Goal: Task Accomplishment & Management: Manage account settings

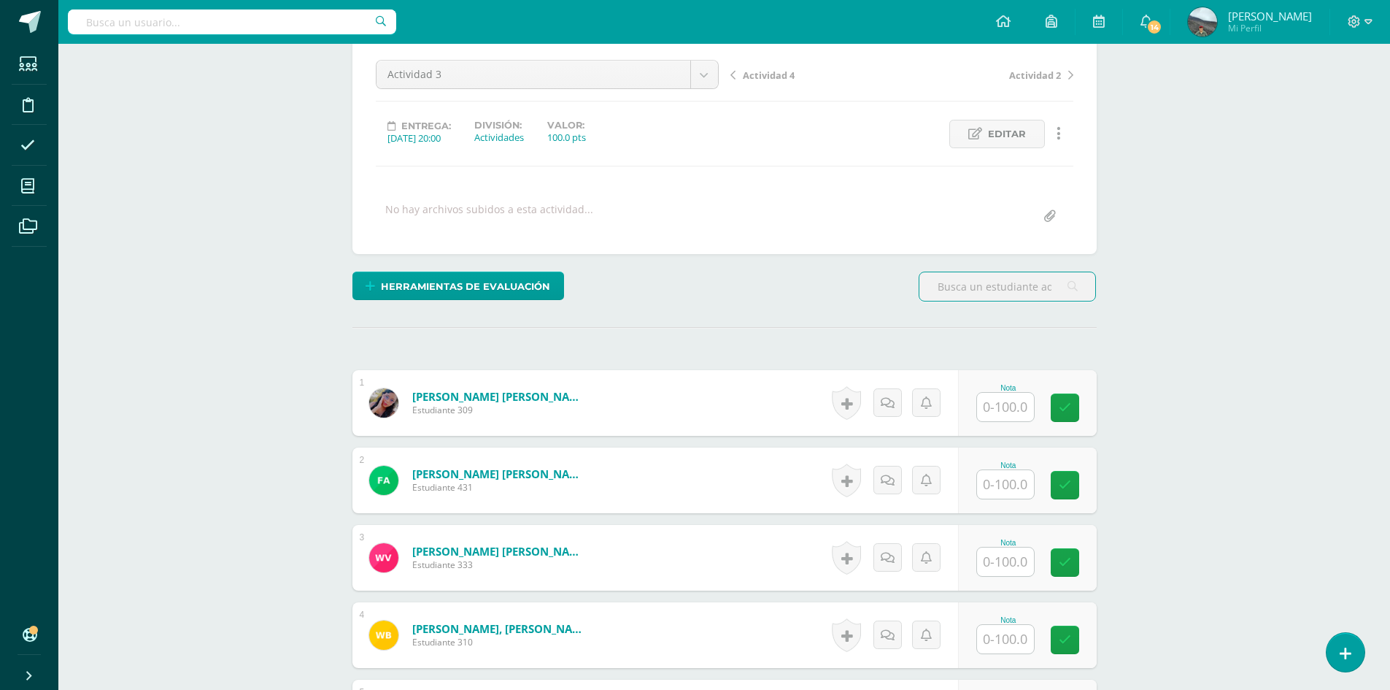
scroll to position [292, 0]
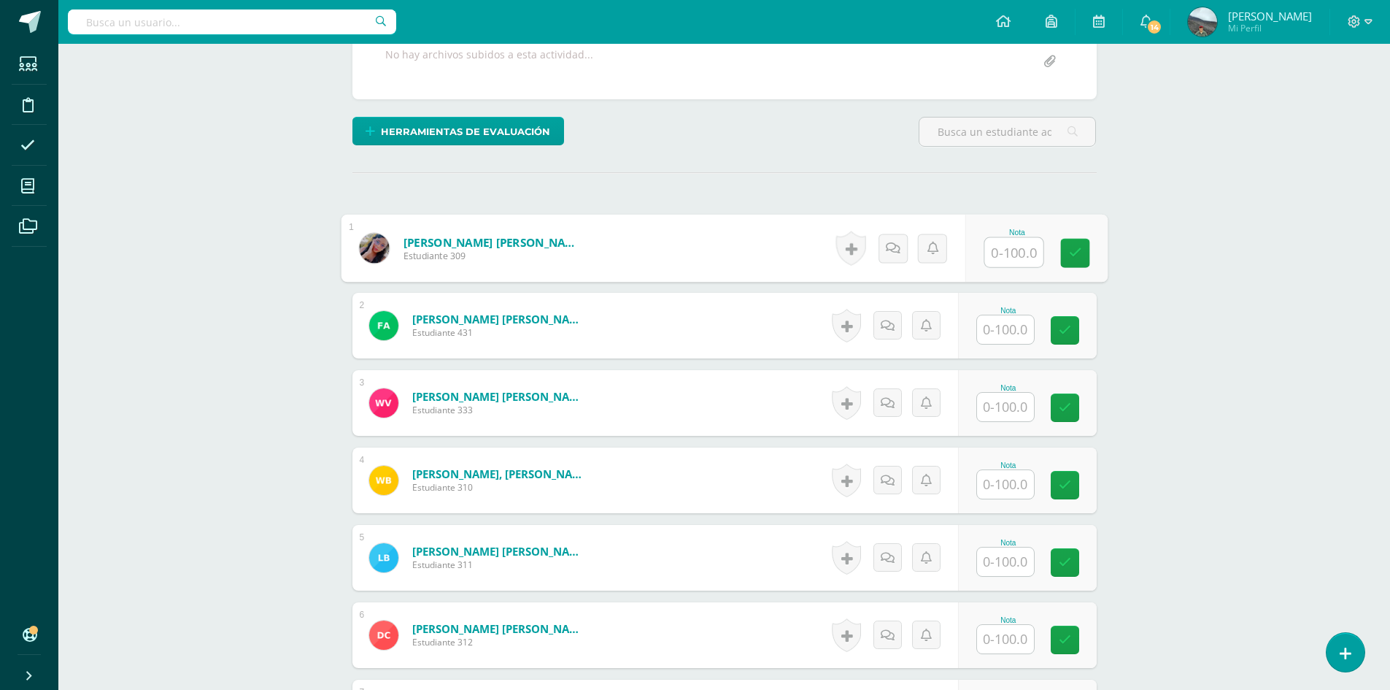
click at [1017, 255] on input "text" at bounding box center [1014, 252] width 58 height 29
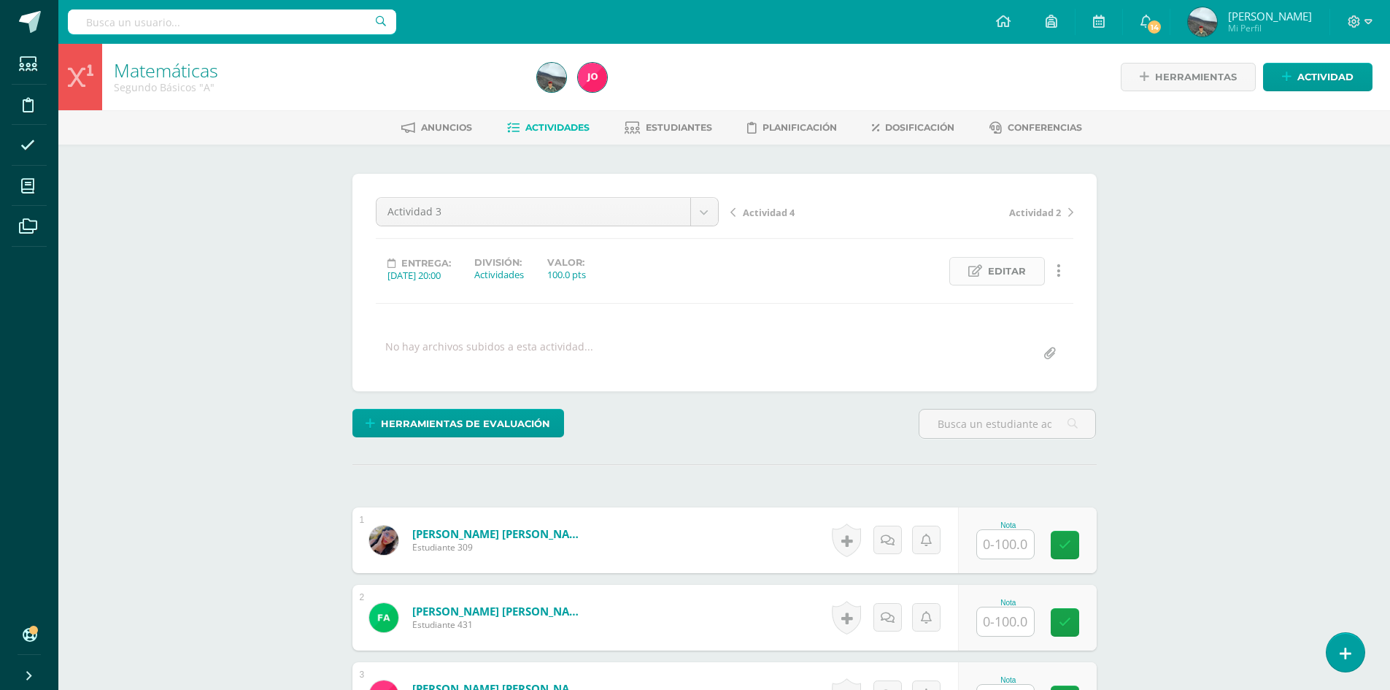
click at [996, 276] on span "Editar" at bounding box center [1007, 271] width 38 height 27
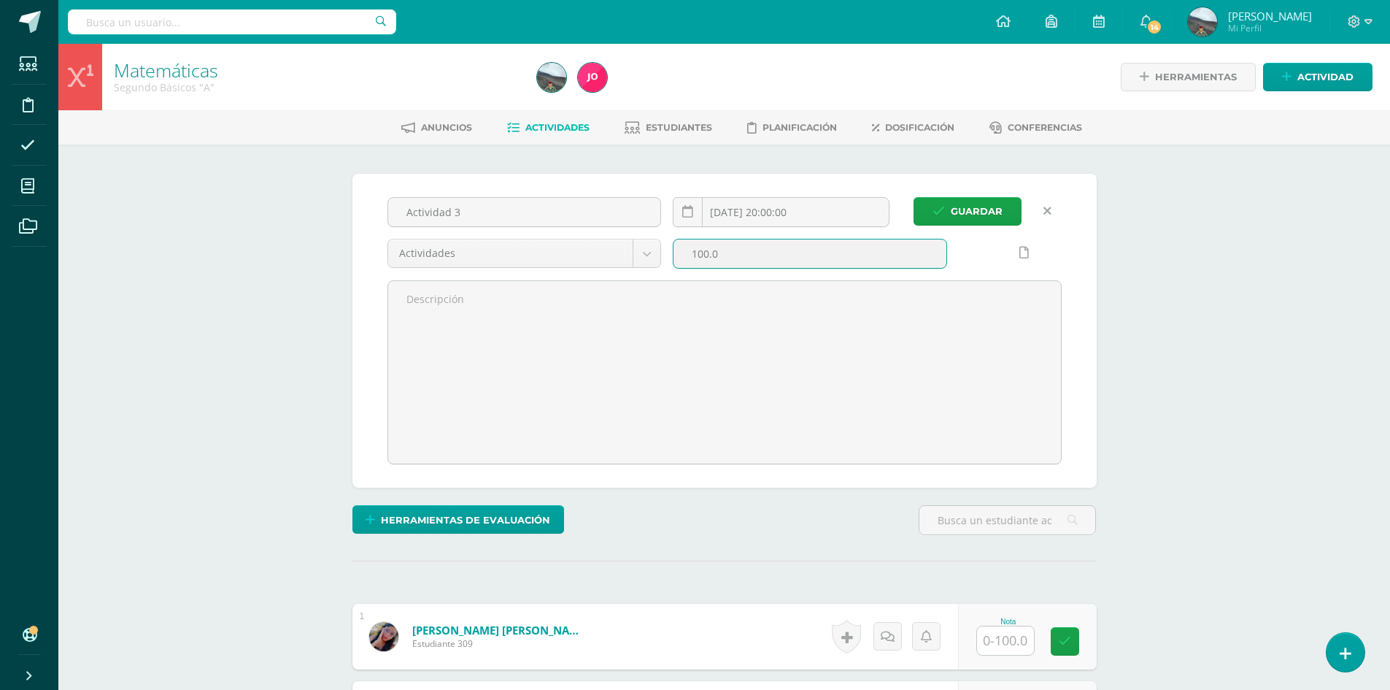
click at [709, 250] on input "100.0" at bounding box center [810, 253] width 273 height 28
type input "10.0"
click at [949, 220] on button "Guardar" at bounding box center [968, 211] width 108 height 28
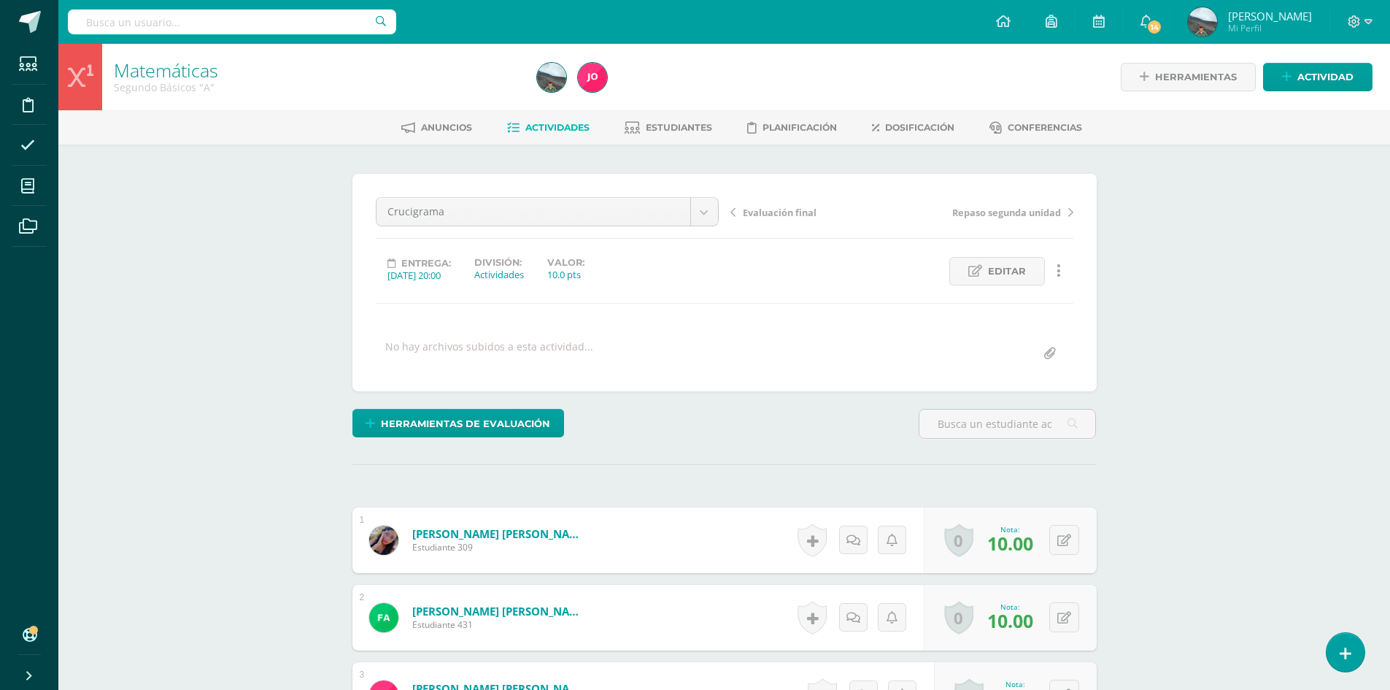
click at [555, 128] on span "Actividades" at bounding box center [558, 127] width 64 height 11
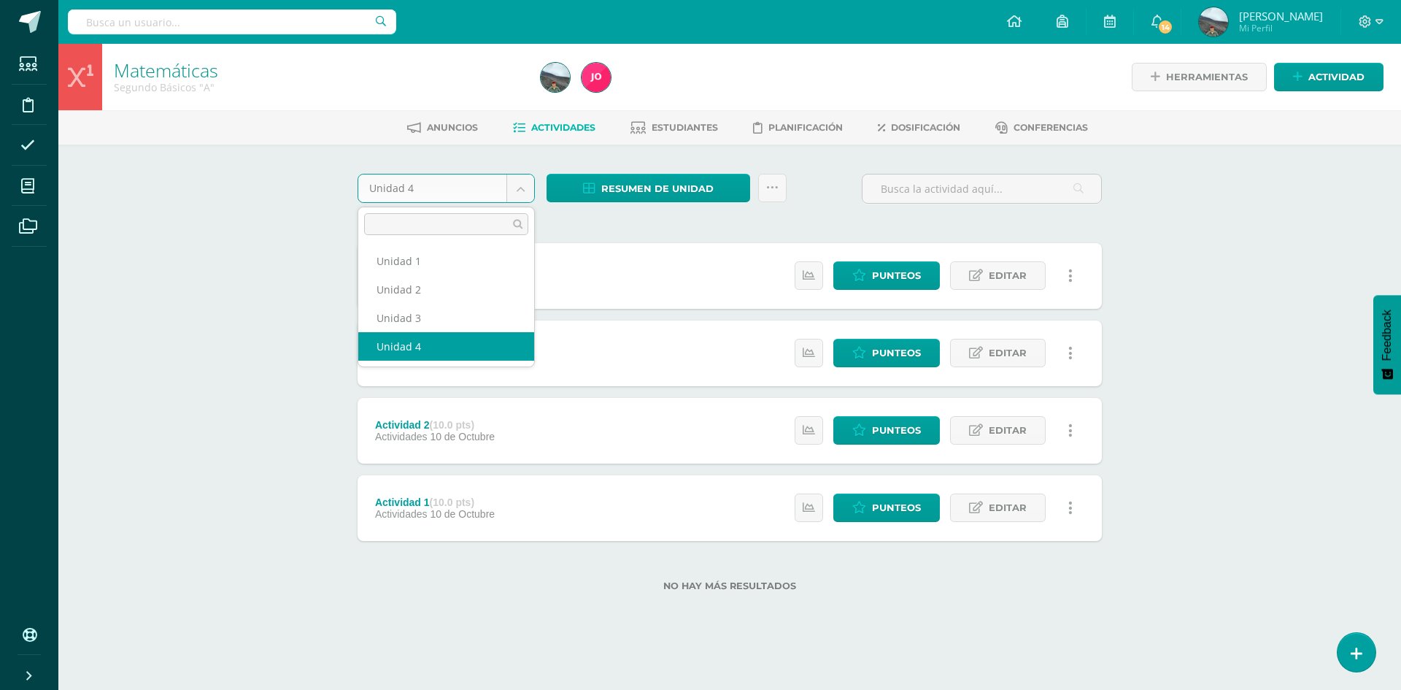
click at [532, 184] on body "Estudiantes Disciplina Asistencia Mis cursos Archivos Soporte Ayuda Reportar un…" at bounding box center [700, 319] width 1401 height 638
select select "Unidad 3"
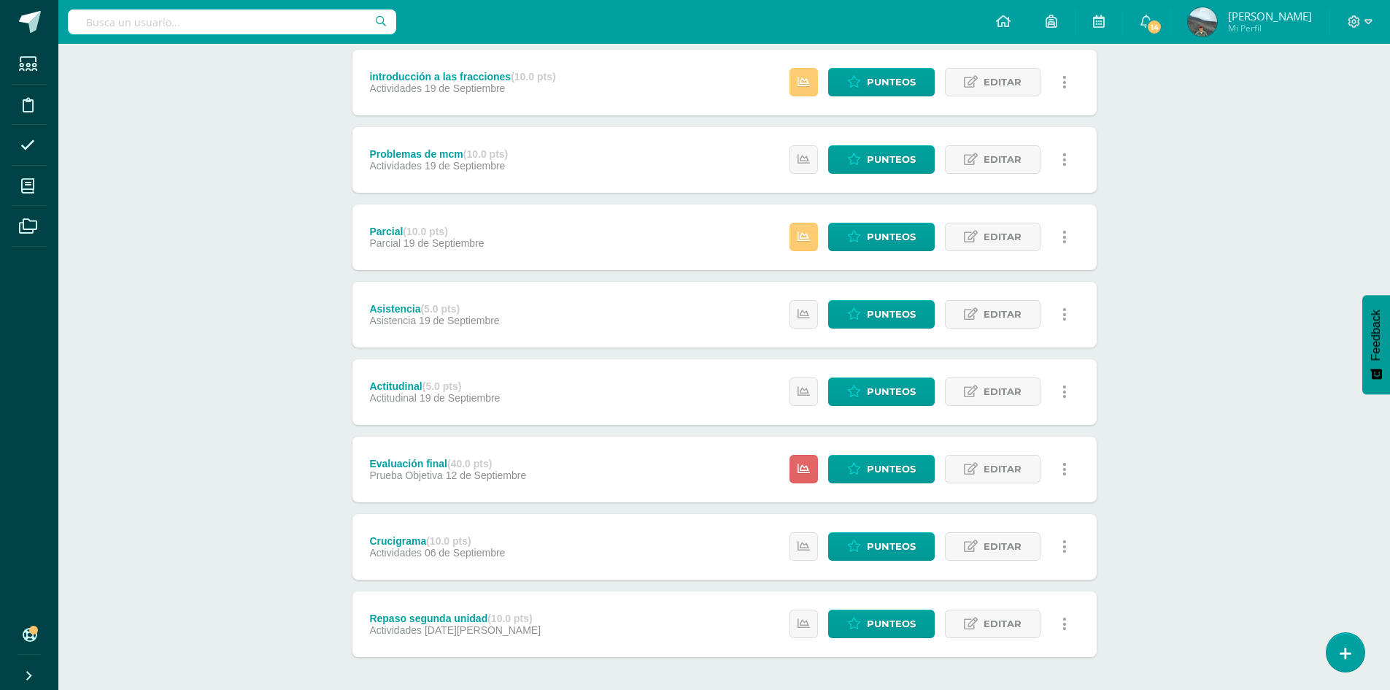
scroll to position [112, 0]
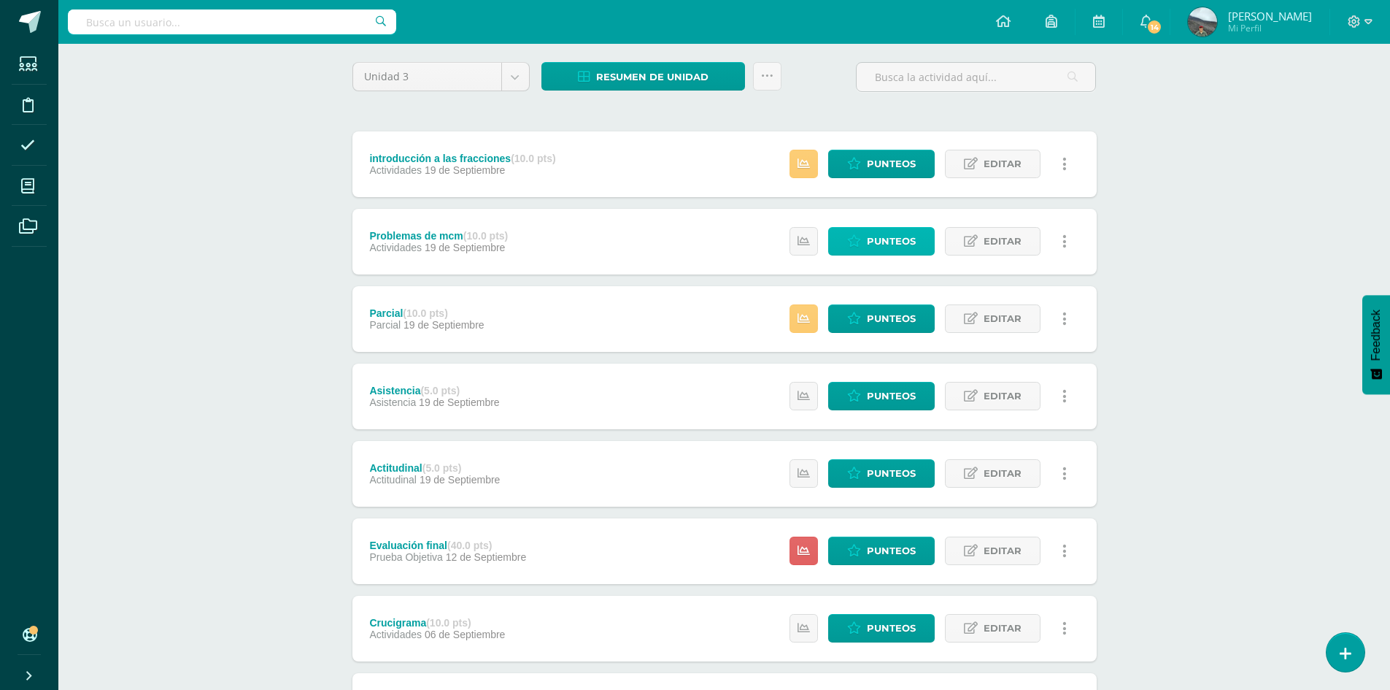
click at [875, 238] on span "Punteos" at bounding box center [891, 241] width 49 height 27
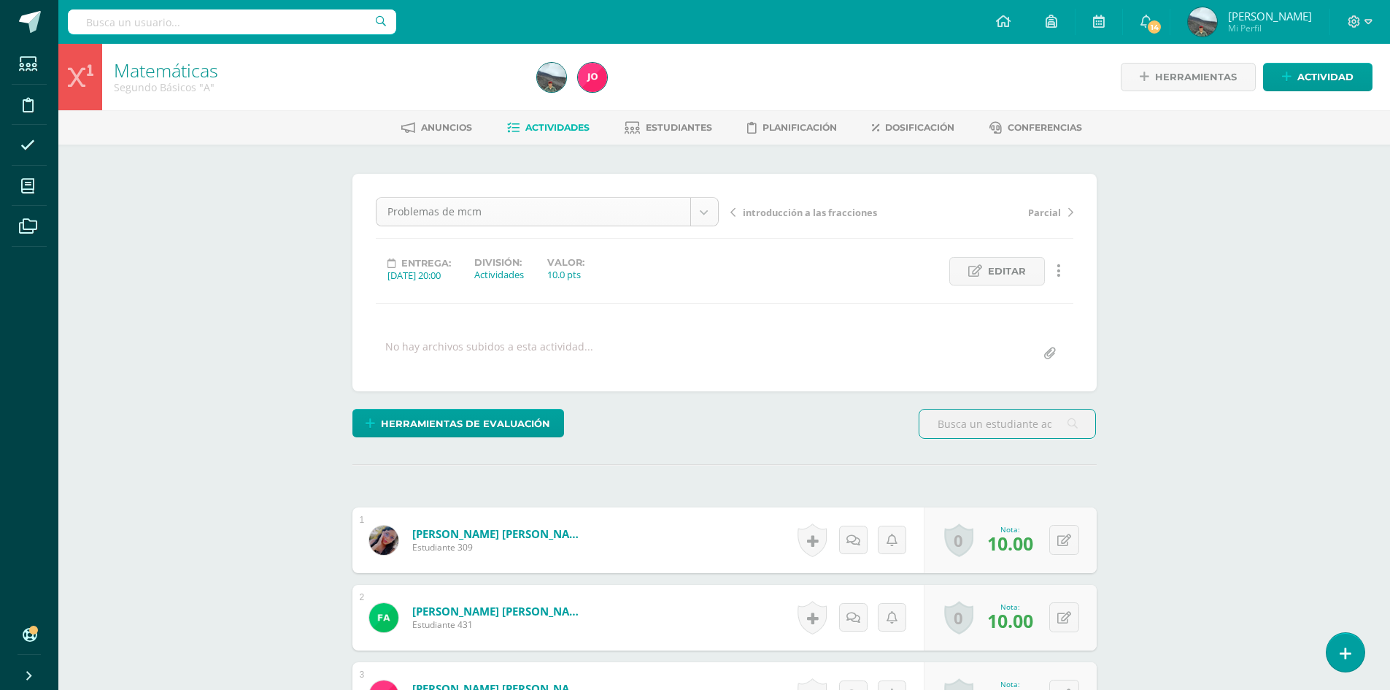
click at [563, 128] on span "Actividades" at bounding box center [558, 127] width 64 height 11
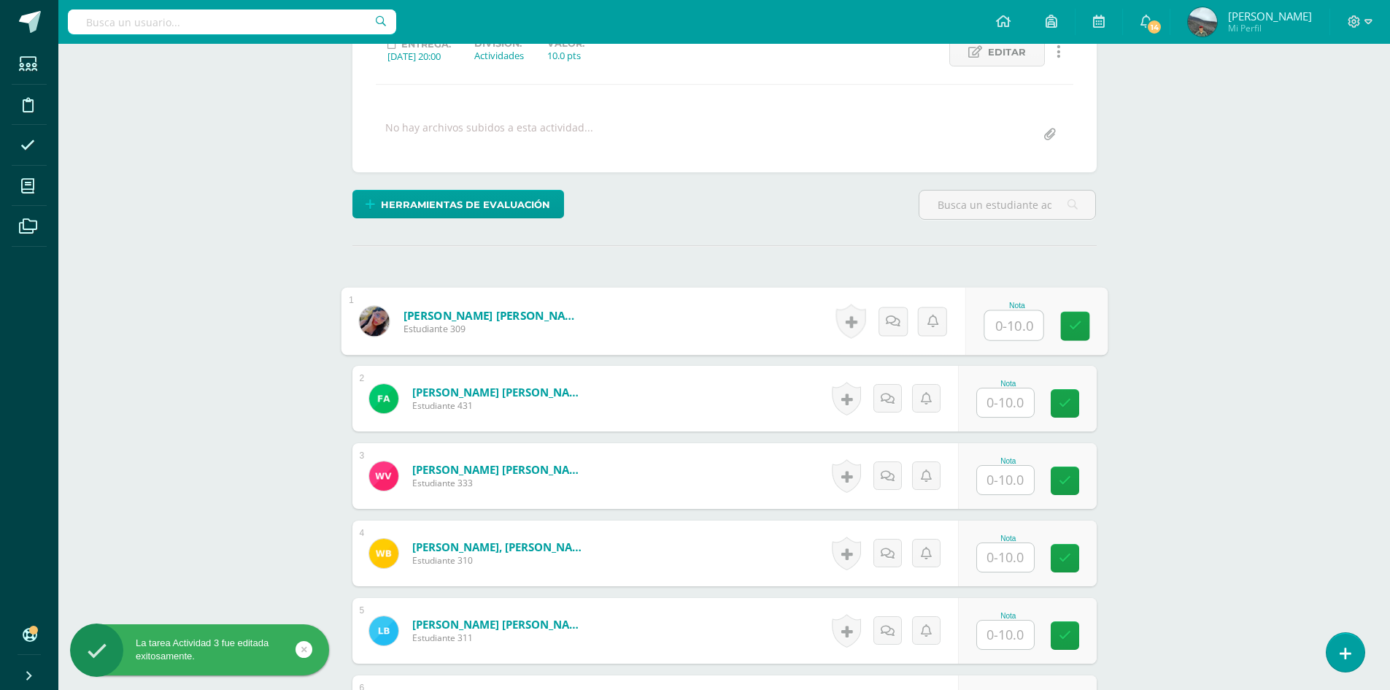
click at [1012, 328] on input "text" at bounding box center [1014, 325] width 58 height 29
type input "10"
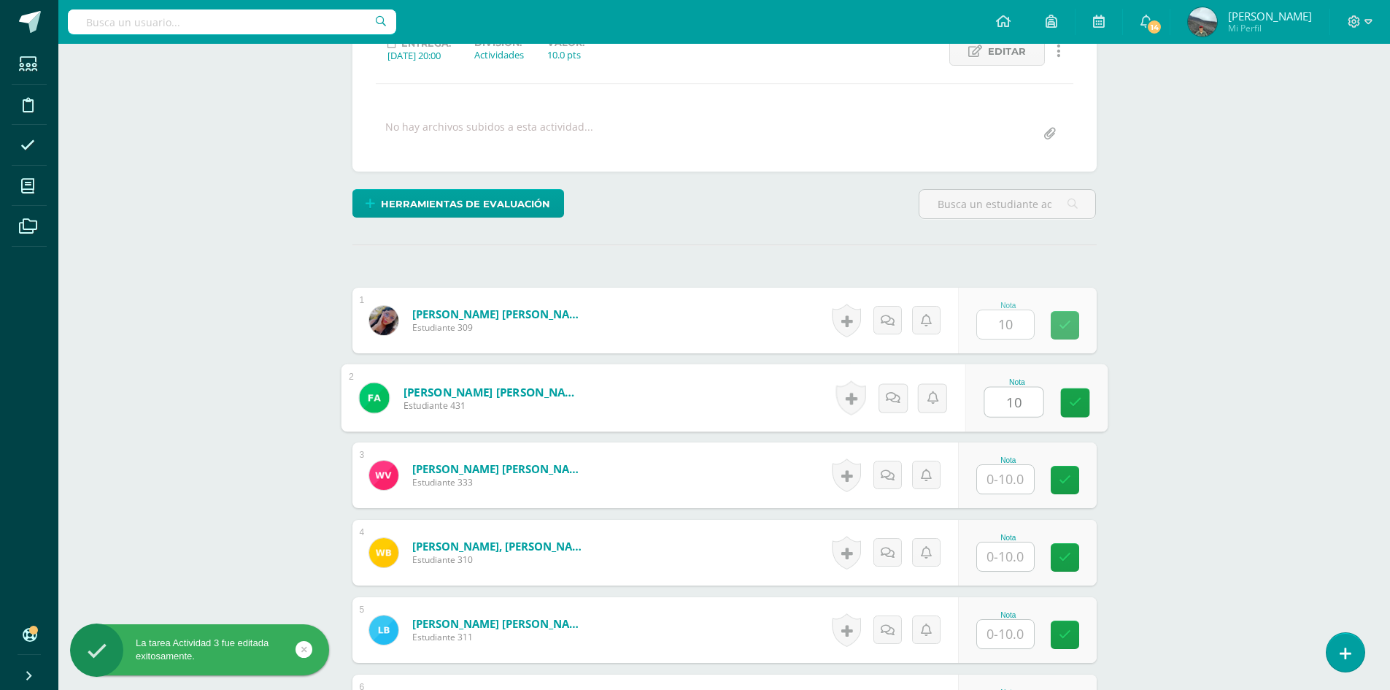
type input "10"
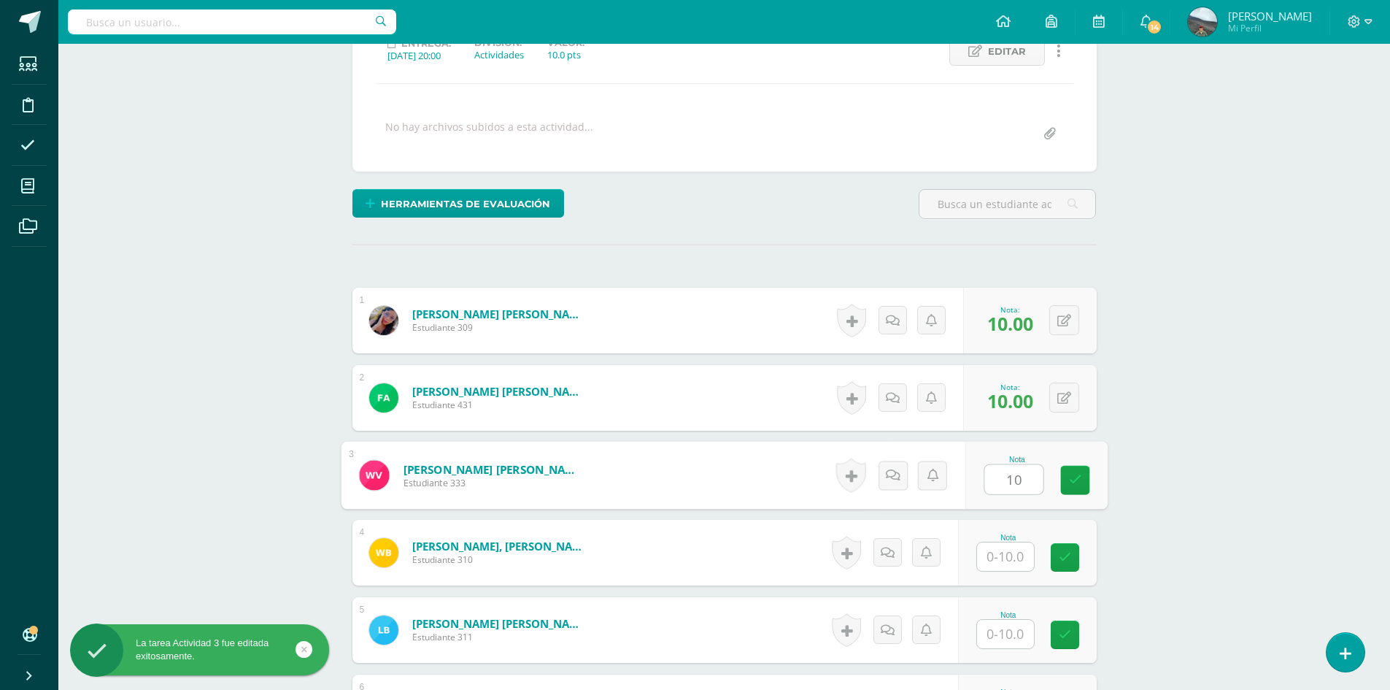
type input "10"
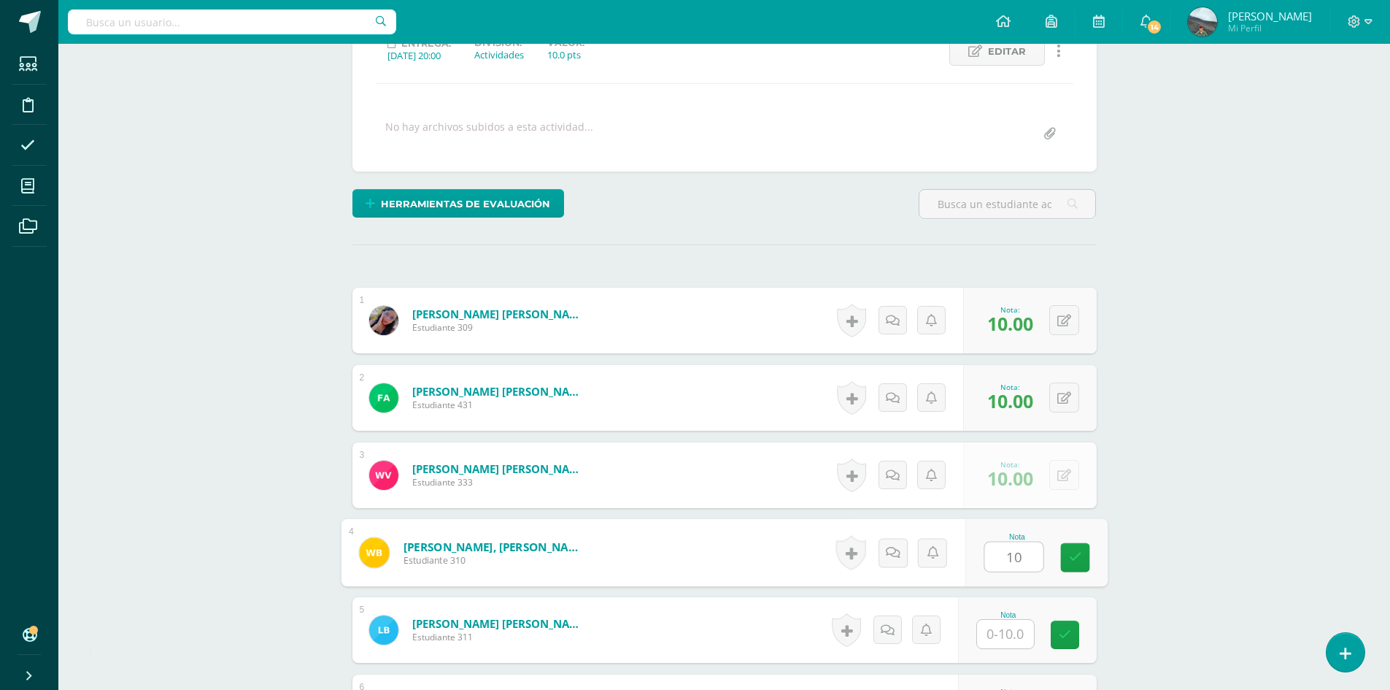
type input "10"
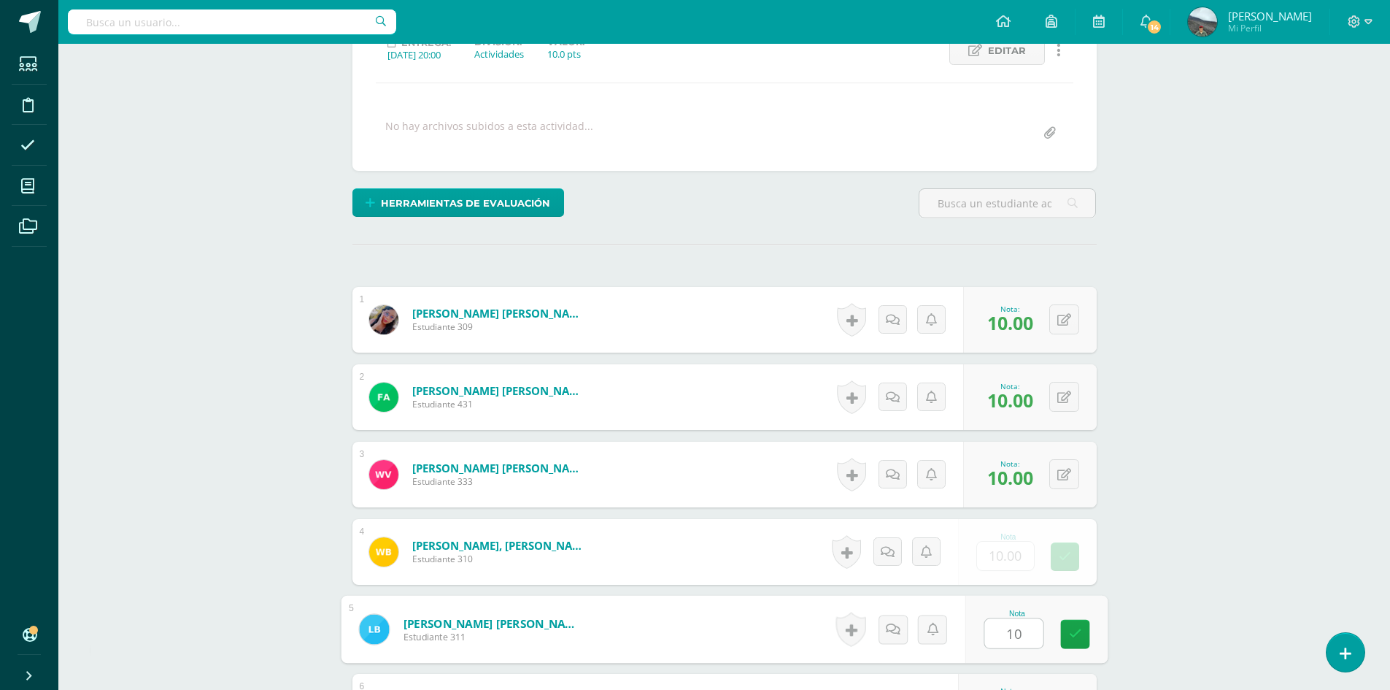
type input "10"
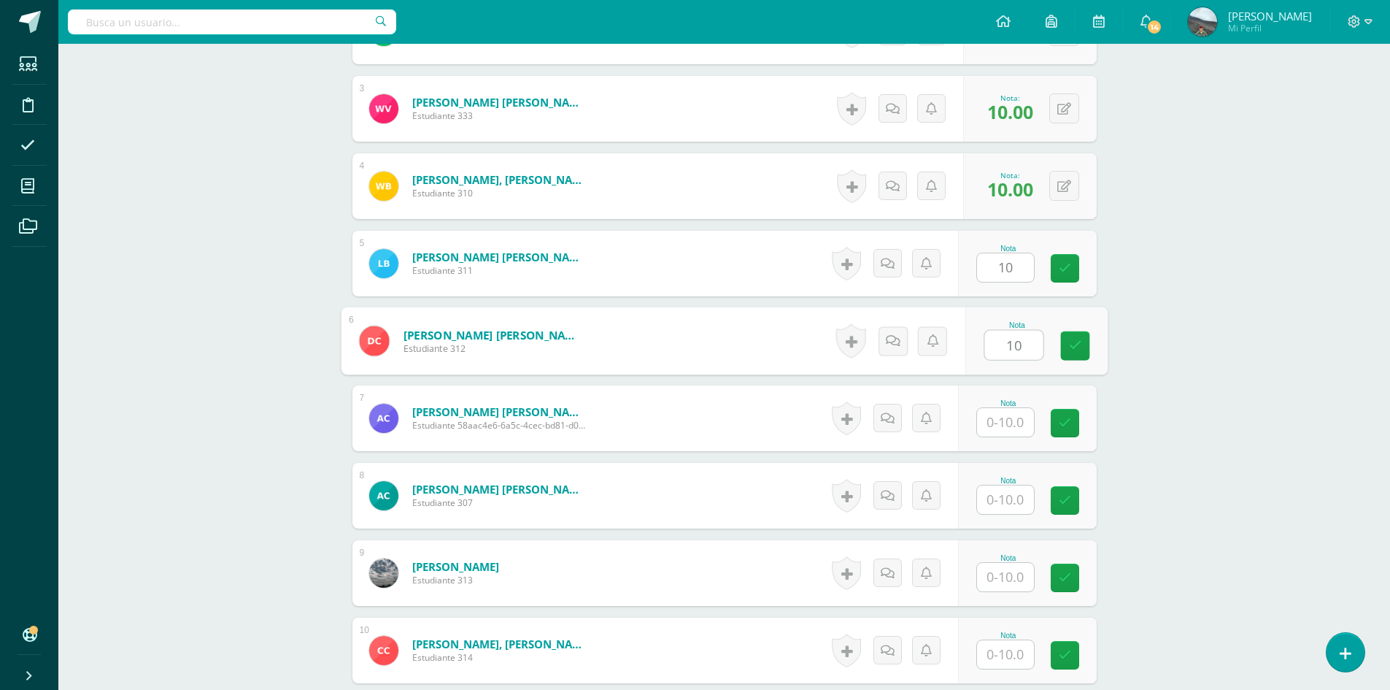
type input "10"
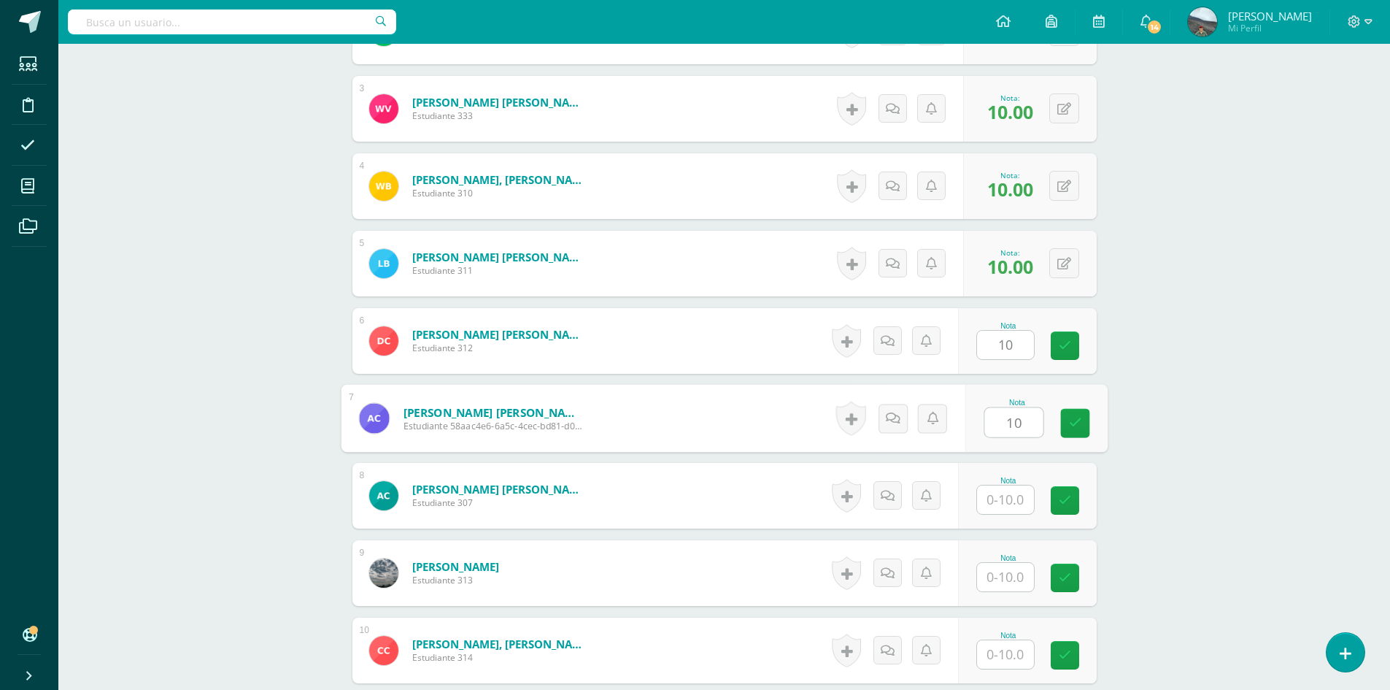
type input "10"
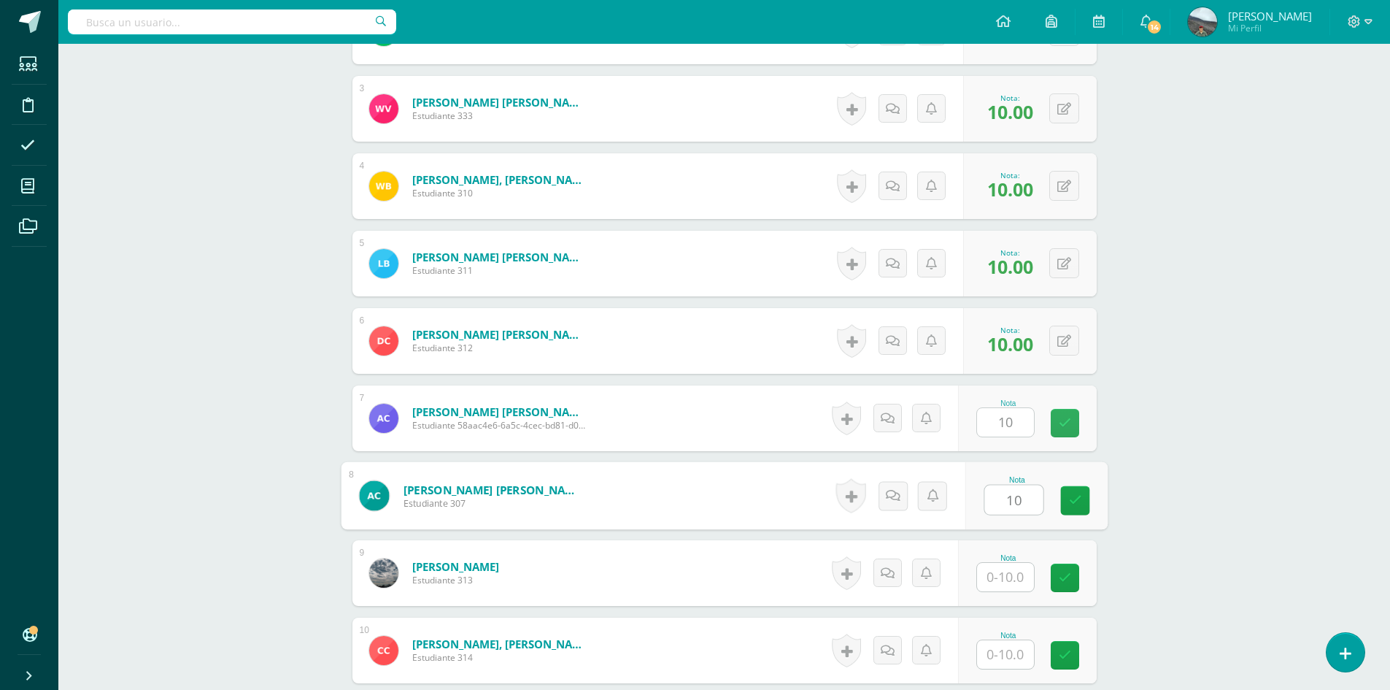
type input "10"
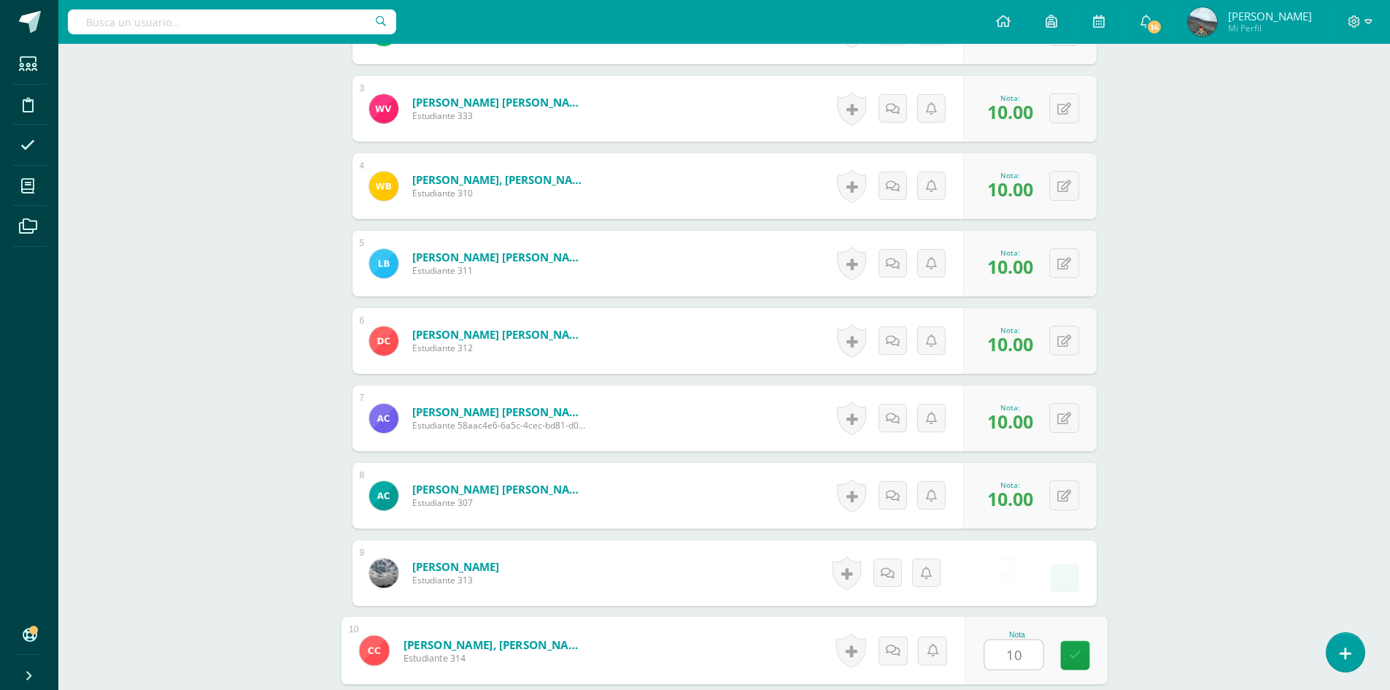
type input "10"
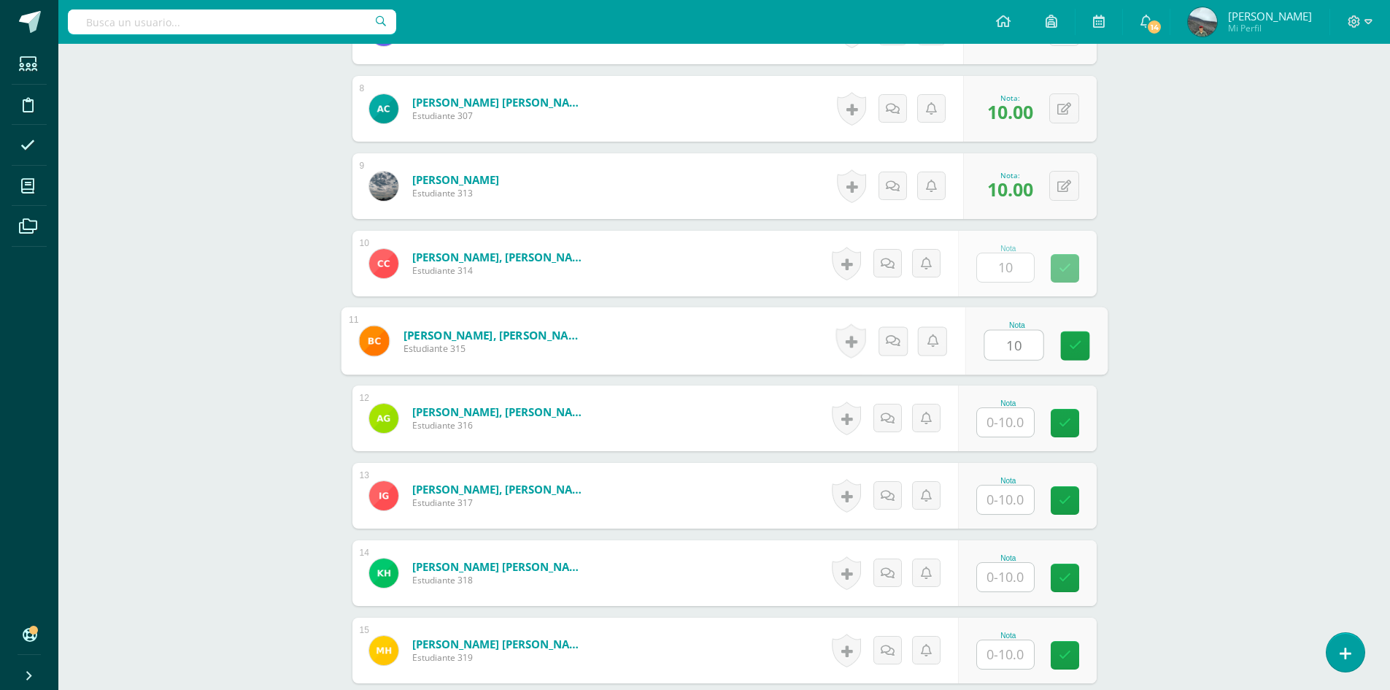
type input "10"
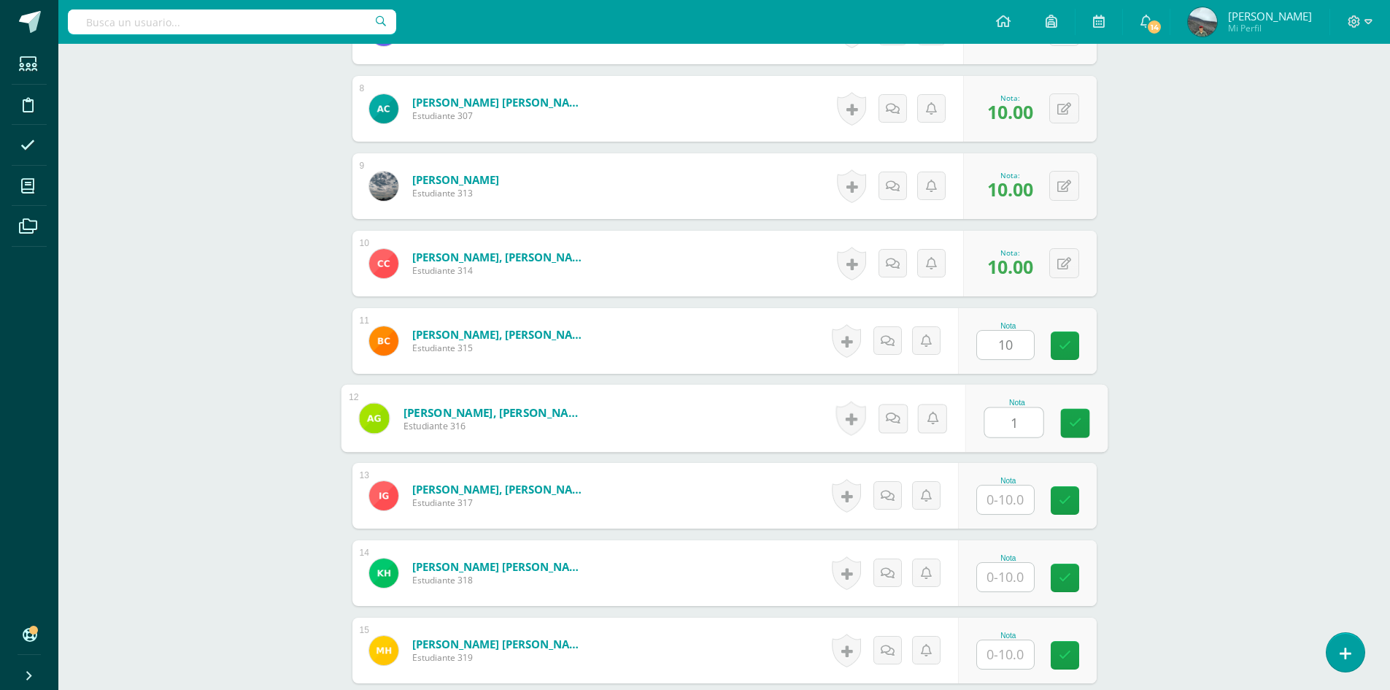
scroll to position [974, 0]
type input "10"
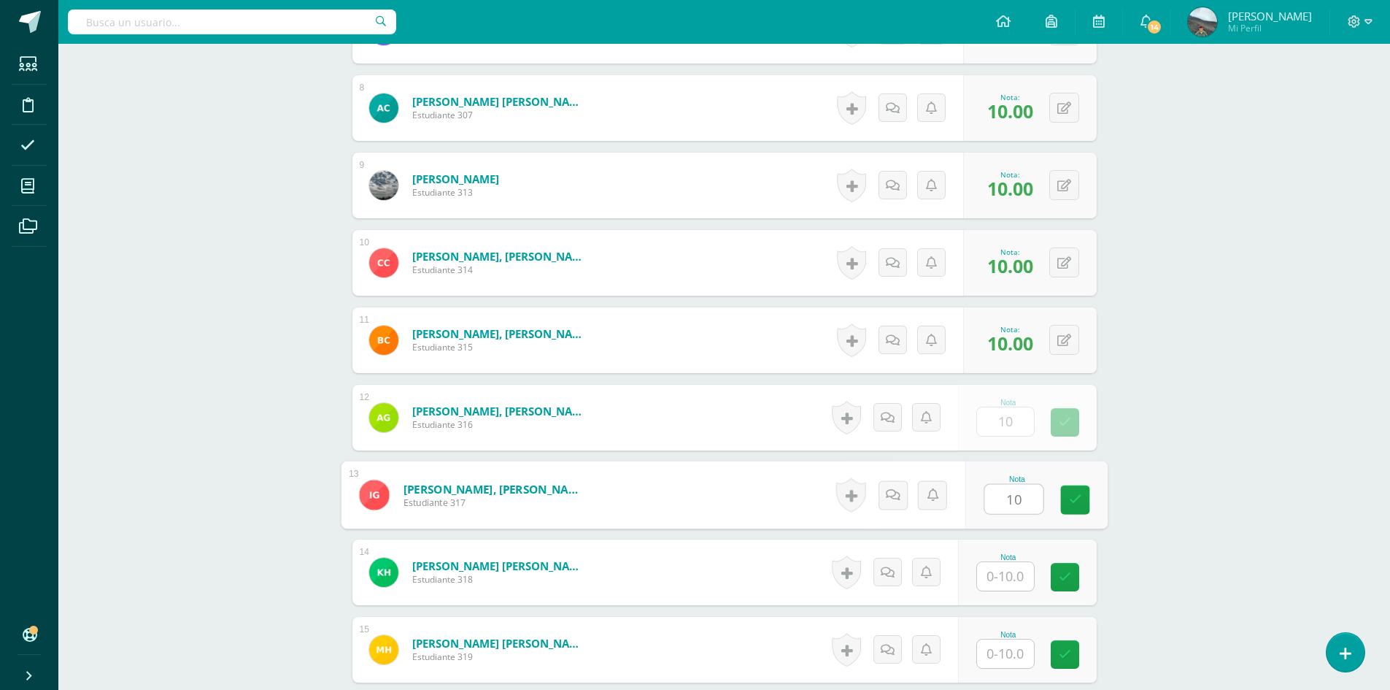
type input "10"
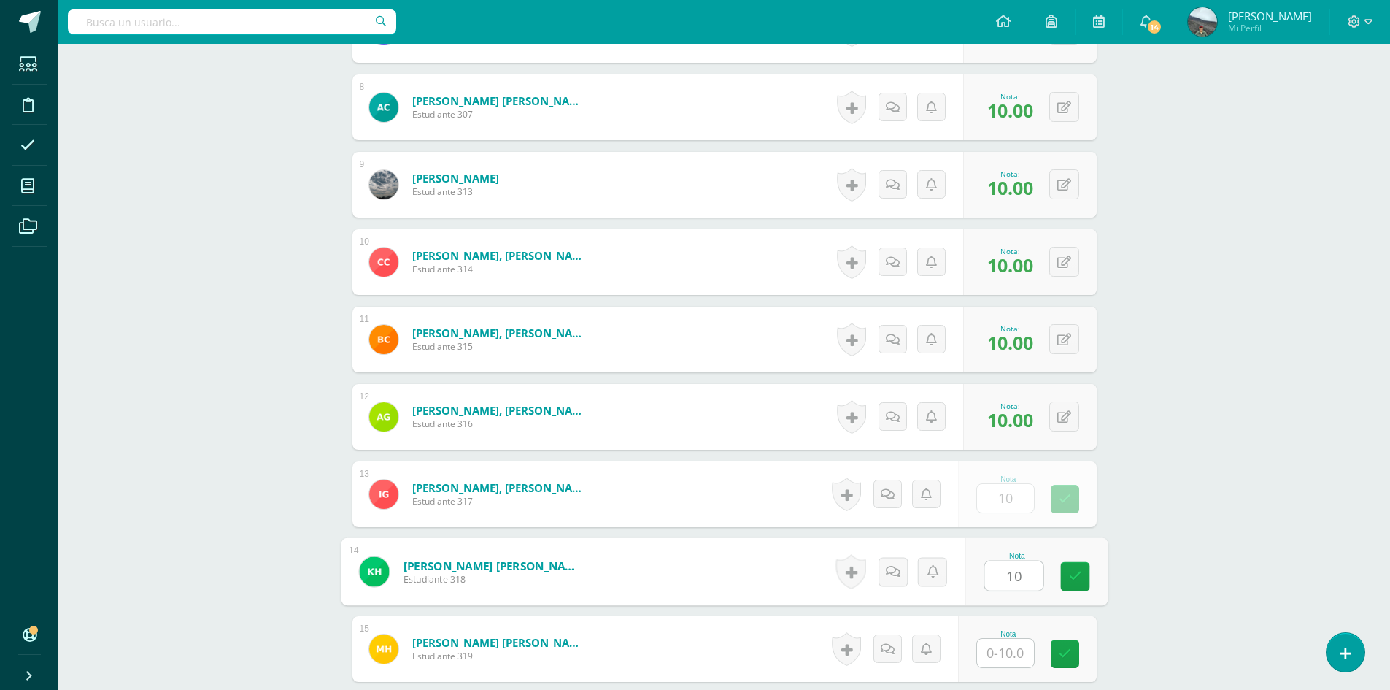
type input "10"
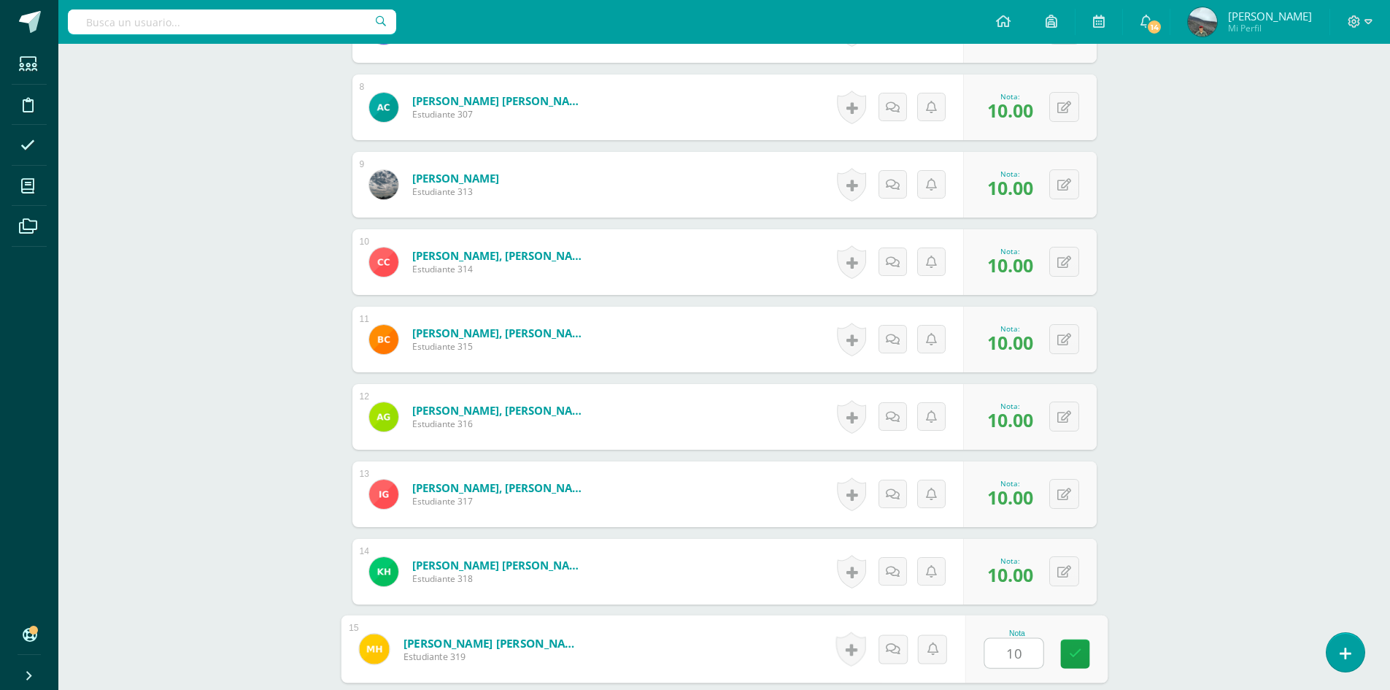
type input "10"
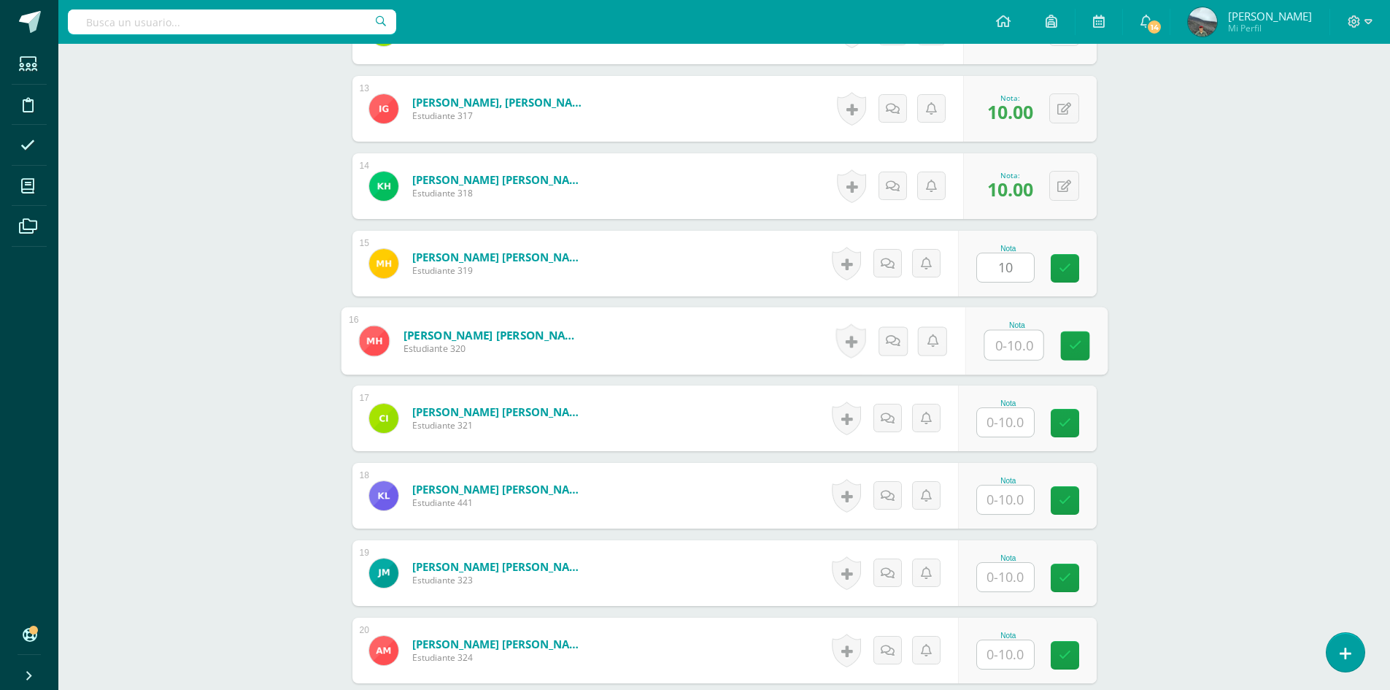
type input "0"
type input "10"
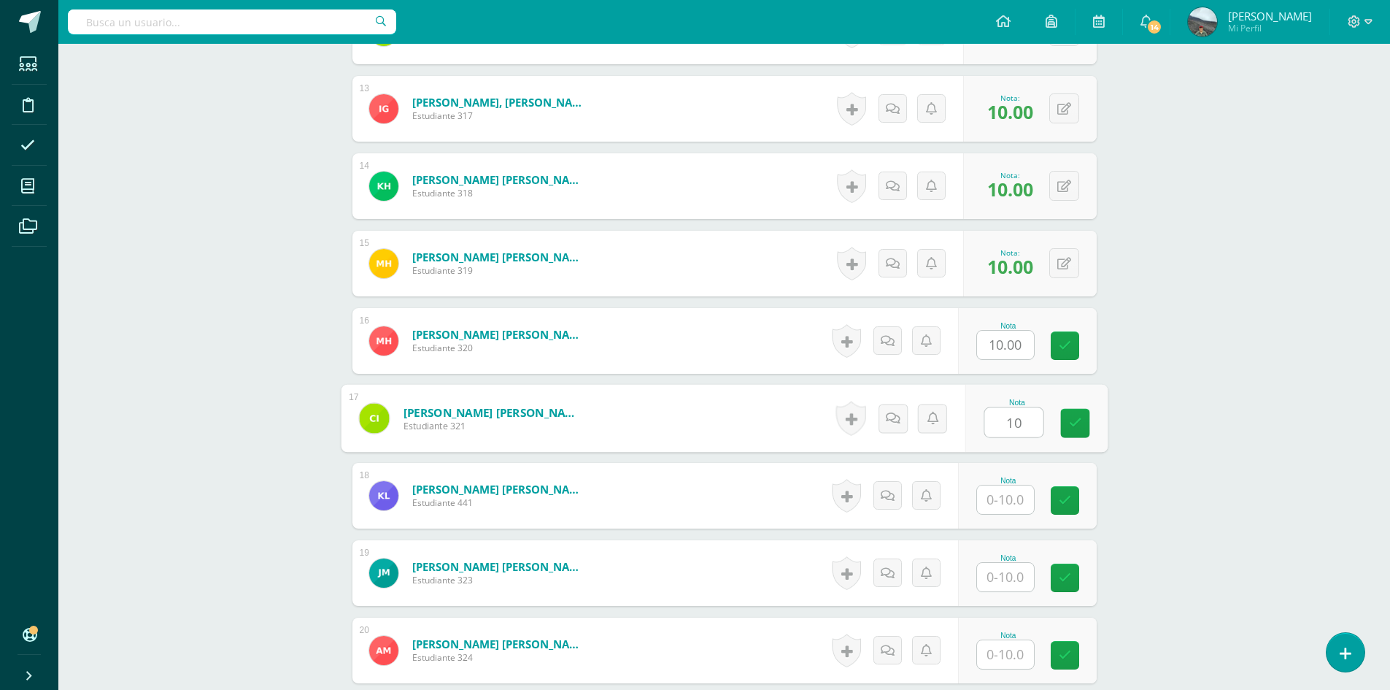
type input "10"
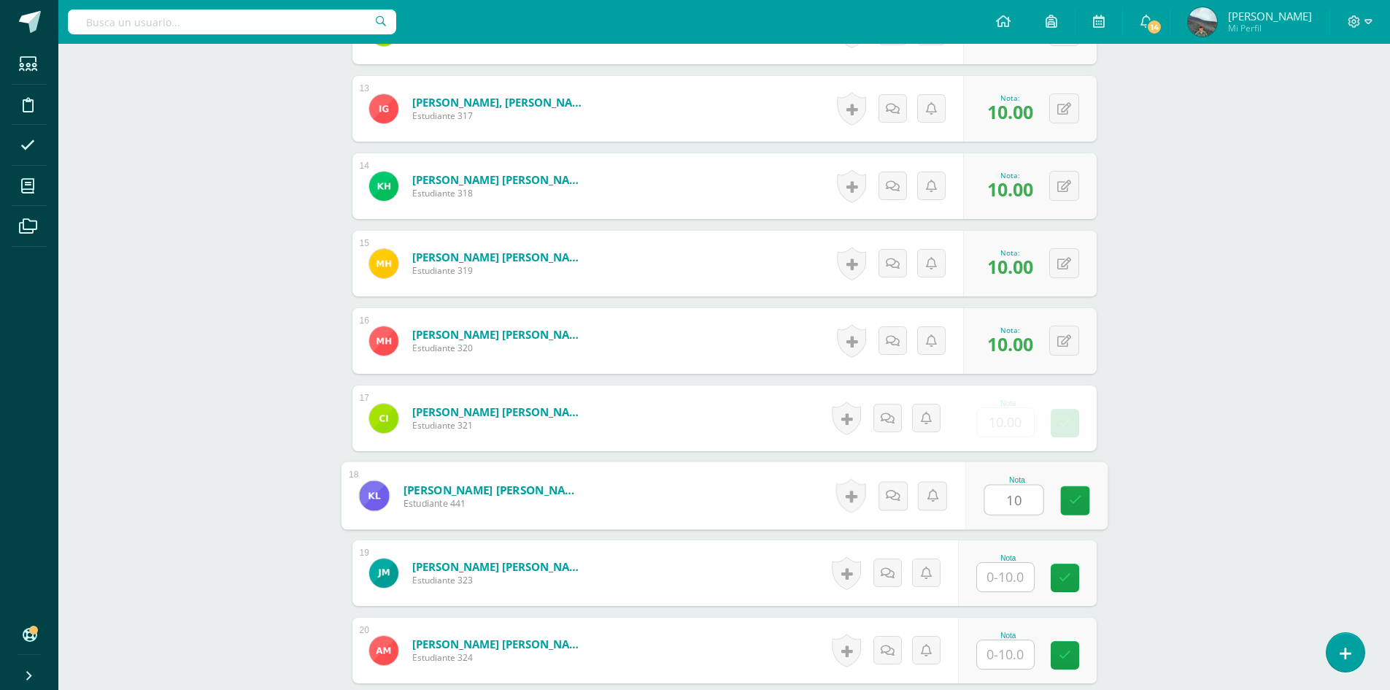
type input "10"
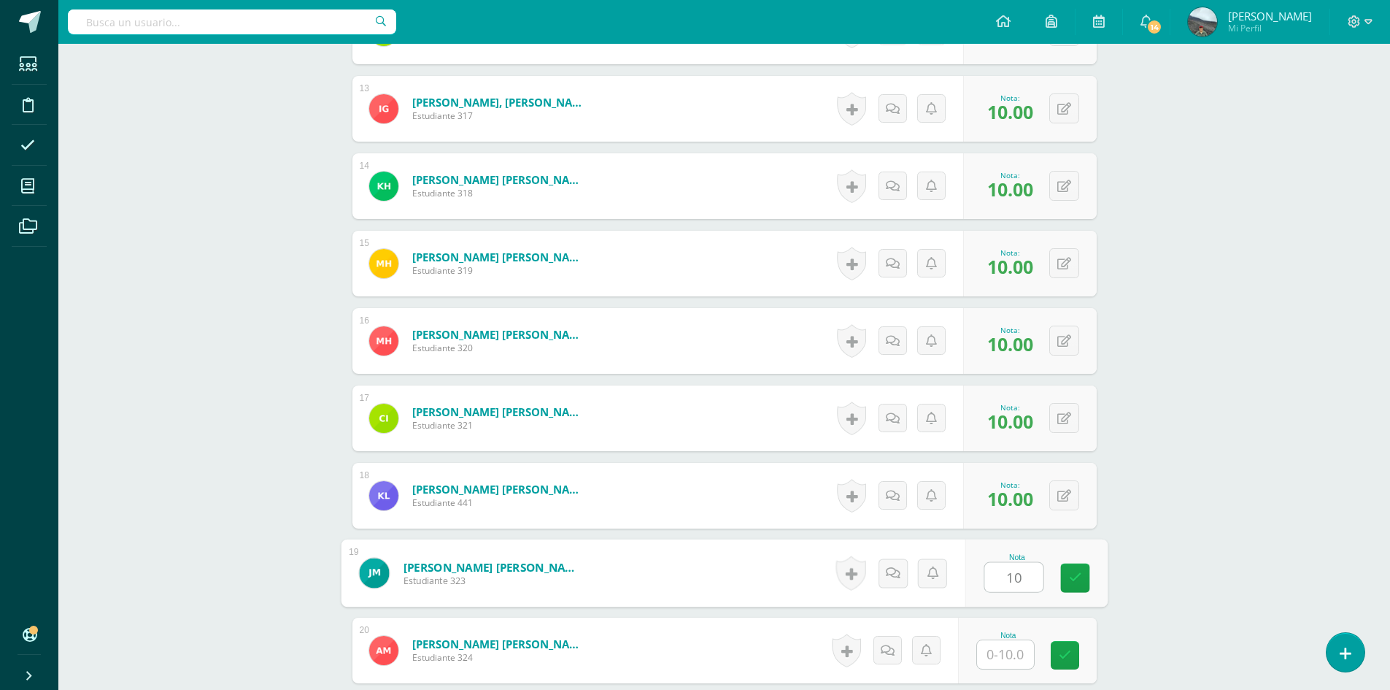
type input "10"
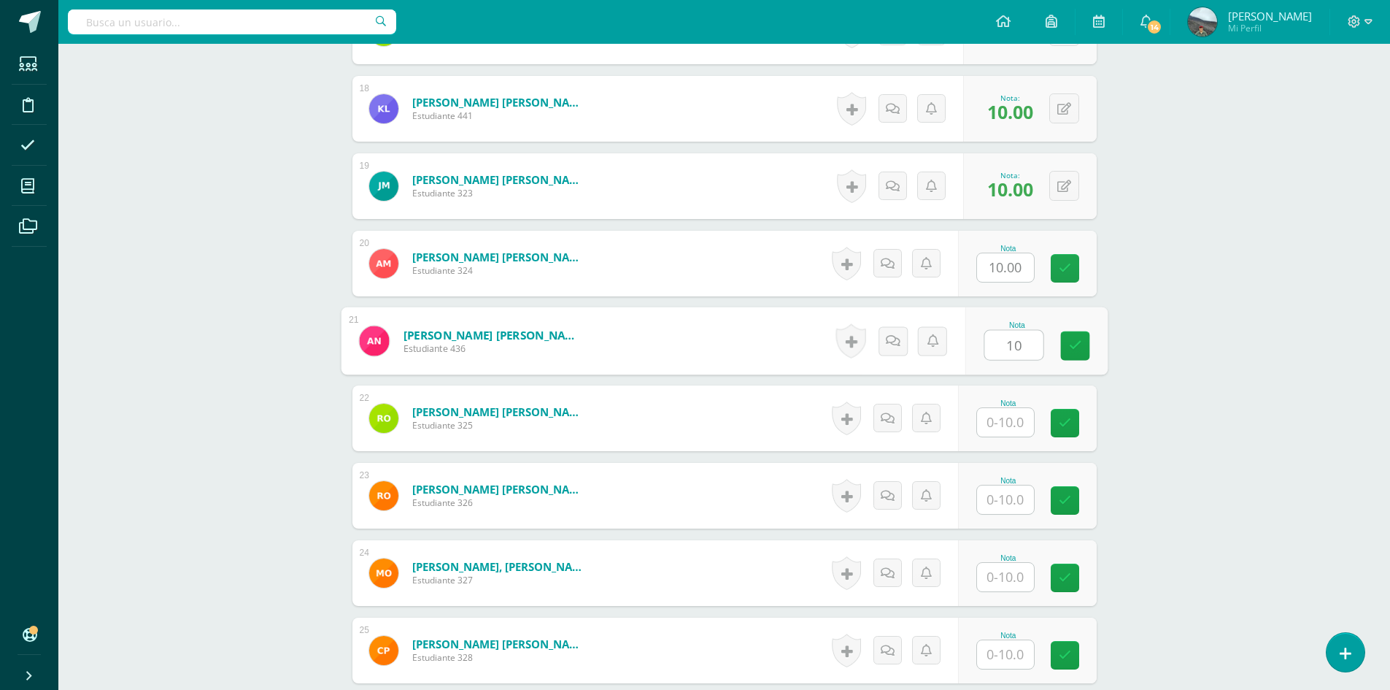
type input "10"
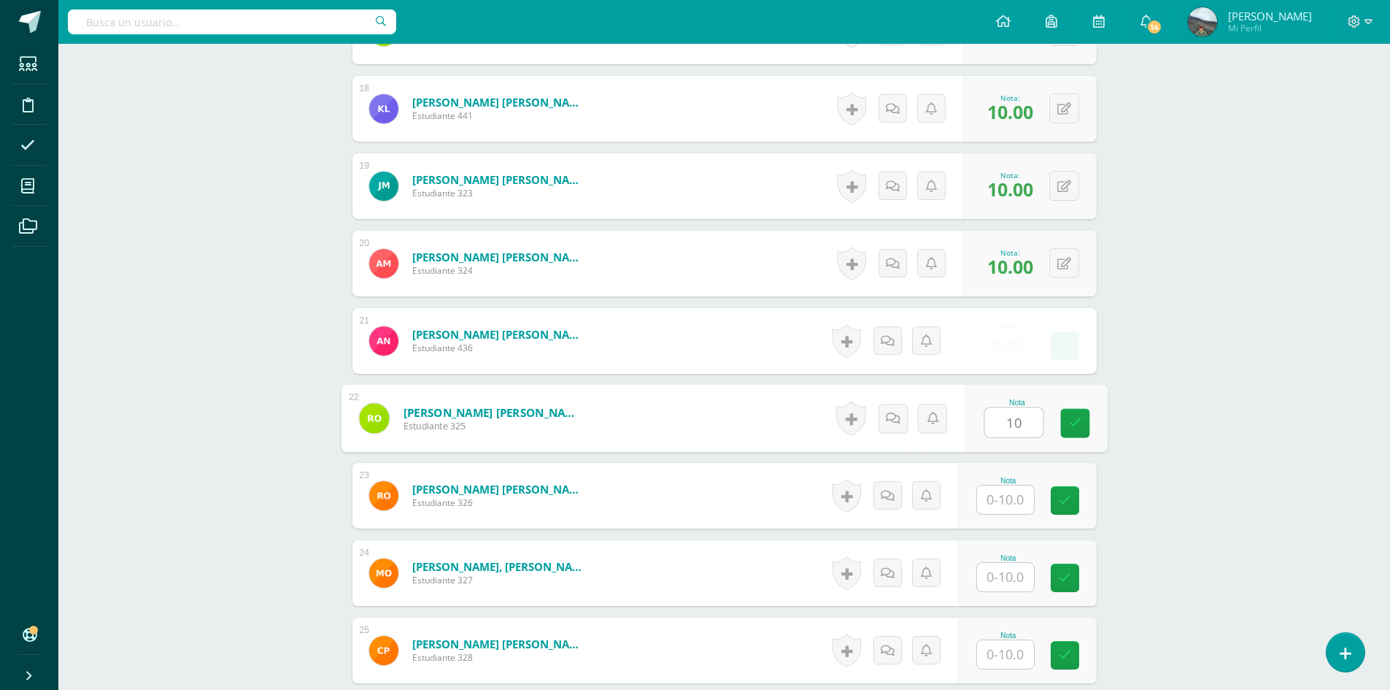
type input "10"
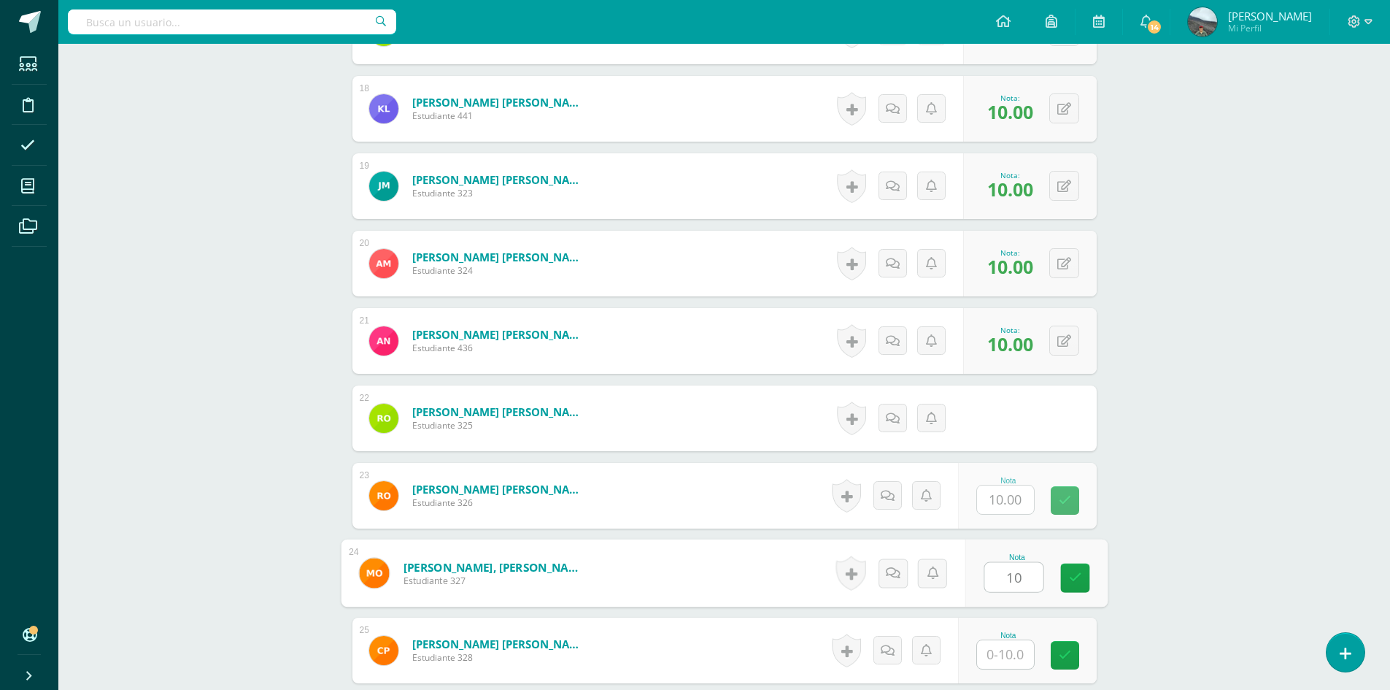
type input "10"
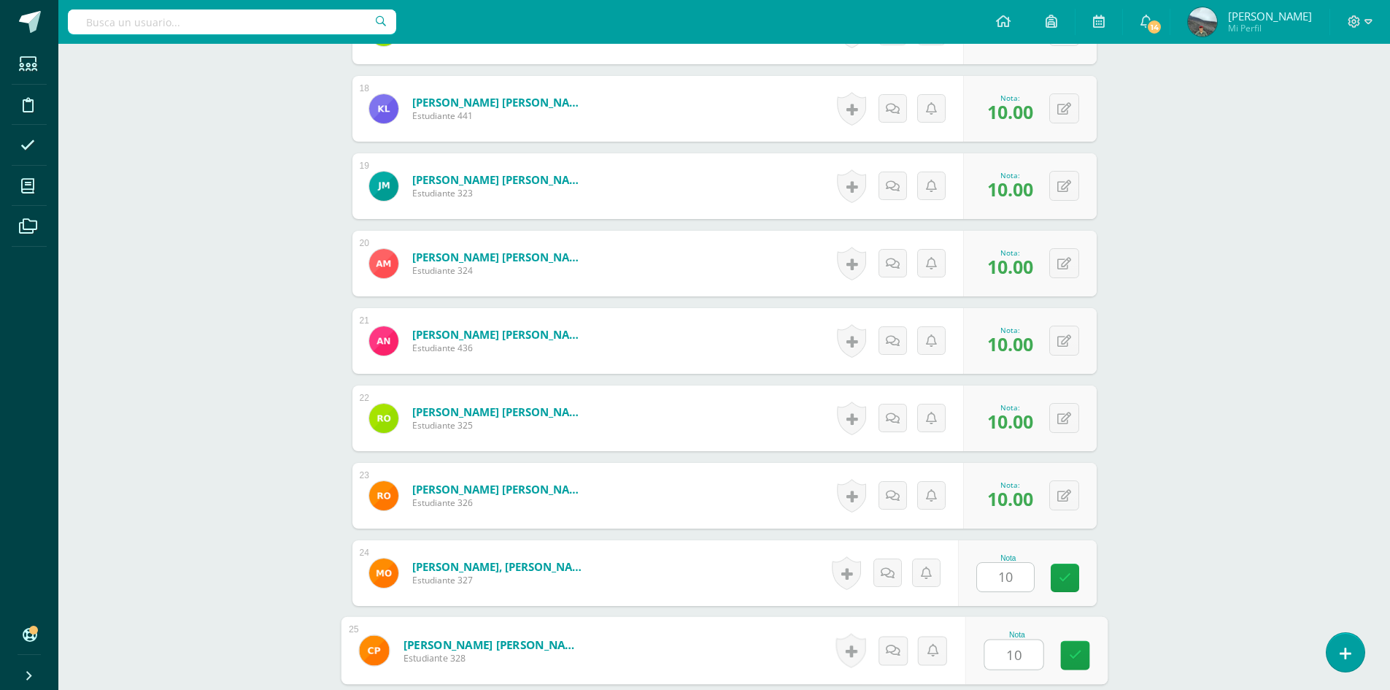
type input "10"
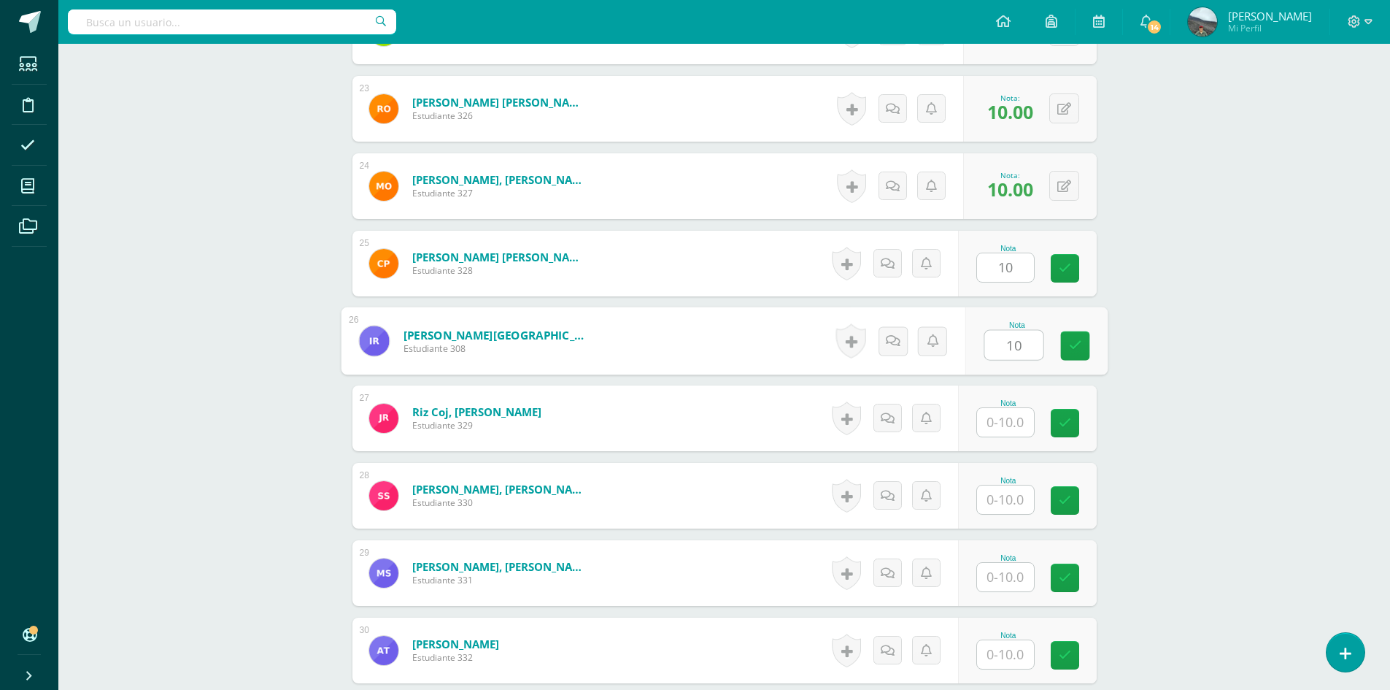
type input "10"
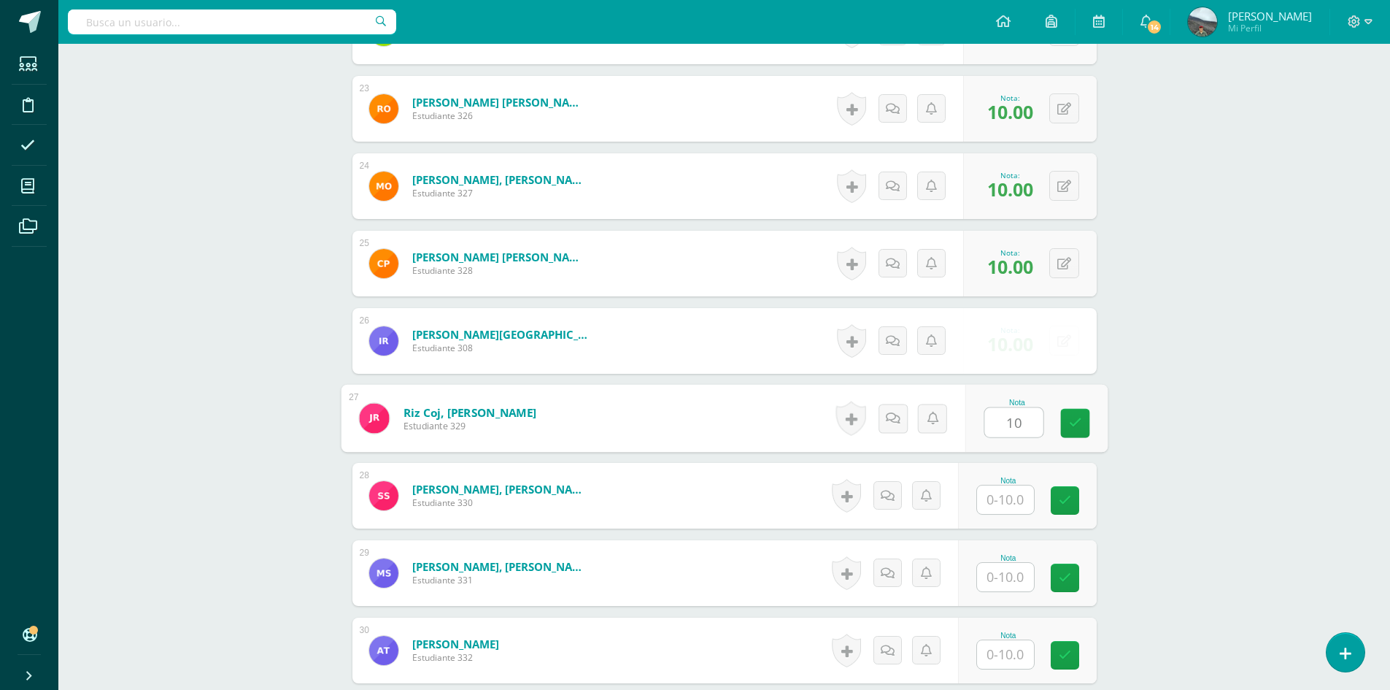
type input "10"
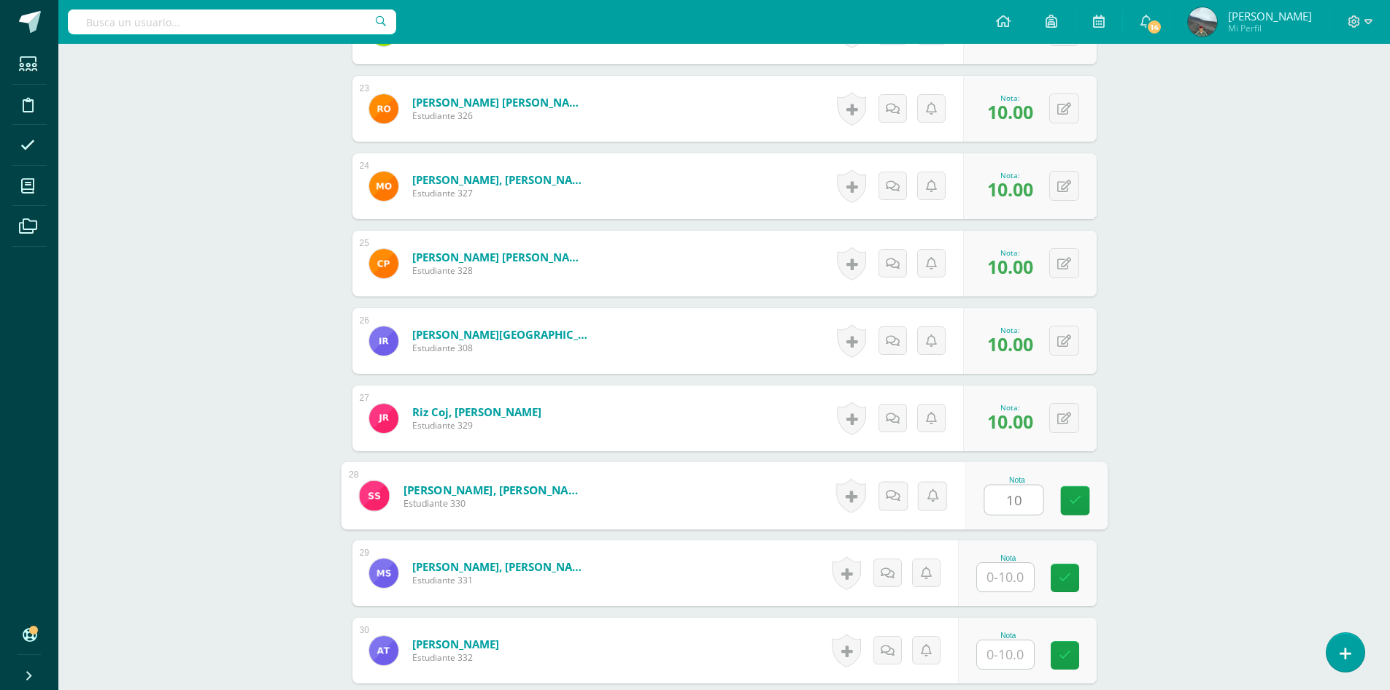
type input "10"
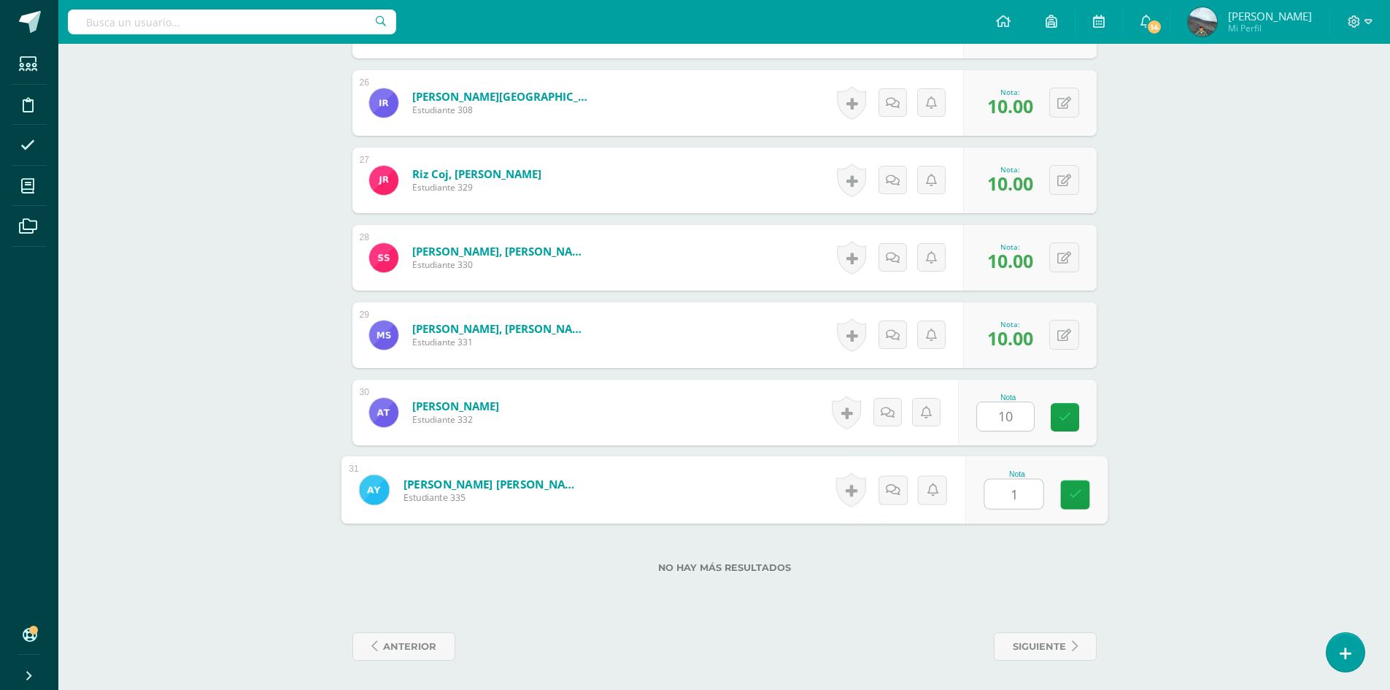
type input "10"
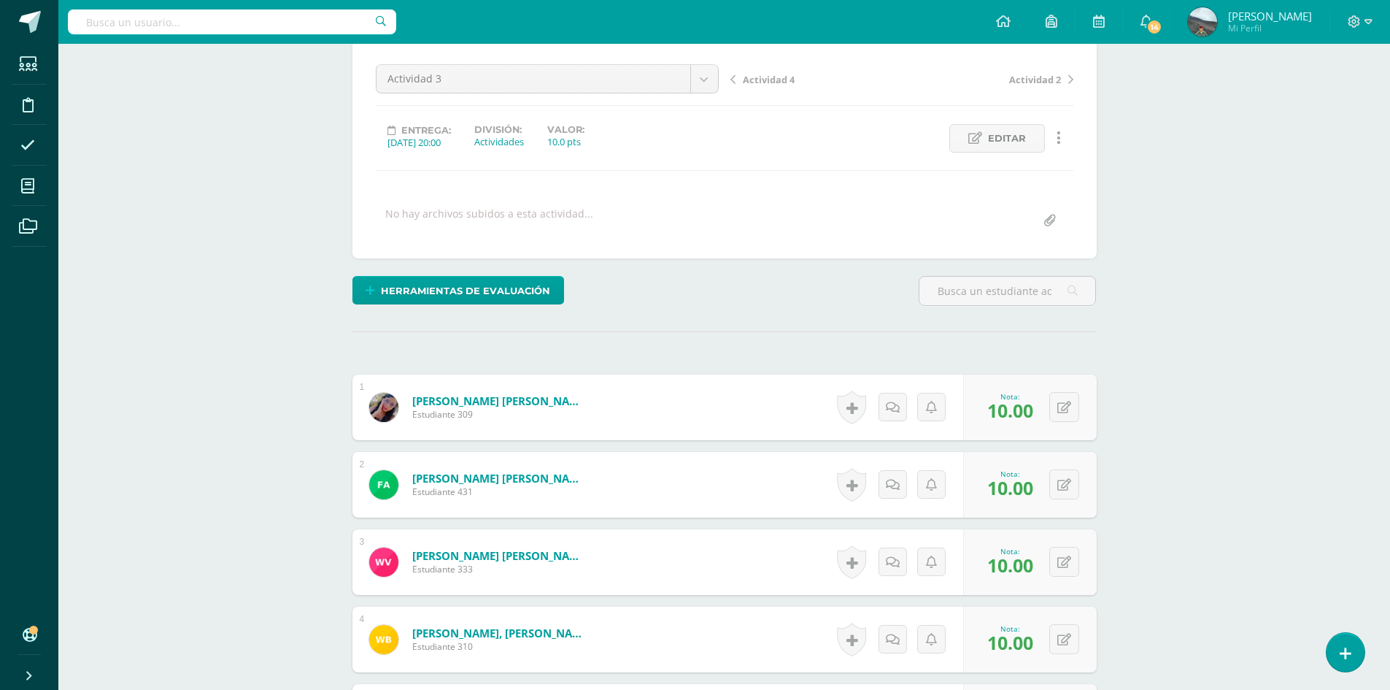
scroll to position [0, 0]
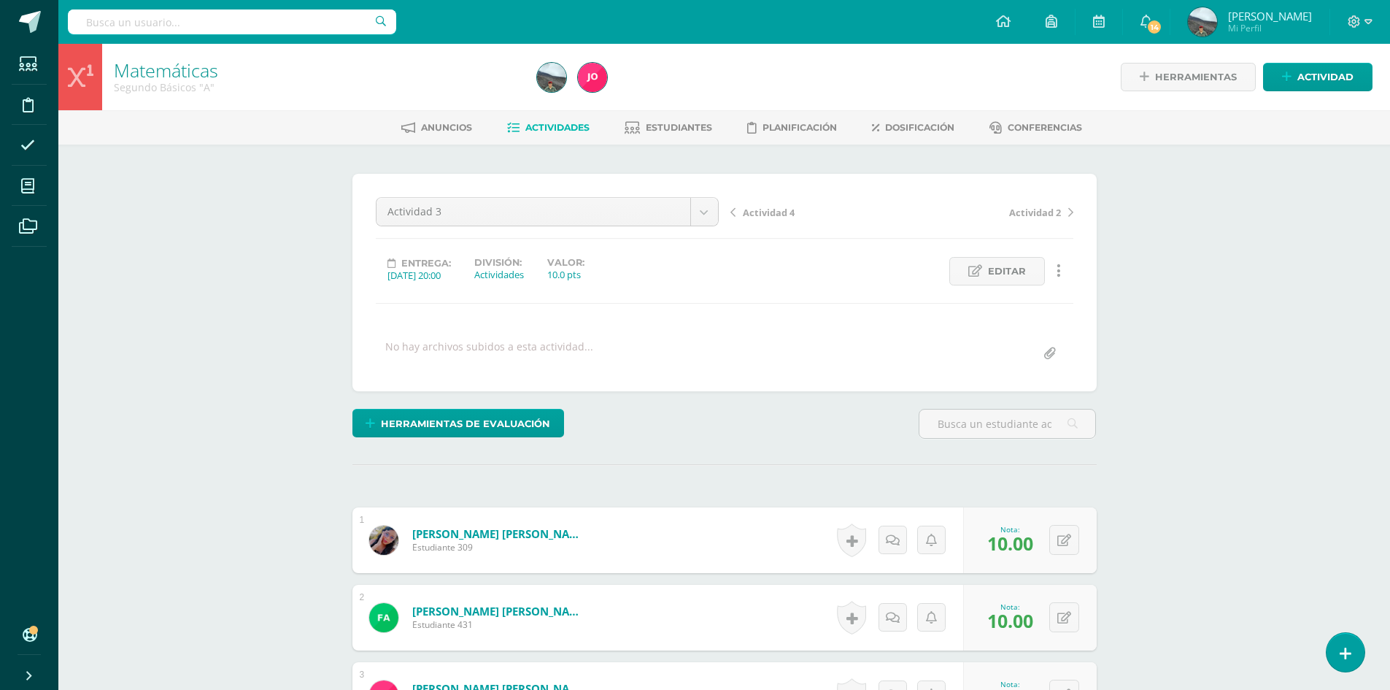
click at [769, 209] on span "Actividad 4" at bounding box center [769, 212] width 52 height 13
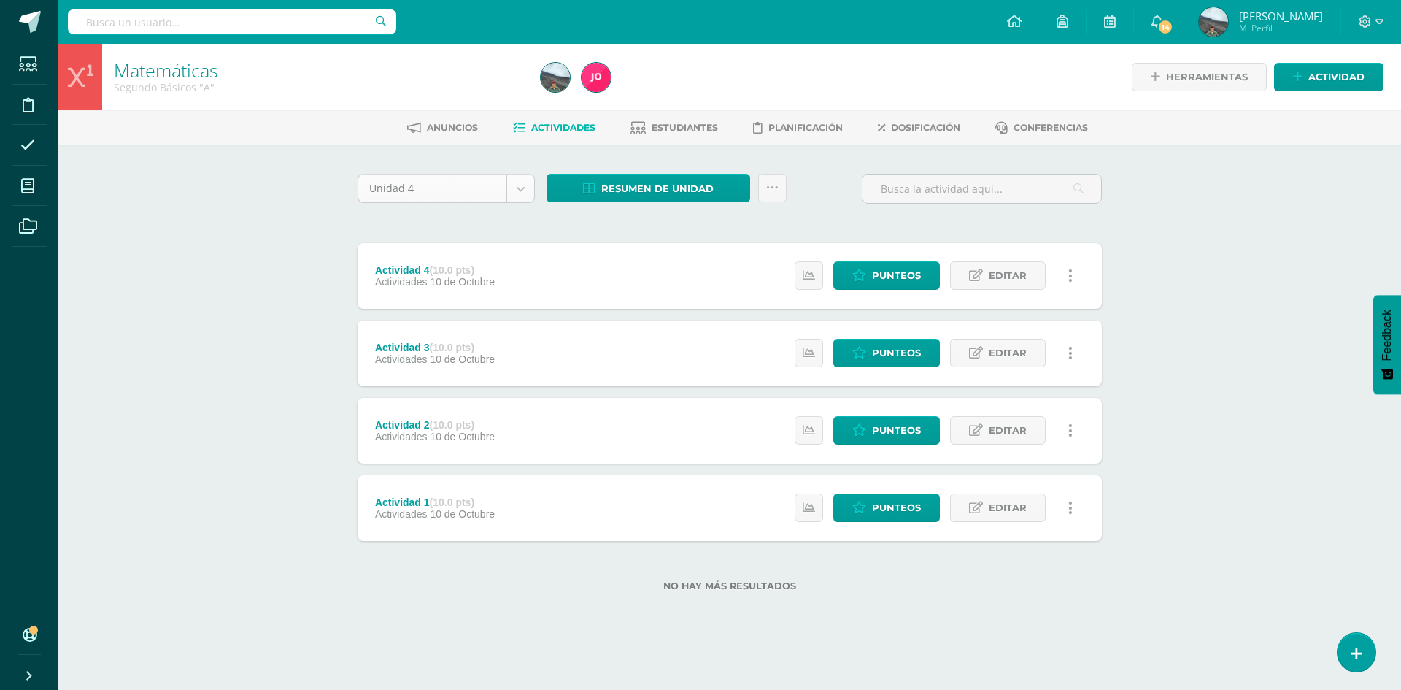
click at [512, 185] on body "Estudiantes Disciplina Asistencia Mis cursos Archivos Soporte Ayuda Reportar un…" at bounding box center [700, 319] width 1401 height 638
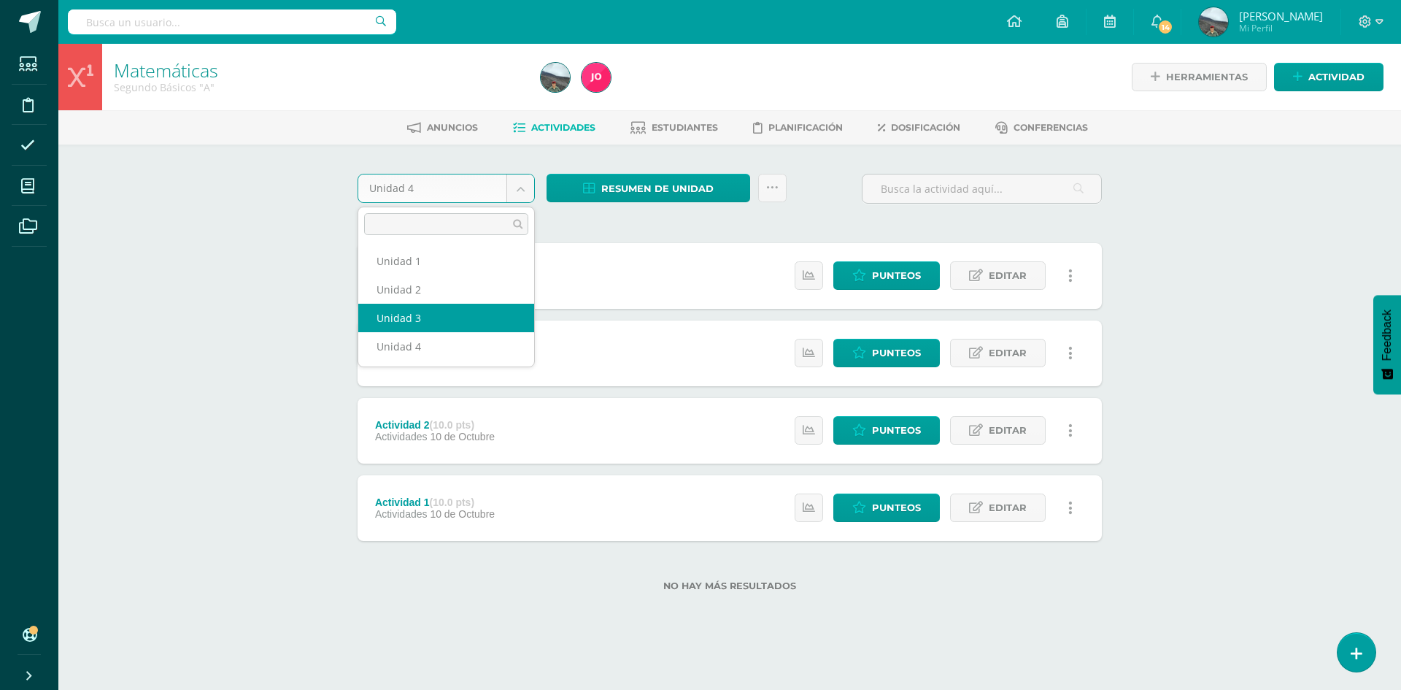
select select "Unidad 3"
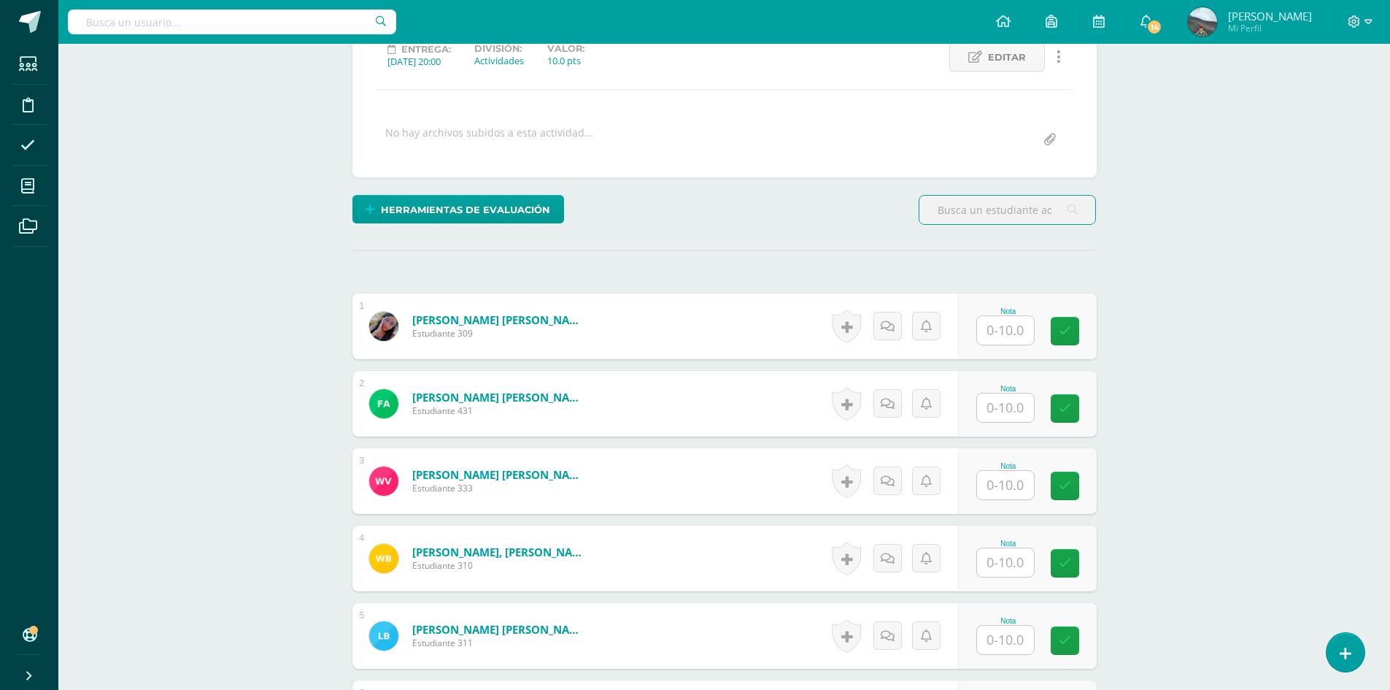
scroll to position [220, 0]
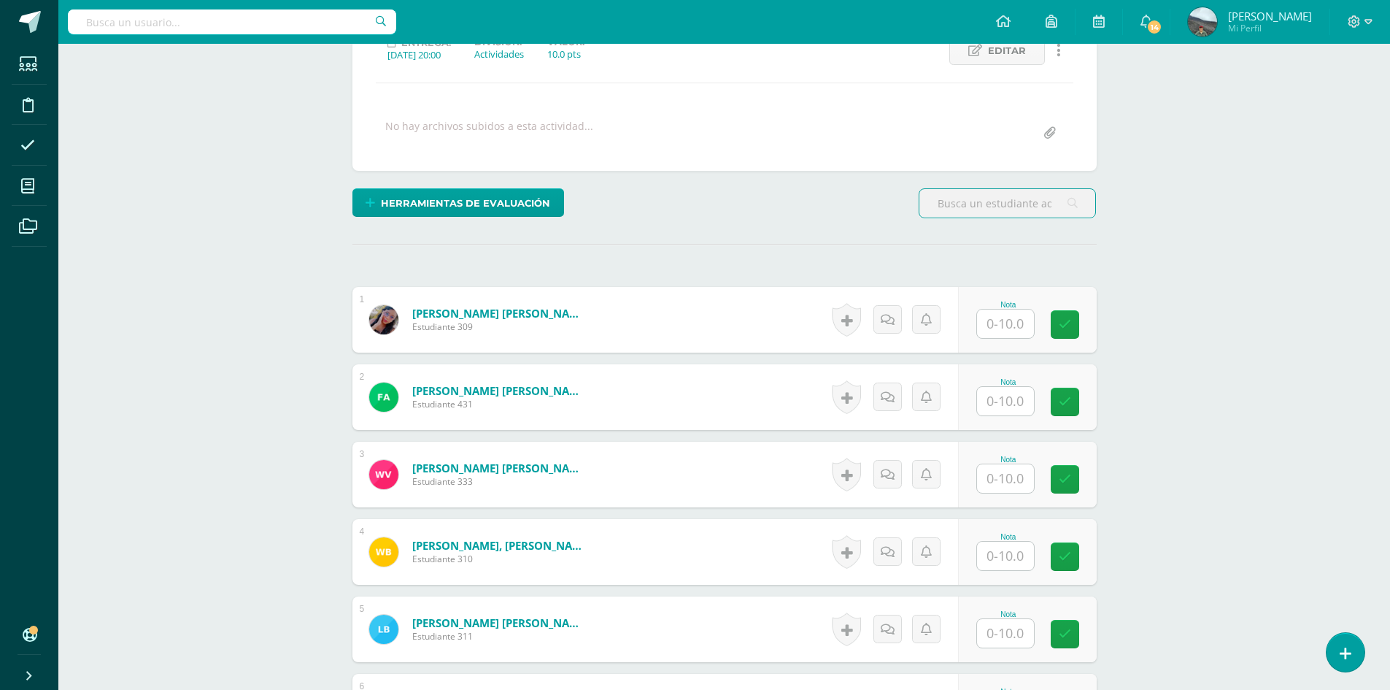
click at [999, 319] on input "text" at bounding box center [1005, 323] width 57 height 28
type input "10"
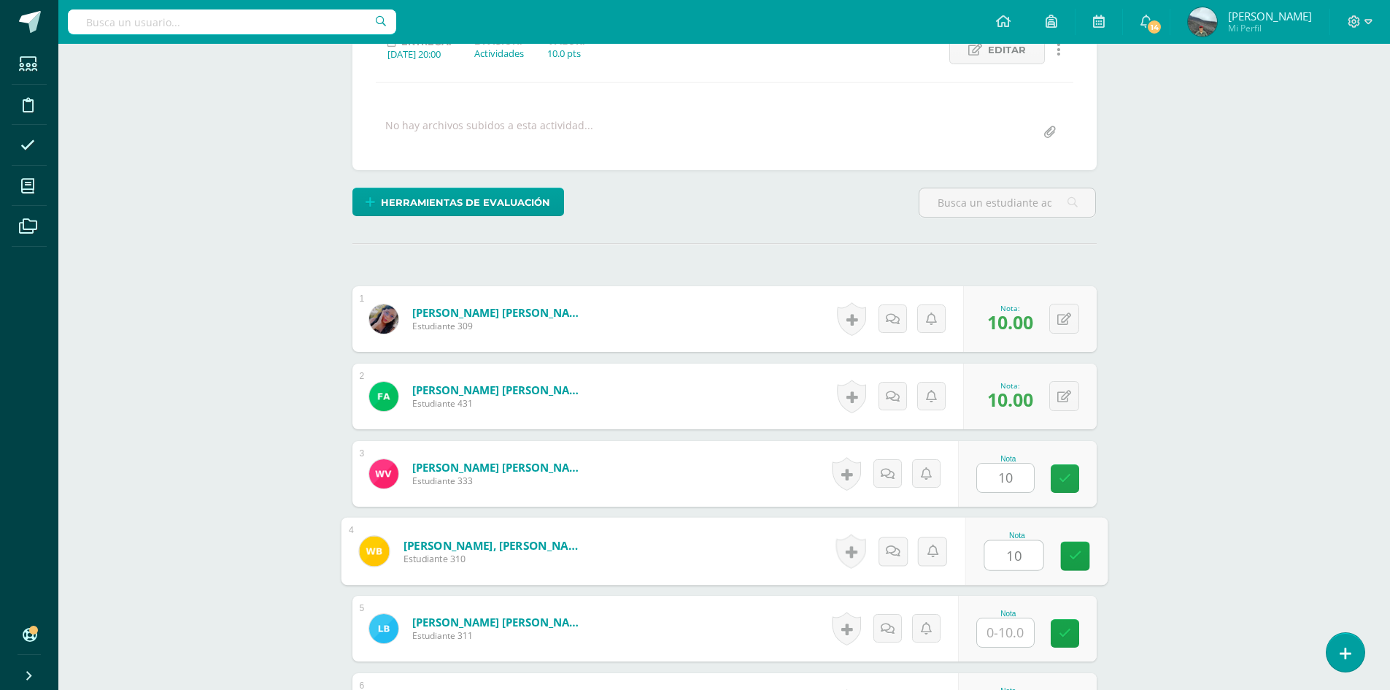
type input "10"
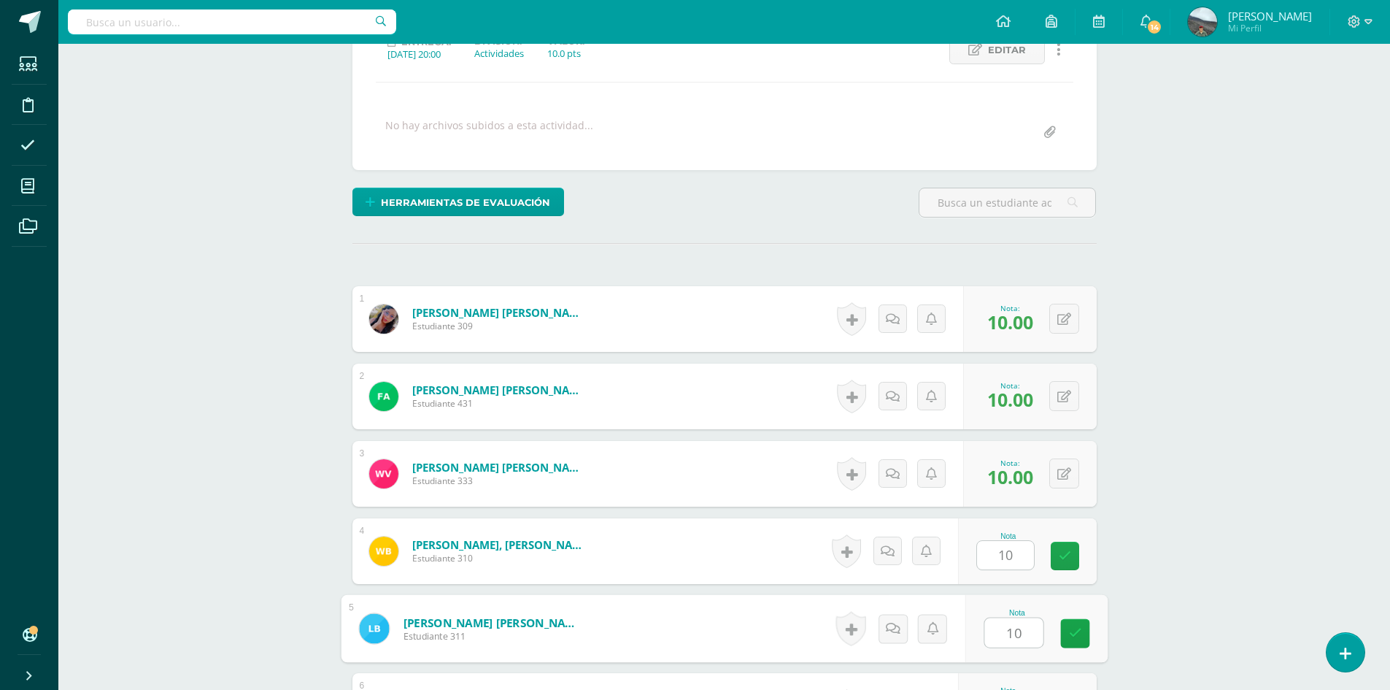
type input "10"
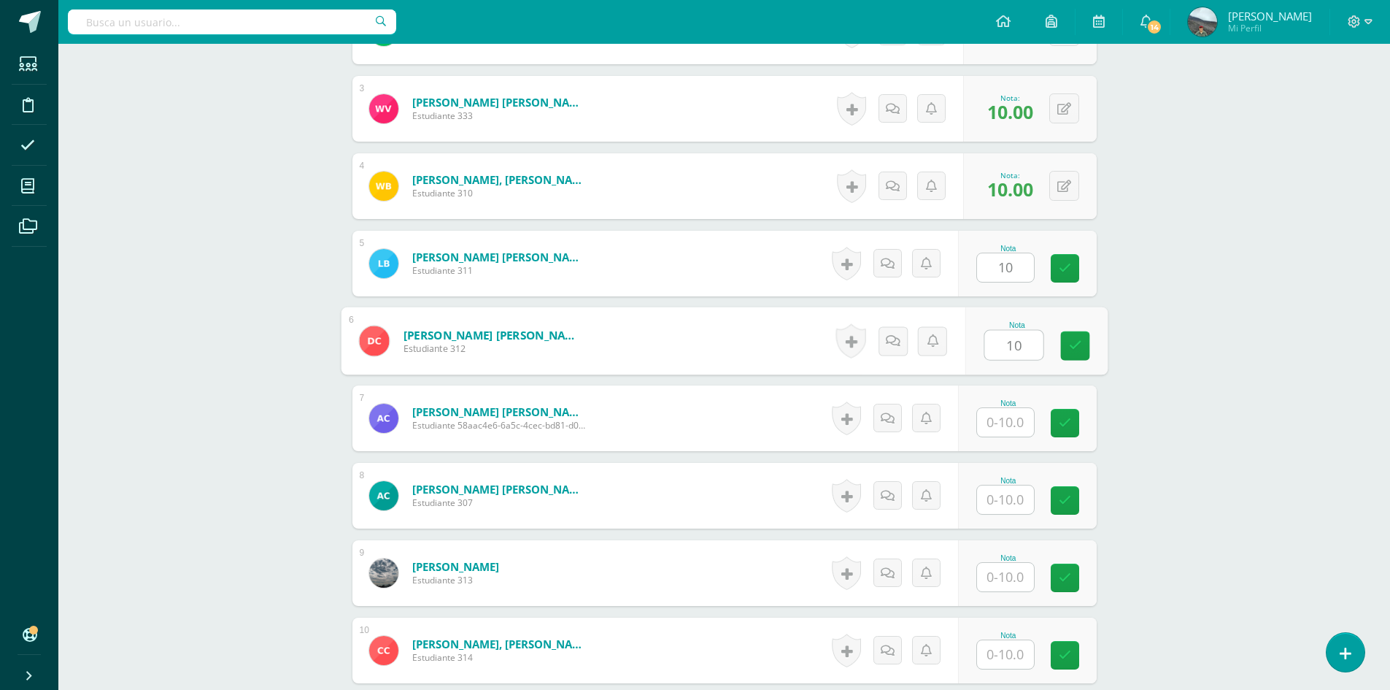
scroll to position [587, 0]
type input "10"
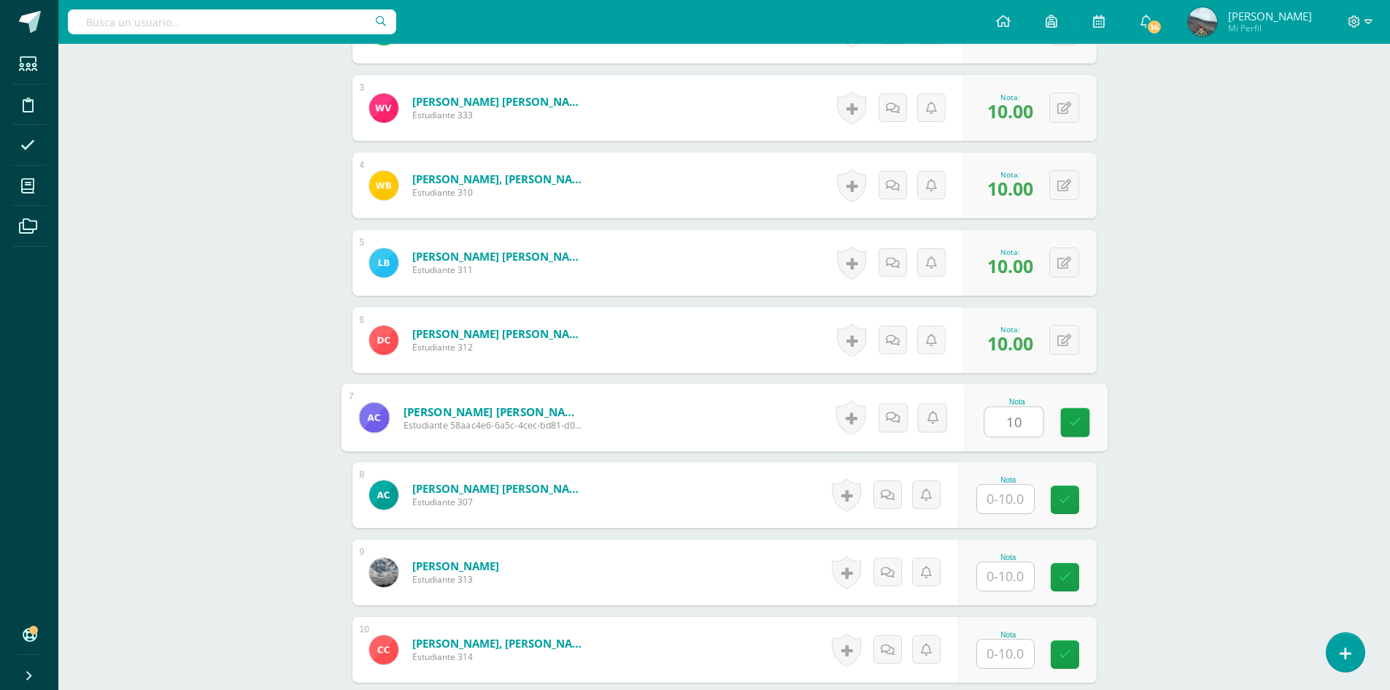
type input "10"
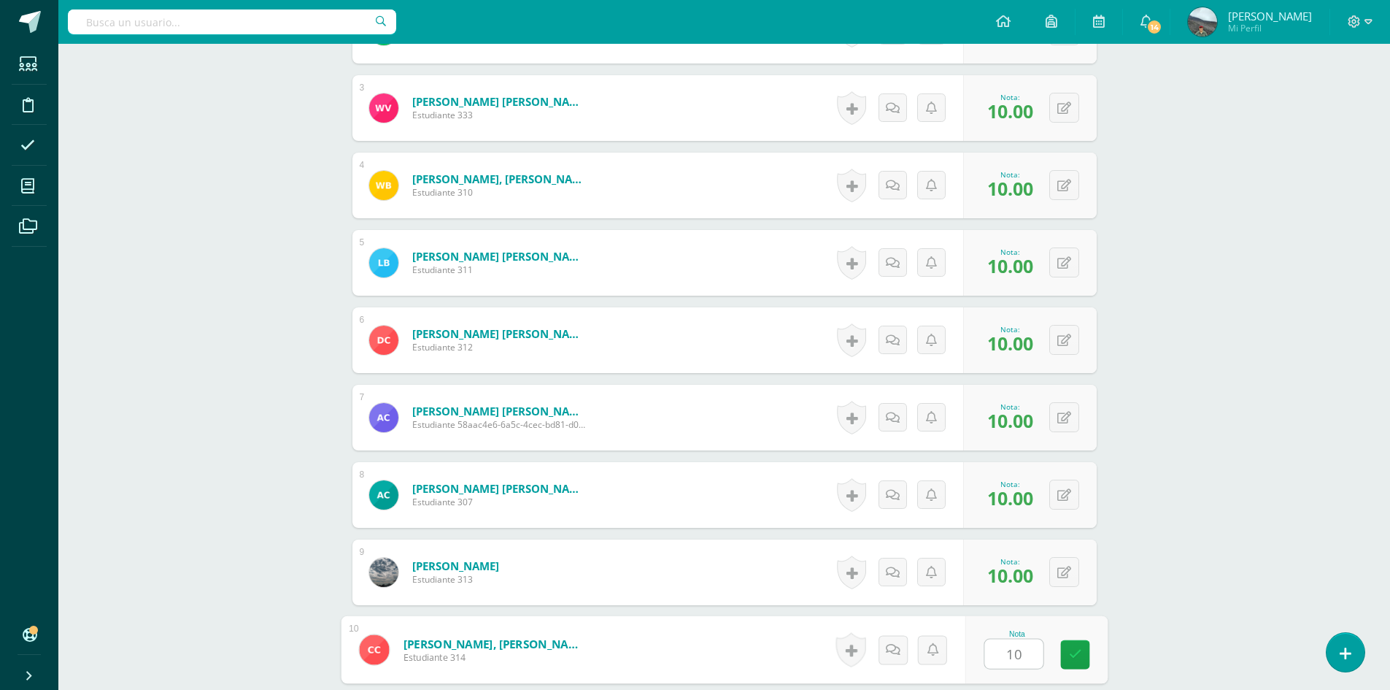
type input "10"
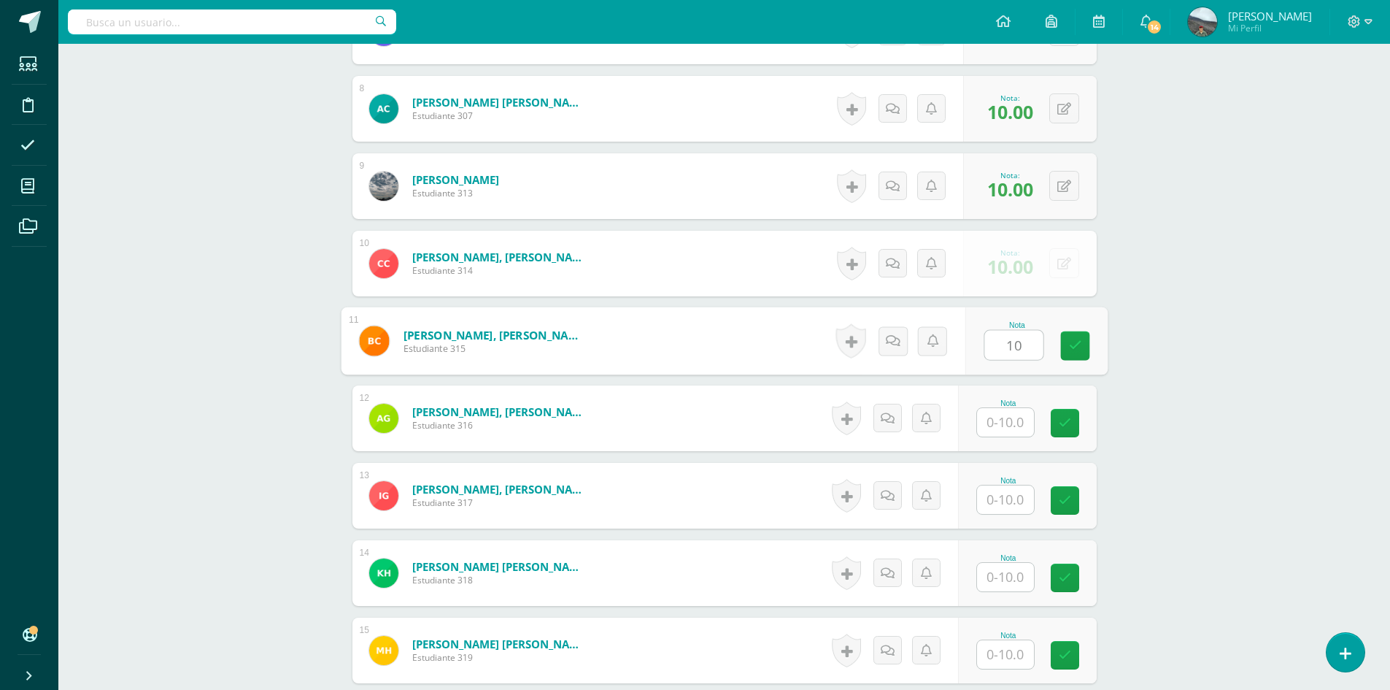
type input "10"
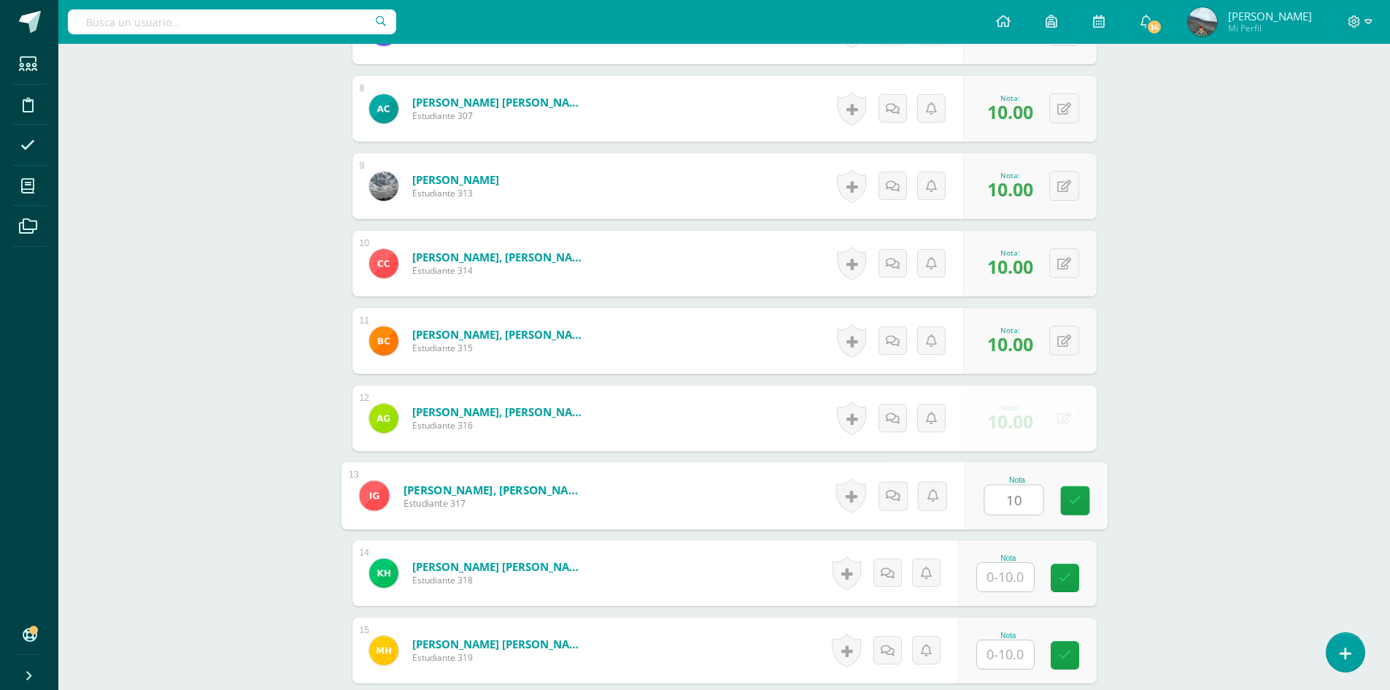
type input "10"
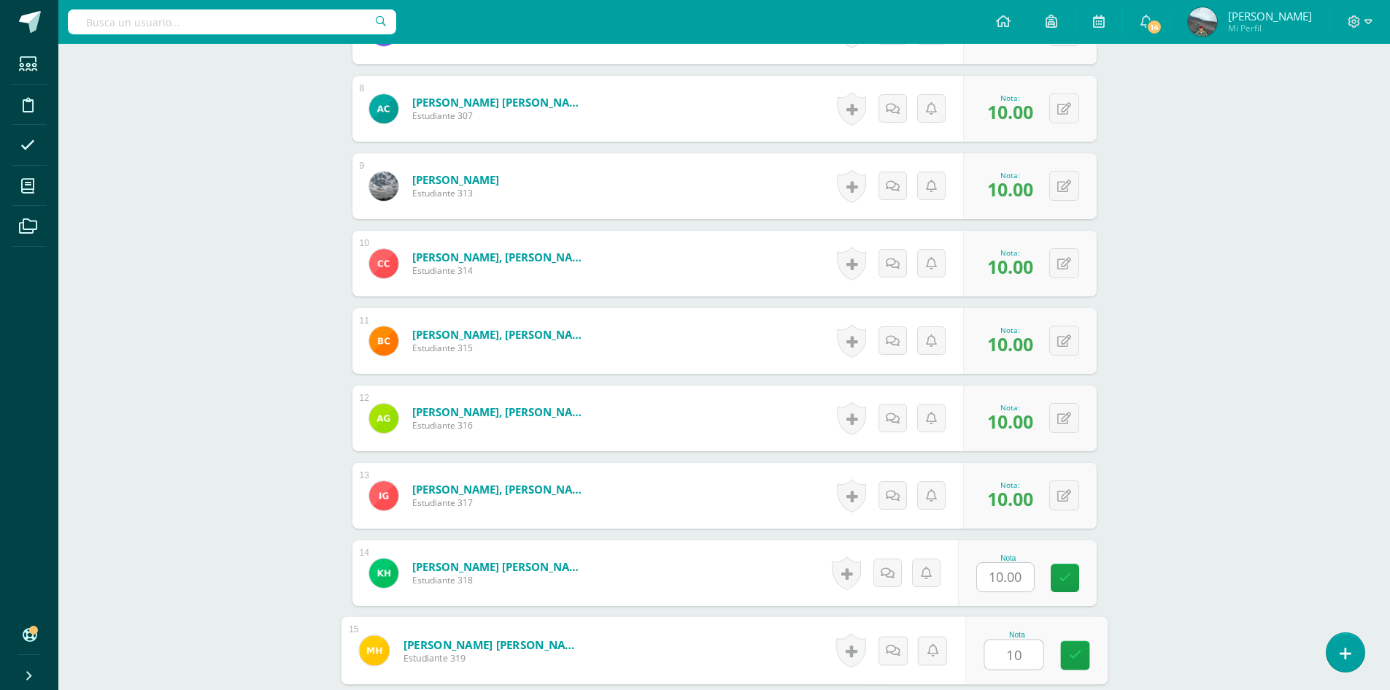
type input "10"
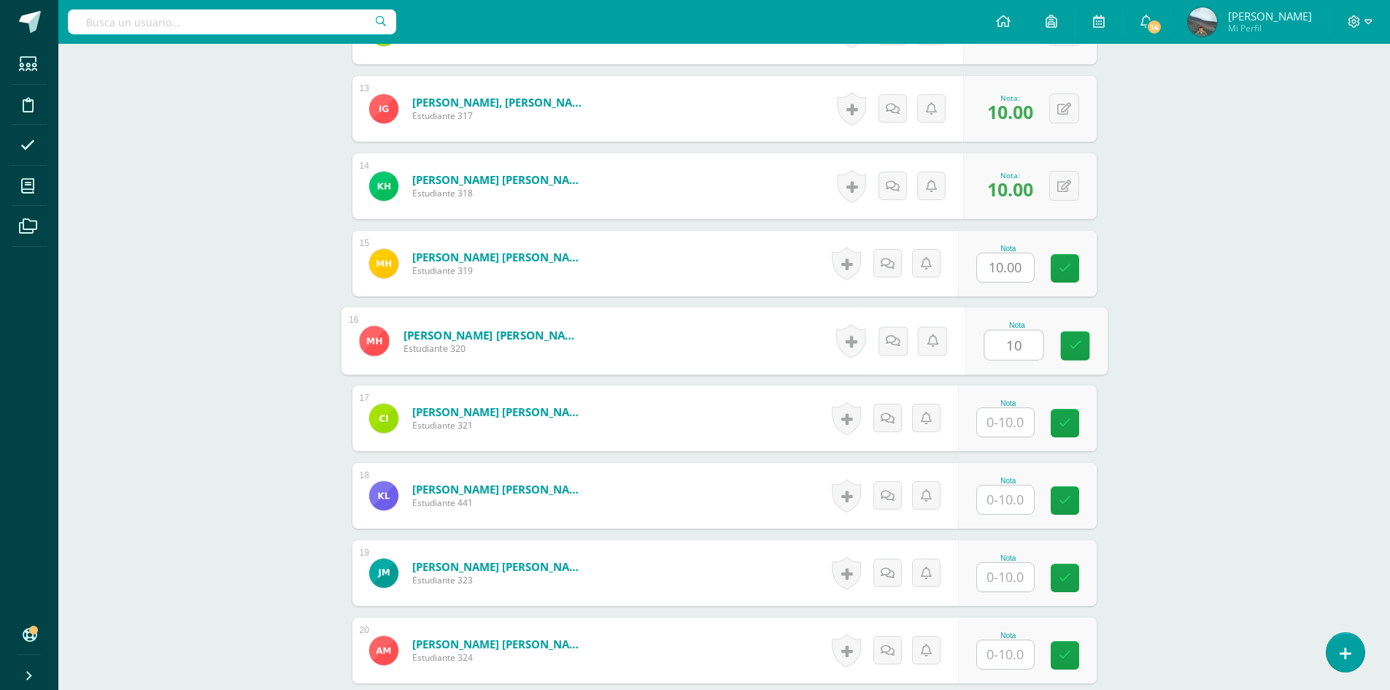
type input "10"
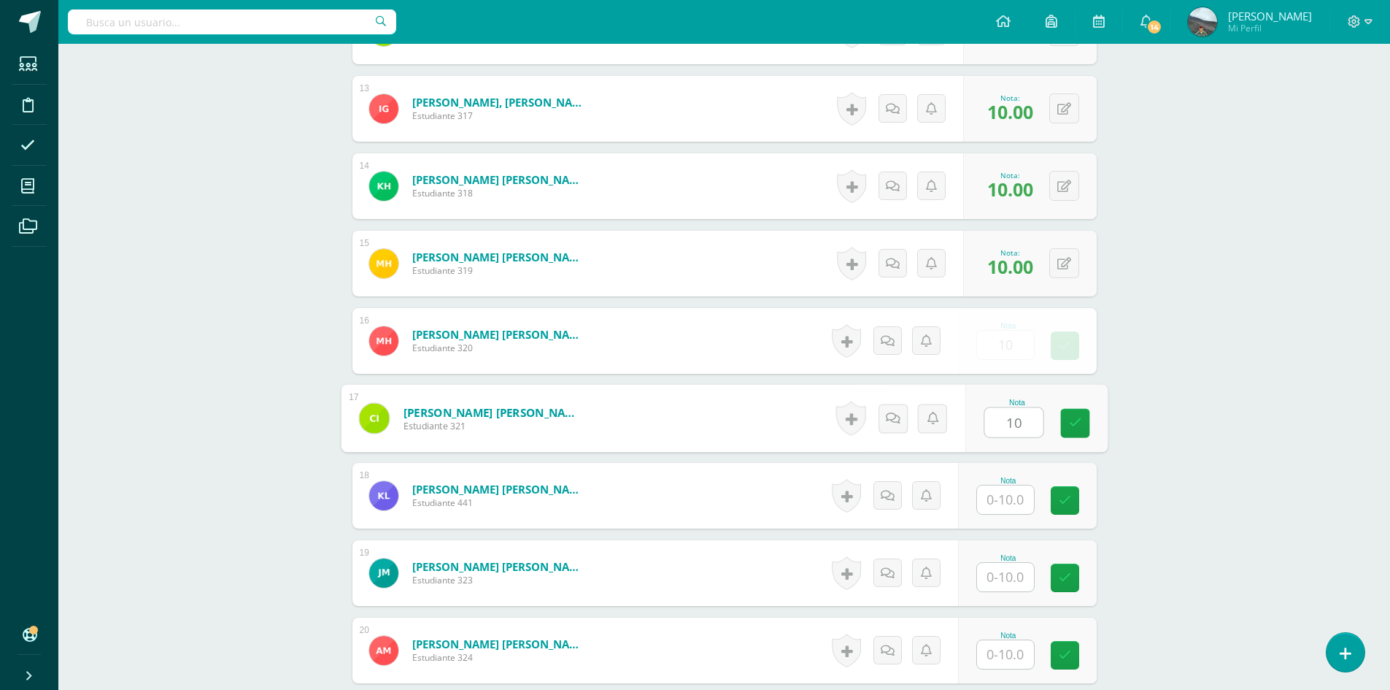
type input "10"
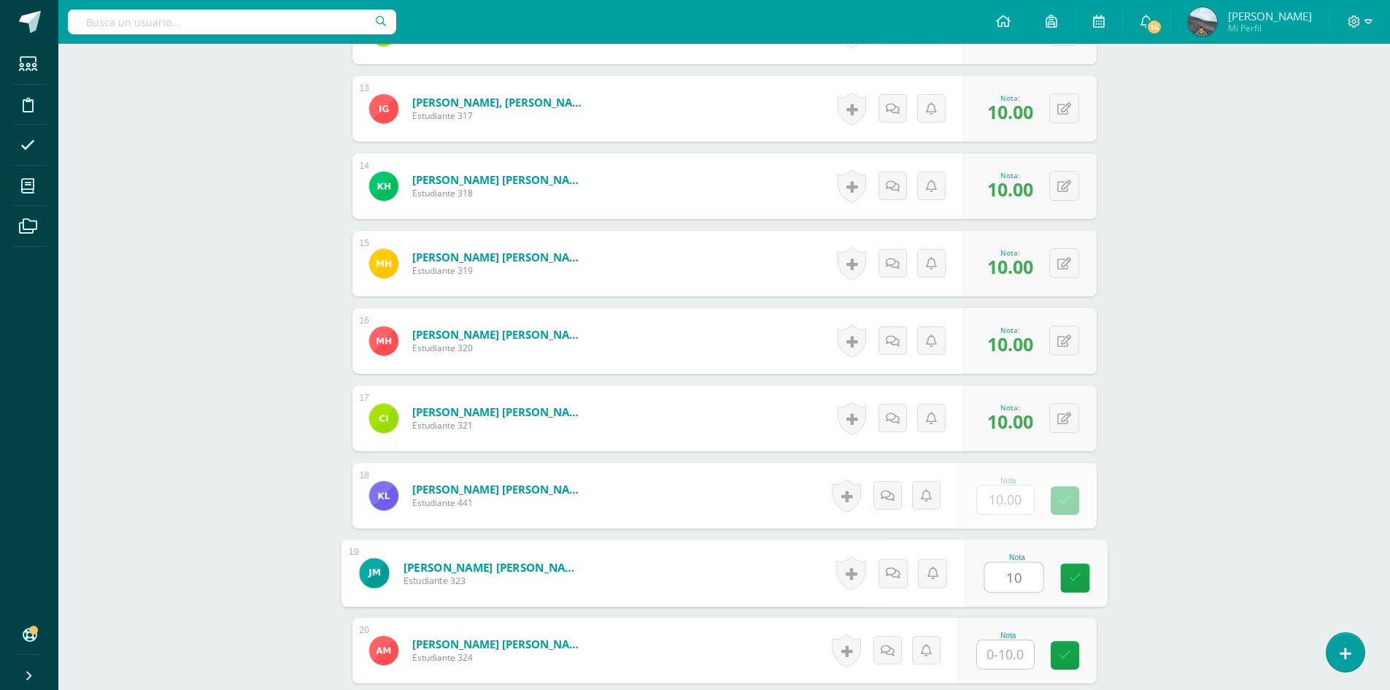
type input "10"
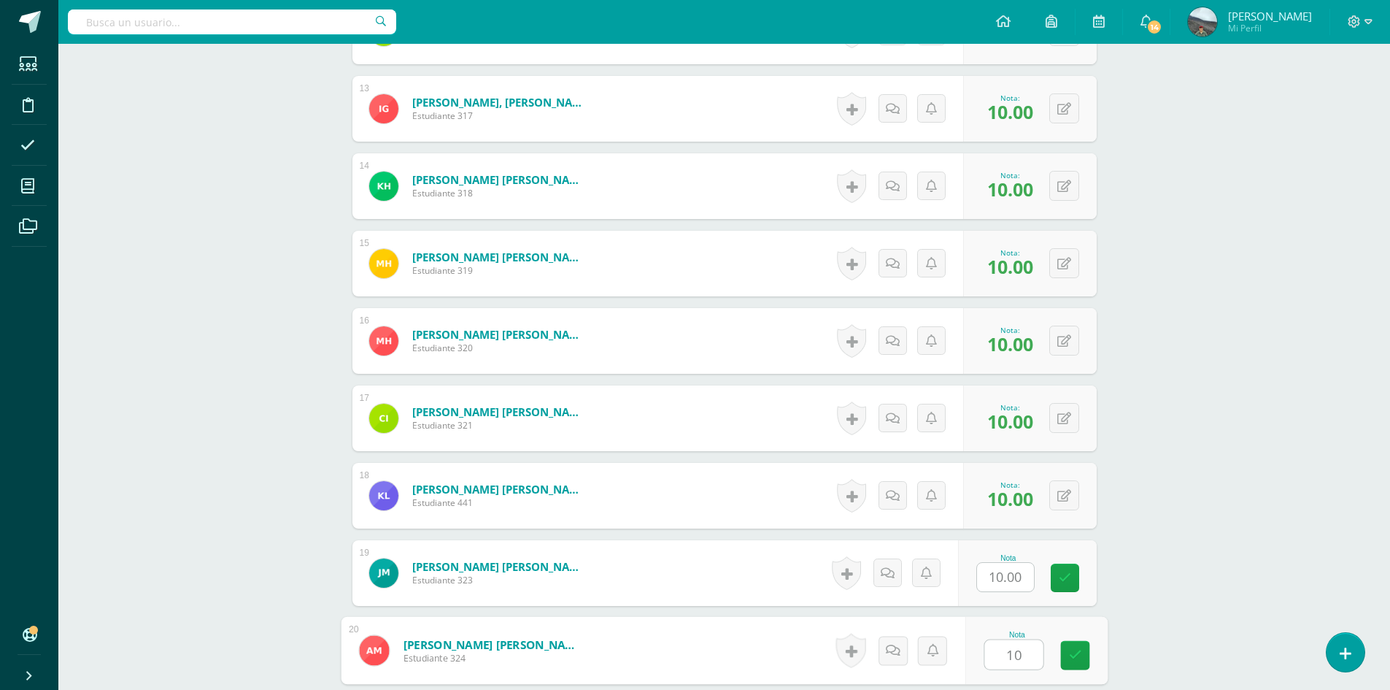
type input "10"
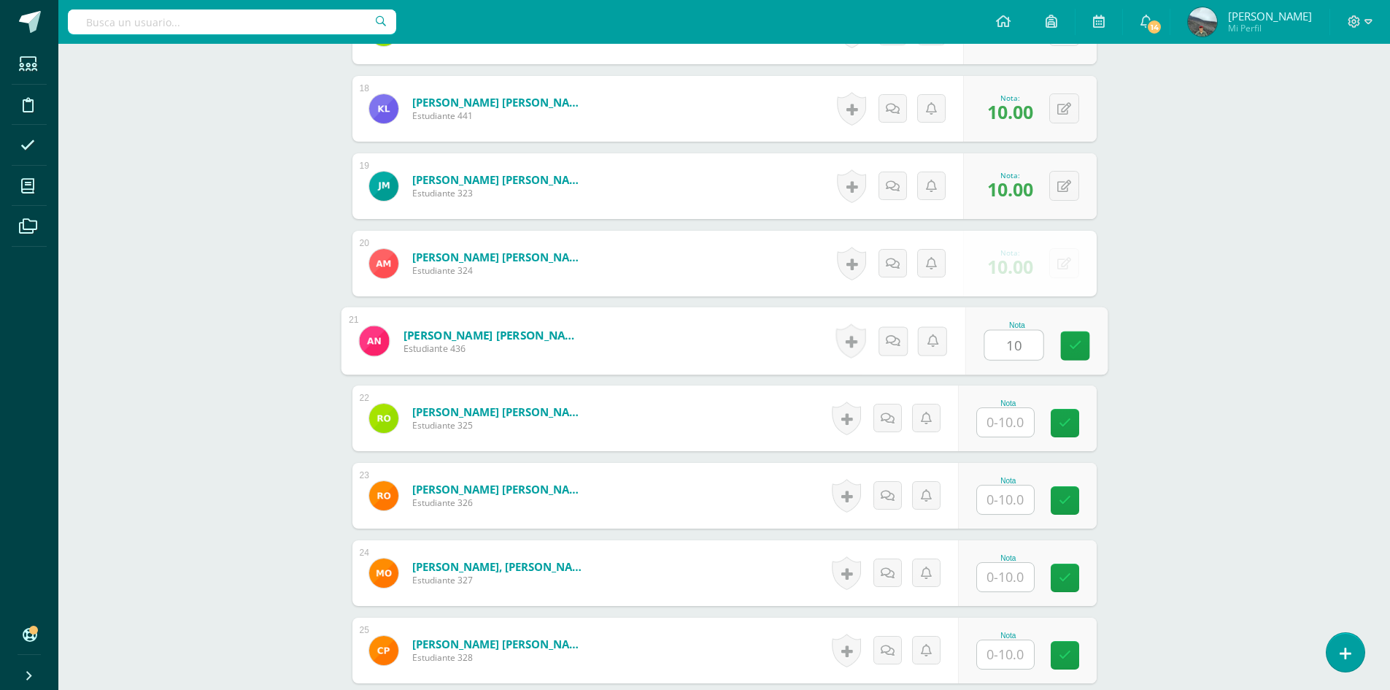
type input "10"
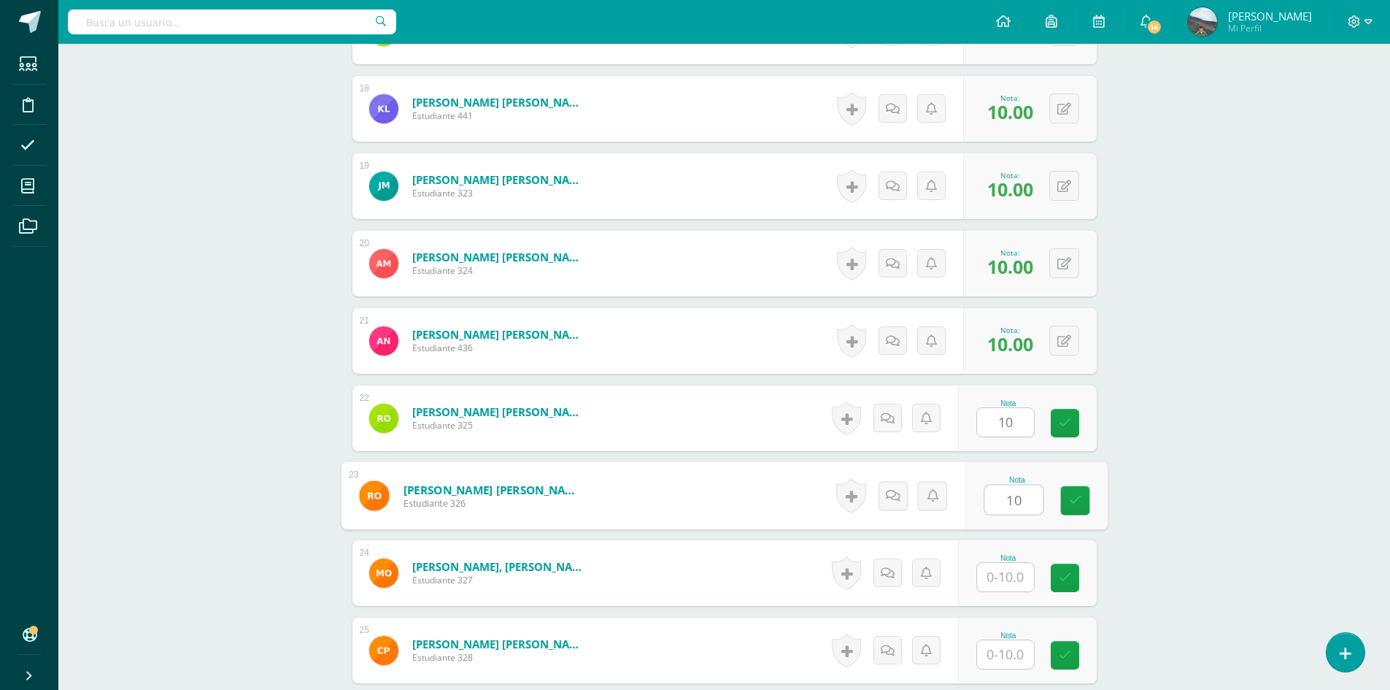
type input "10"
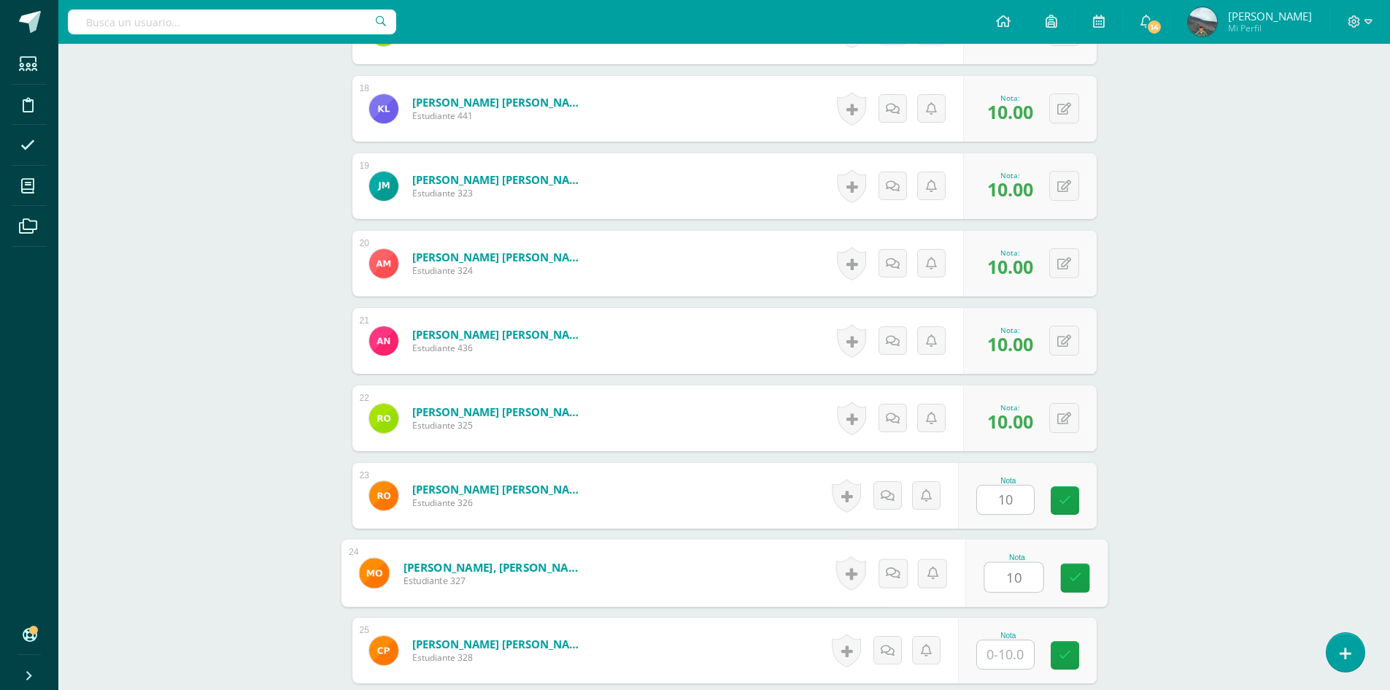
type input "10"
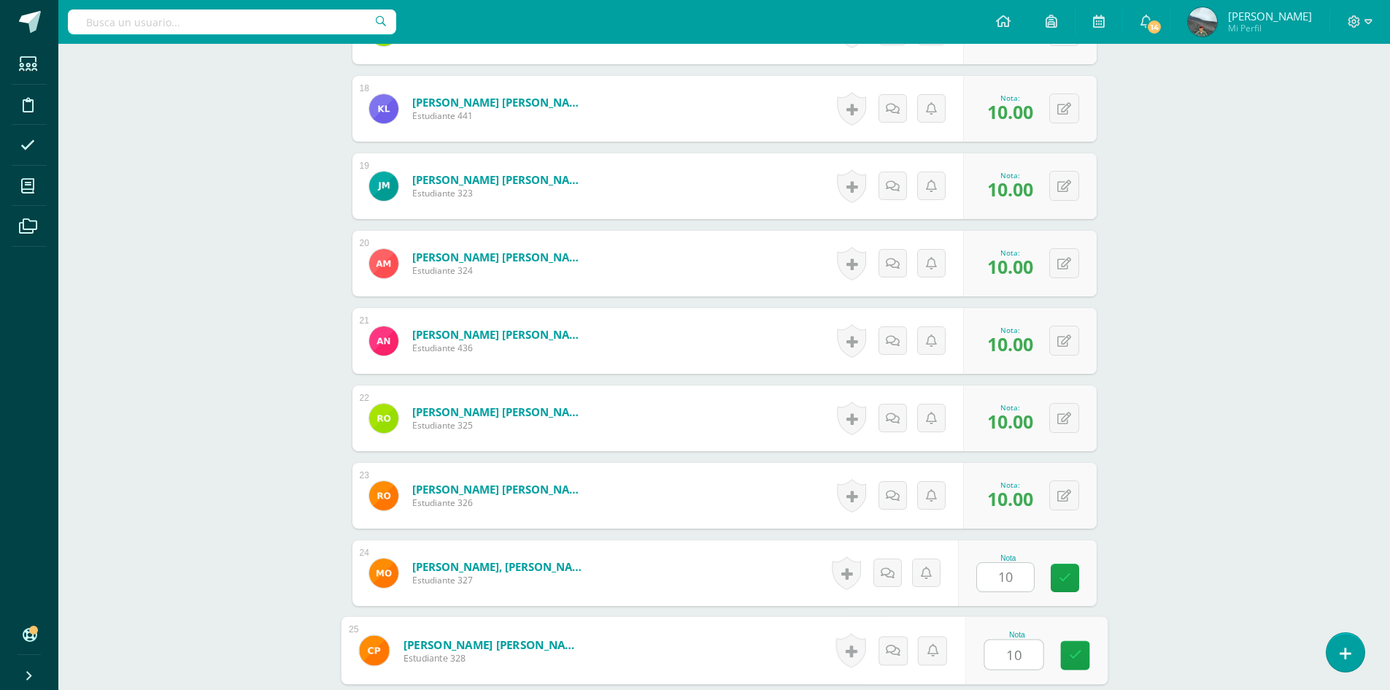
type input "10"
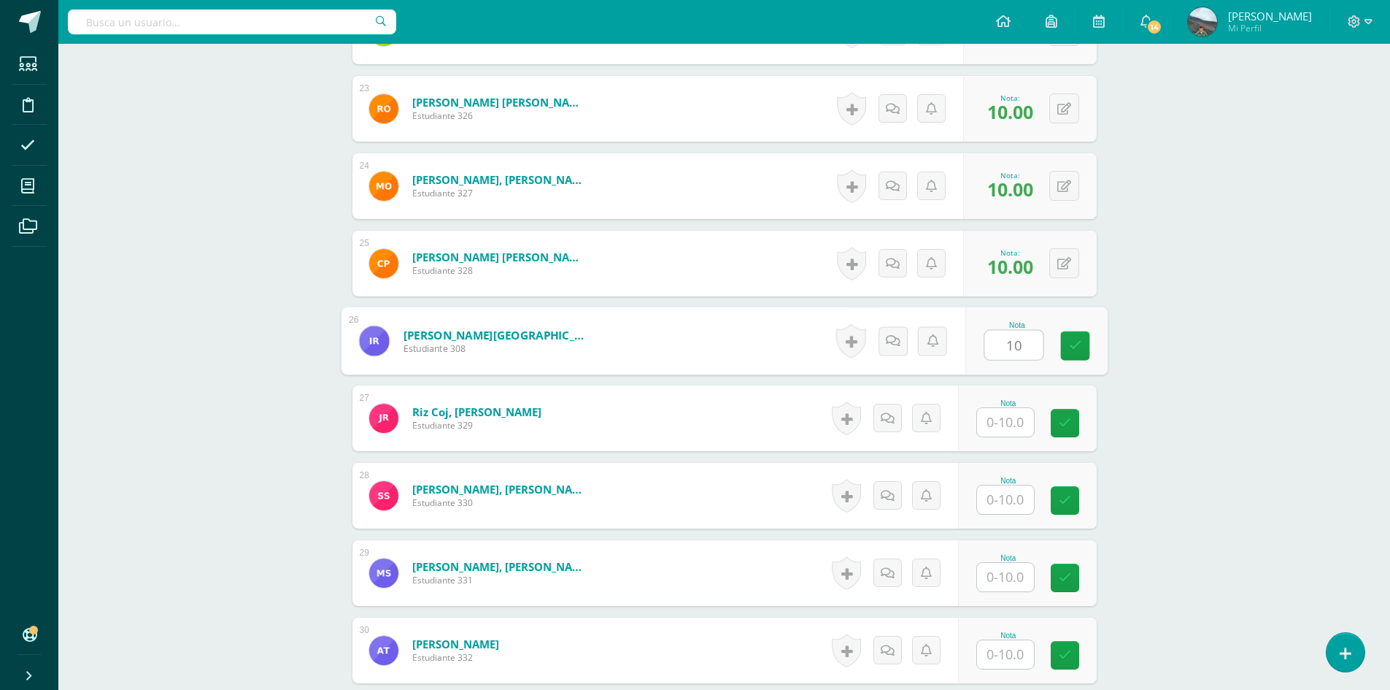
type input "10"
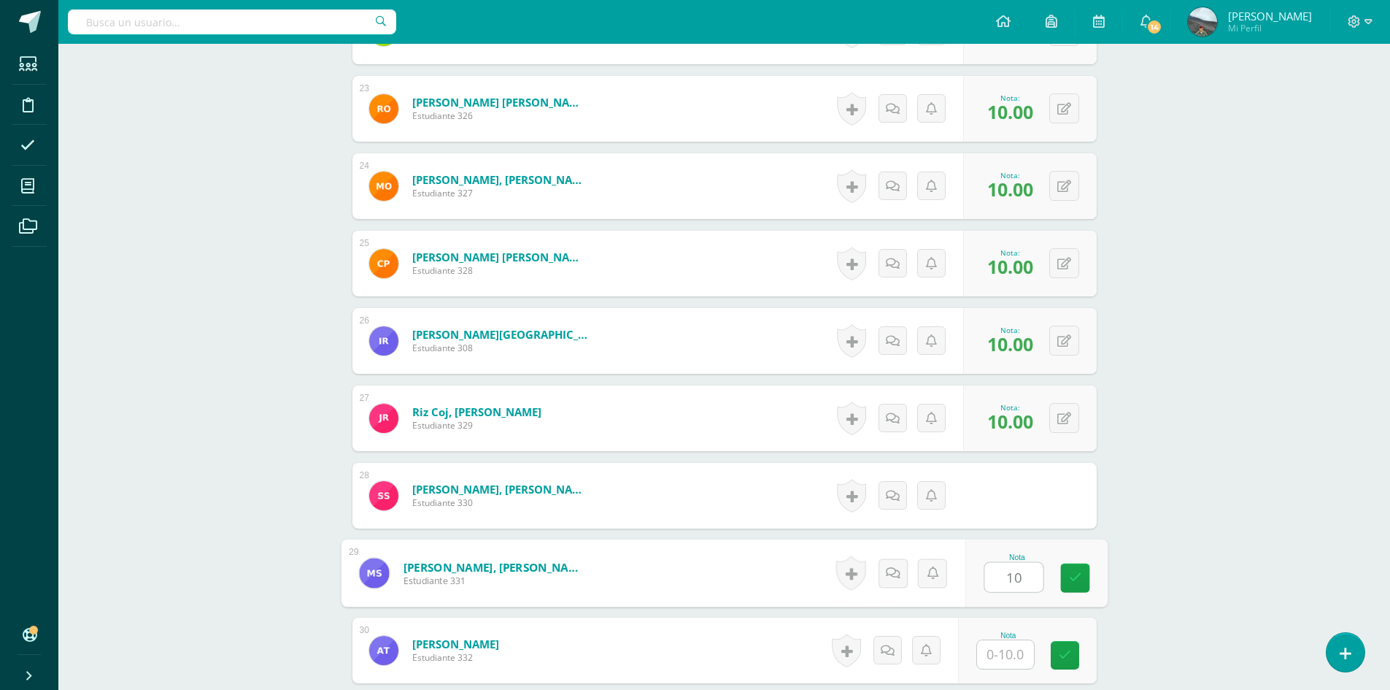
type input "10"
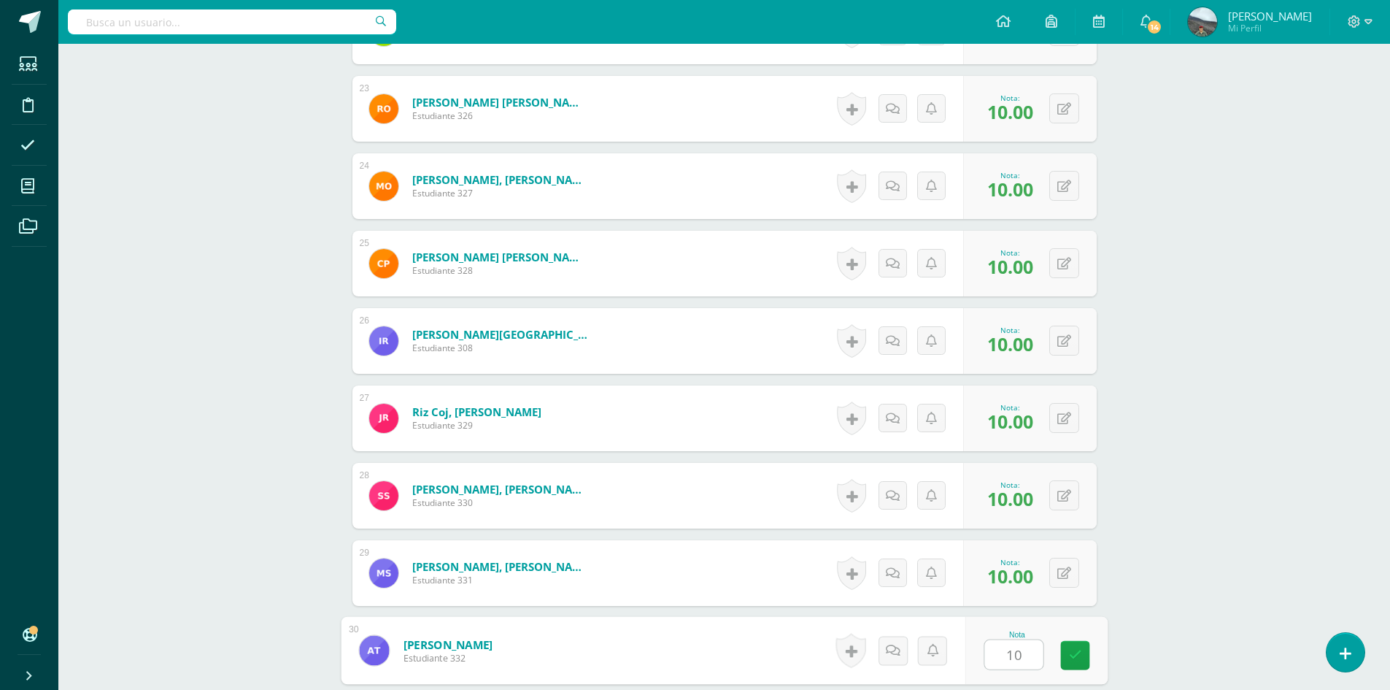
type input "10"
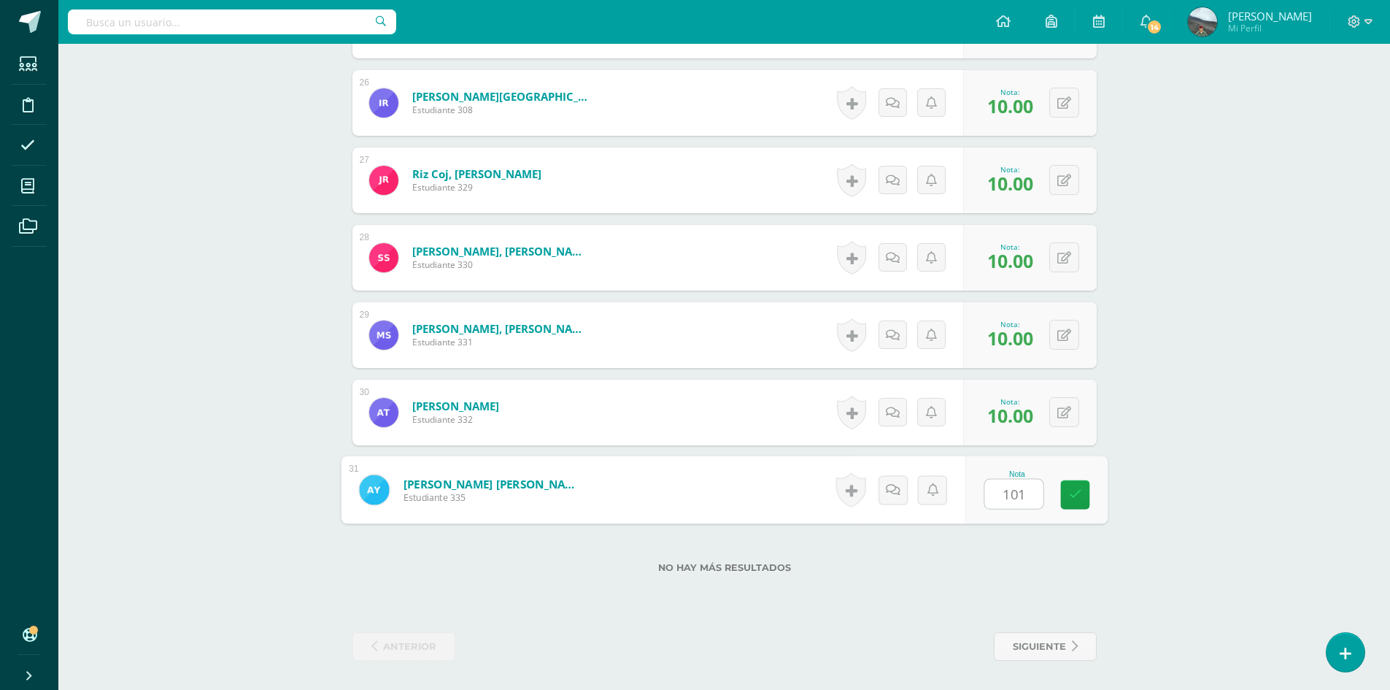
type input "1010"
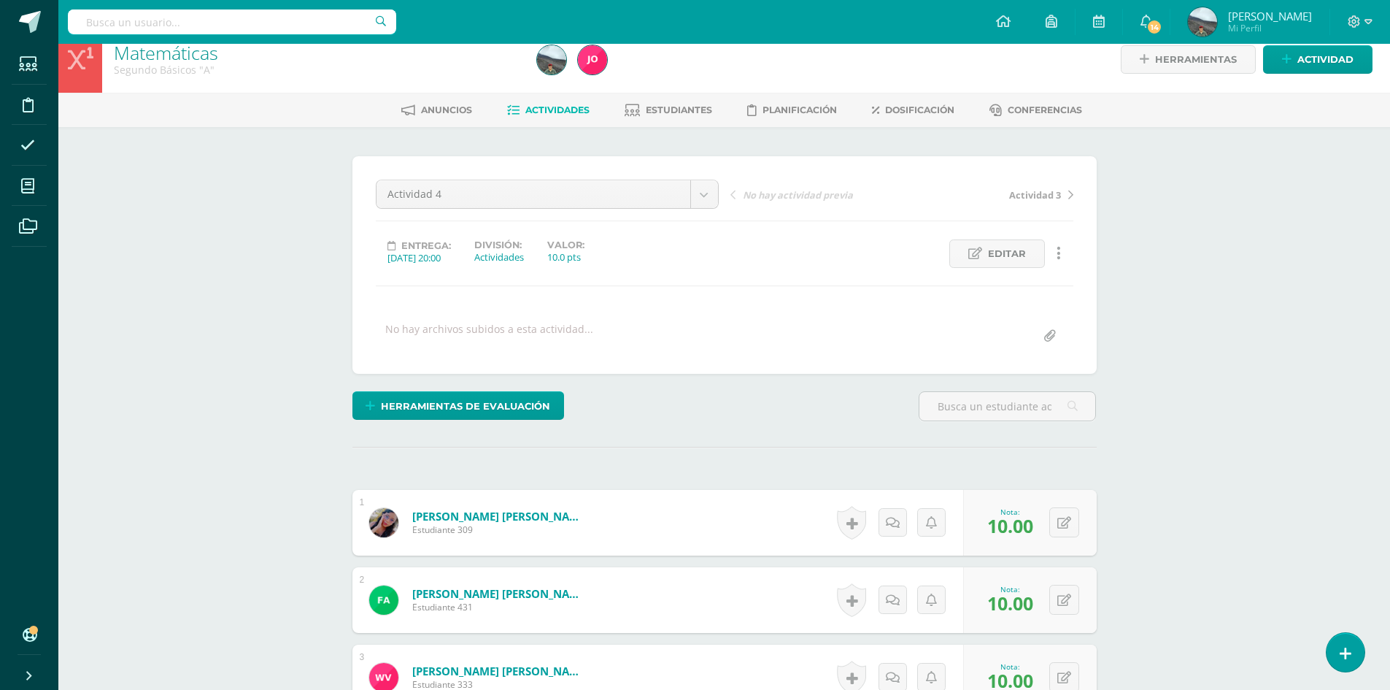
scroll to position [0, 0]
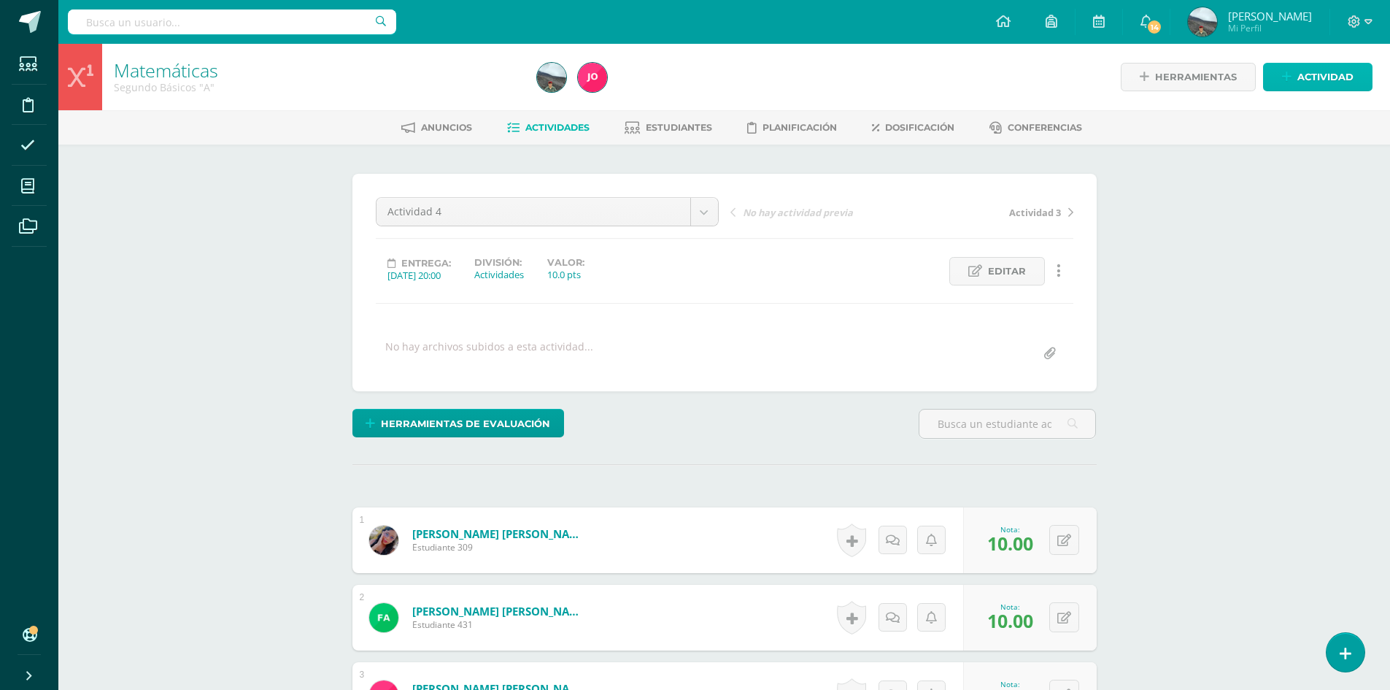
click at [1285, 81] on icon at bounding box center [1286, 77] width 9 height 12
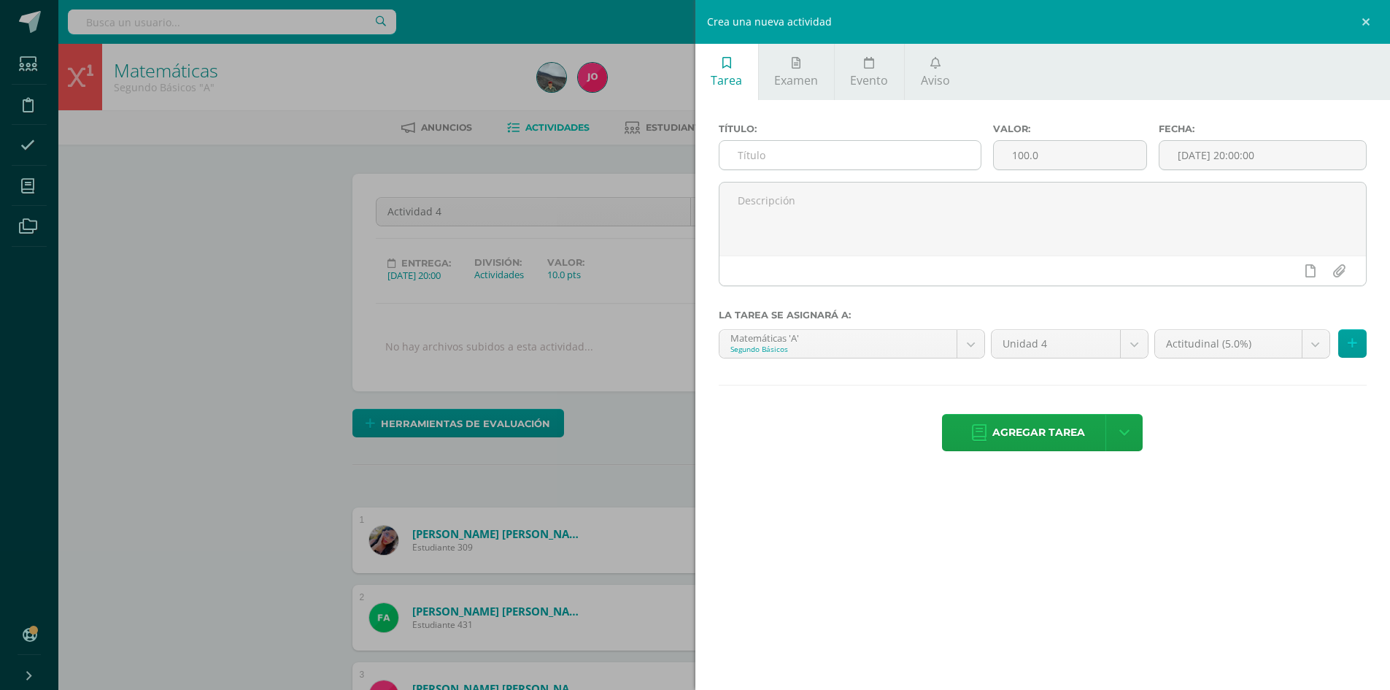
click at [856, 142] on input "text" at bounding box center [851, 155] width 262 height 28
type input "Evaluación Parcial"
click at [1033, 152] on input "100.0" at bounding box center [1070, 155] width 152 height 28
type input "10"
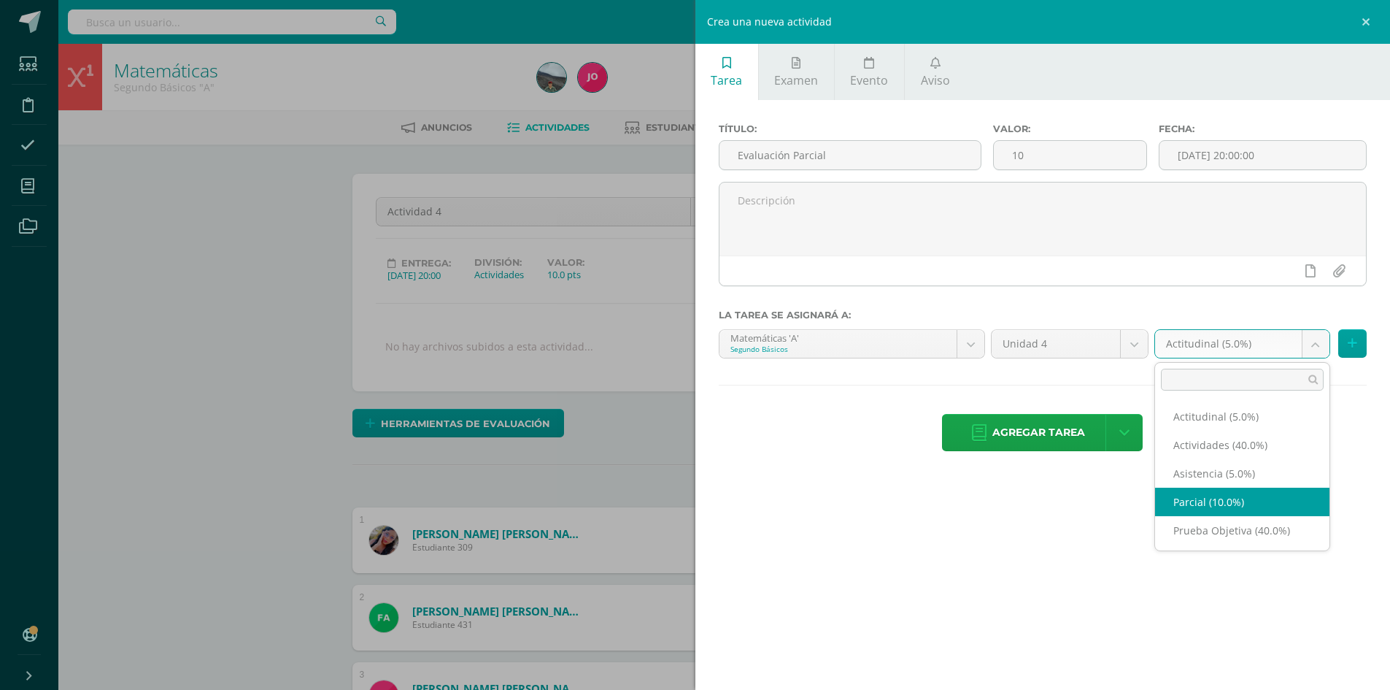
select select "22669"
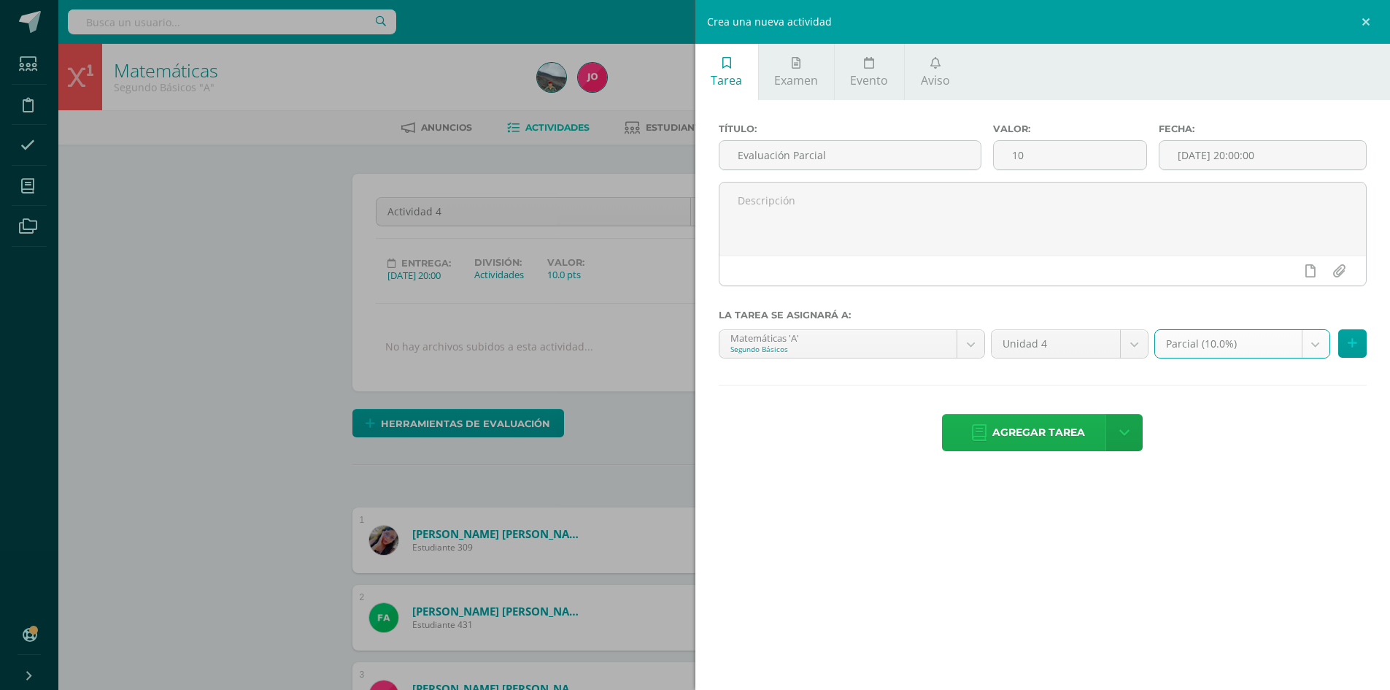
click at [1066, 428] on span "Agregar tarea" at bounding box center [1039, 433] width 93 height 36
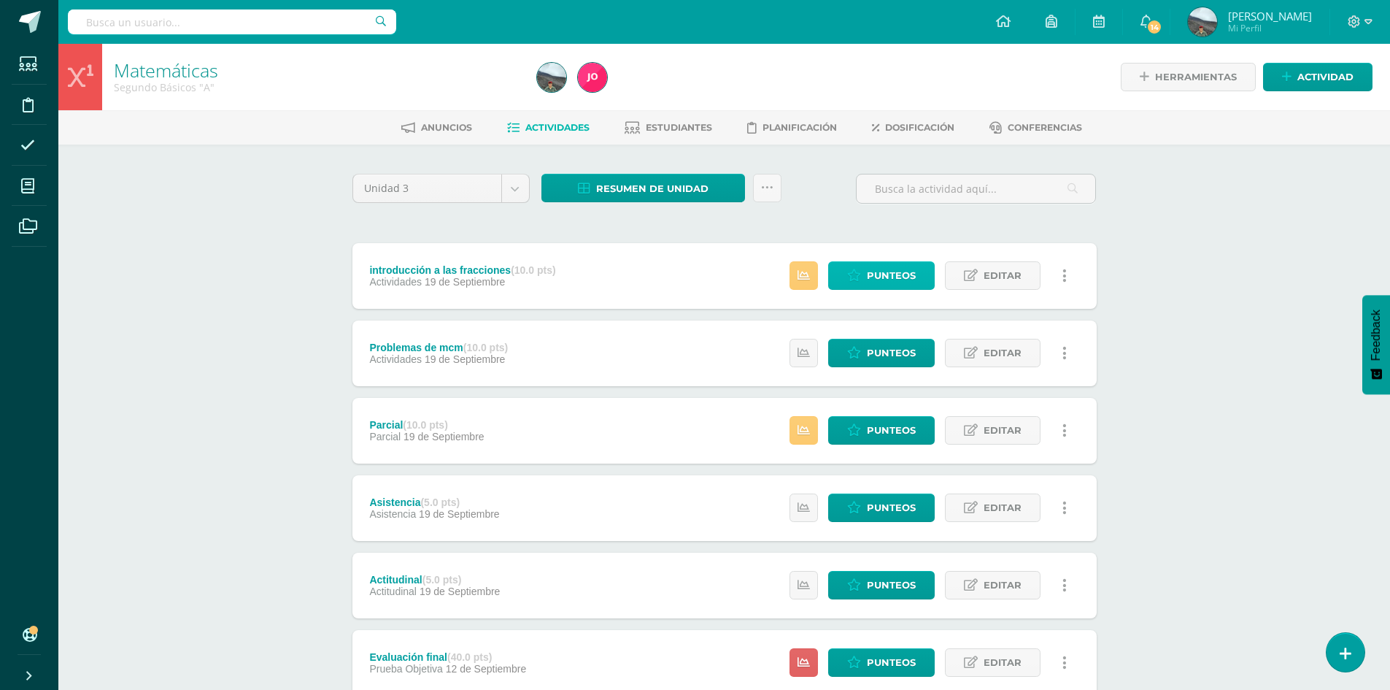
click at [873, 272] on span "Punteos" at bounding box center [891, 275] width 49 height 27
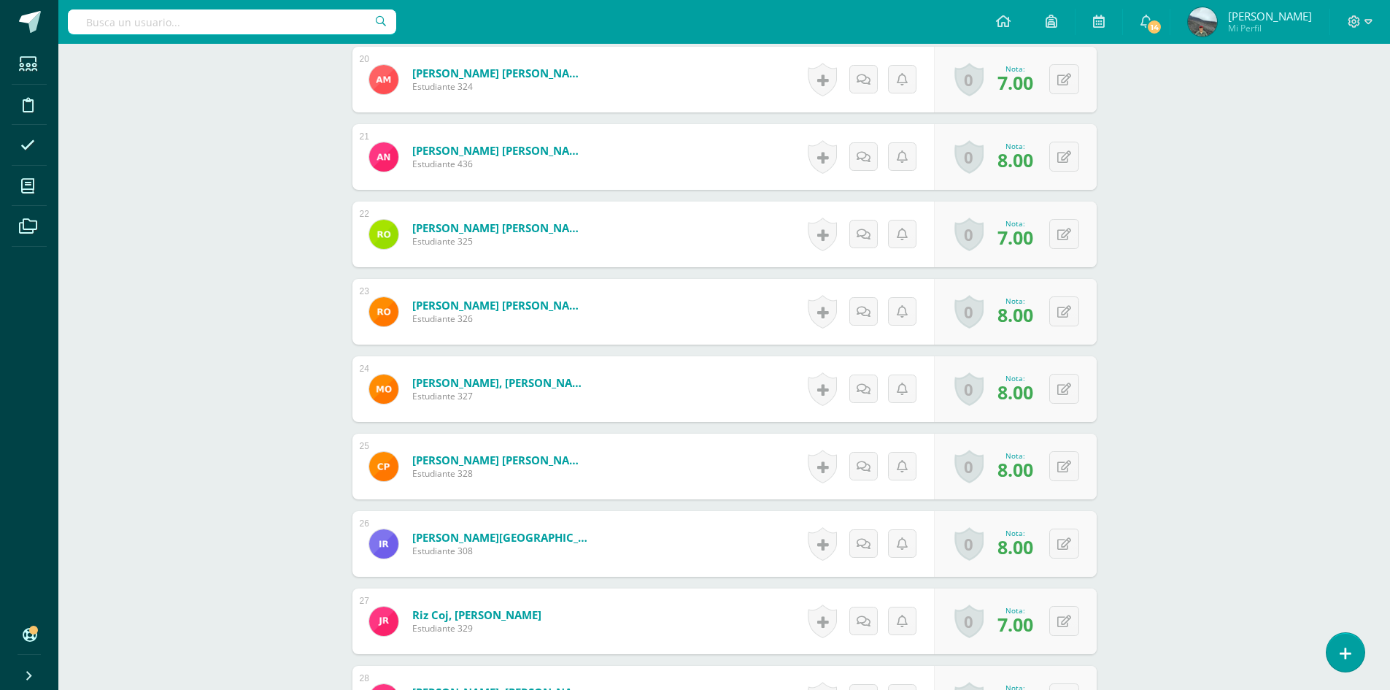
scroll to position [2263, 0]
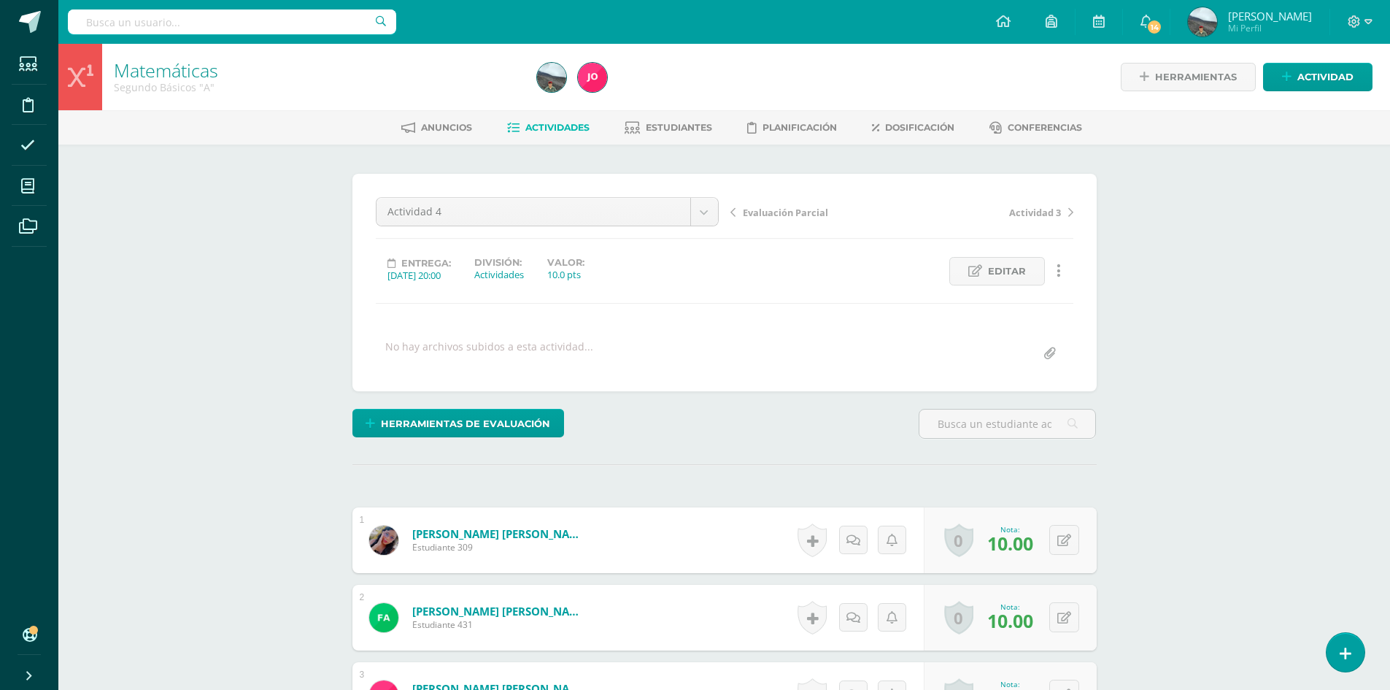
scroll to position [1, 0]
click at [783, 212] on span "Evaluación Parcial" at bounding box center [785, 211] width 85 height 13
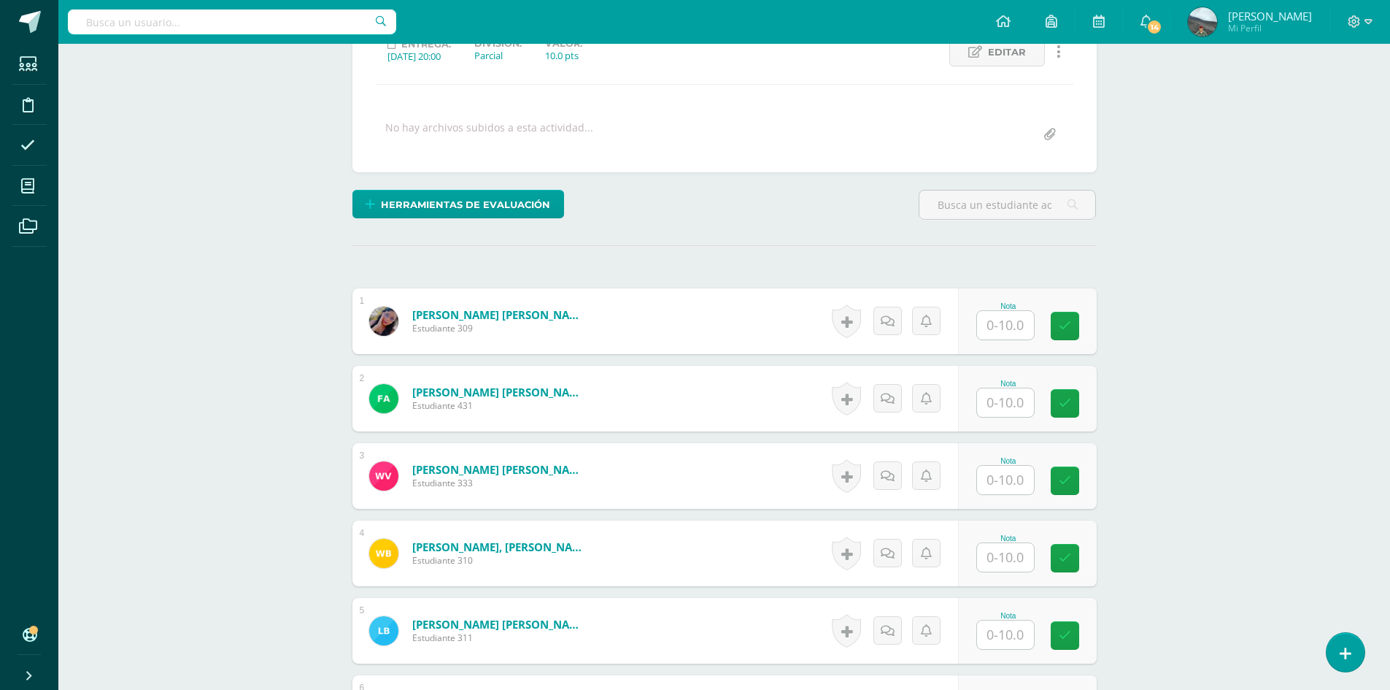
scroll to position [220, 0]
click at [1017, 312] on input "text" at bounding box center [1014, 324] width 58 height 29
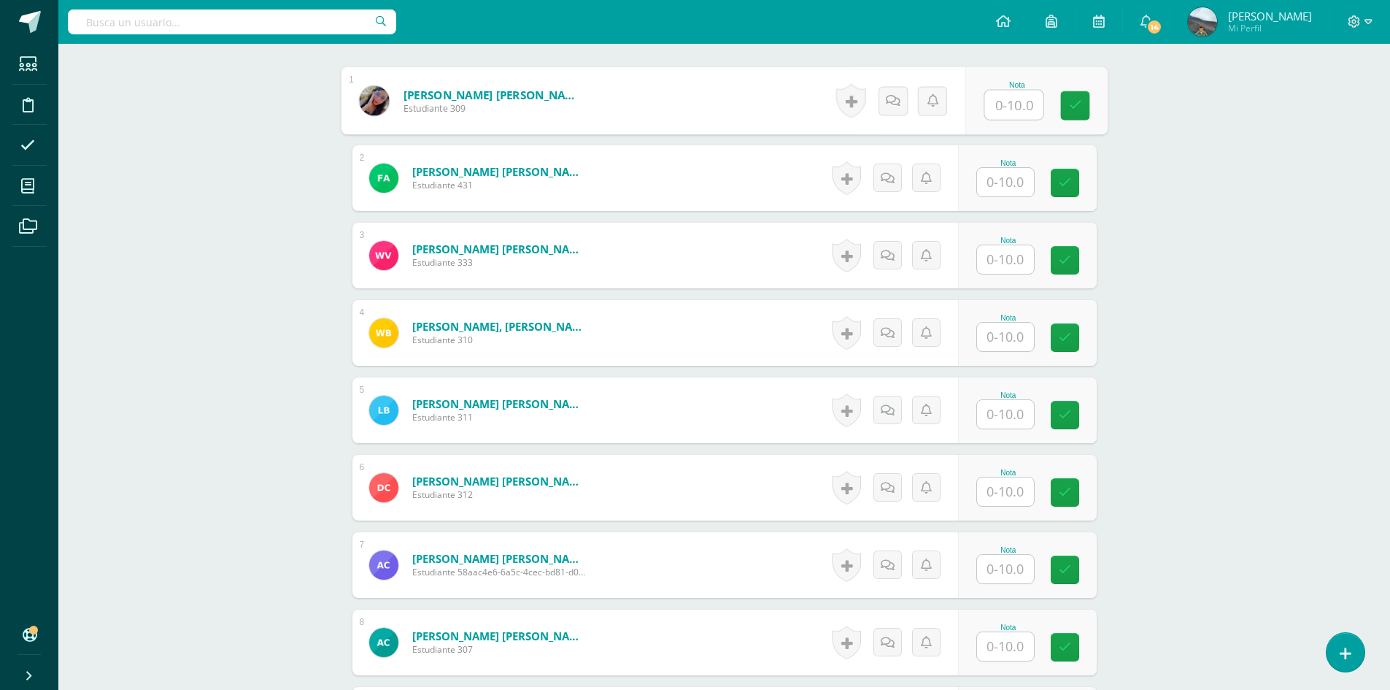
scroll to position [440, 0]
type input "8"
type input "7"
type input "6"
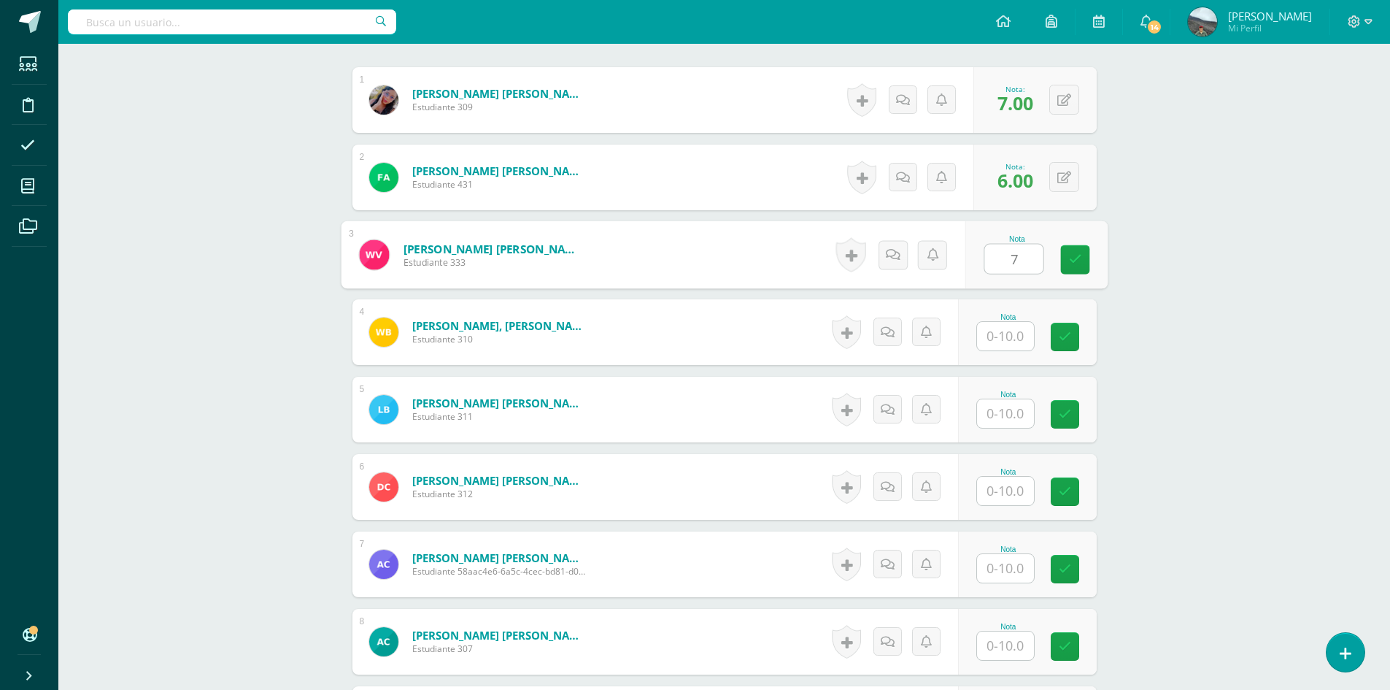
type input "7"
type input "9"
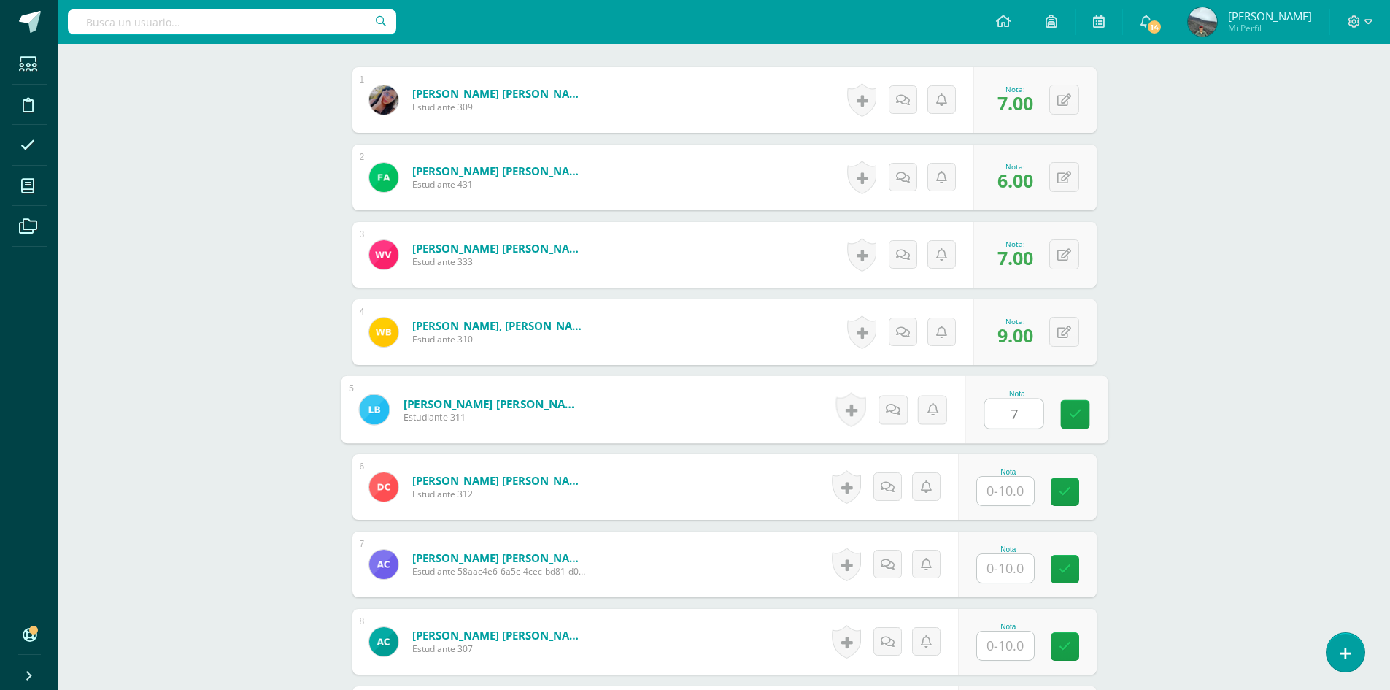
type input "7"
type input "8"
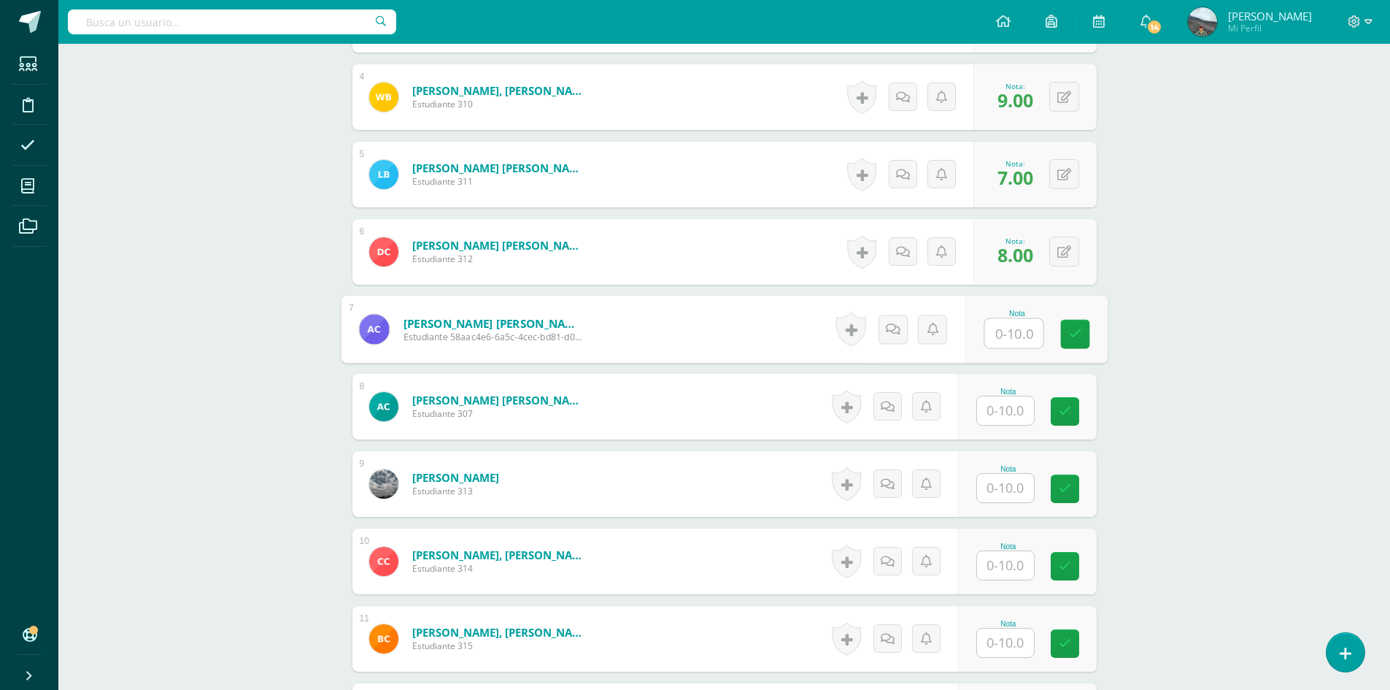
scroll to position [732, 0]
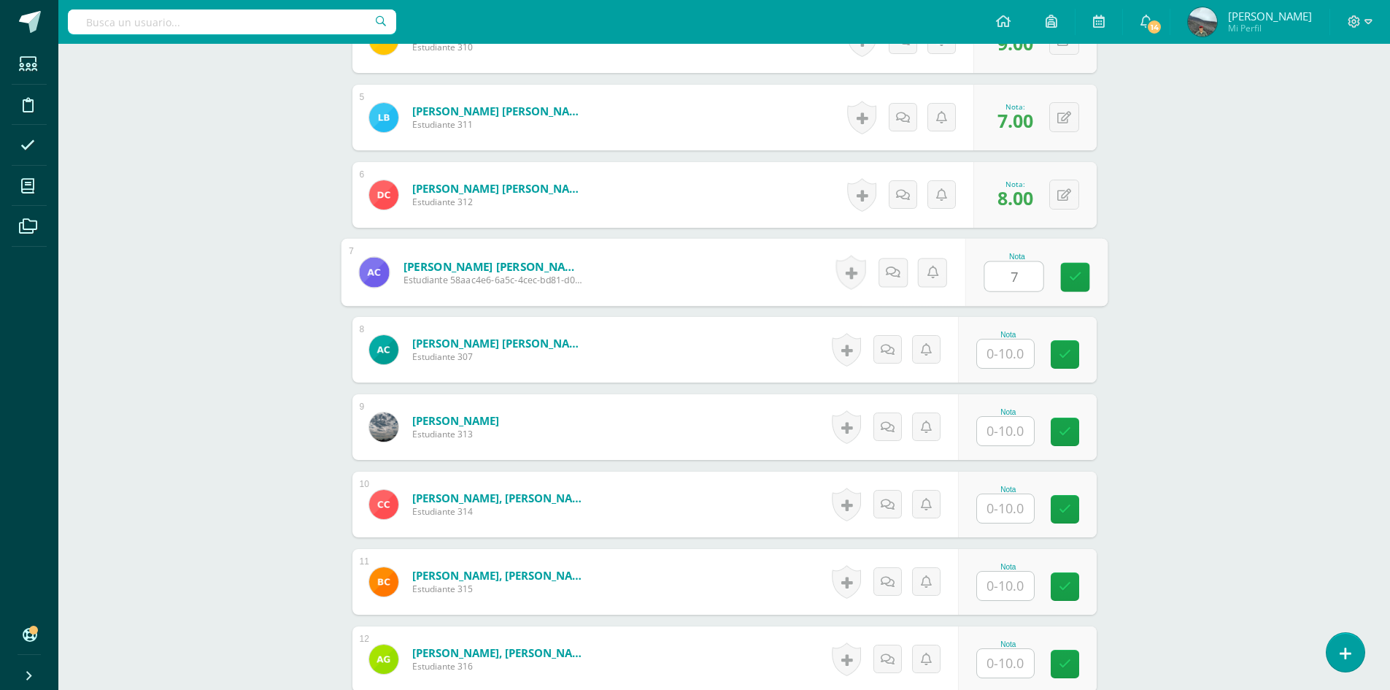
type input "7"
click at [1076, 345] on button at bounding box center [1074, 349] width 31 height 31
type input "8"
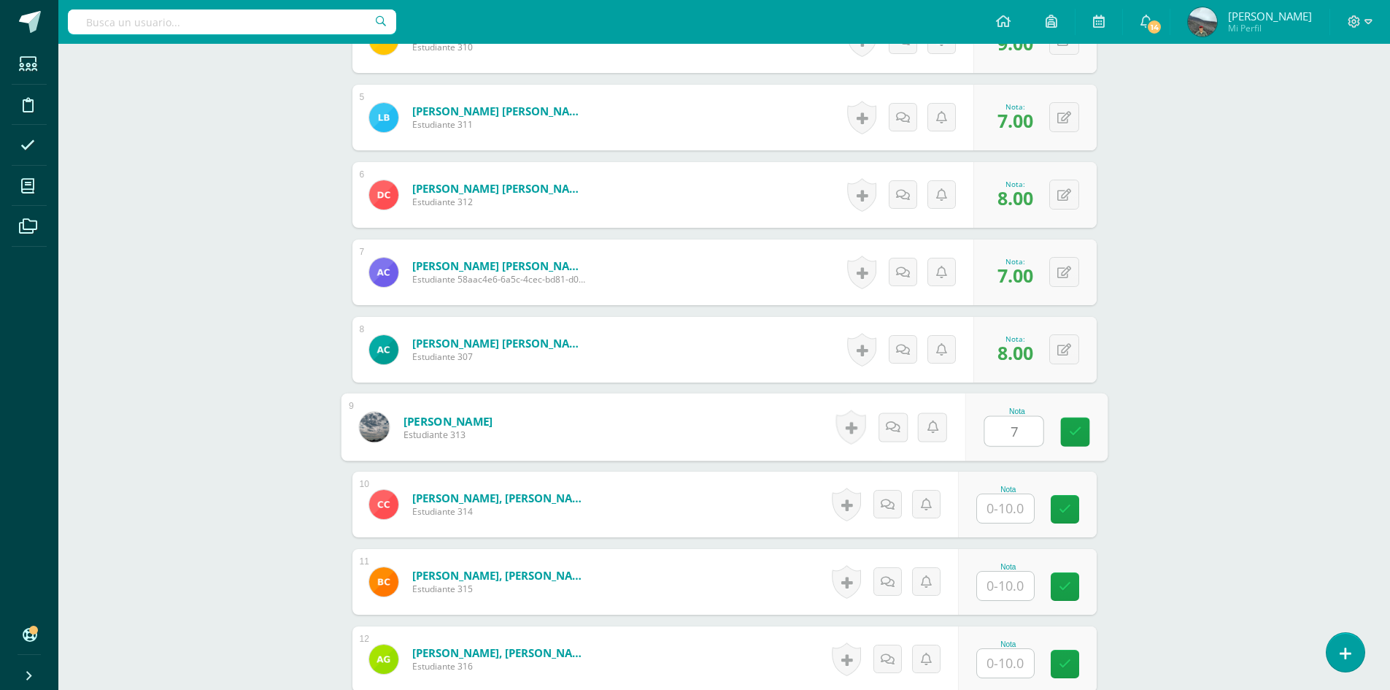
type input "7"
type input "8"
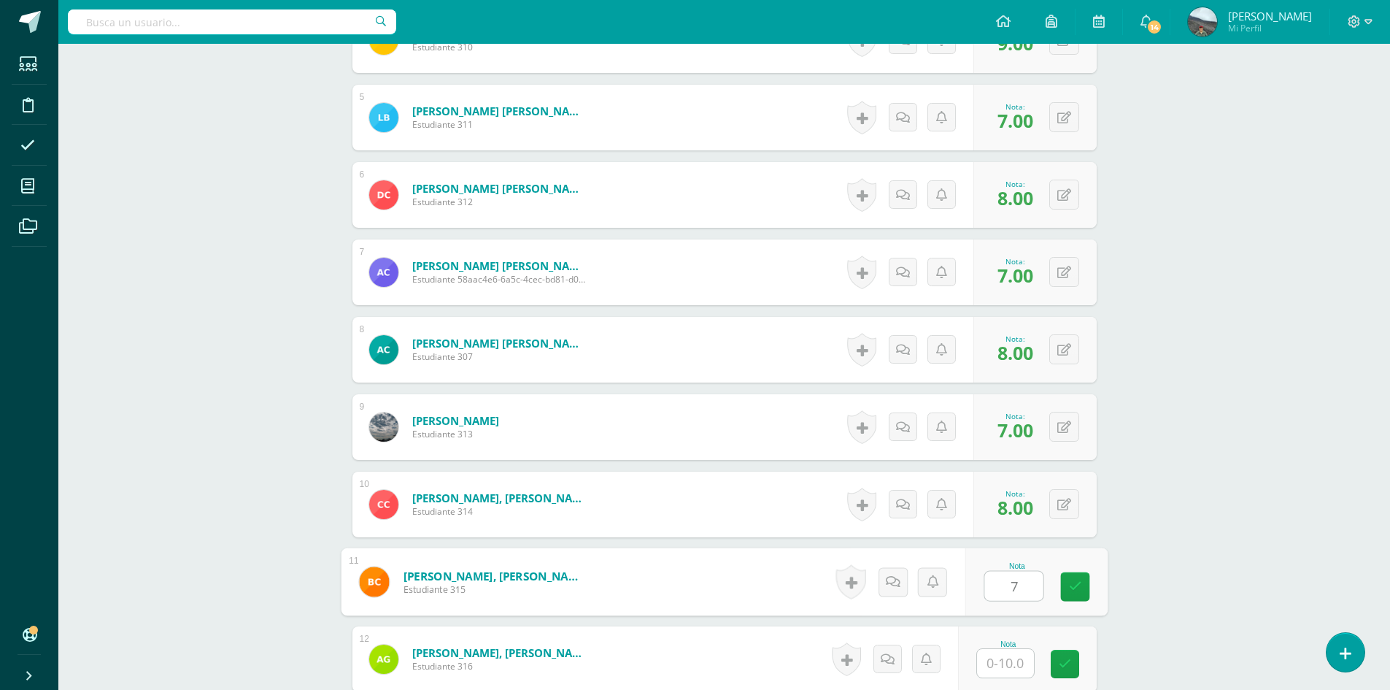
type input "7"
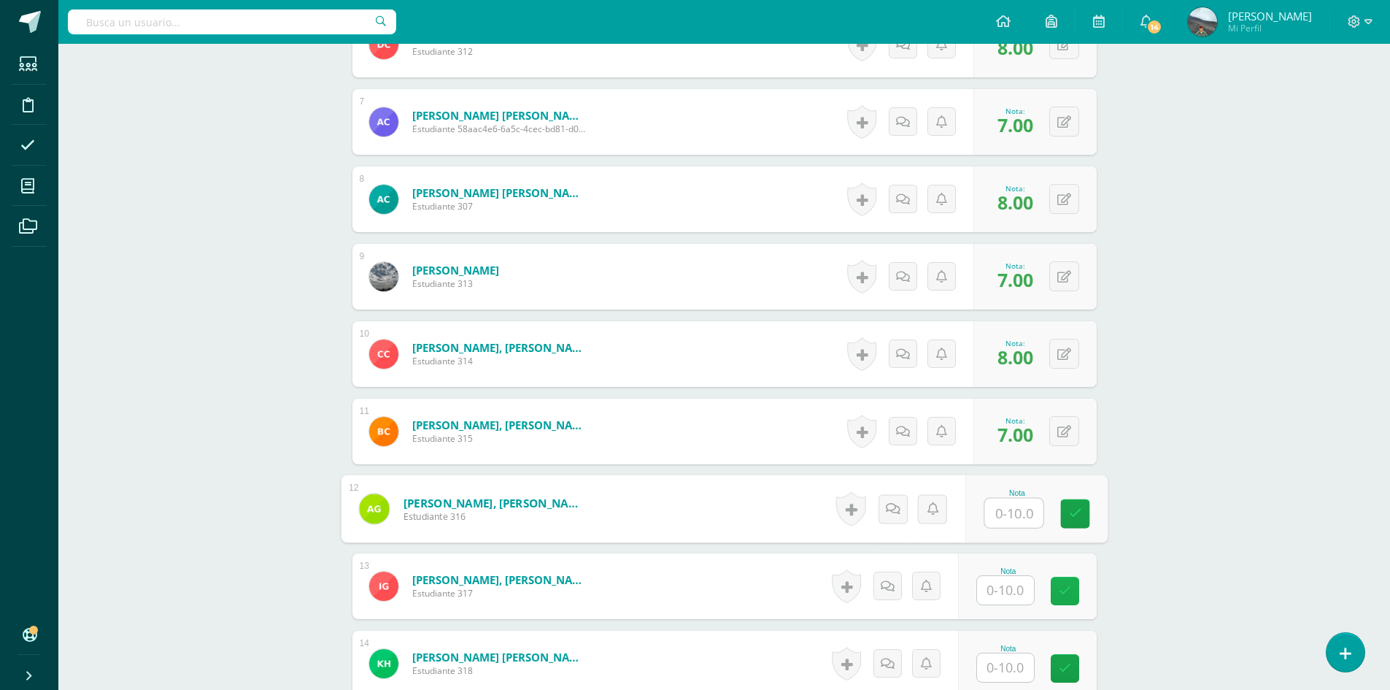
scroll to position [1170, 0]
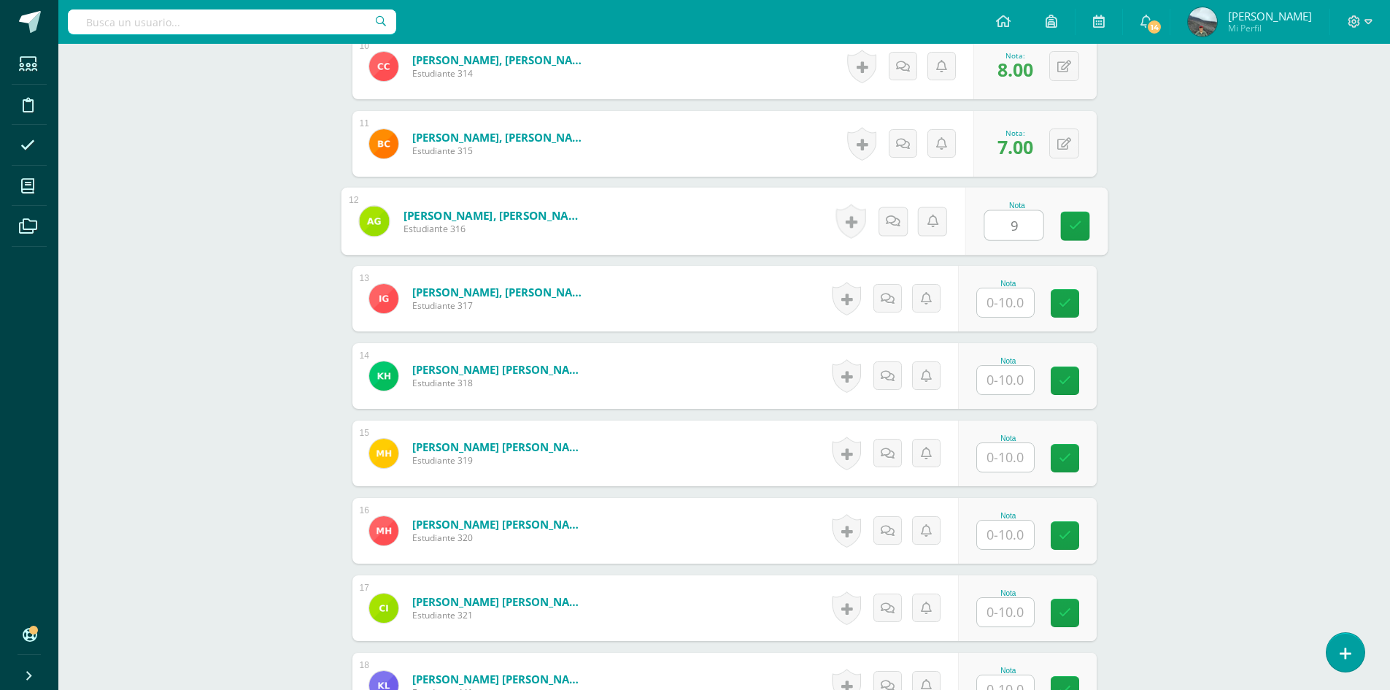
type input "9"
type input "8"
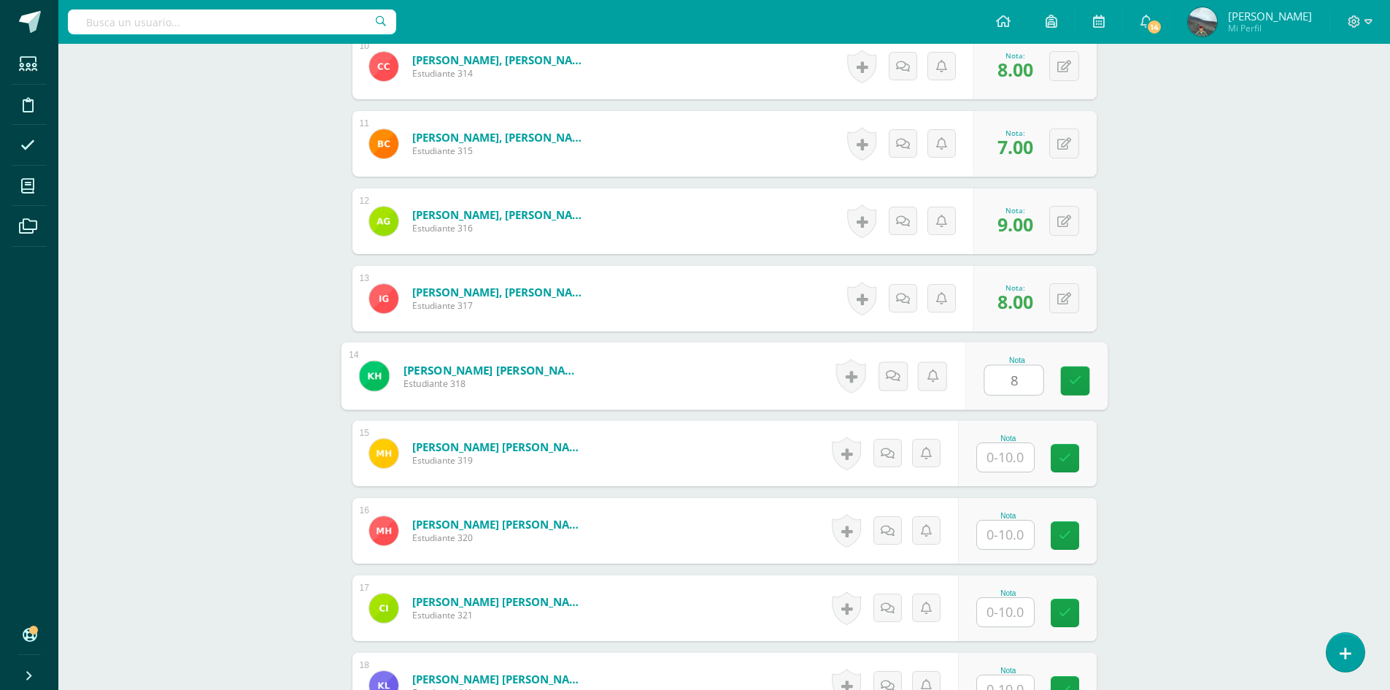
type input "8"
type input "7"
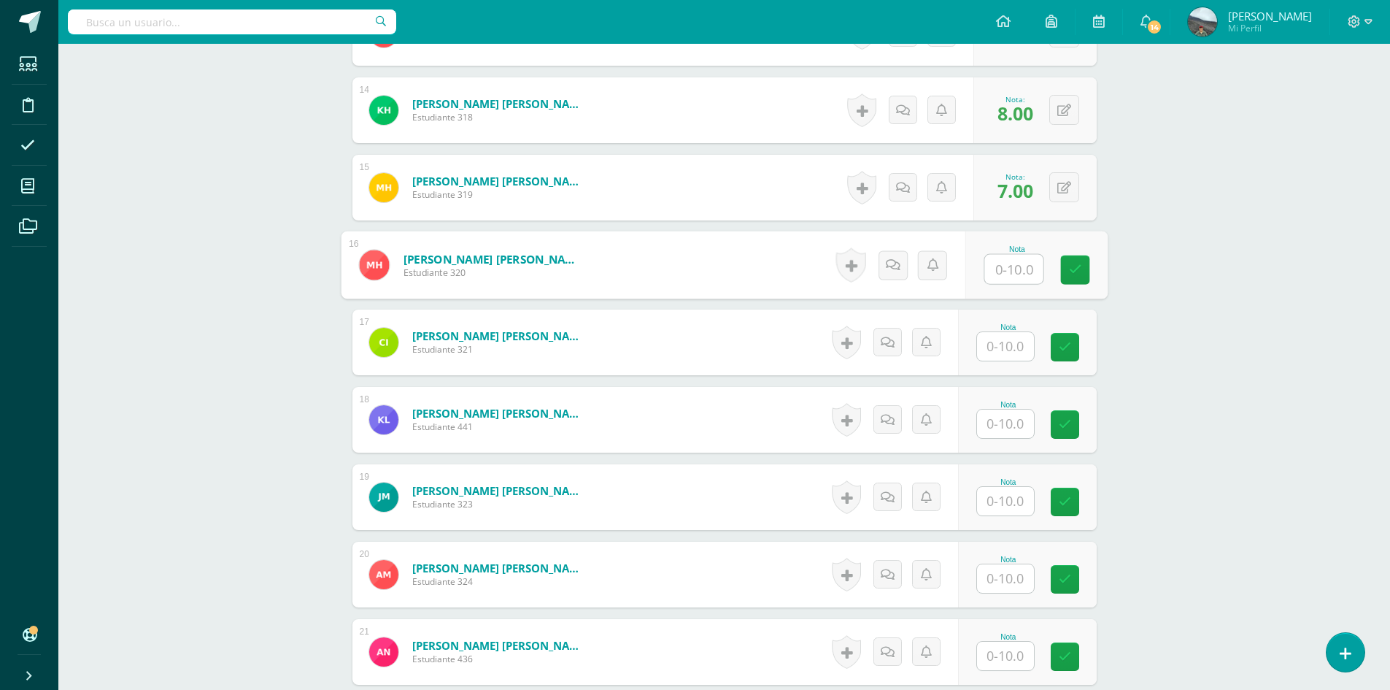
scroll to position [1462, 0]
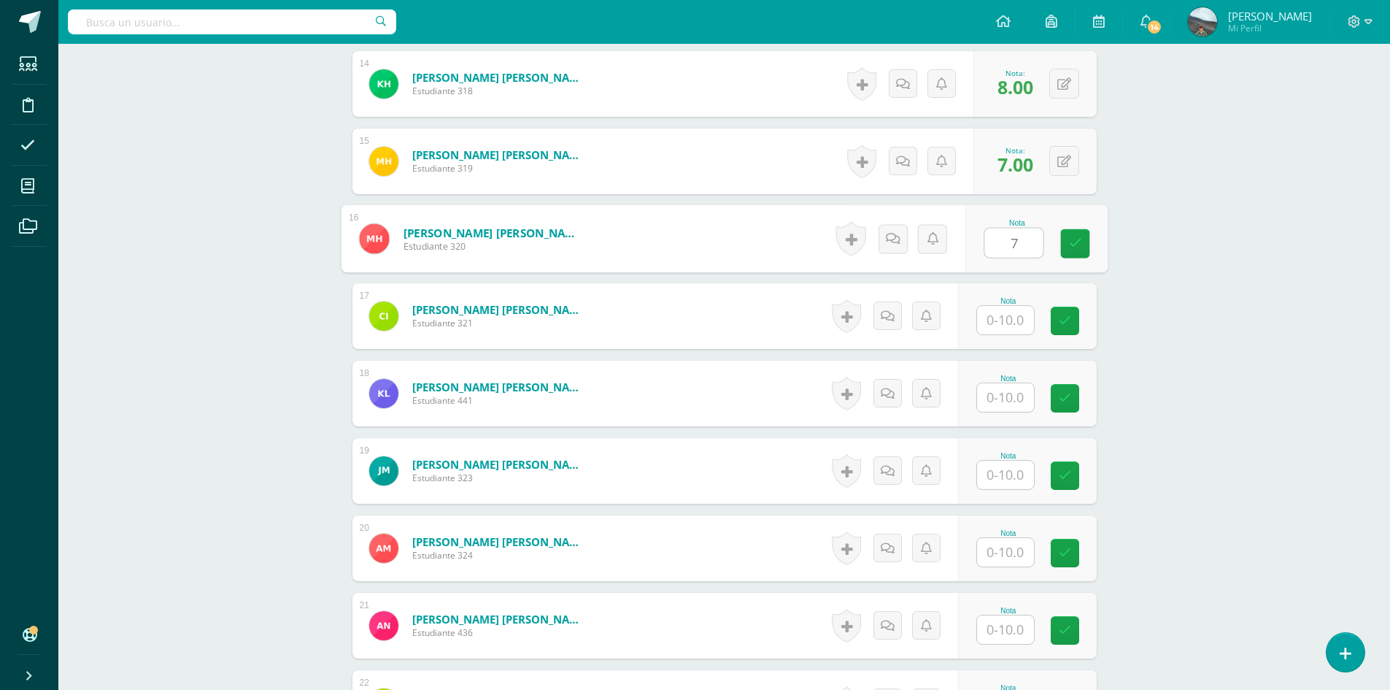
type input "7"
type input "8"
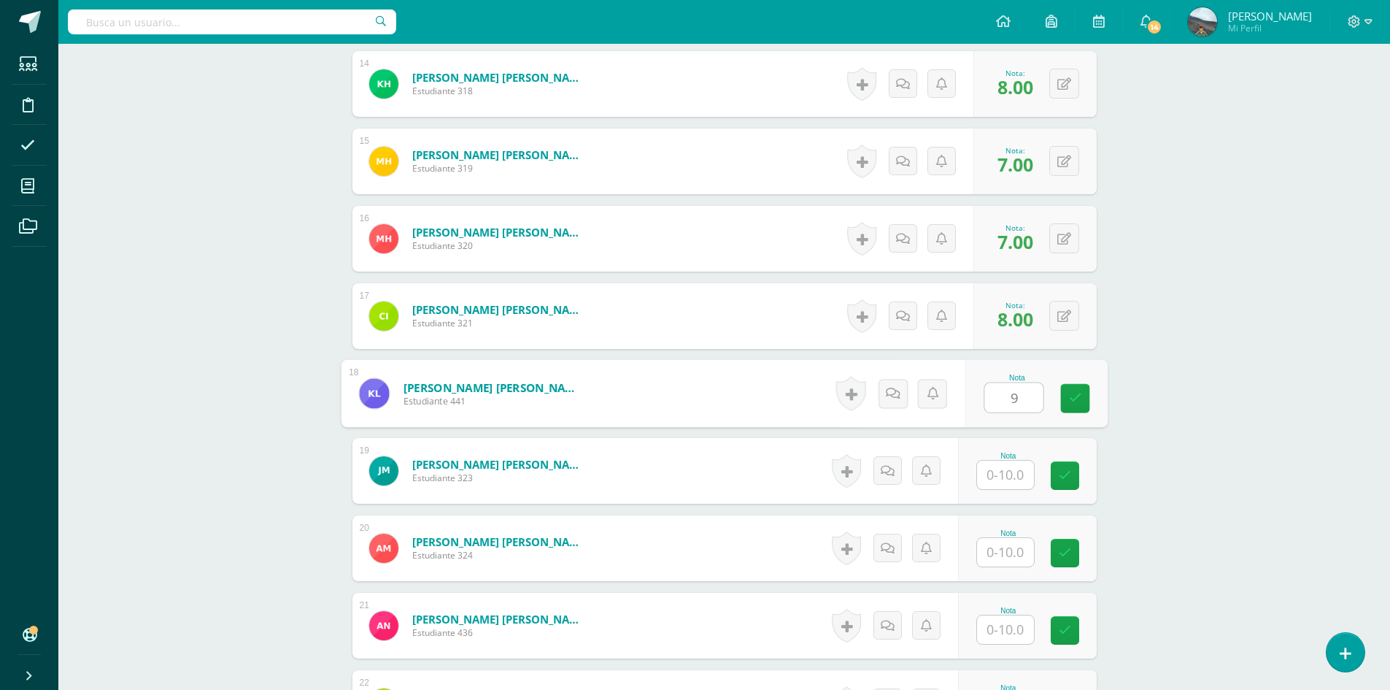
type input "9"
type input "7"
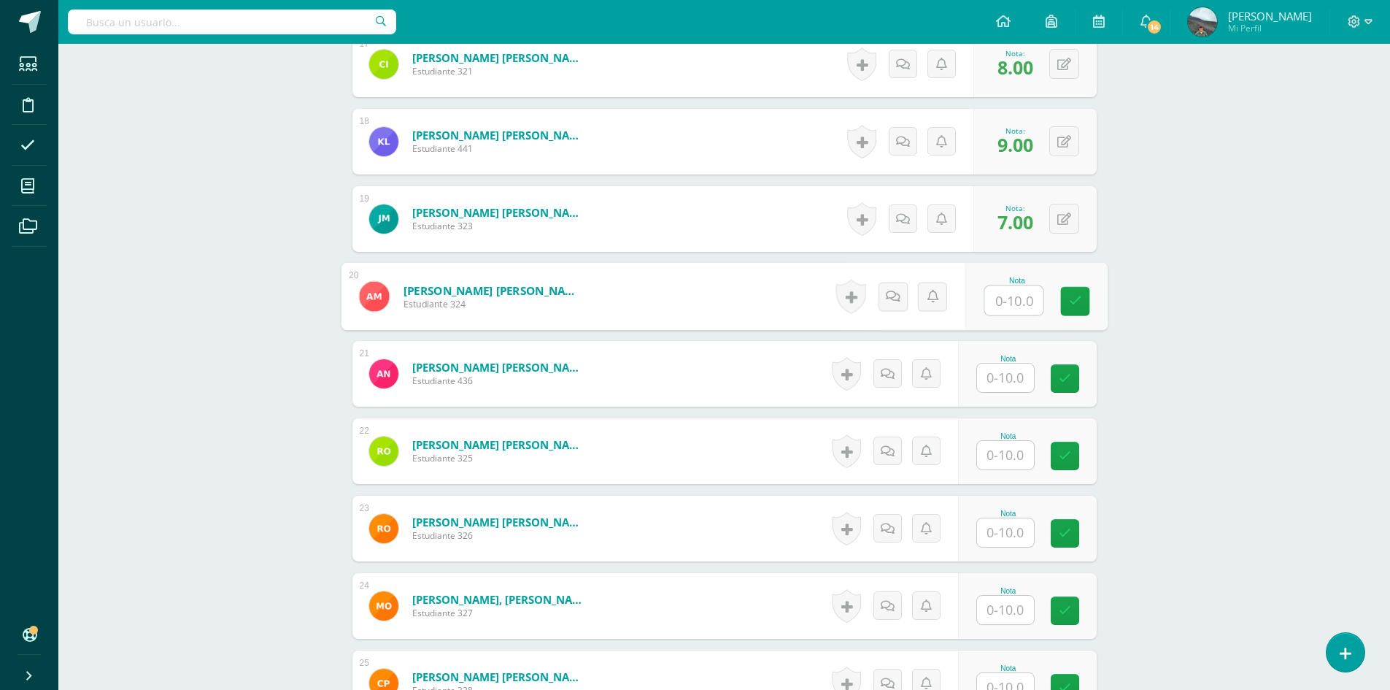
scroll to position [1754, 0]
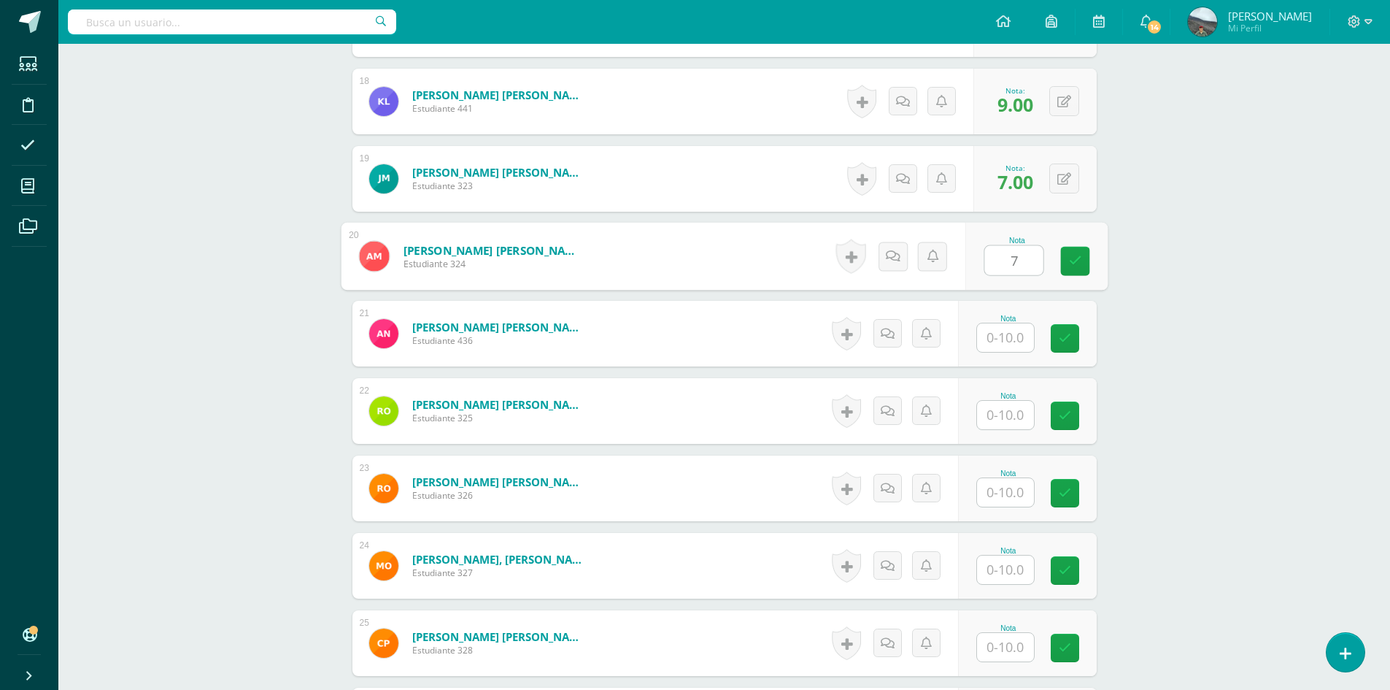
type input "7"
type input "8"
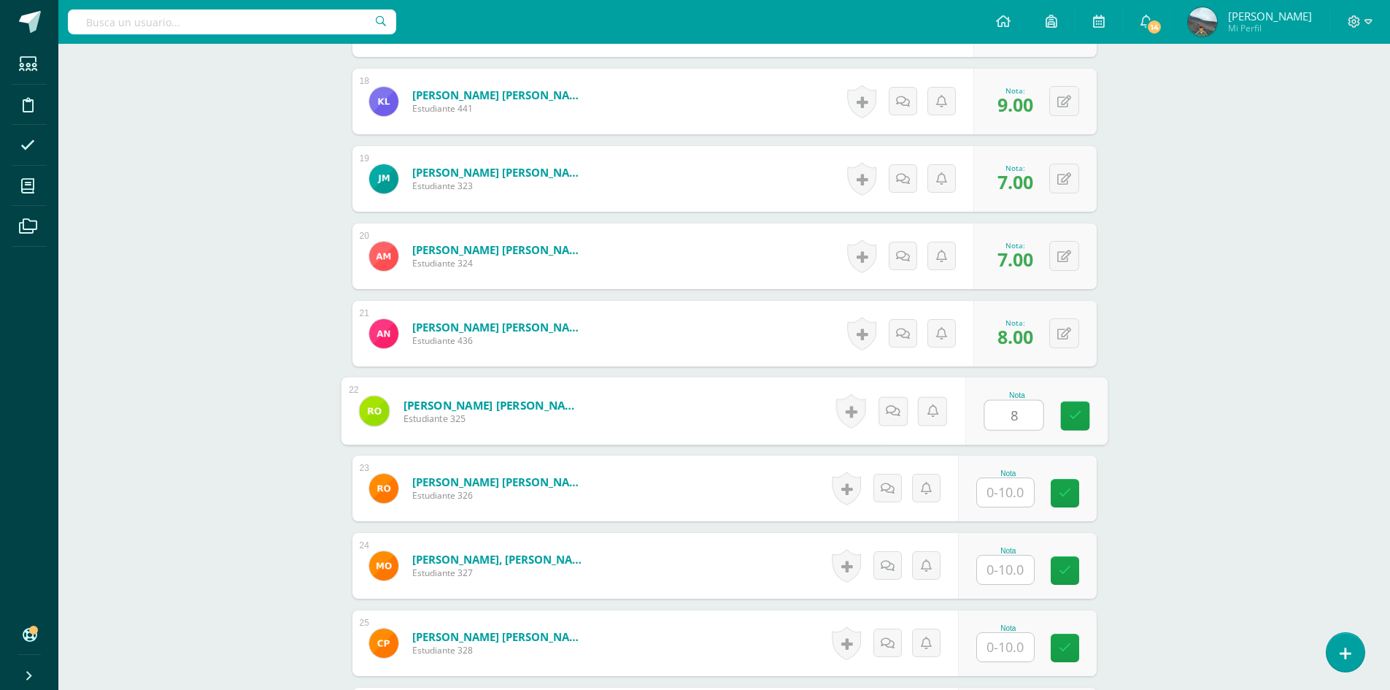
type input "8"
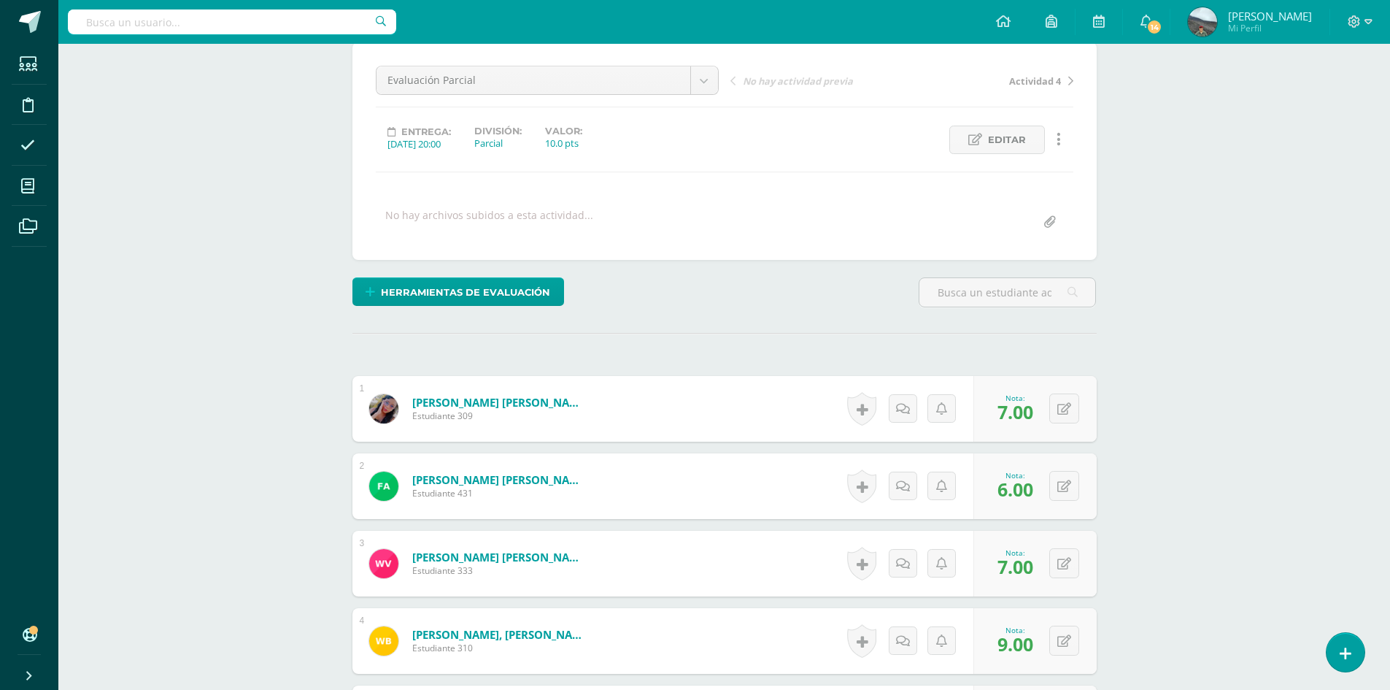
scroll to position [294, 0]
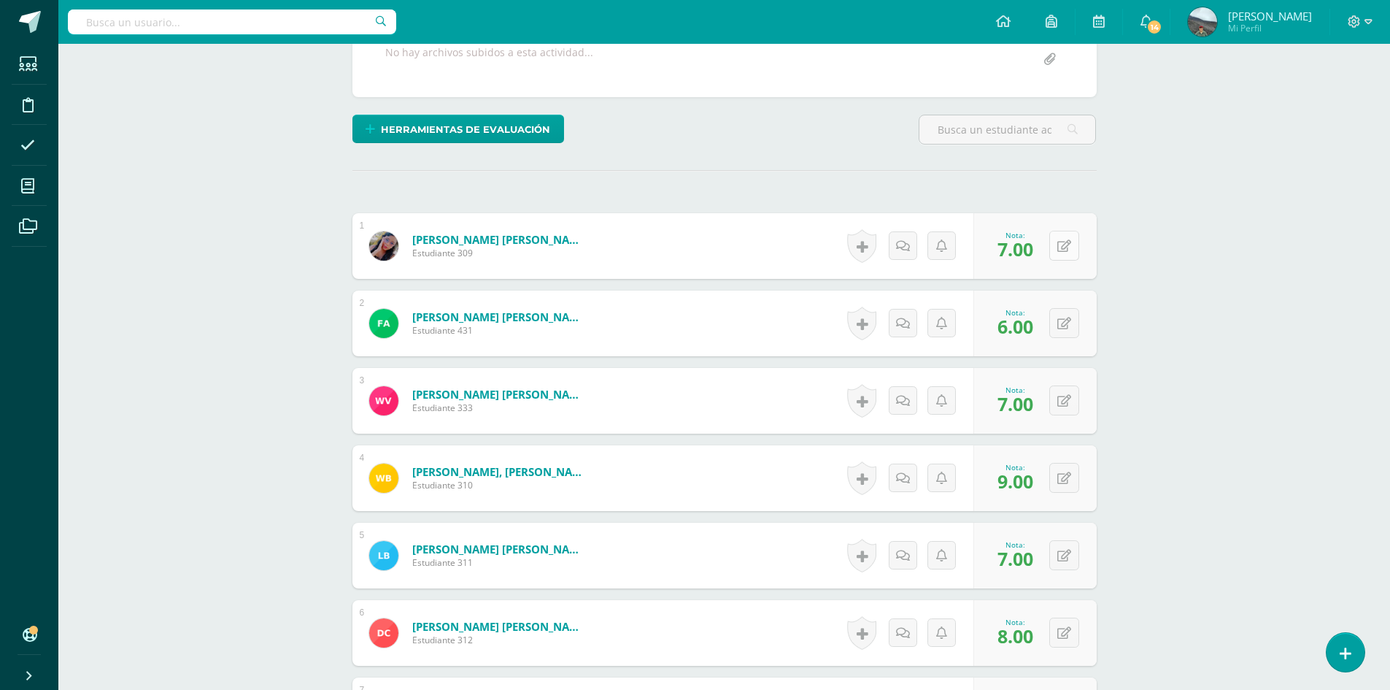
click at [1067, 244] on icon at bounding box center [1065, 246] width 14 height 12
type input "9"
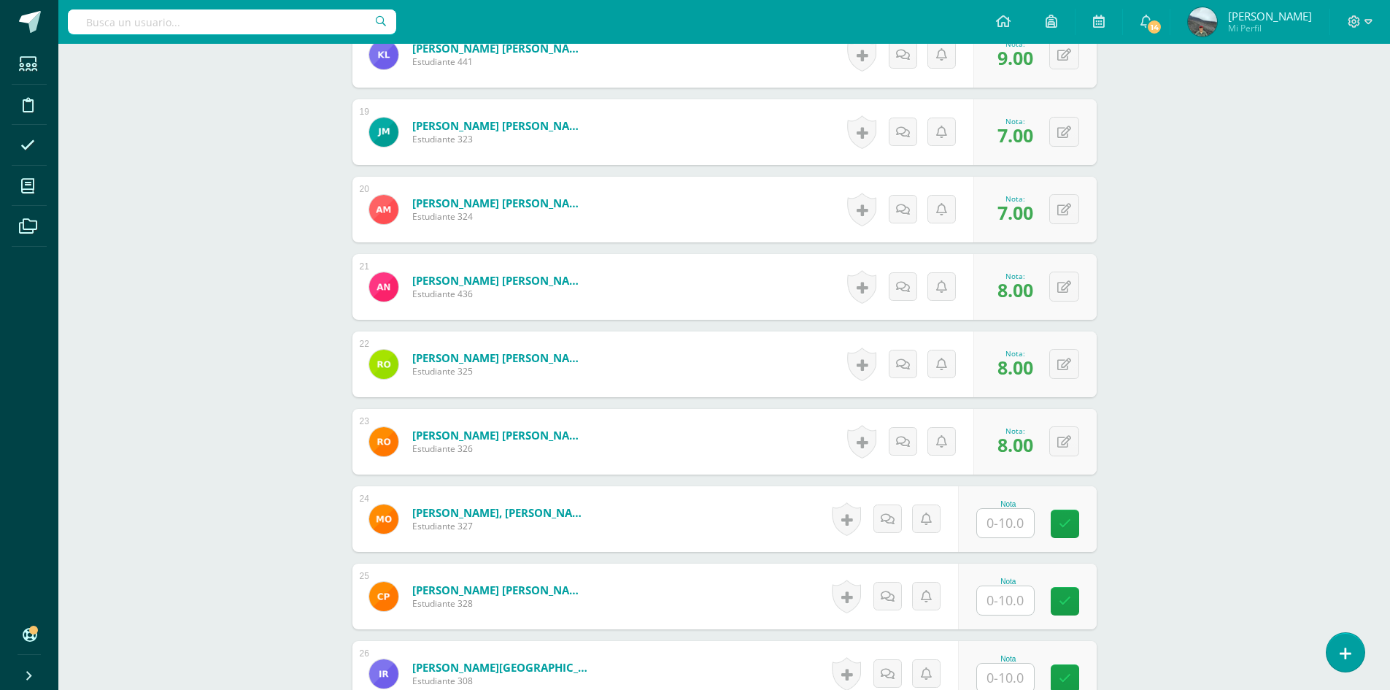
scroll to position [1827, 0]
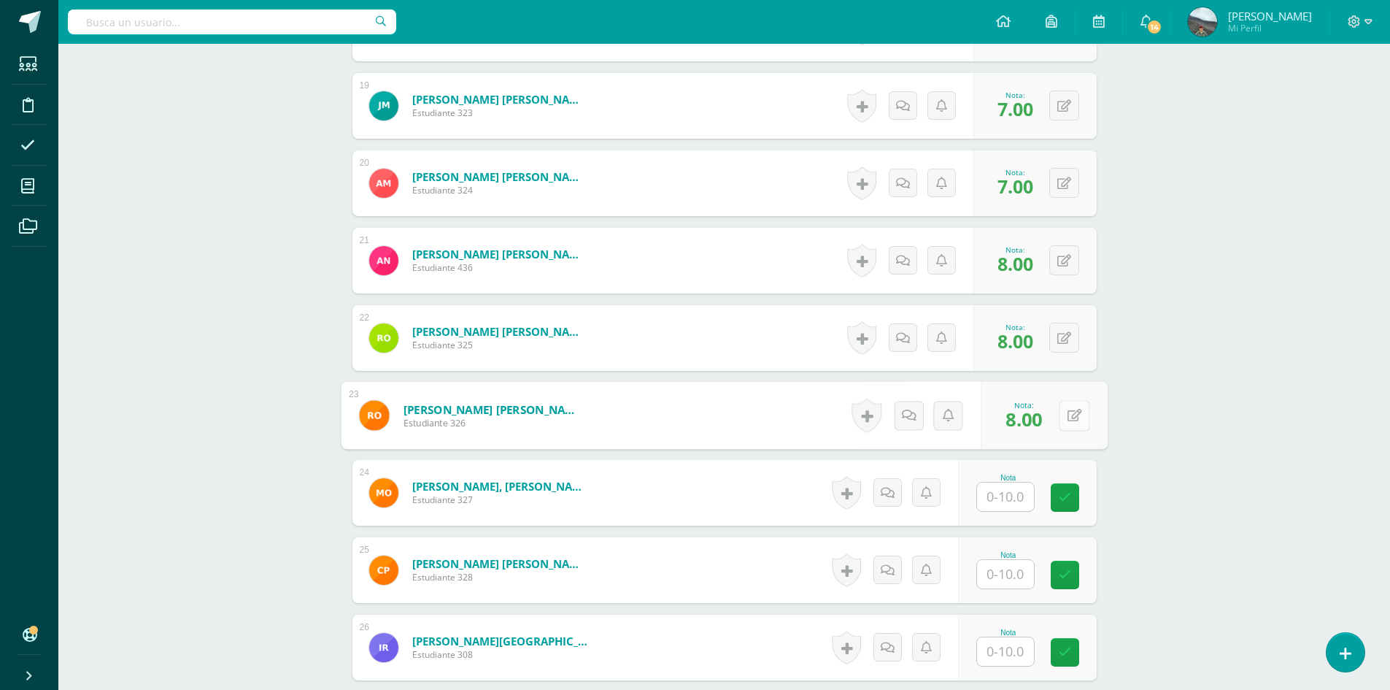
click at [1060, 415] on button at bounding box center [1074, 415] width 31 height 31
type input "6"
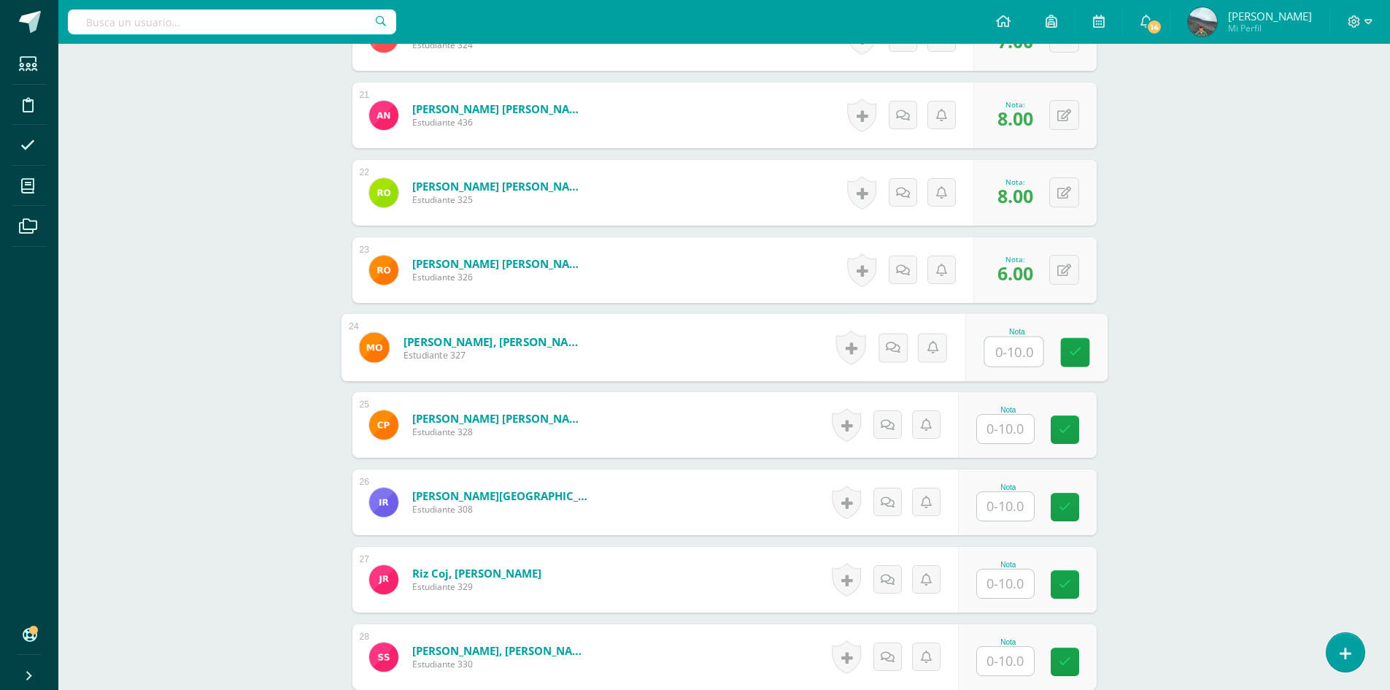
scroll to position [1973, 0]
type input "8"
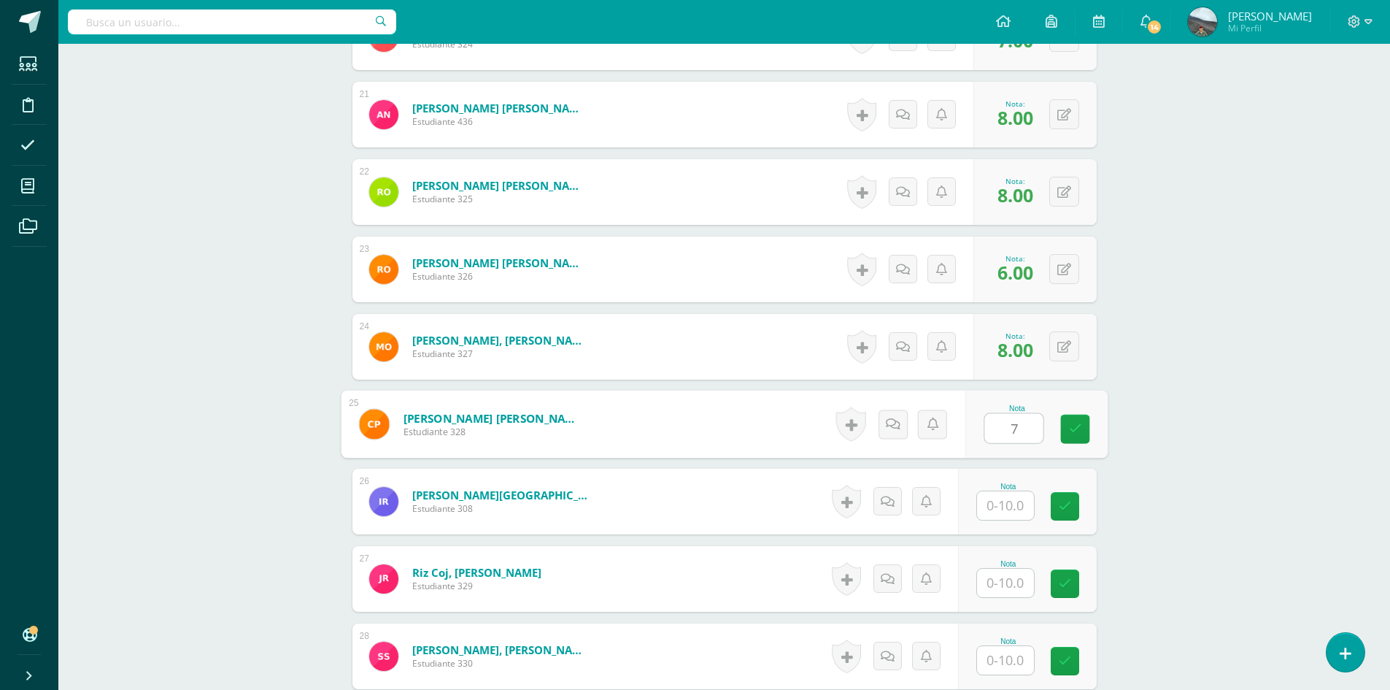
type input "7"
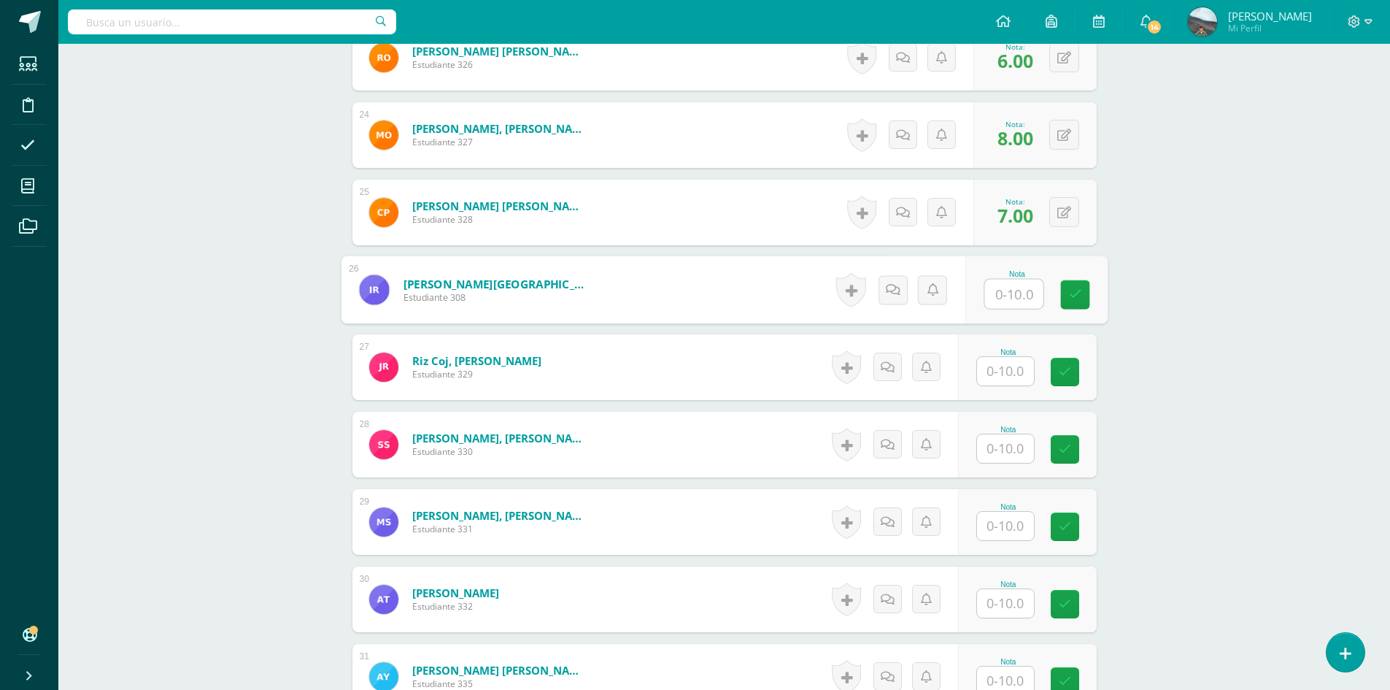
scroll to position [2192, 0]
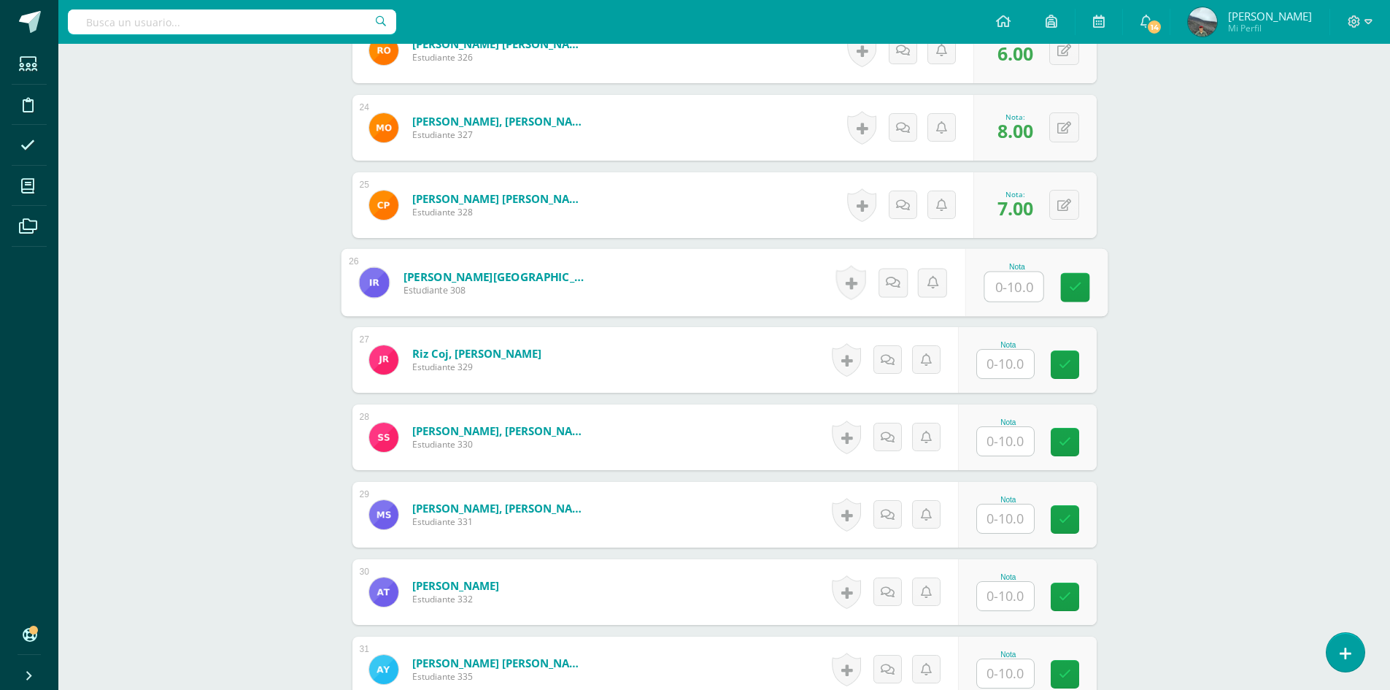
click at [1026, 284] on input "text" at bounding box center [1014, 286] width 58 height 29
type input "8"
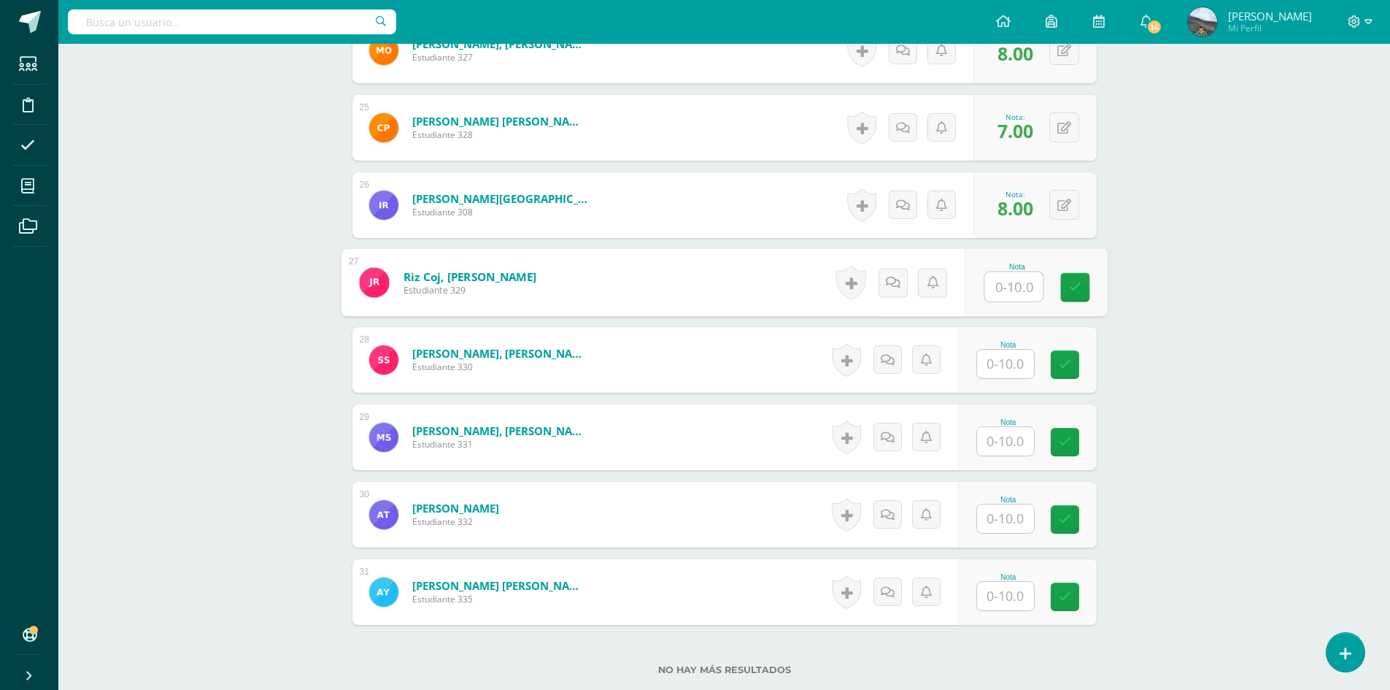
scroll to position [2371, 0]
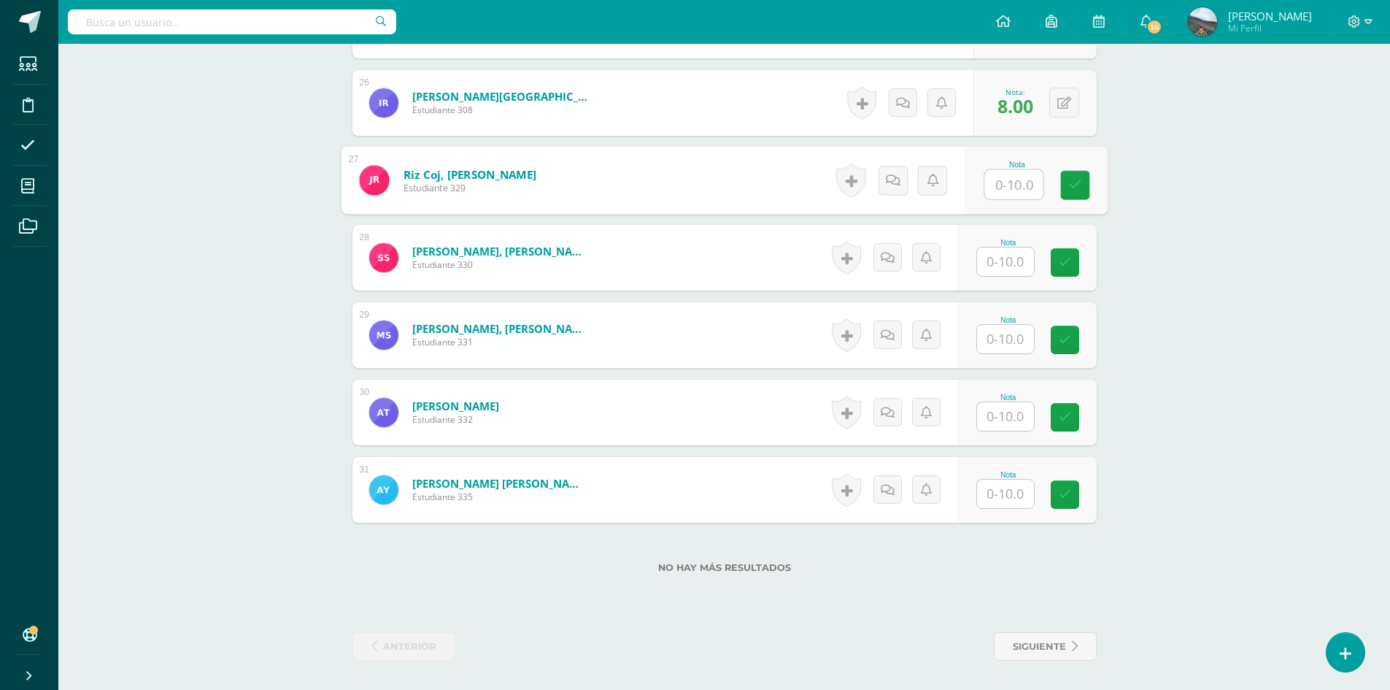
click at [1025, 188] on input "text" at bounding box center [1014, 184] width 58 height 29
click at [1010, 182] on input "text" at bounding box center [1014, 184] width 58 height 29
click at [1015, 189] on input "text" at bounding box center [1005, 184] width 57 height 28
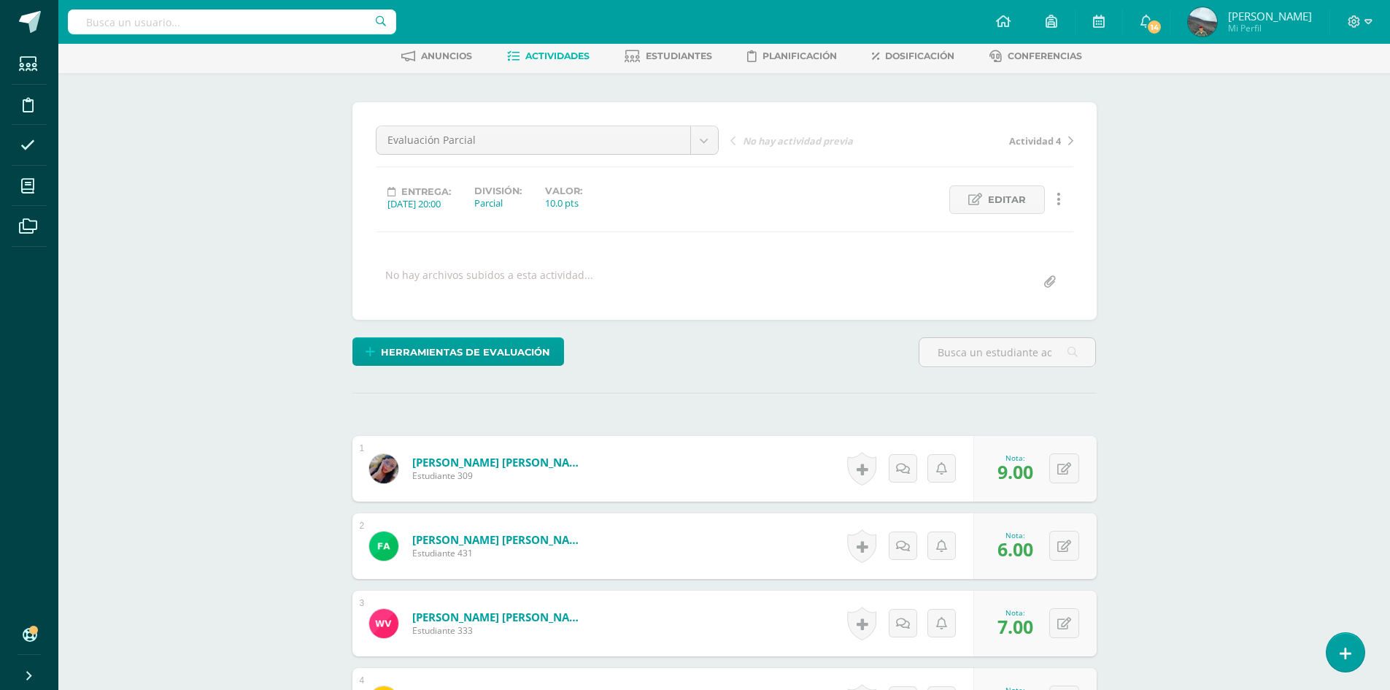
scroll to position [0, 0]
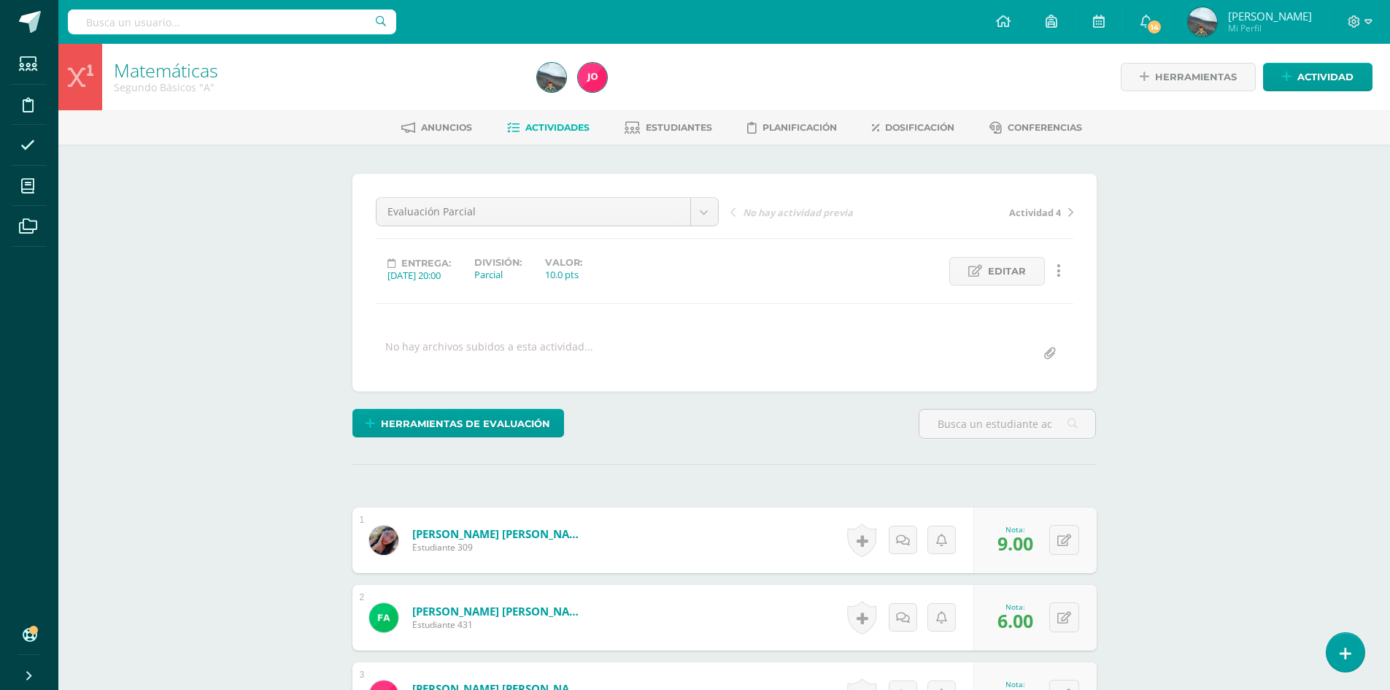
click at [553, 128] on span "Actividades" at bounding box center [558, 127] width 64 height 11
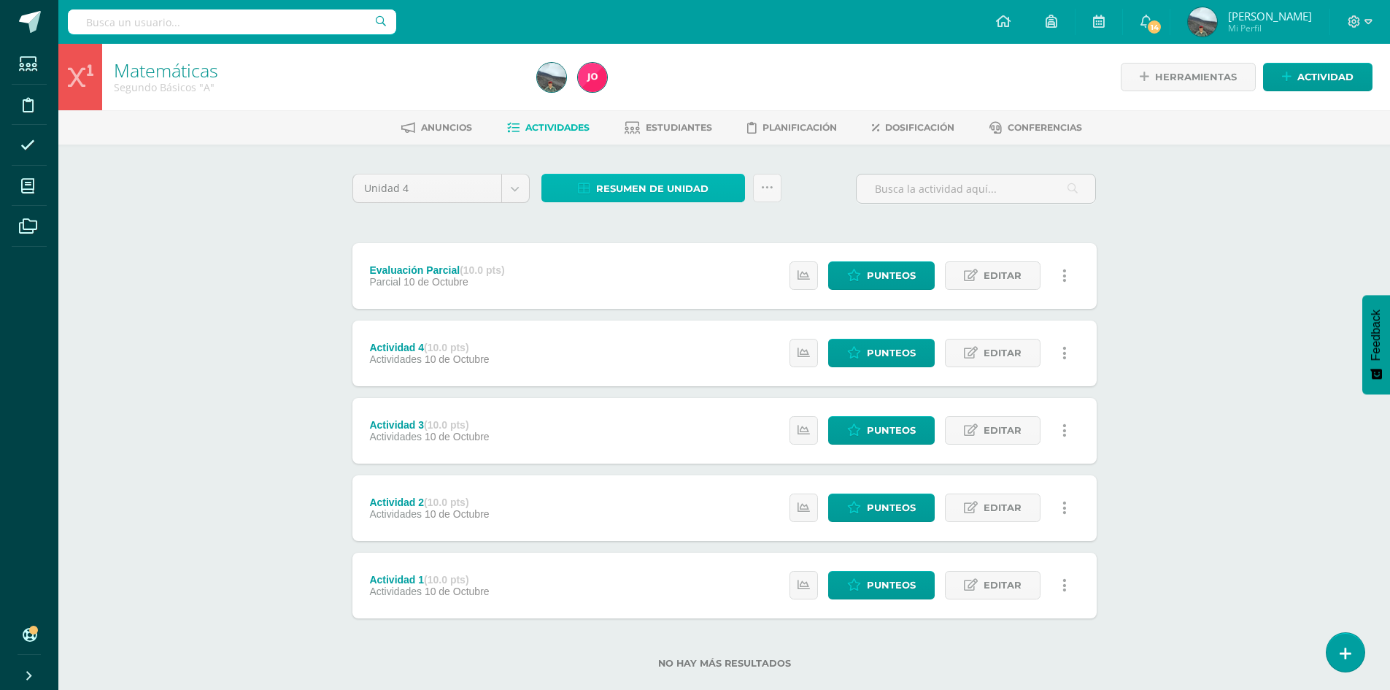
click at [663, 196] on span "Resumen de unidad" at bounding box center [652, 188] width 112 height 27
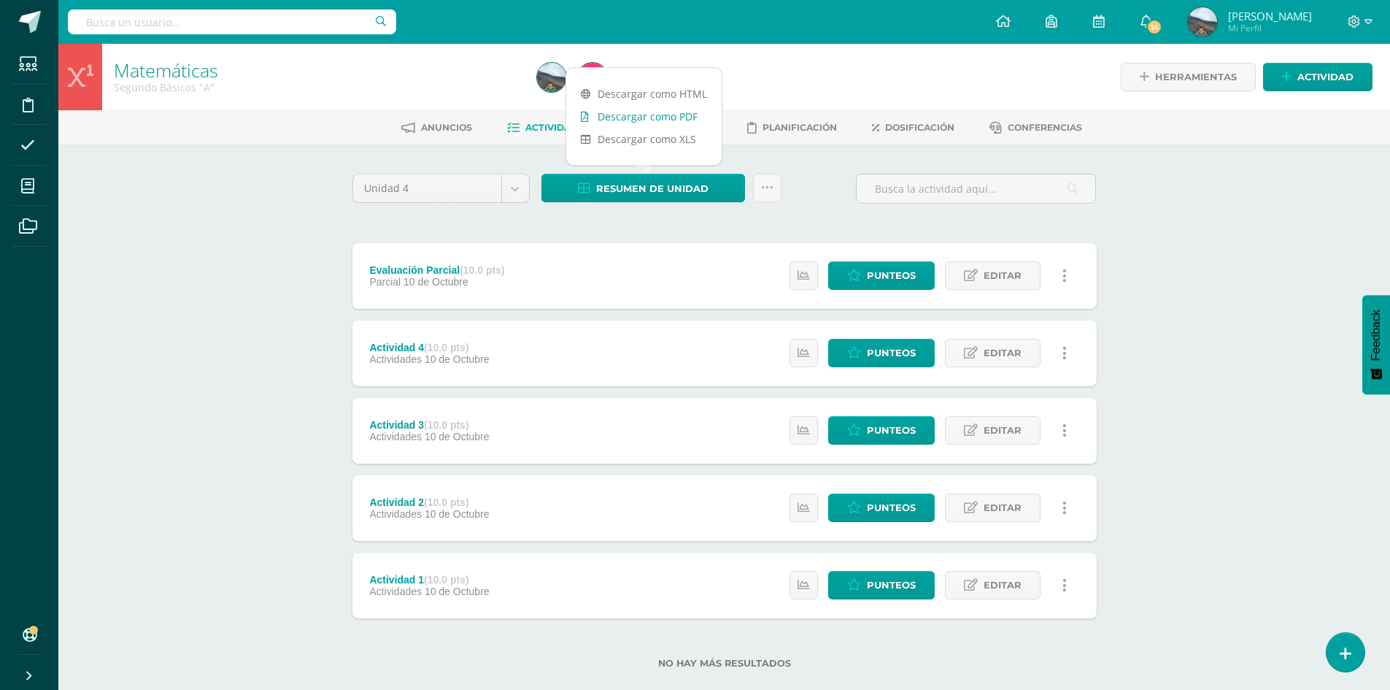
click at [609, 108] on link "Descargar como PDF" at bounding box center [643, 116] width 155 height 23
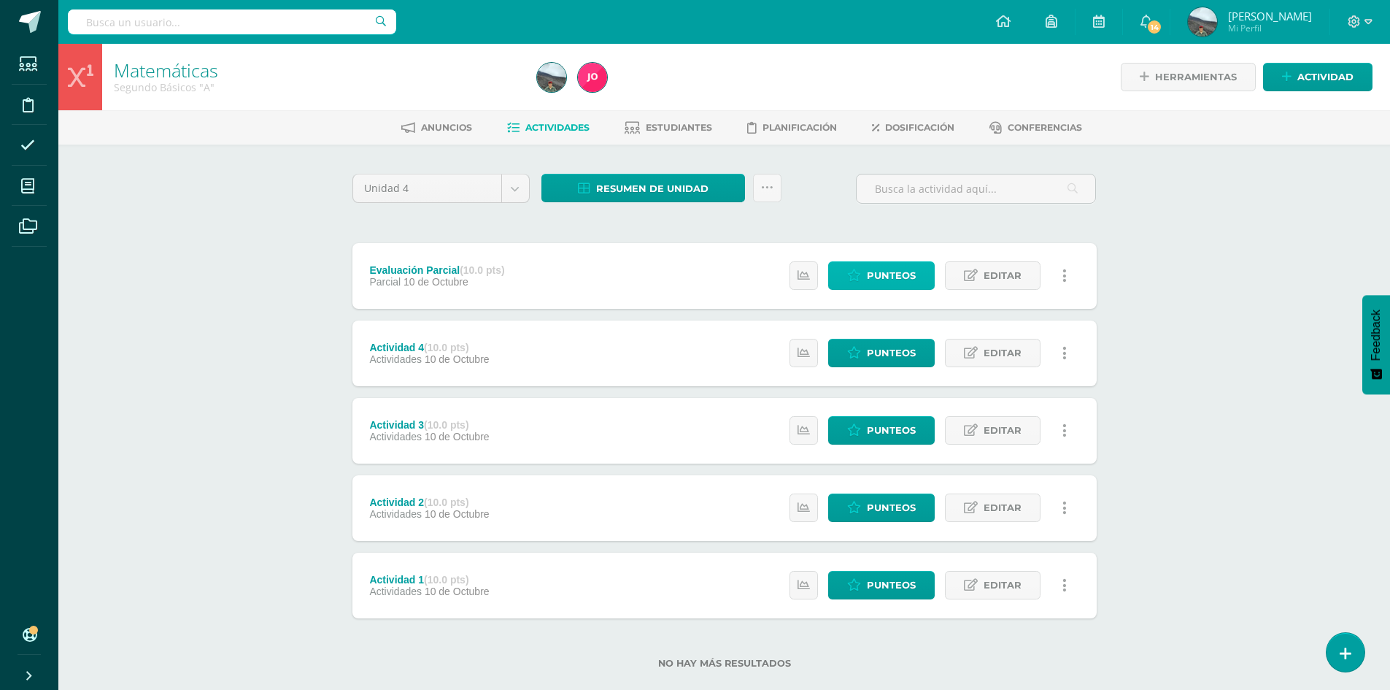
click at [904, 271] on span "Punteos" at bounding box center [891, 275] width 49 height 27
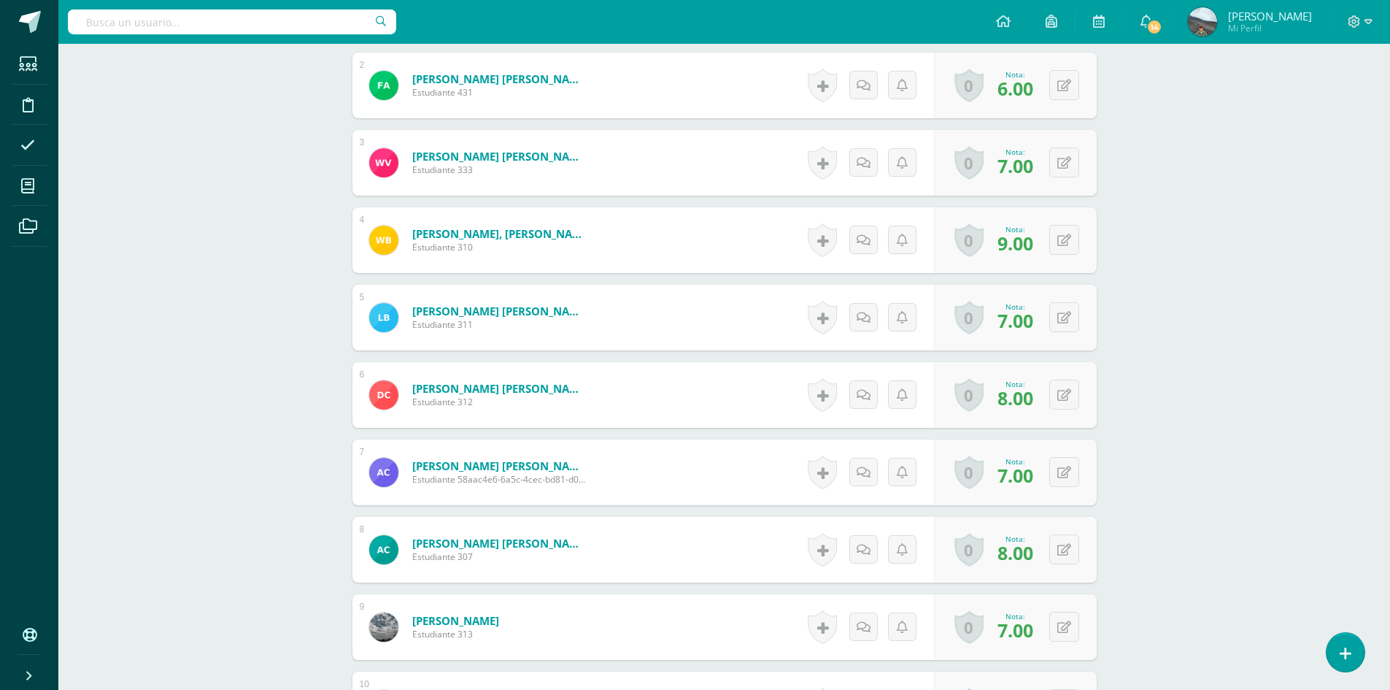
scroll to position [742, 0]
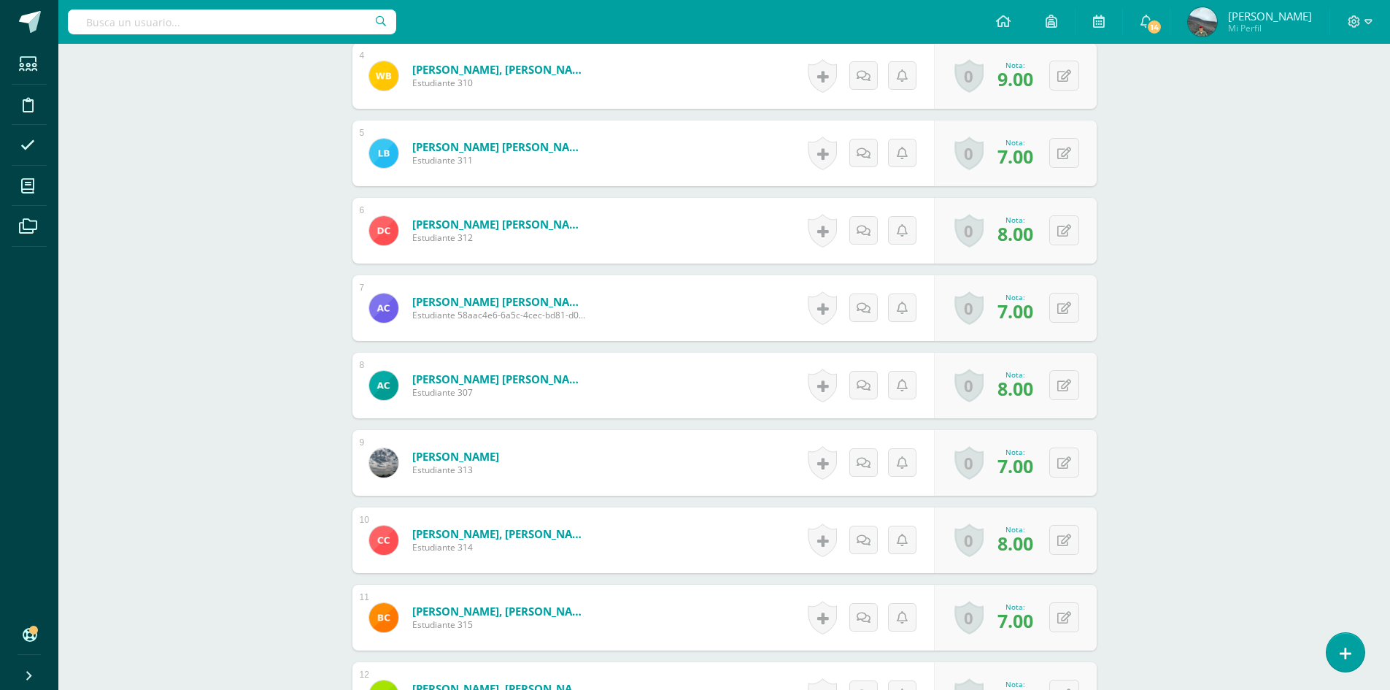
scroll to position [1132, 0]
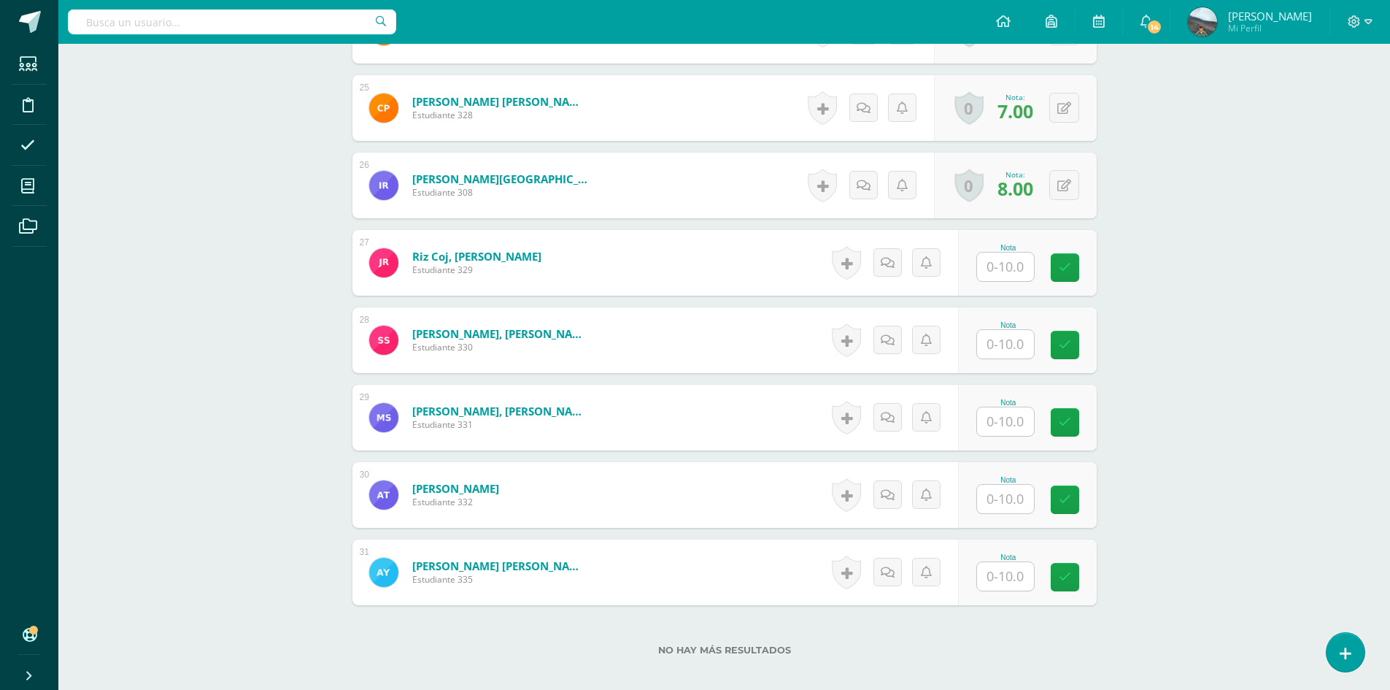
scroll to position [2290, 0]
click at [1023, 264] on input "text" at bounding box center [1005, 266] width 57 height 28
type input "7"
type input "8"
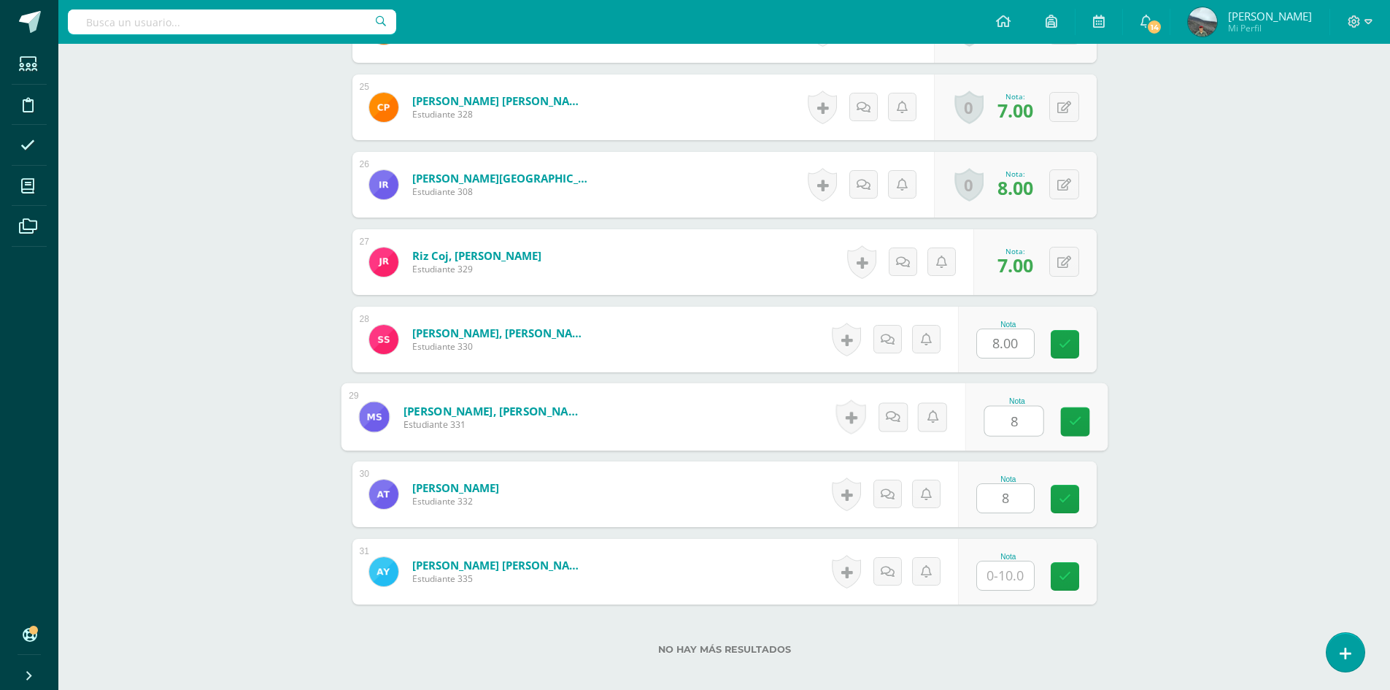
type input "8"
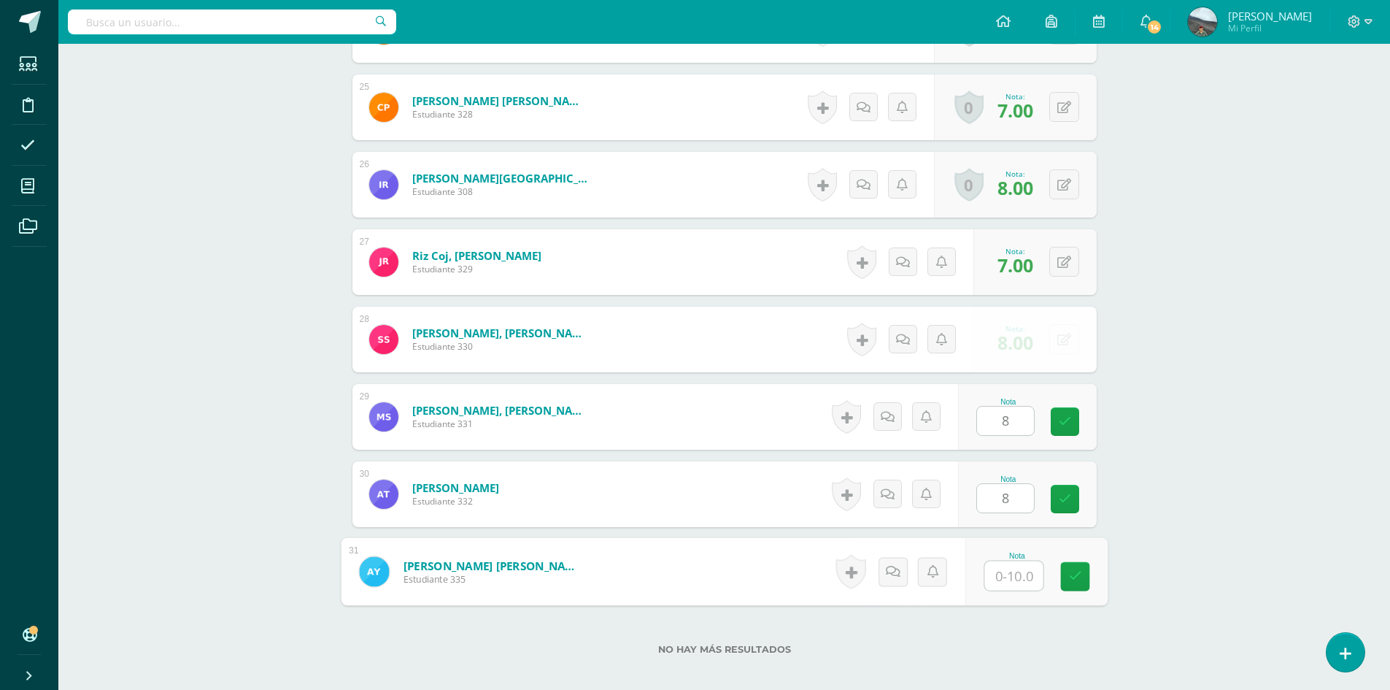
type input "8"
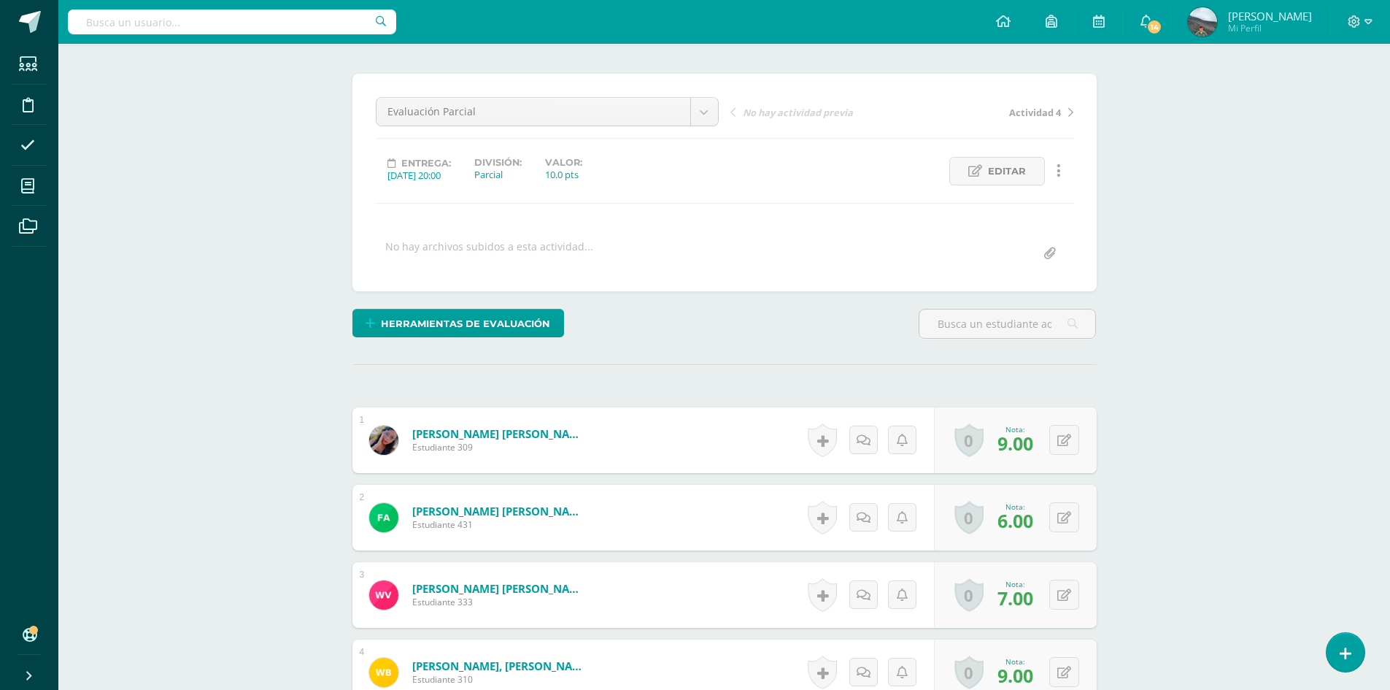
scroll to position [0, 0]
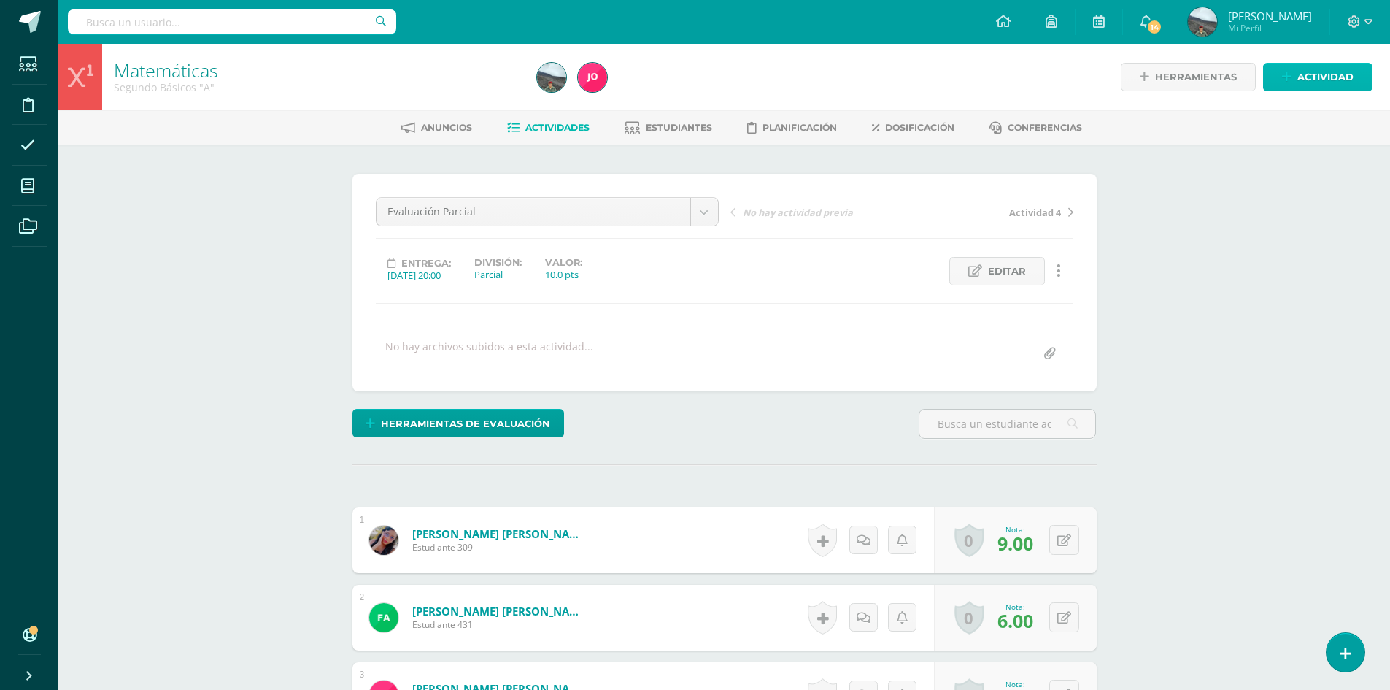
click at [1275, 74] on link "Actividad" at bounding box center [1317, 77] width 109 height 28
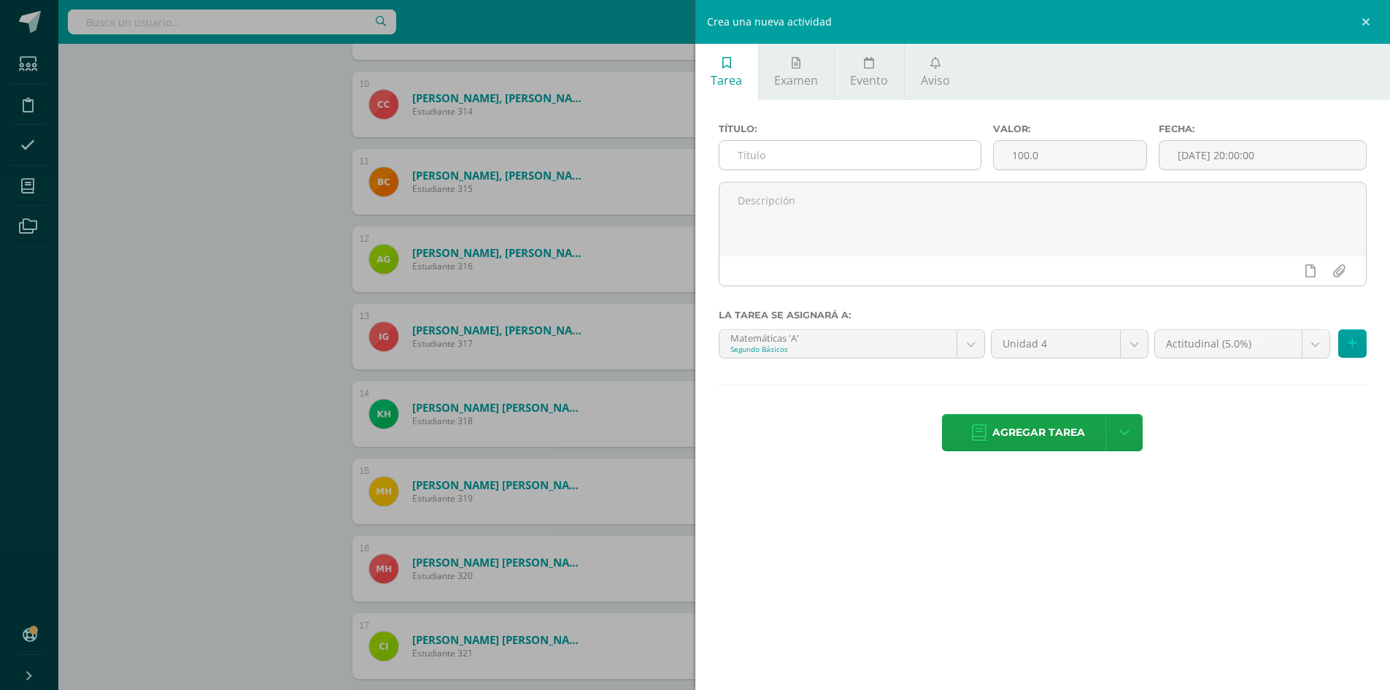
click at [842, 156] on input "text" at bounding box center [851, 155] width 262 height 28
type input "Asistencia"
click at [1044, 154] on input "100.0" at bounding box center [1070, 155] width 152 height 28
type input "1"
type input "5"
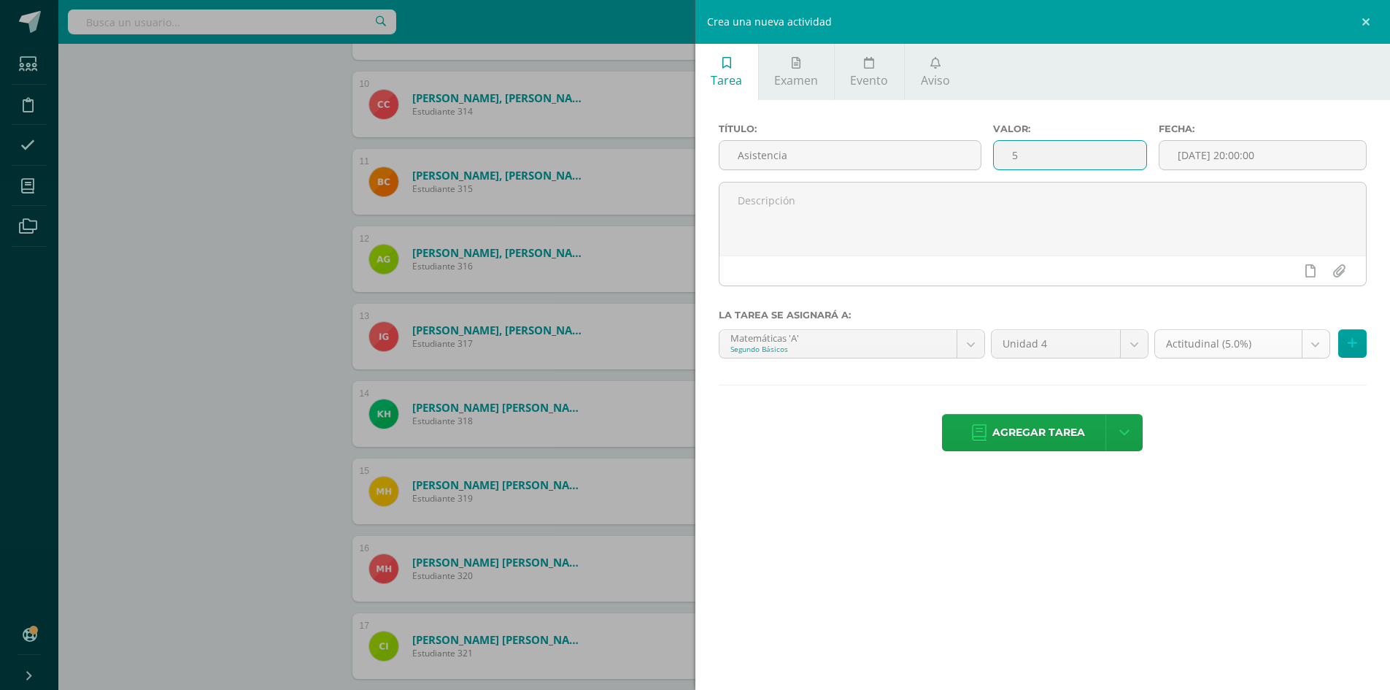
click at [1317, 345] on body "Estudiantes Disciplina Asistencia Mis cursos Archivos Soporte Ayuda Reportar un…" at bounding box center [695, 398] width 1390 height 3061
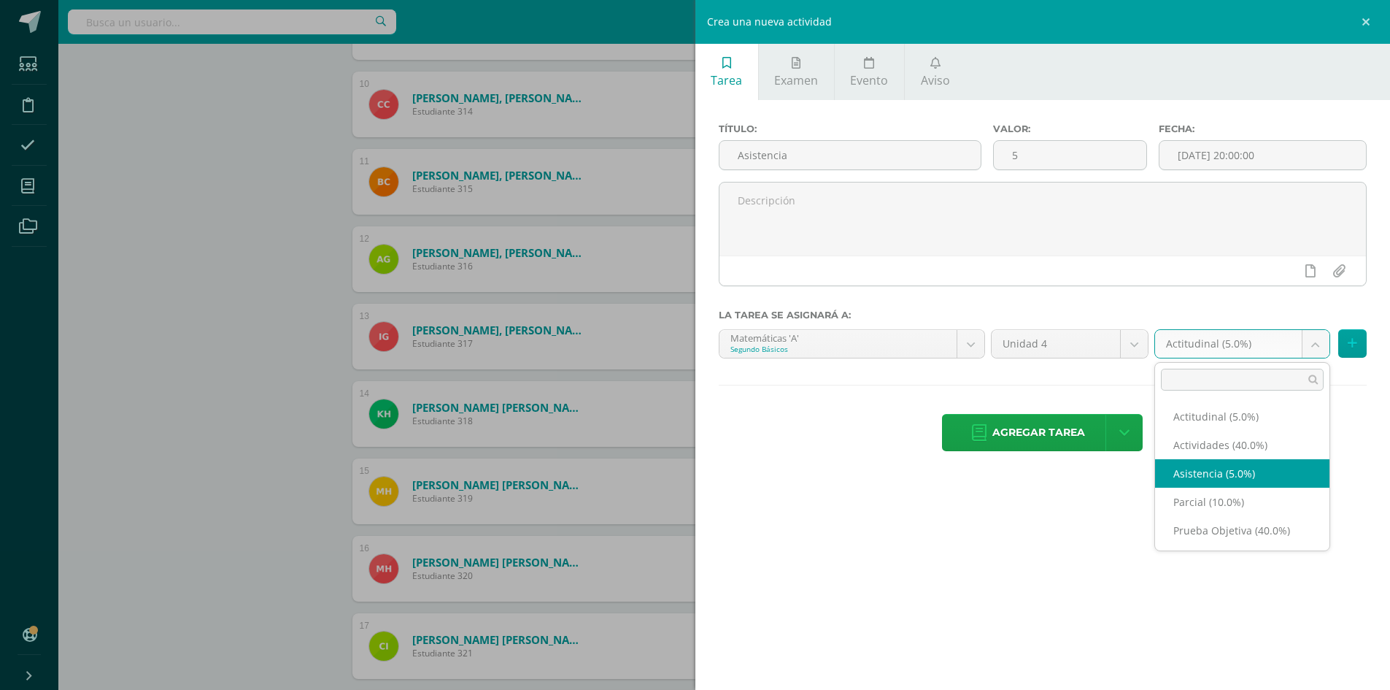
select select "22671"
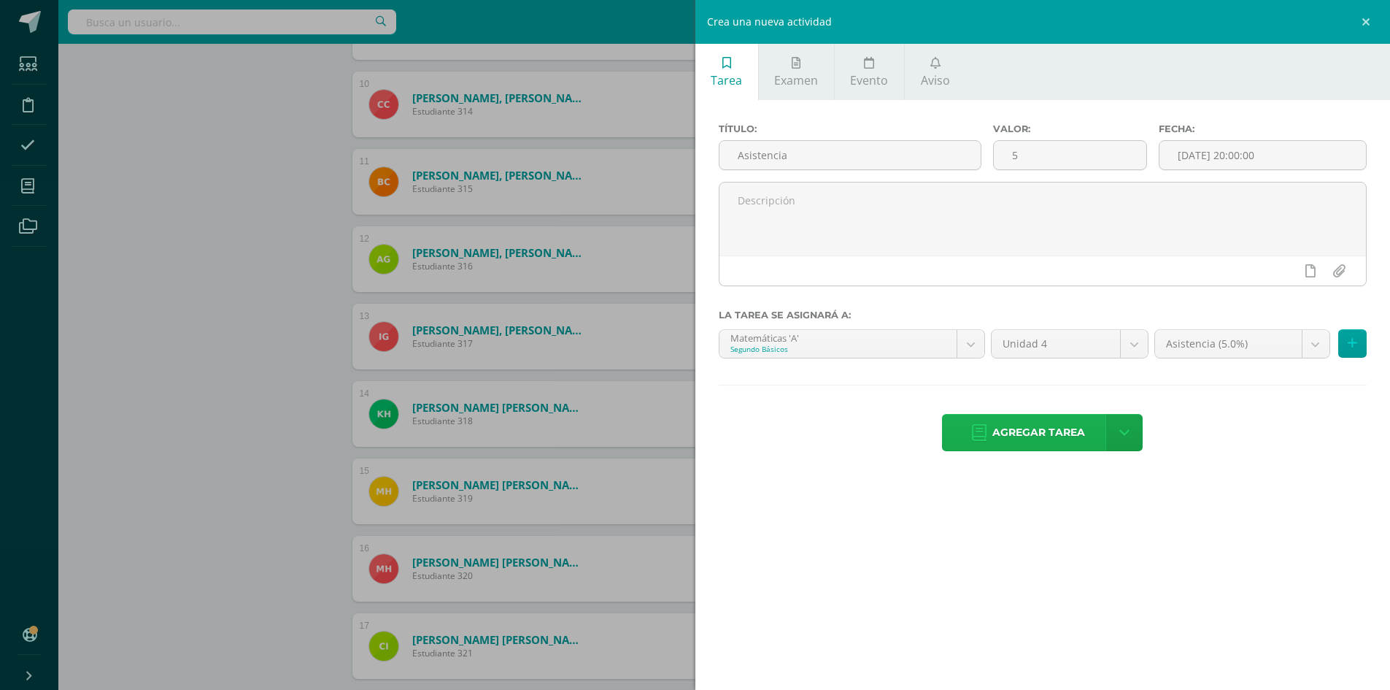
click at [1041, 445] on span "Agregar tarea" at bounding box center [1039, 433] width 93 height 36
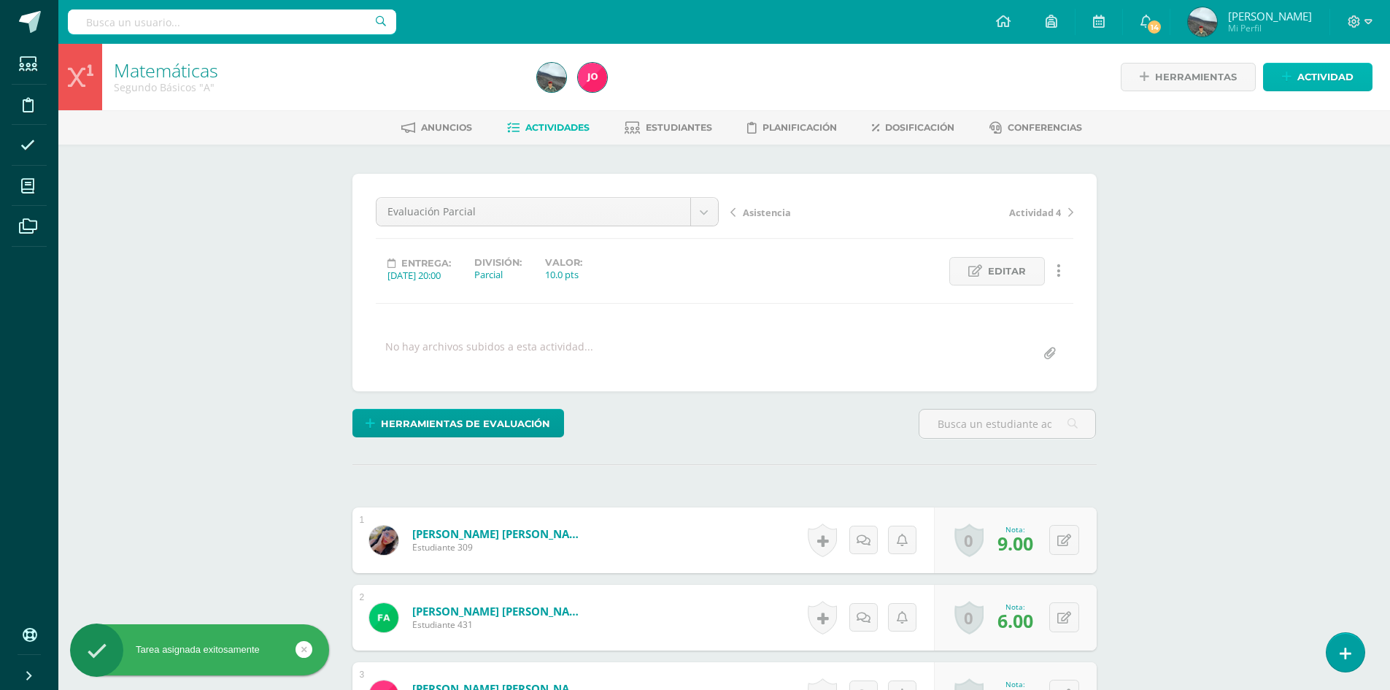
click at [1287, 72] on icon at bounding box center [1286, 77] width 9 height 12
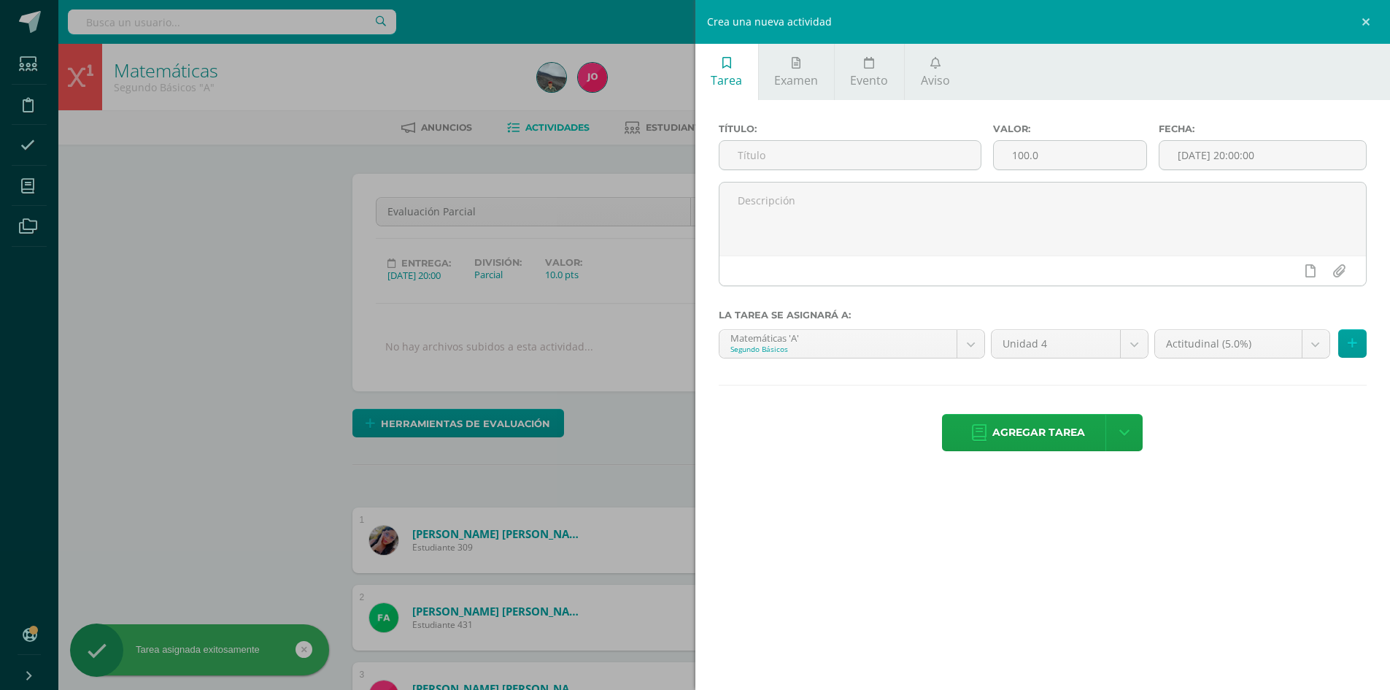
scroll to position [1, 0]
click at [881, 154] on input "text" at bounding box center [851, 155] width 262 height 28
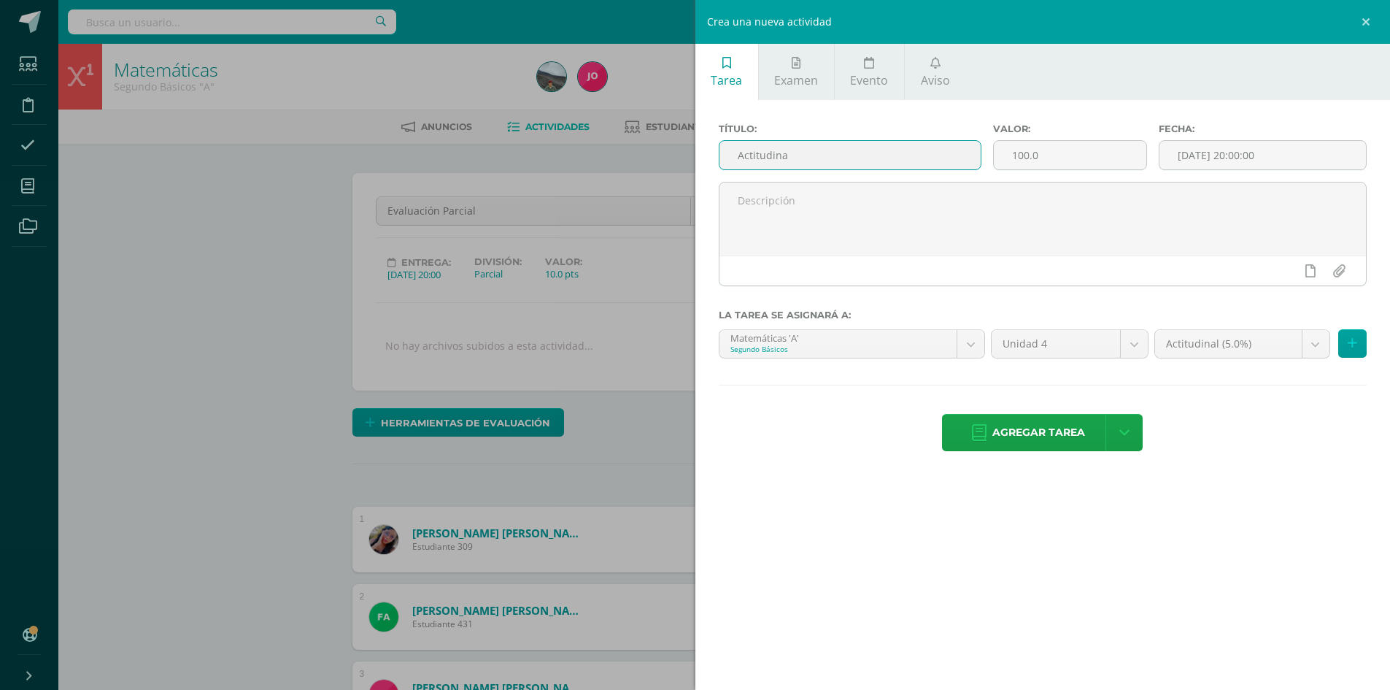
scroll to position [1, 0]
type input "Actitudinal"
drag, startPoint x: 1055, startPoint y: 158, endPoint x: 974, endPoint y: 158, distance: 80.3
click at [974, 158] on div "Título: Actitudinal Valor: 100.0 Fecha: [DATE] 20:00:00" at bounding box center [1043, 152] width 661 height 58
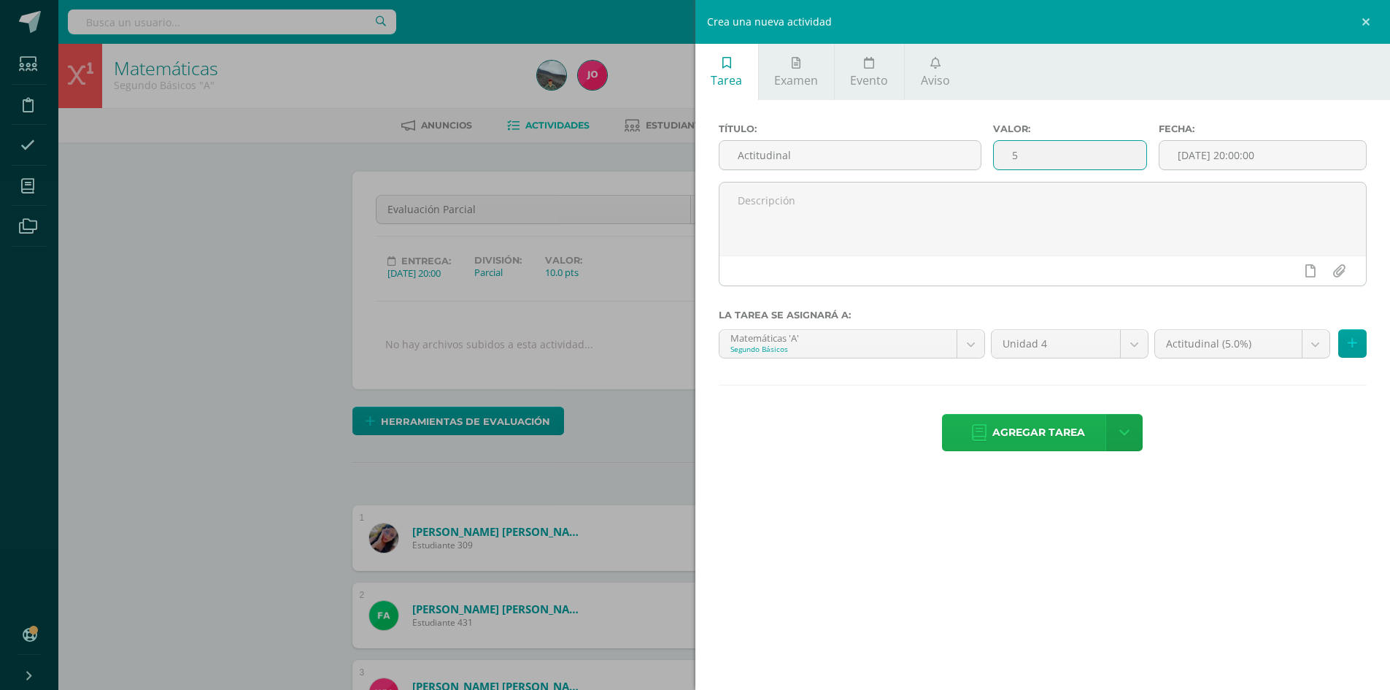
type input "5"
click at [996, 425] on span "Agregar tarea" at bounding box center [1039, 433] width 93 height 36
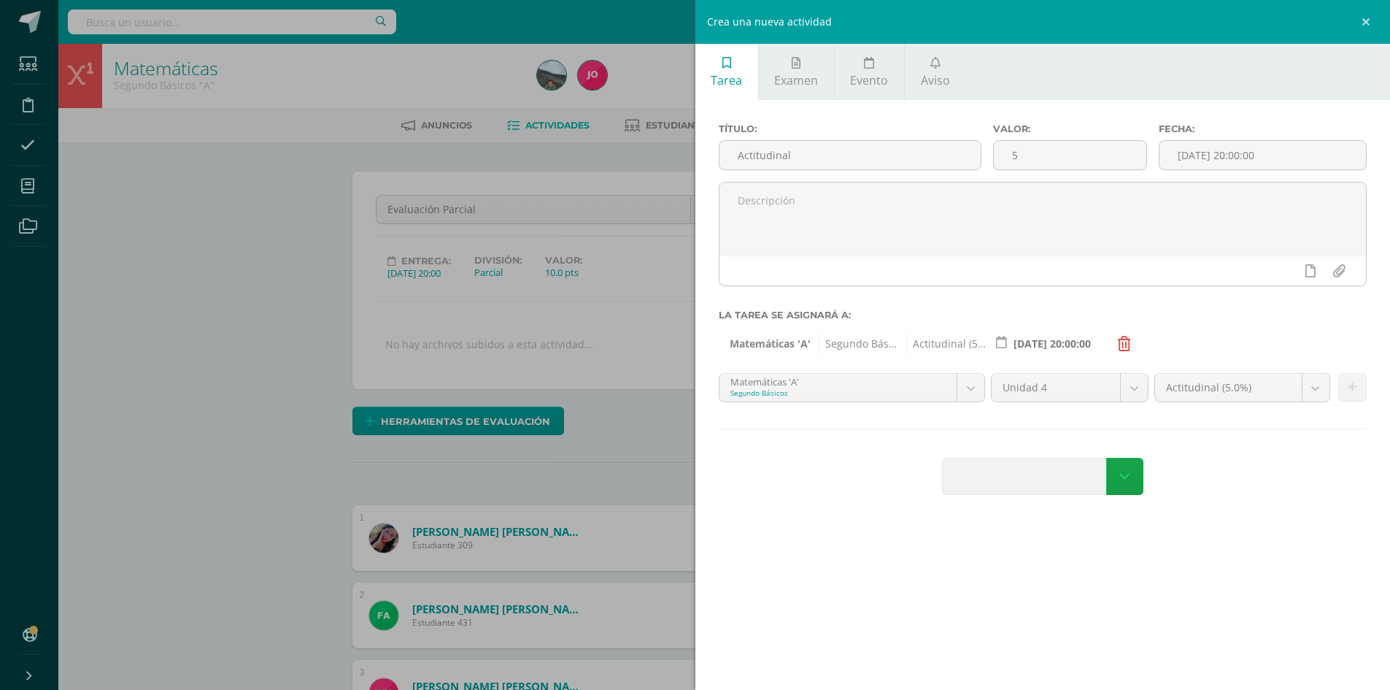
scroll to position [3, 0]
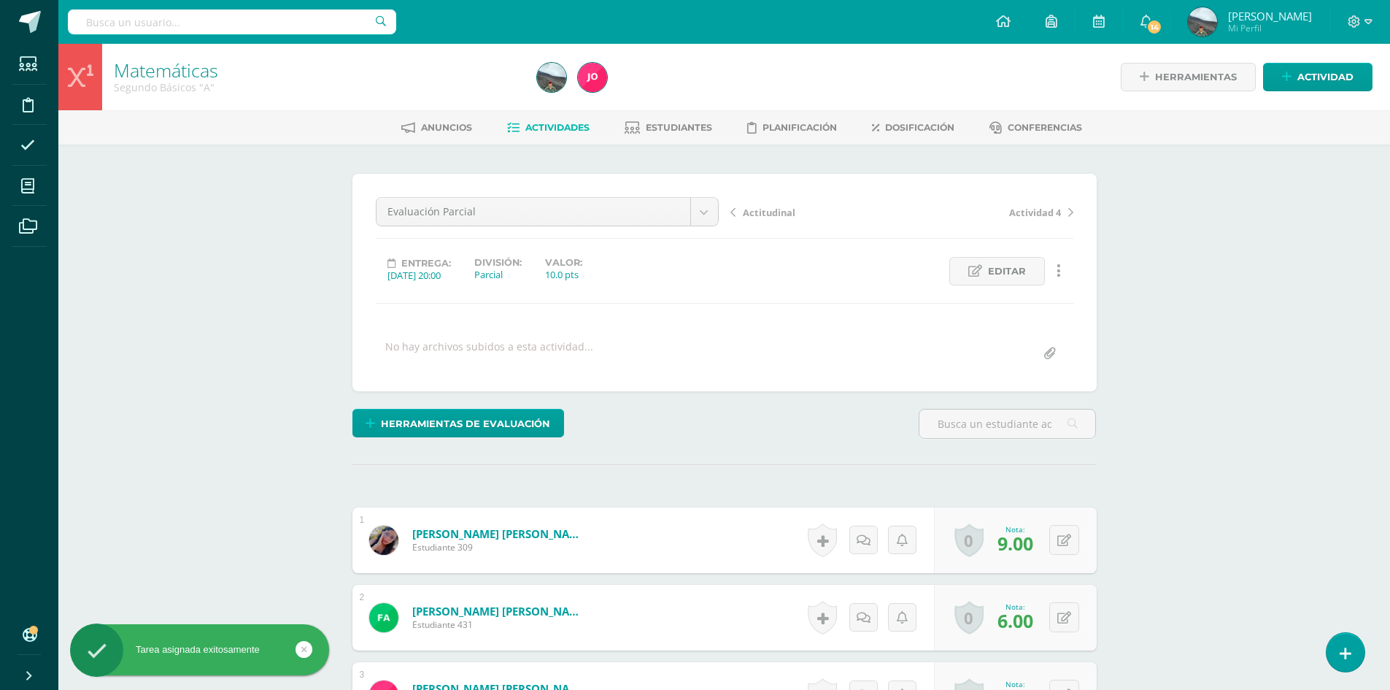
click at [759, 209] on span "Actitudinal" at bounding box center [769, 212] width 53 height 13
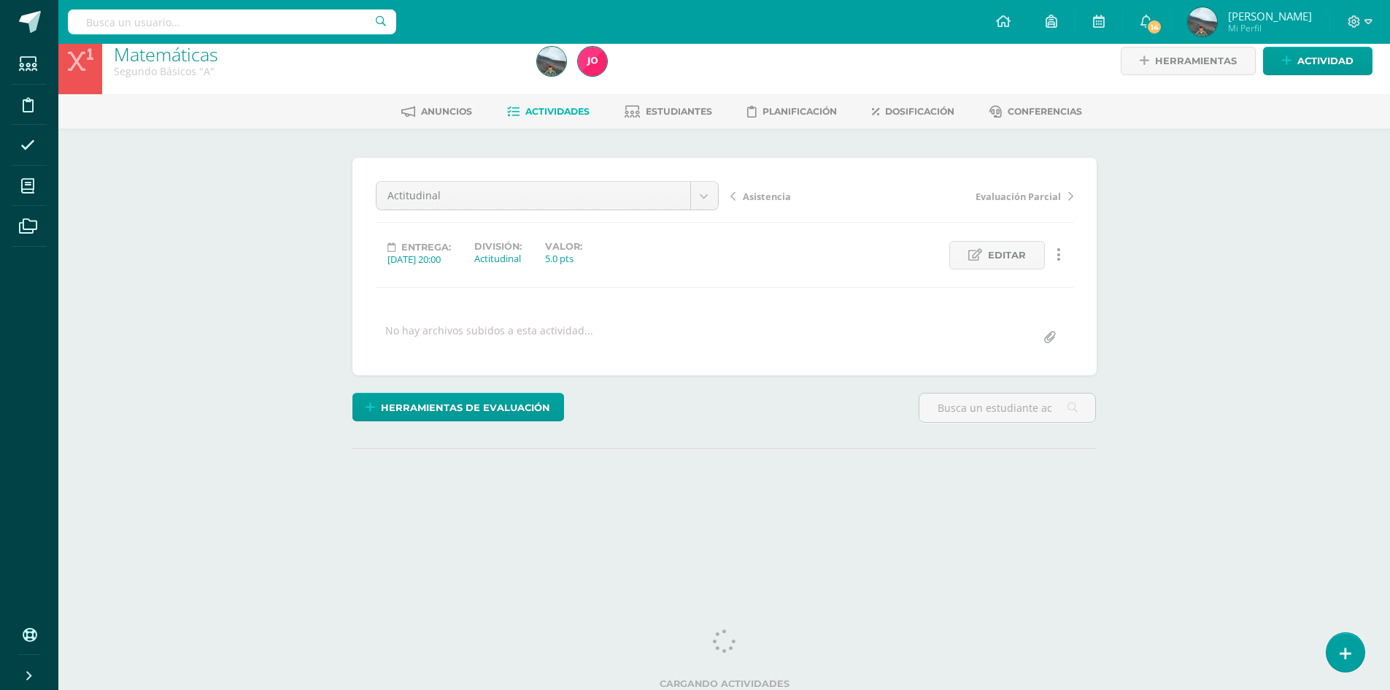
scroll to position [21, 0]
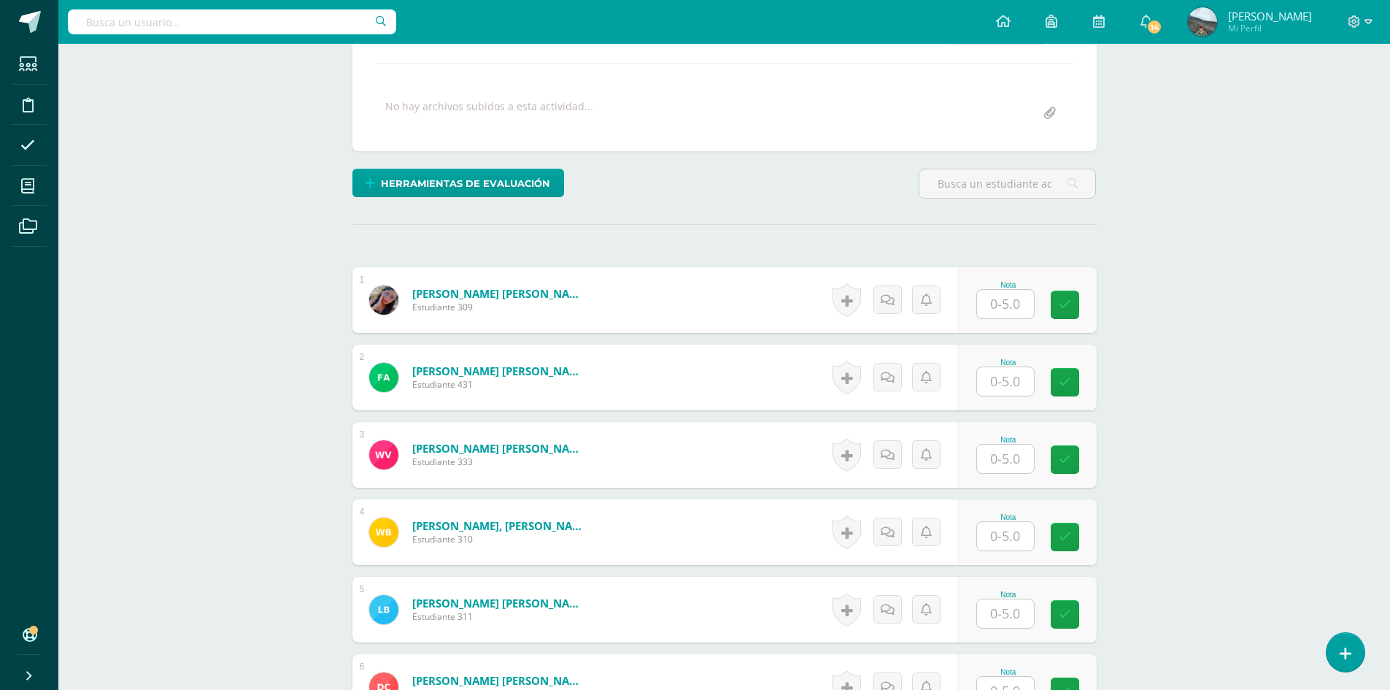
click at [1014, 298] on input "text" at bounding box center [1005, 304] width 57 height 28
type input "5"
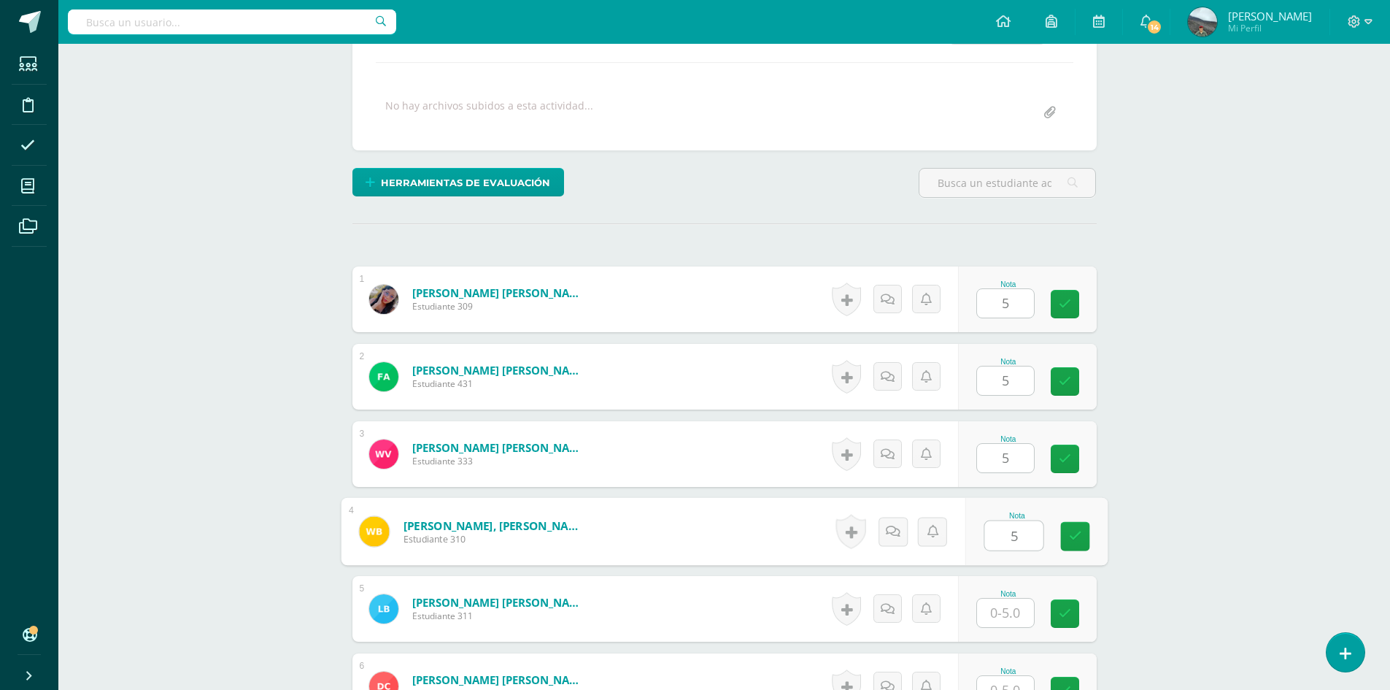
type input "5"
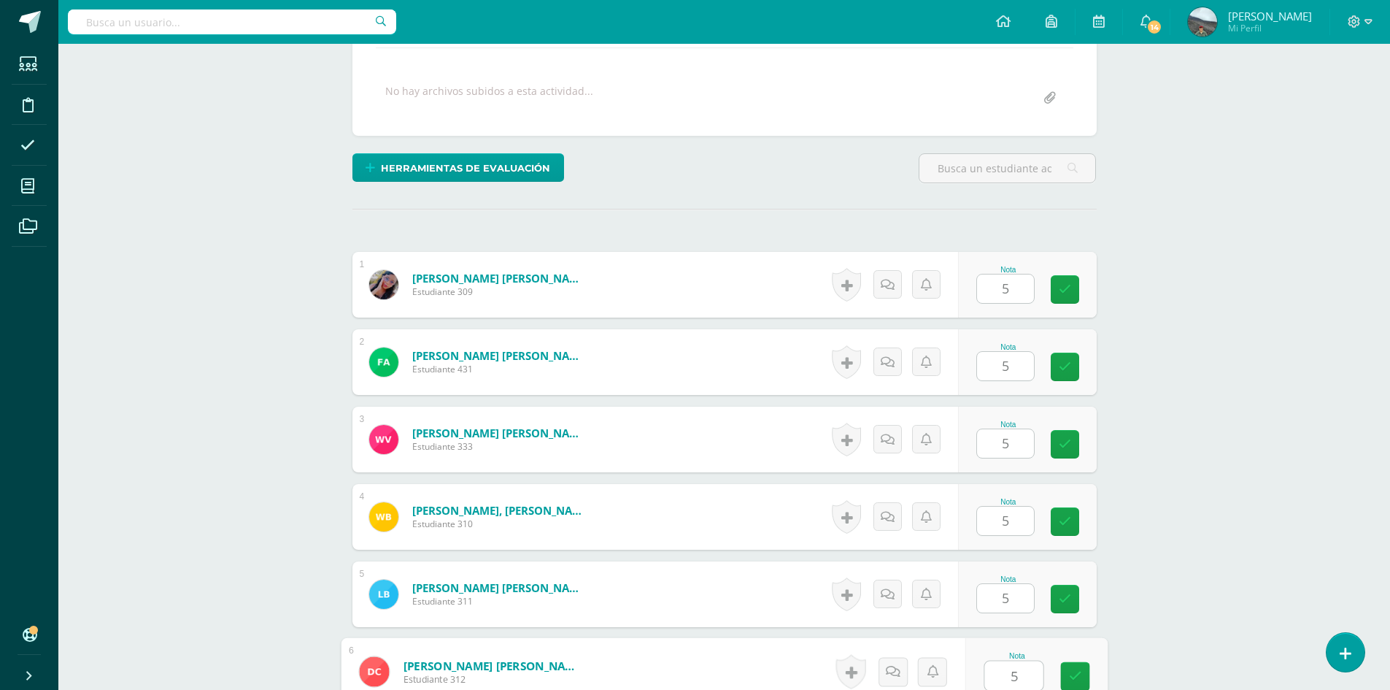
type input "5"
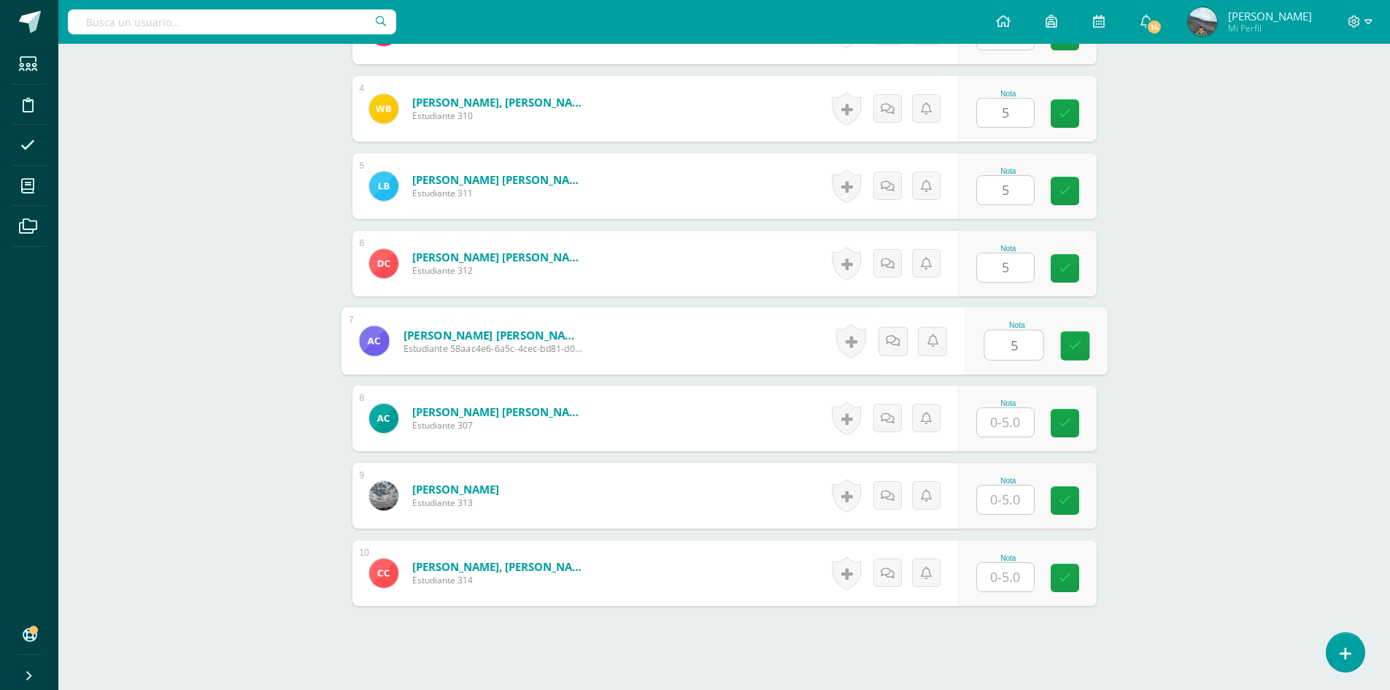
type input "5"
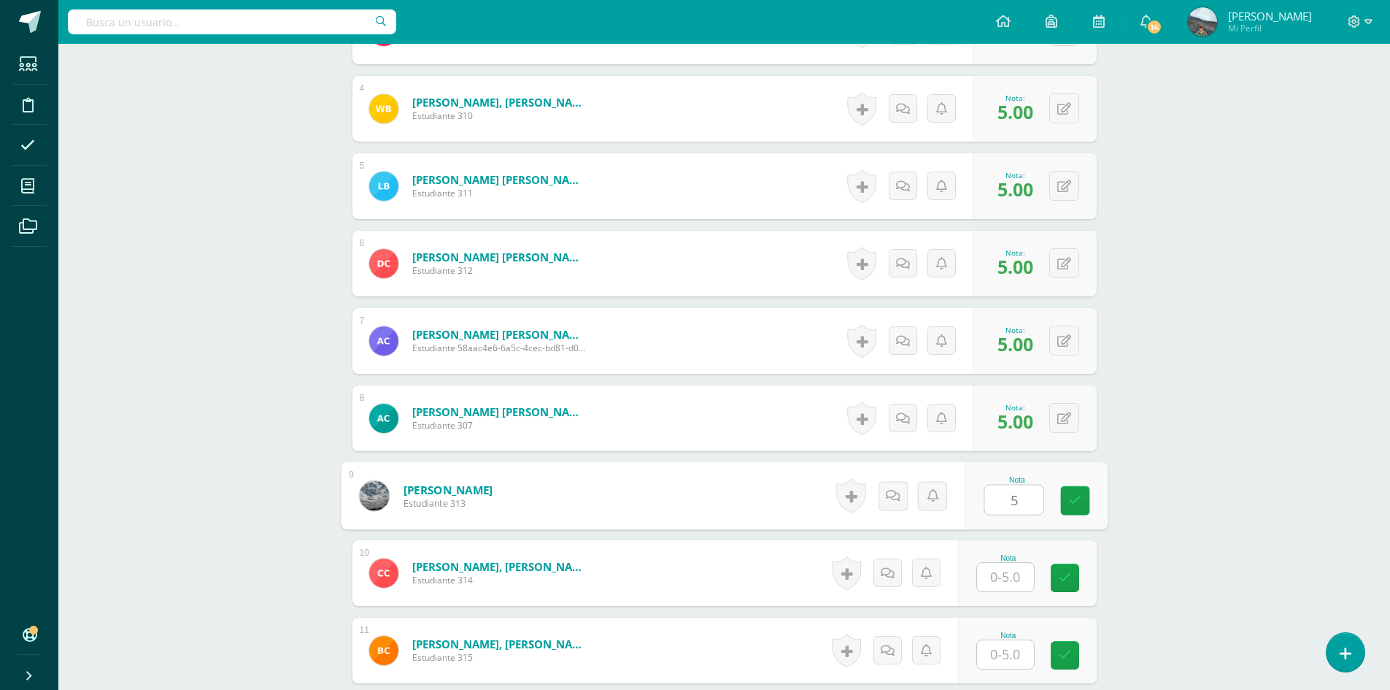
type input "5"
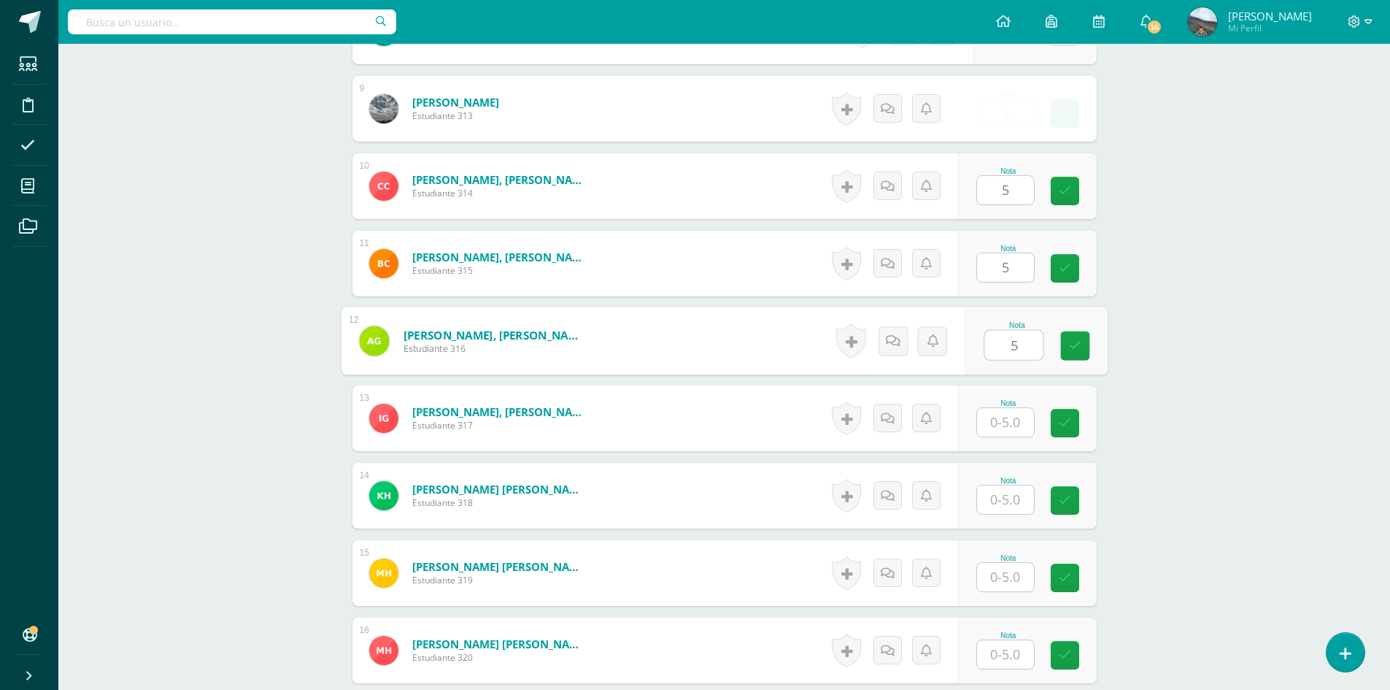
type input "5"
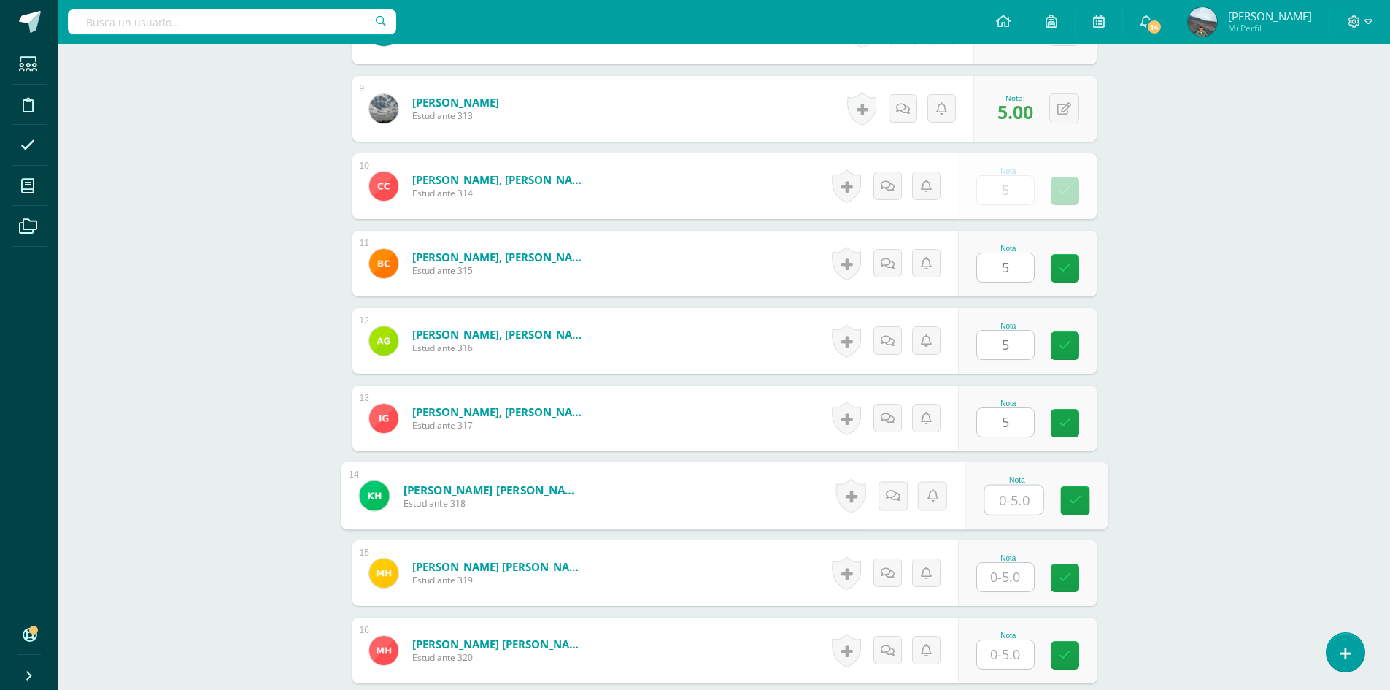
scroll to position [1051, 0]
type input "5"
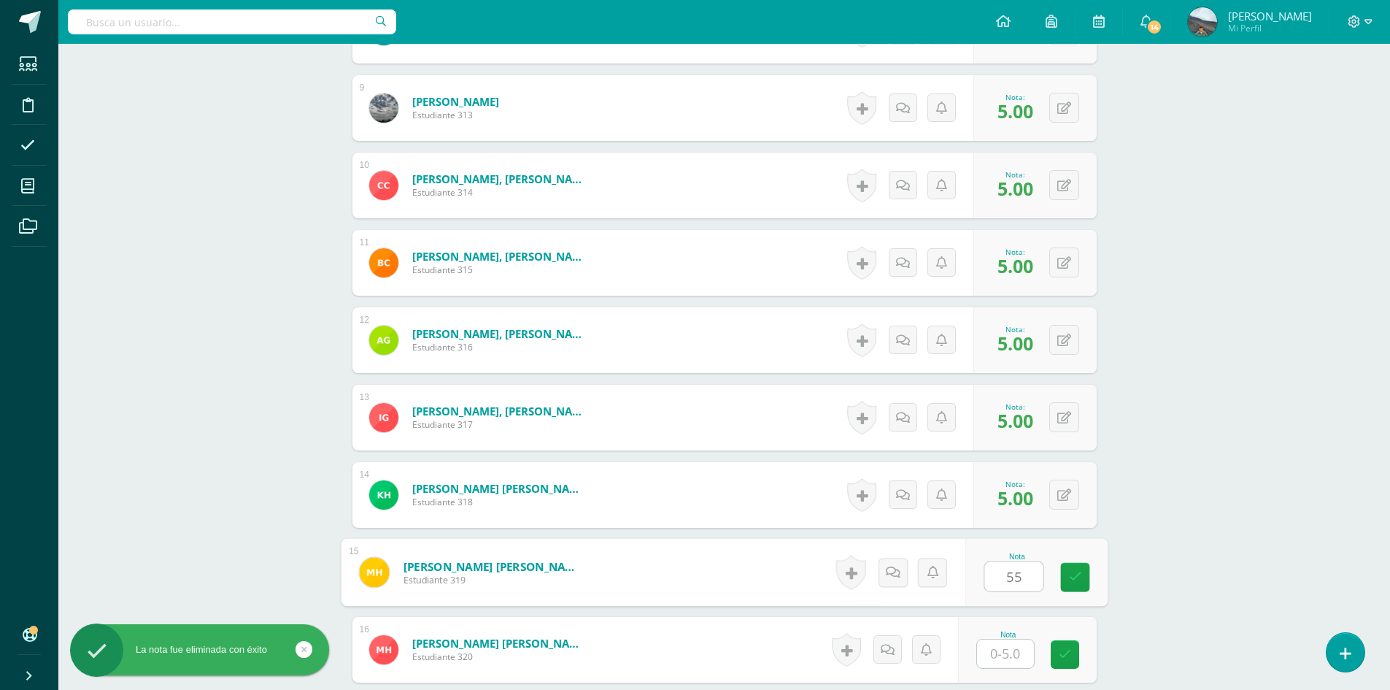
type input "55"
type input "5"
type input "0"
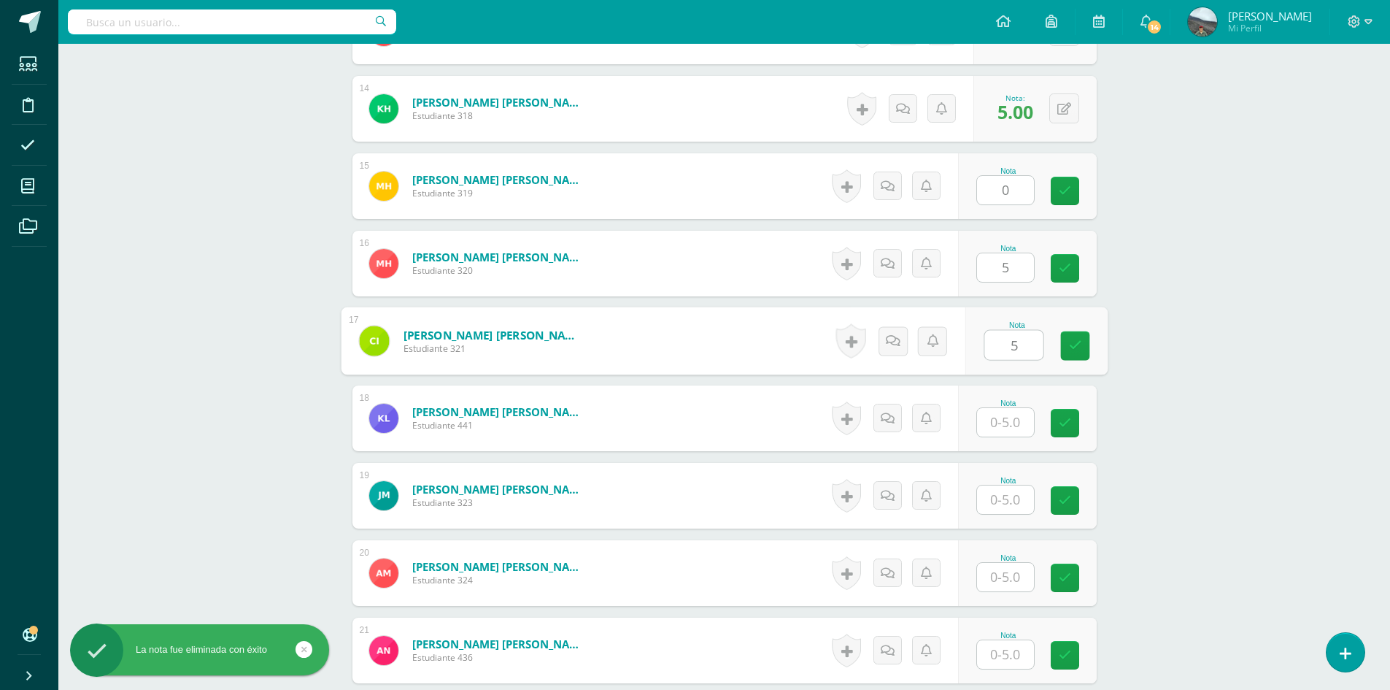
type input "5"
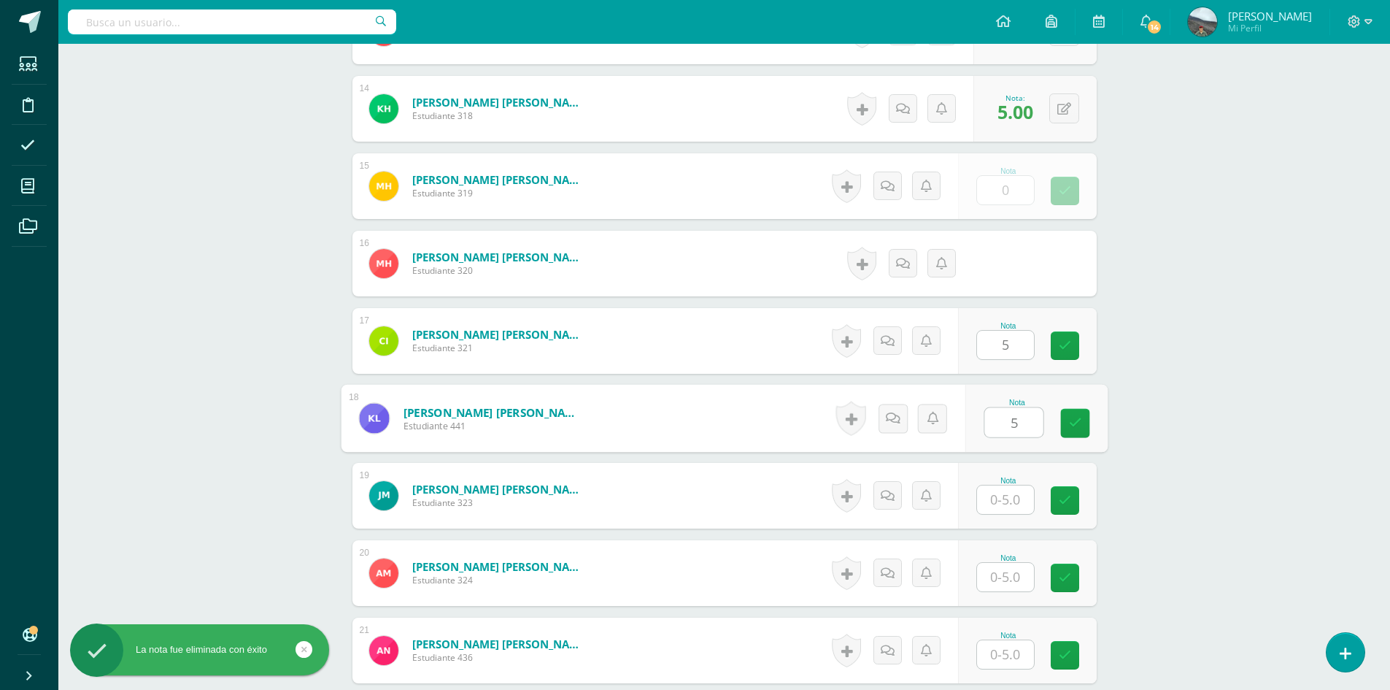
type input "0.00"
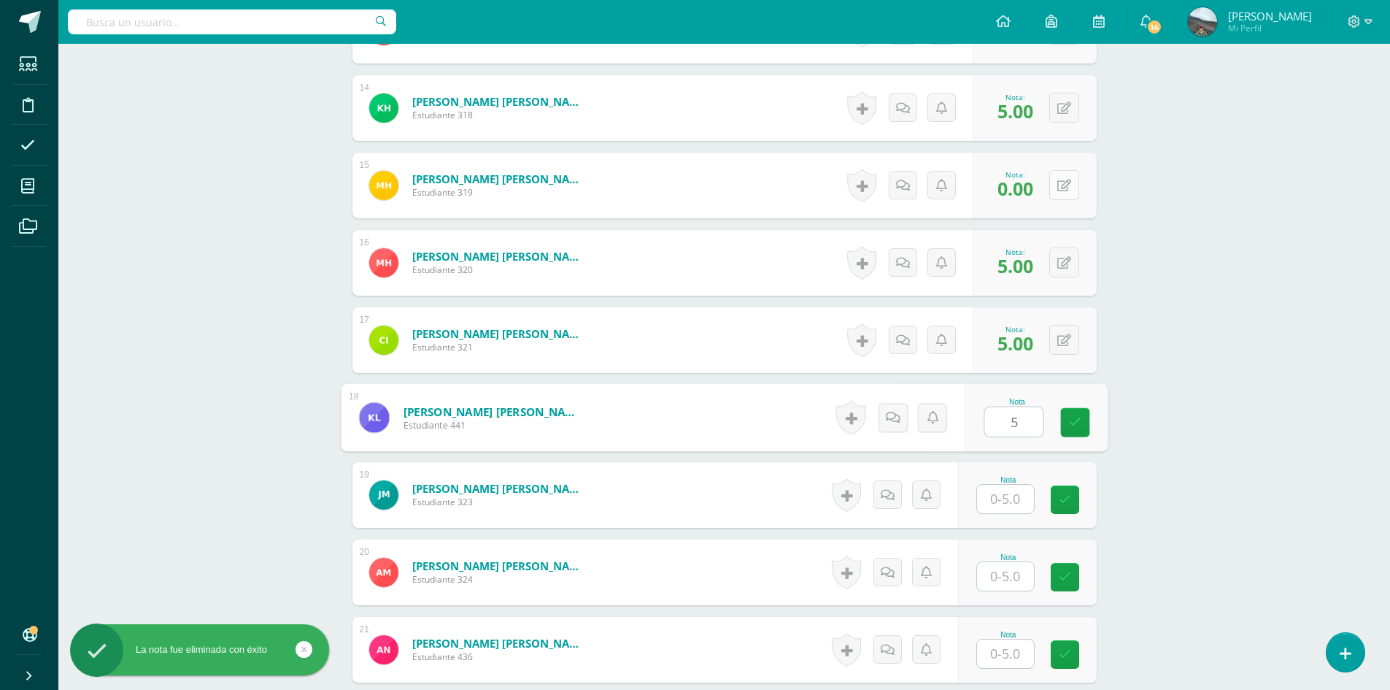
type input "5"
click at [1057, 186] on div "0 Logros Logros obtenidos Aún no hay logros agregados Nota: 0.00" at bounding box center [1035, 185] width 123 height 66
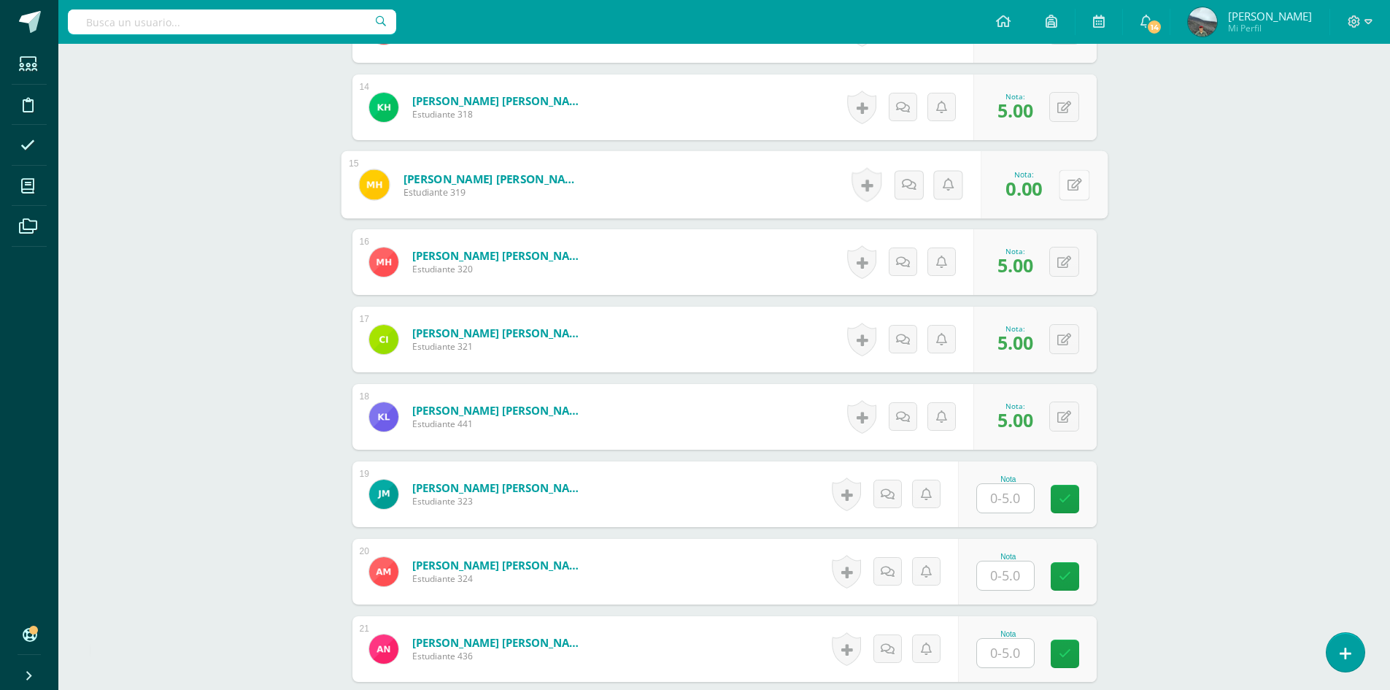
click at [1078, 185] on icon at bounding box center [1074, 184] width 15 height 12
type input "5"
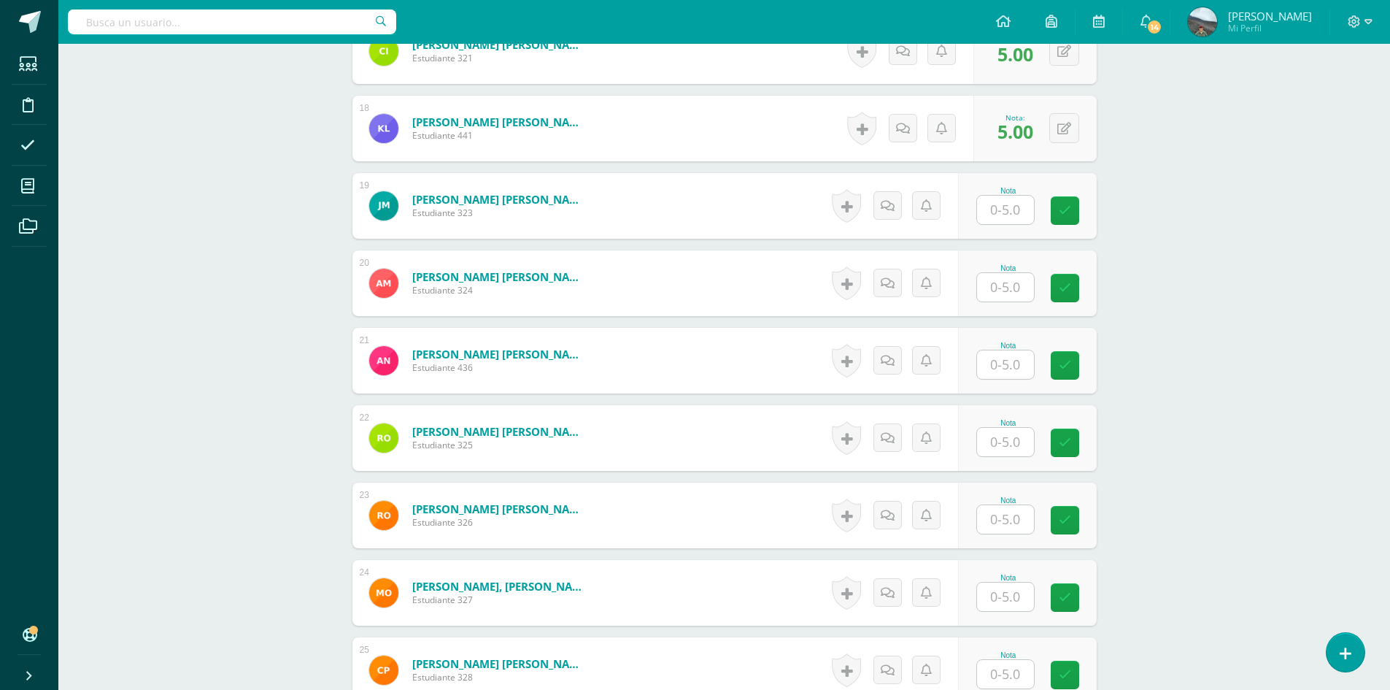
scroll to position [1731, 0]
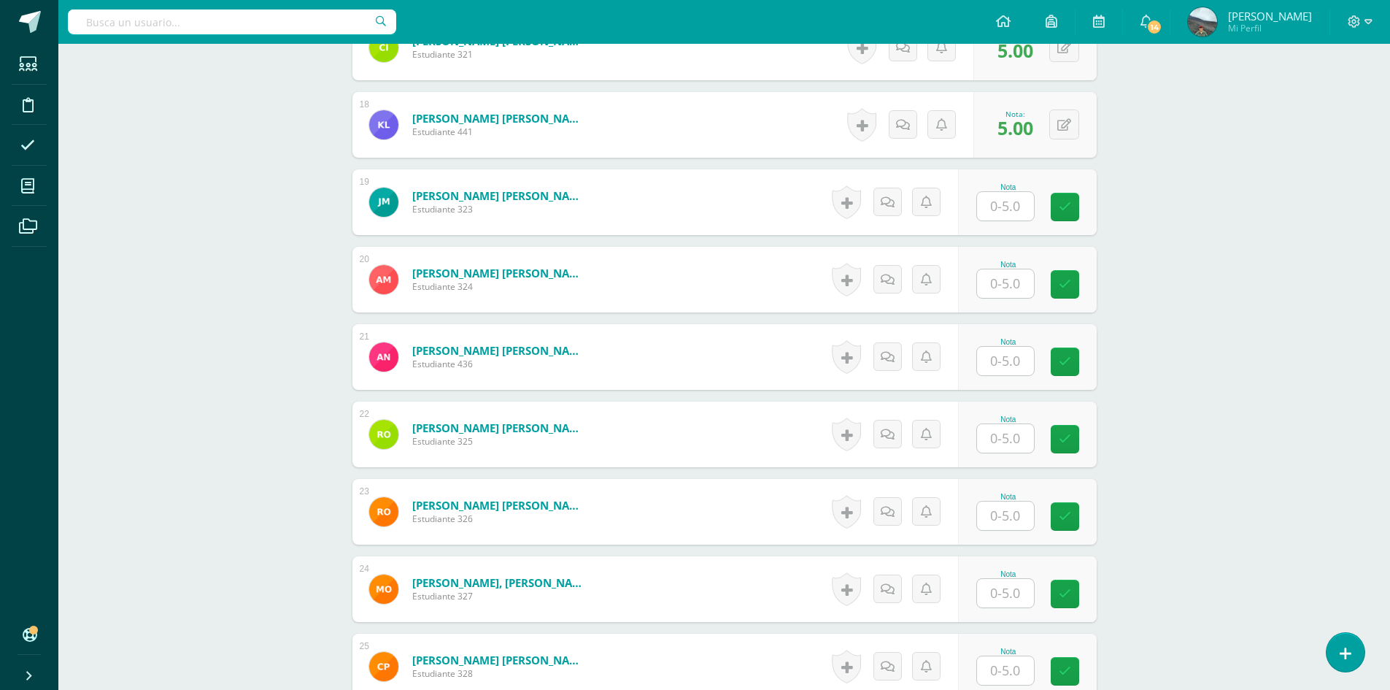
click at [1003, 207] on input "text" at bounding box center [1005, 206] width 57 height 28
type input "5"
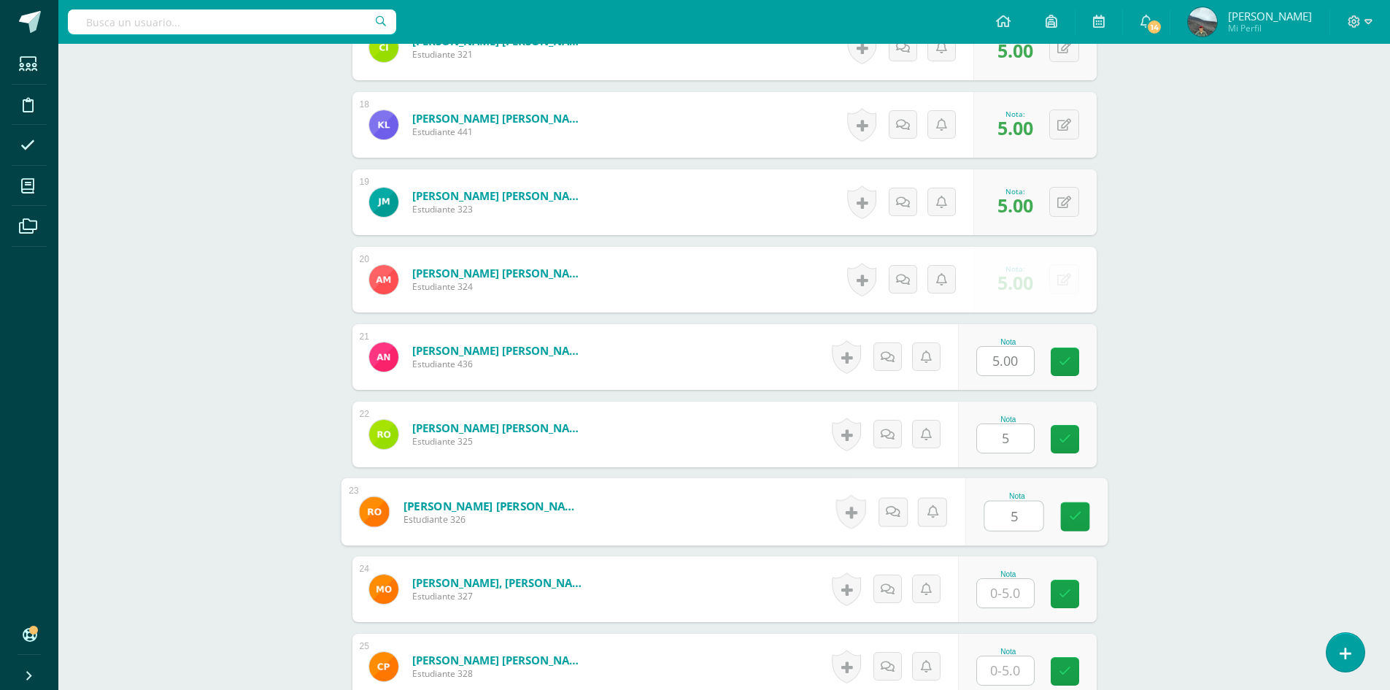
type input "5"
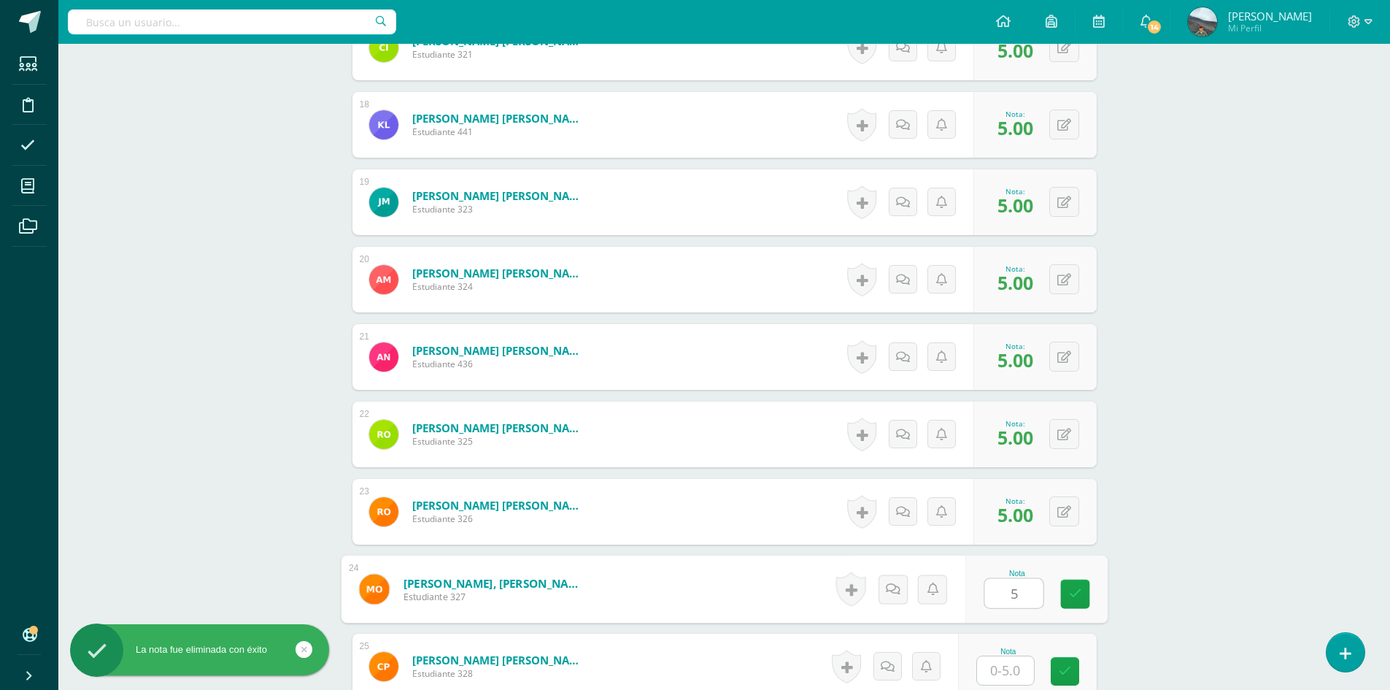
type input "5"
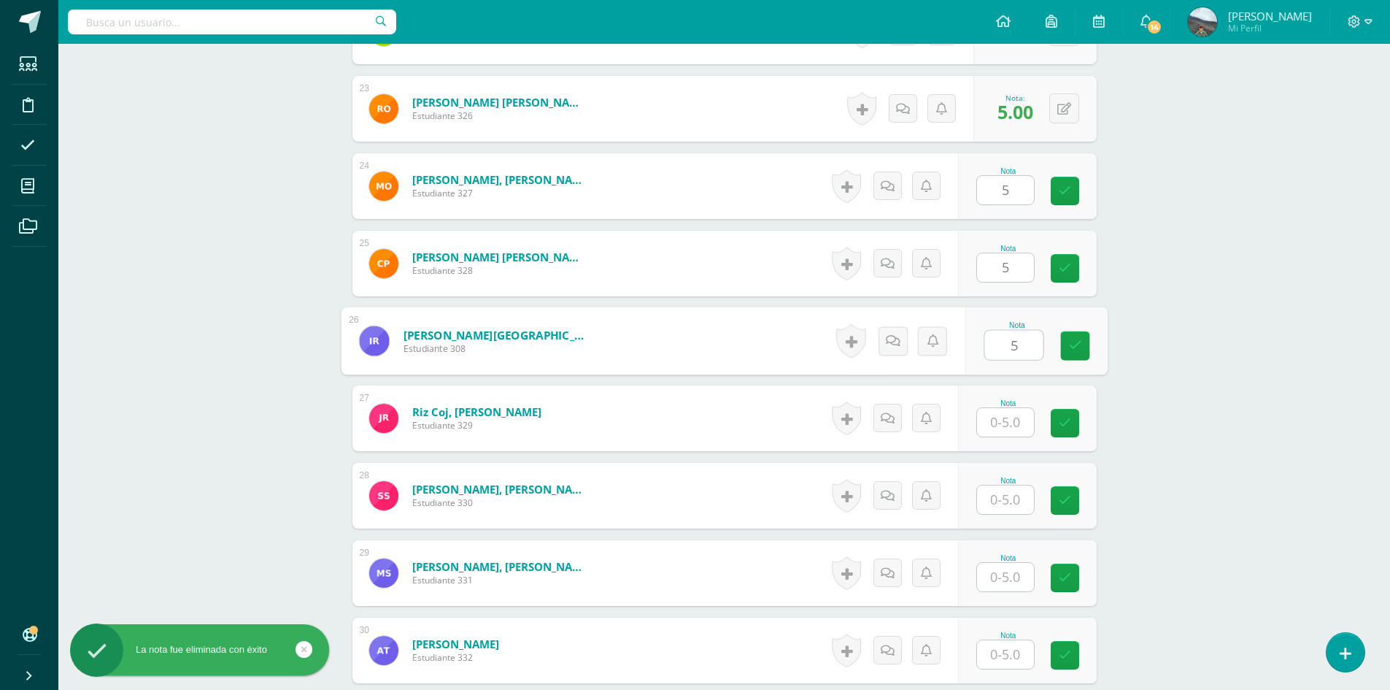
type input "5"
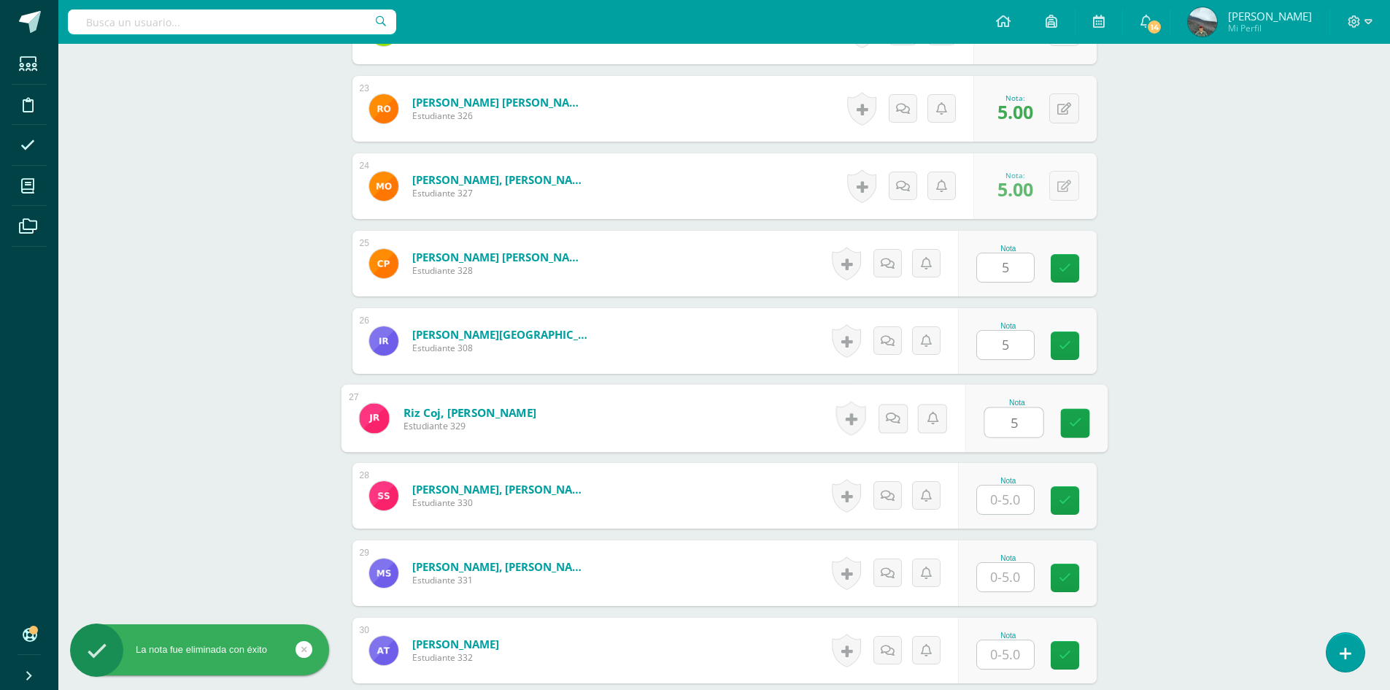
type input "5"
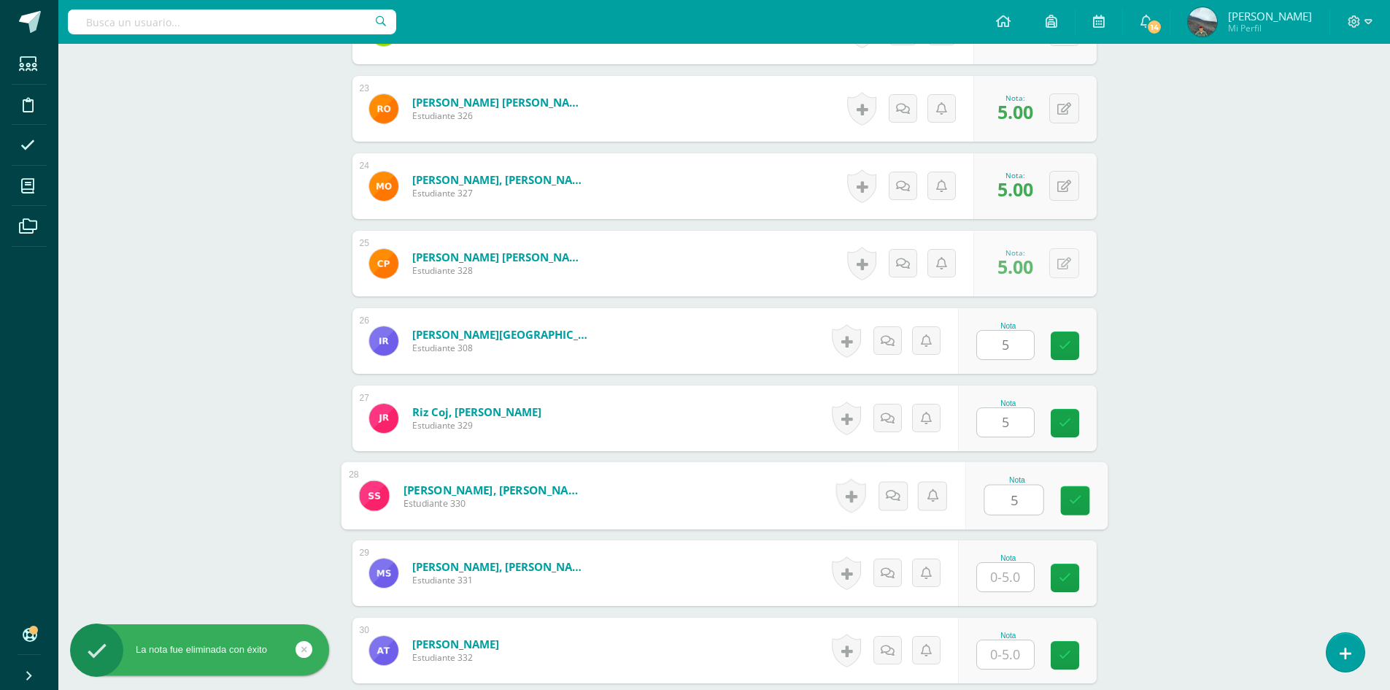
type input "5"
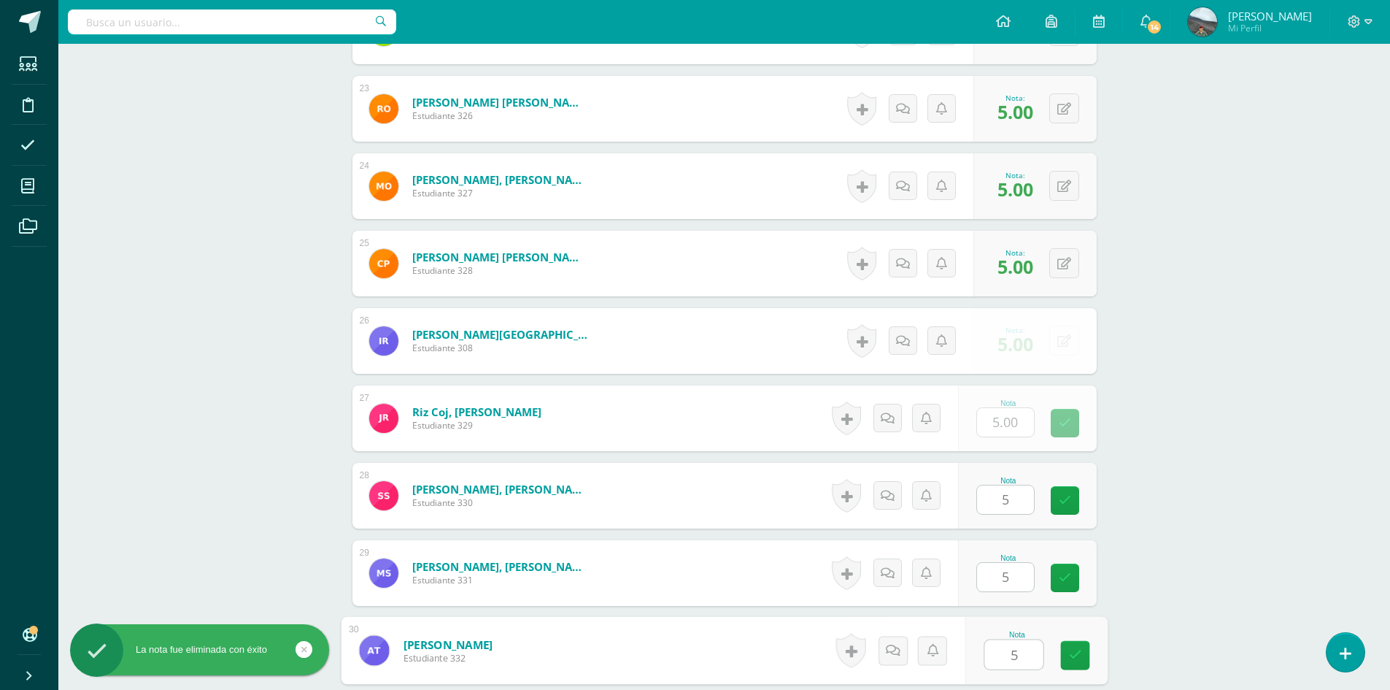
type input "5"
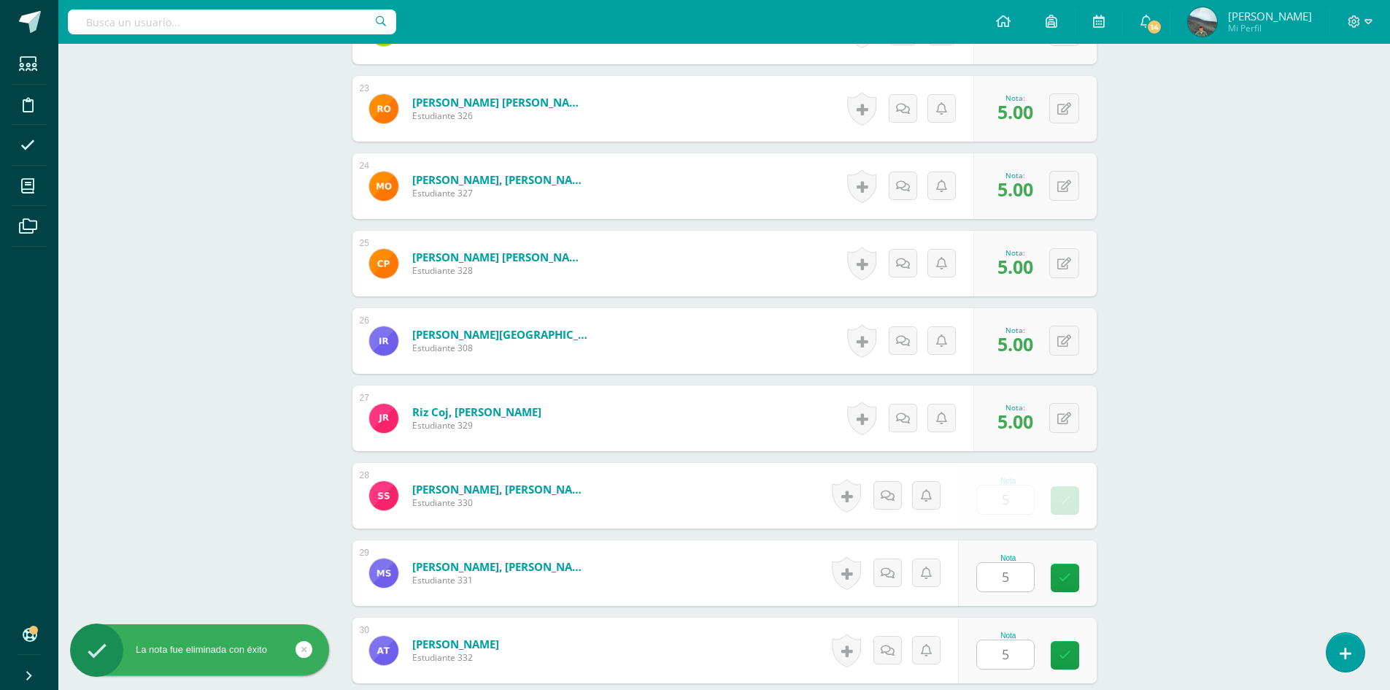
scroll to position [2371, 0]
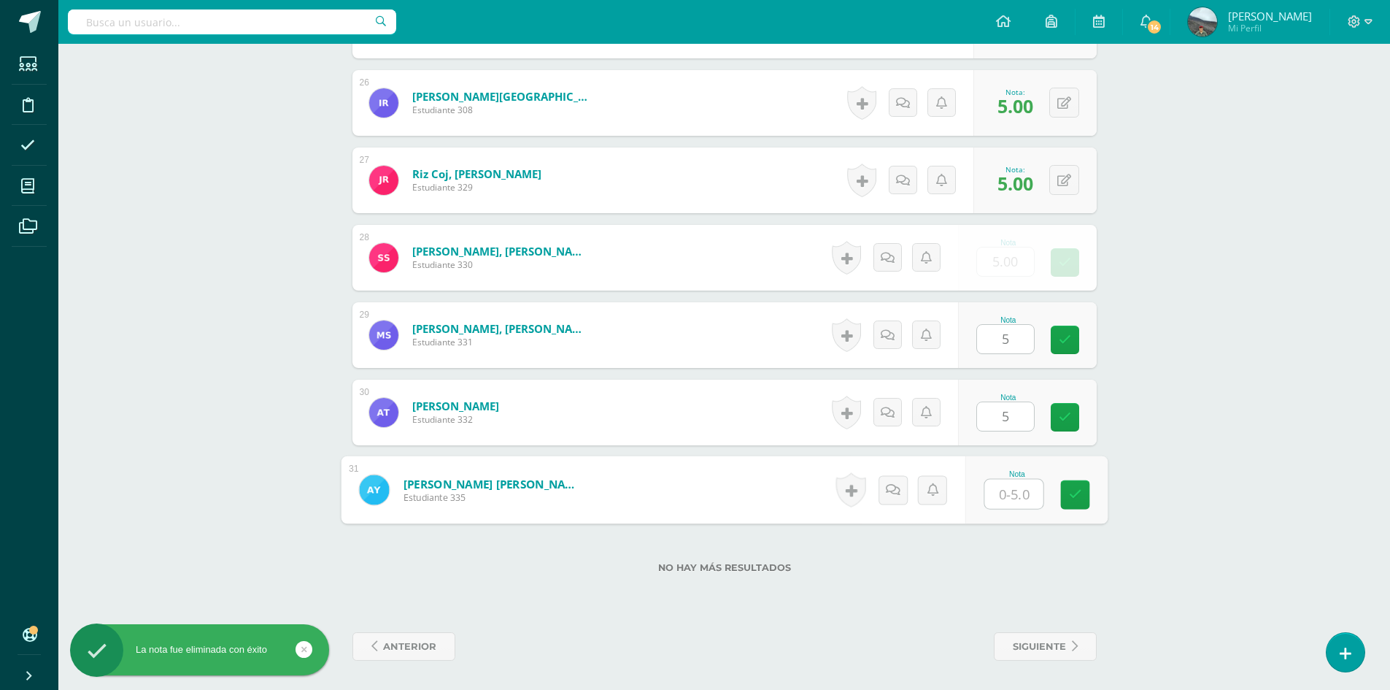
type input "5"
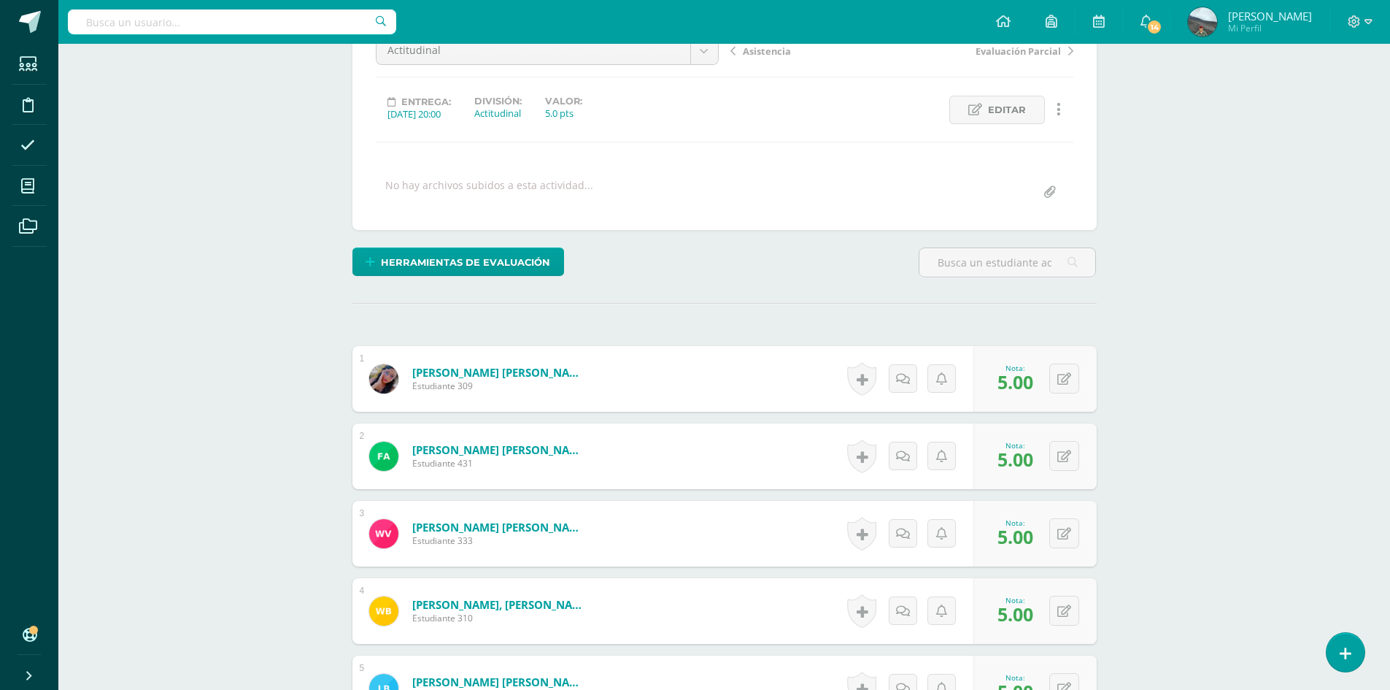
scroll to position [0, 0]
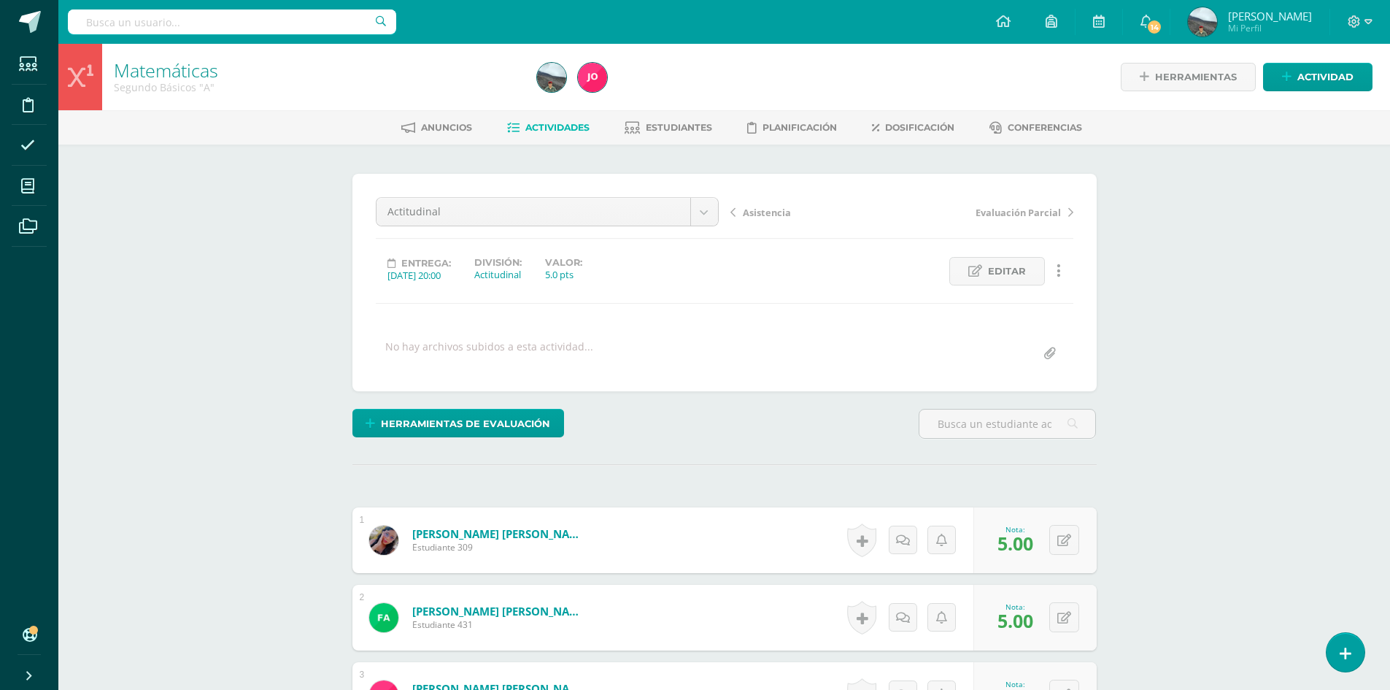
click at [781, 215] on span "Asistencia" at bounding box center [767, 212] width 48 height 13
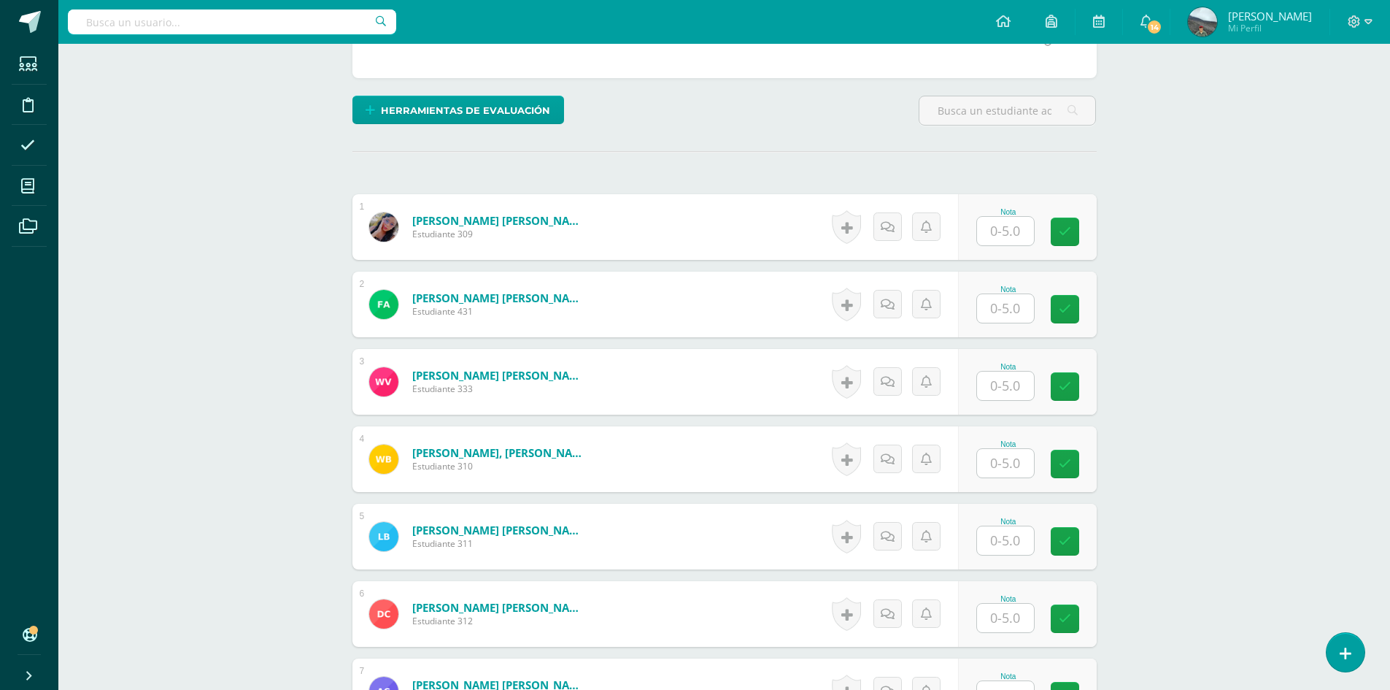
scroll to position [314, 0]
click at [1021, 236] on input "text" at bounding box center [1005, 230] width 57 height 28
type input "5"
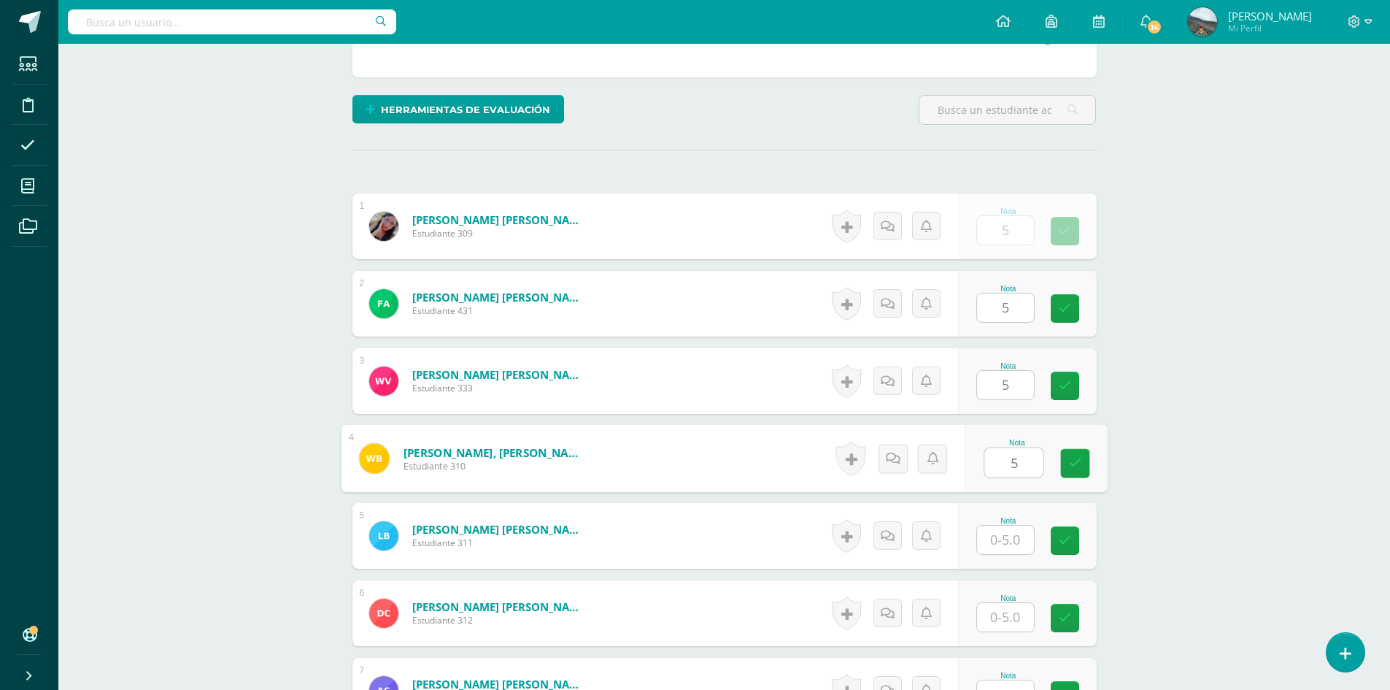
type input "5"
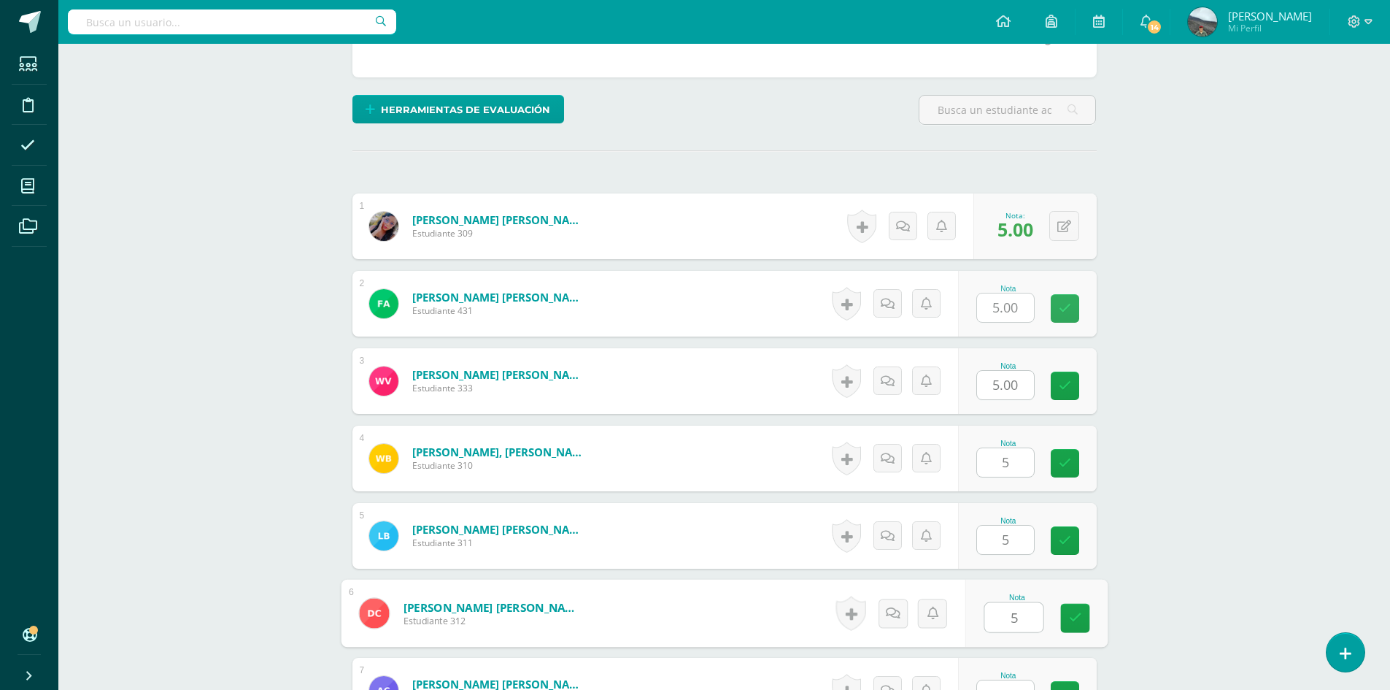
type input "5"
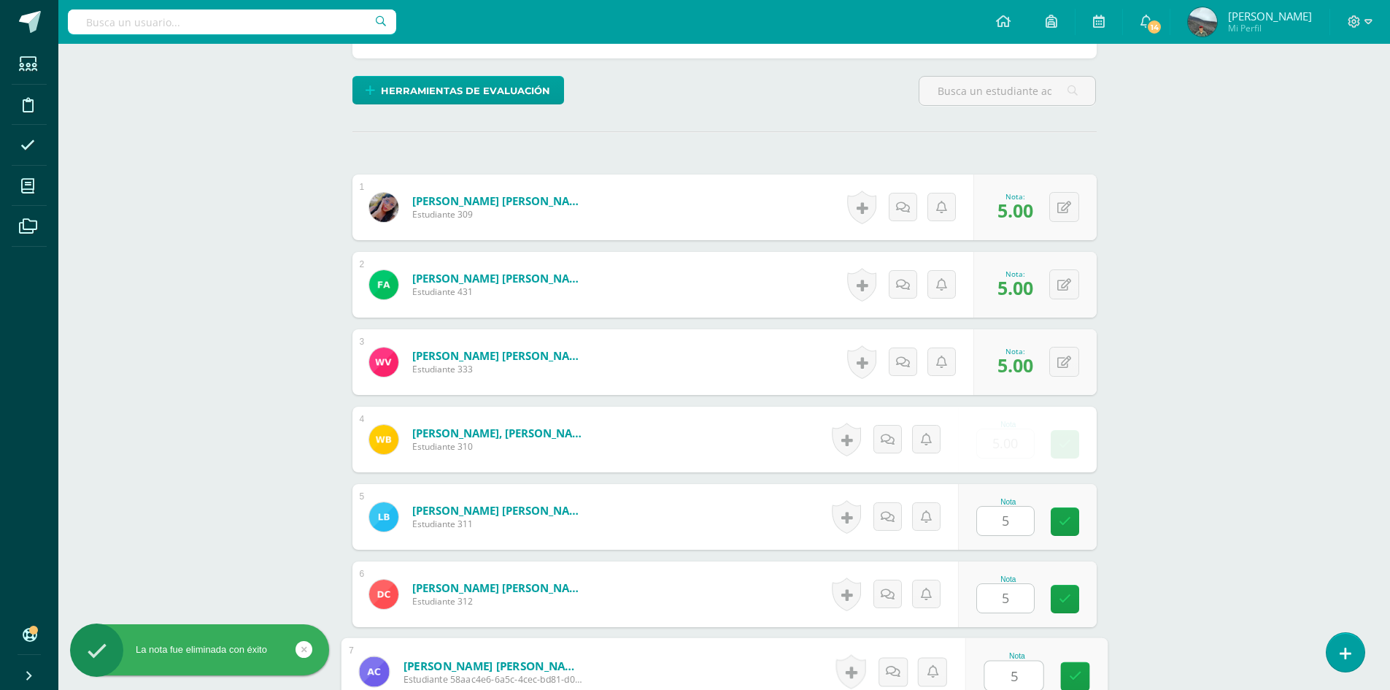
type input "5"
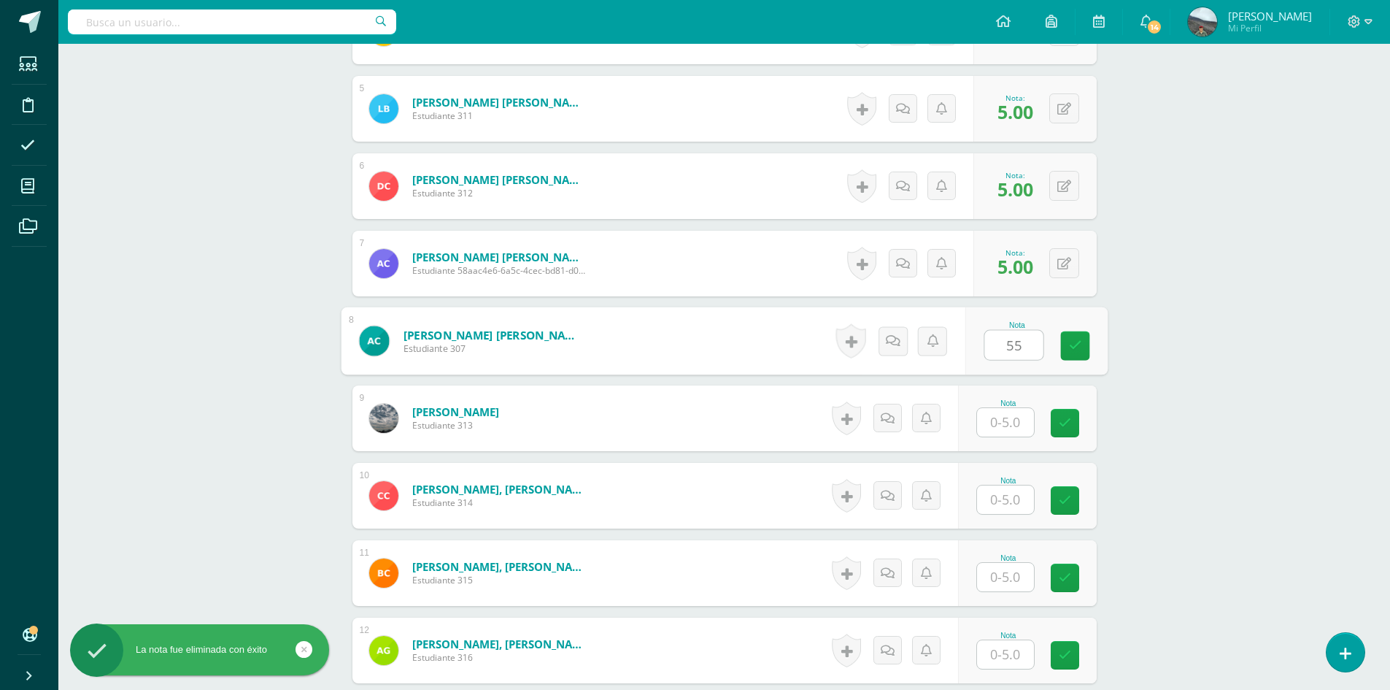
scroll to position [742, 0]
type input "5"
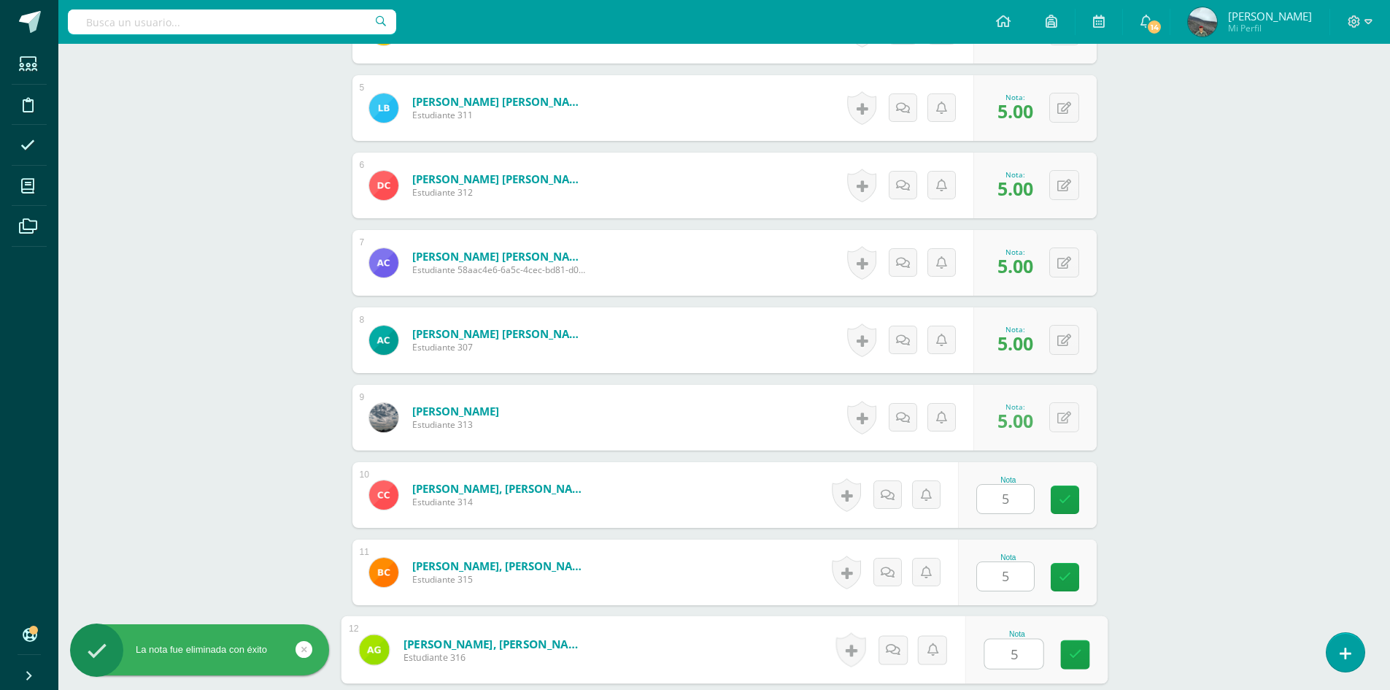
type input "5"
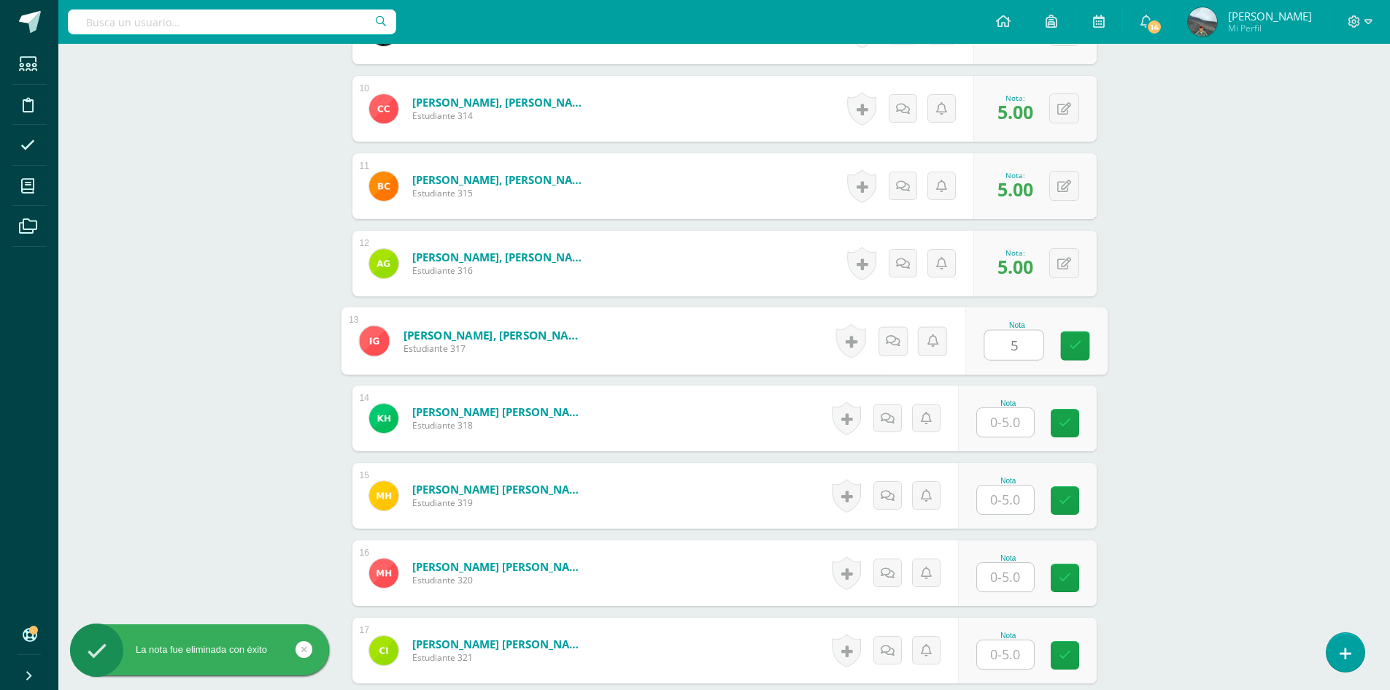
scroll to position [1128, 0]
type input "5"
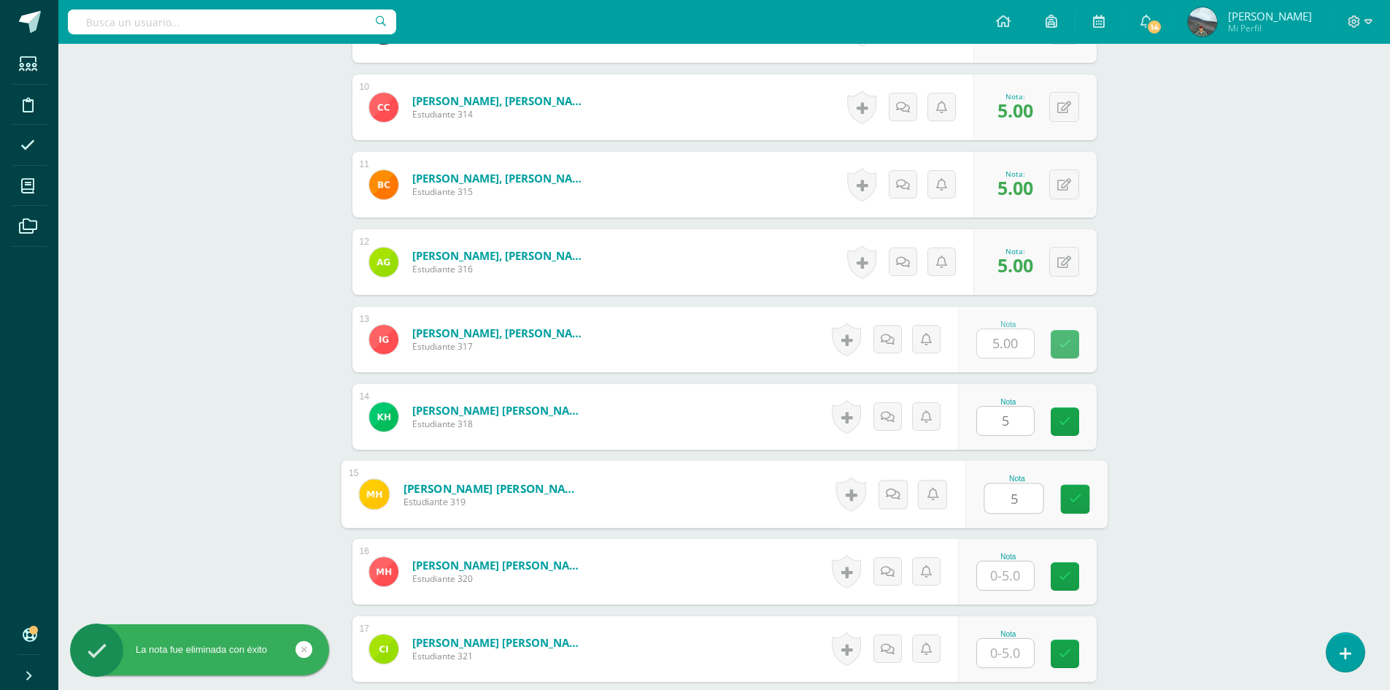
type input "5"
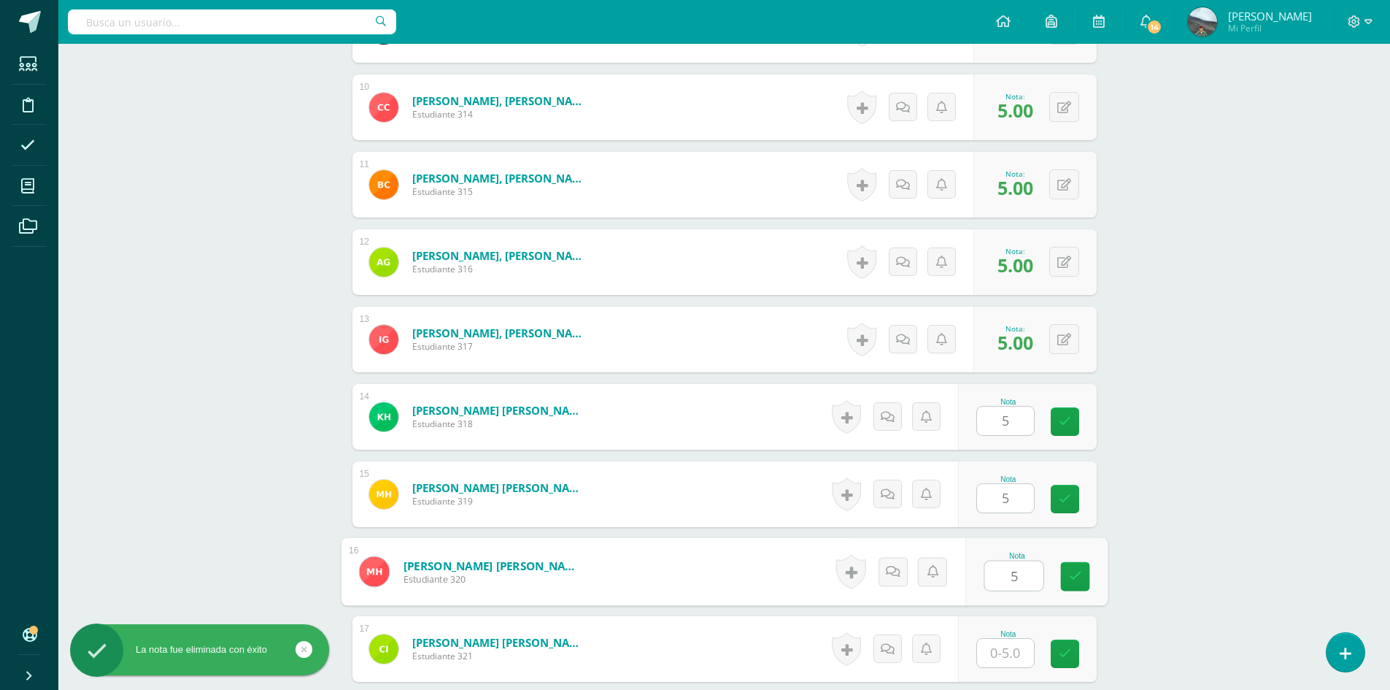
type input "5"
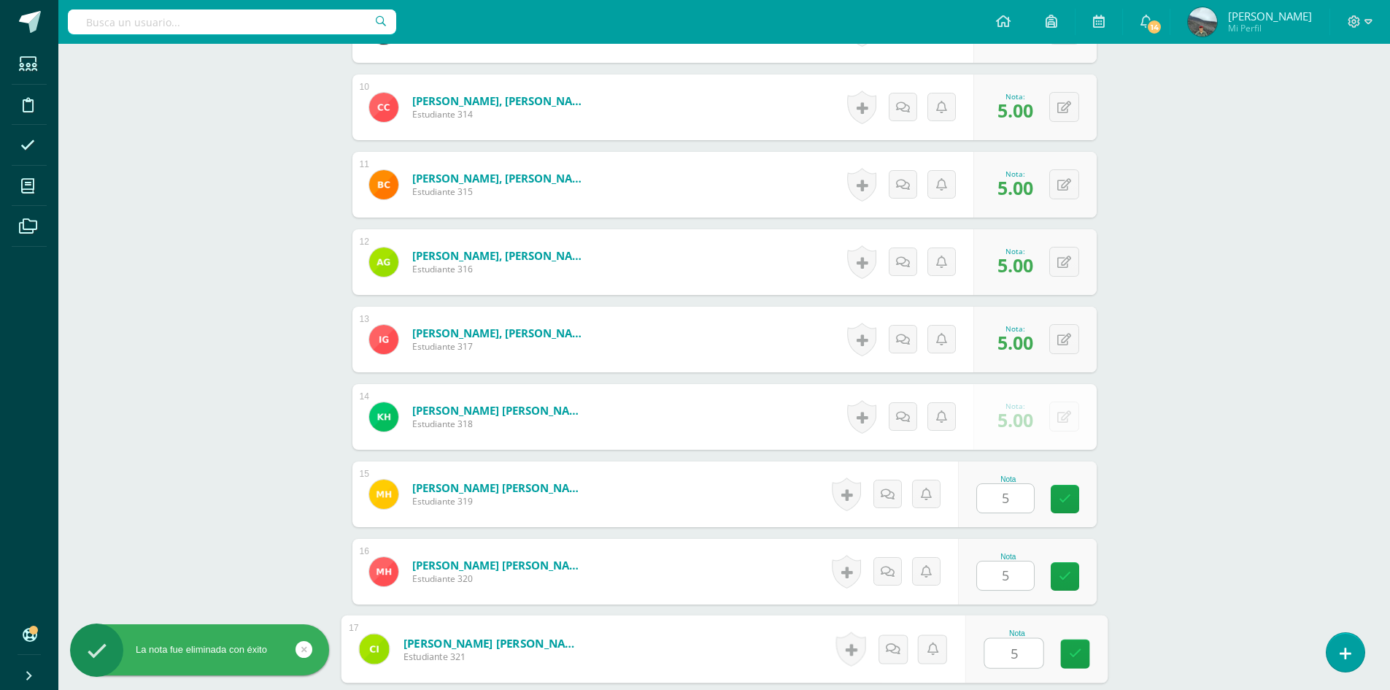
type input "5"
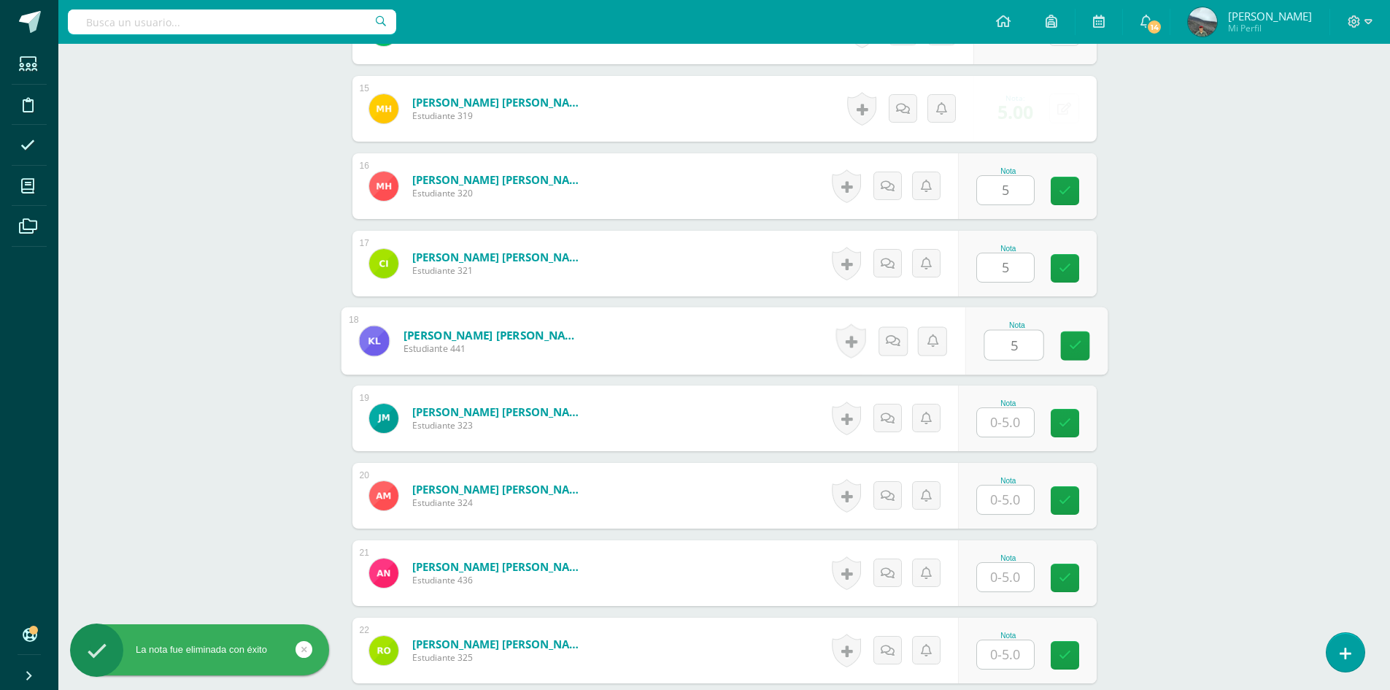
type input "5"
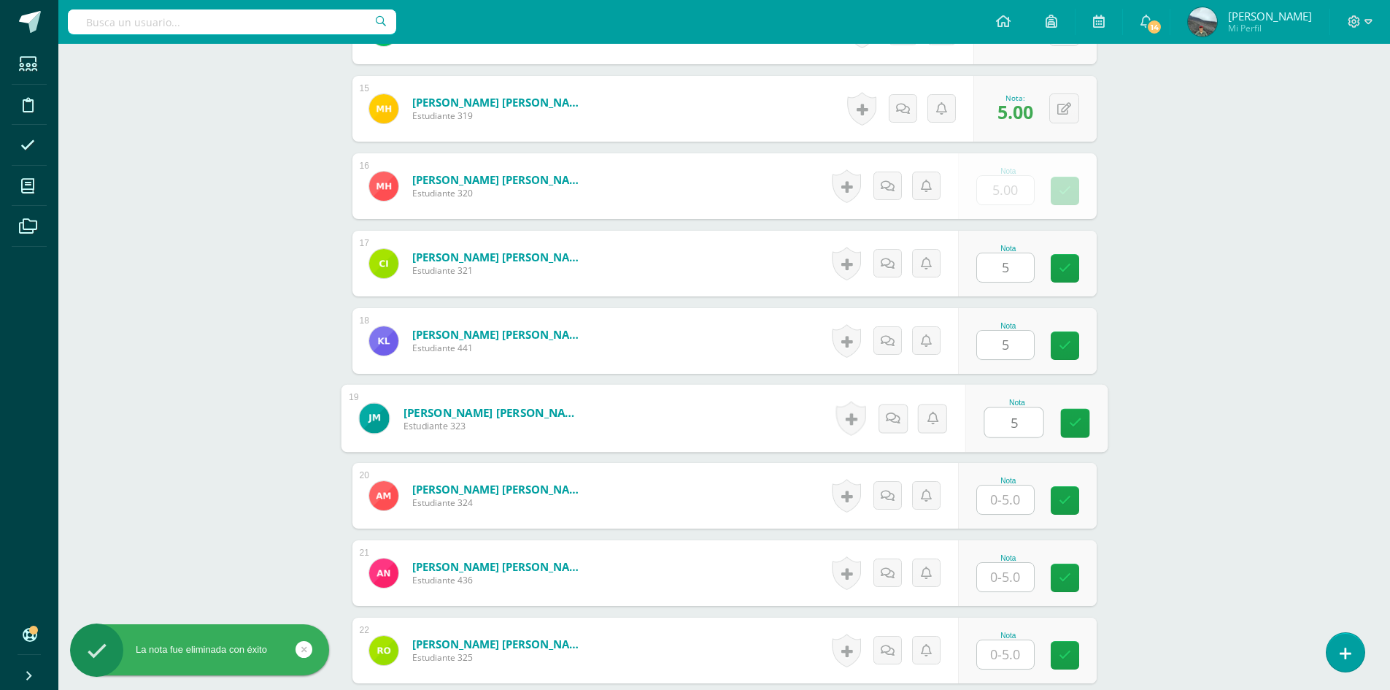
type input "5"
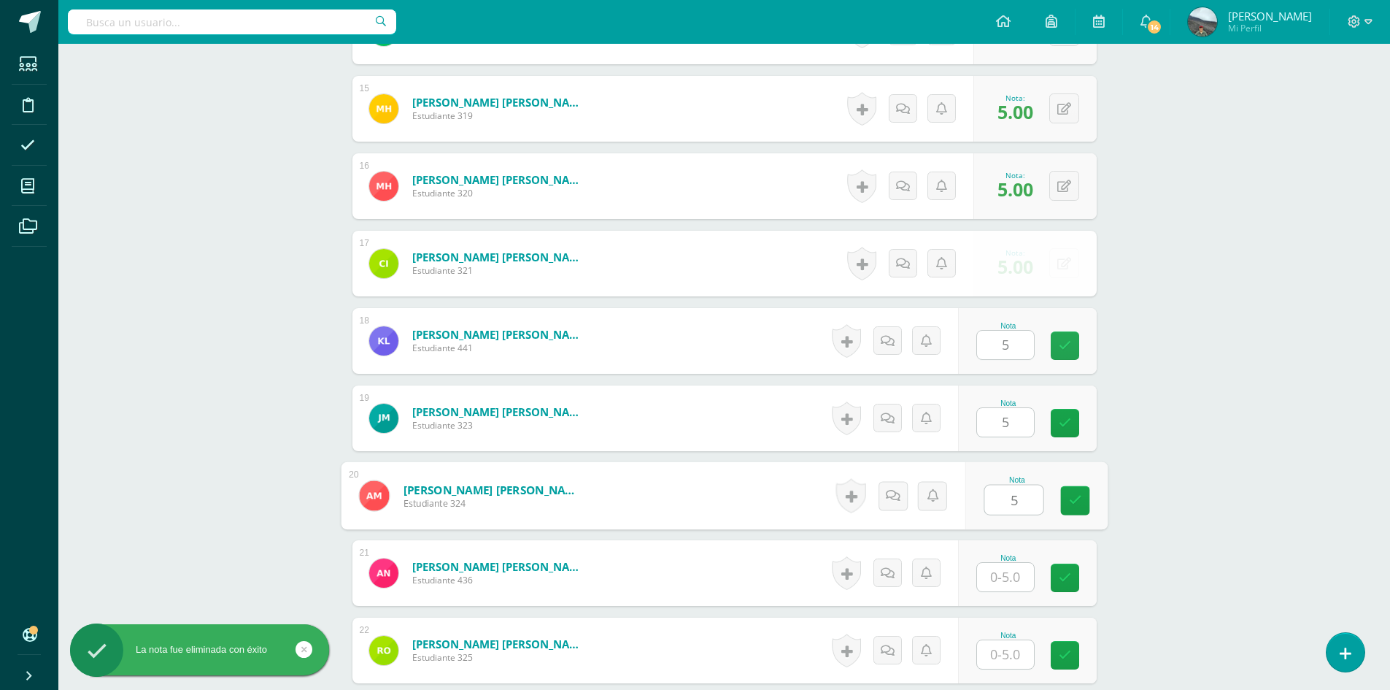
type input "5"
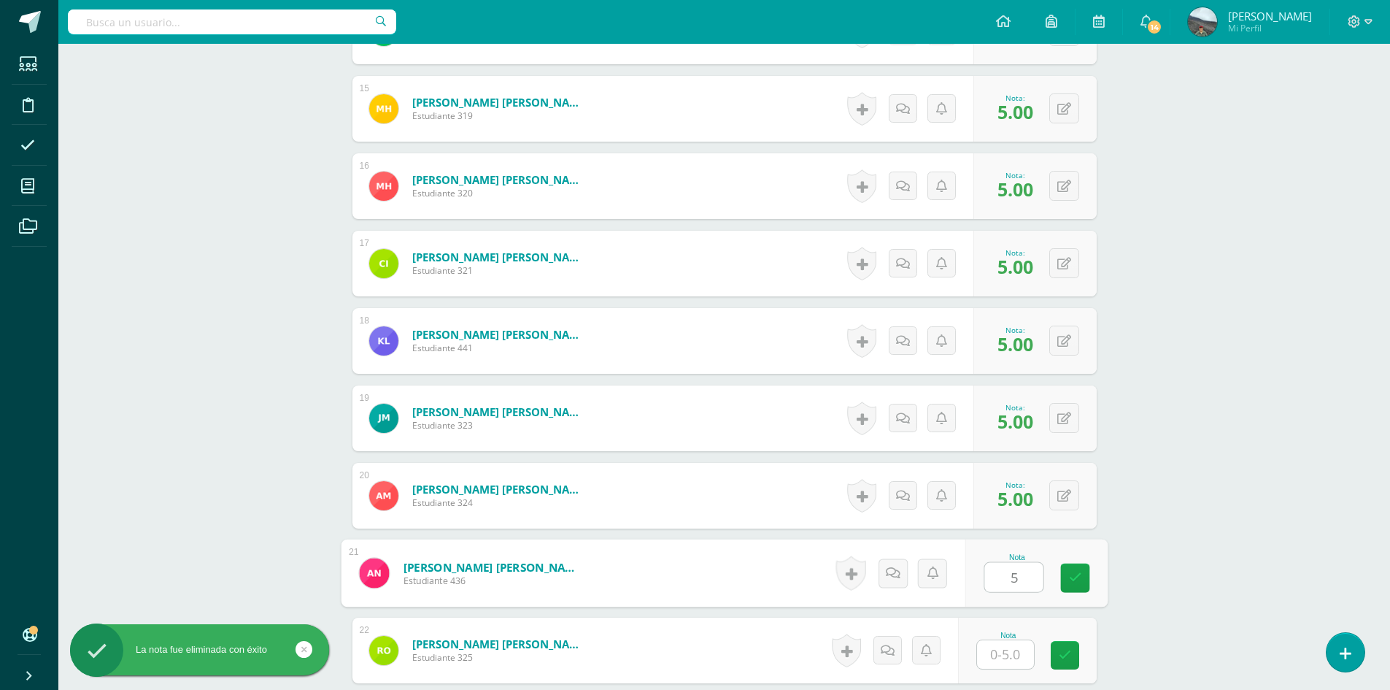
type input "5"
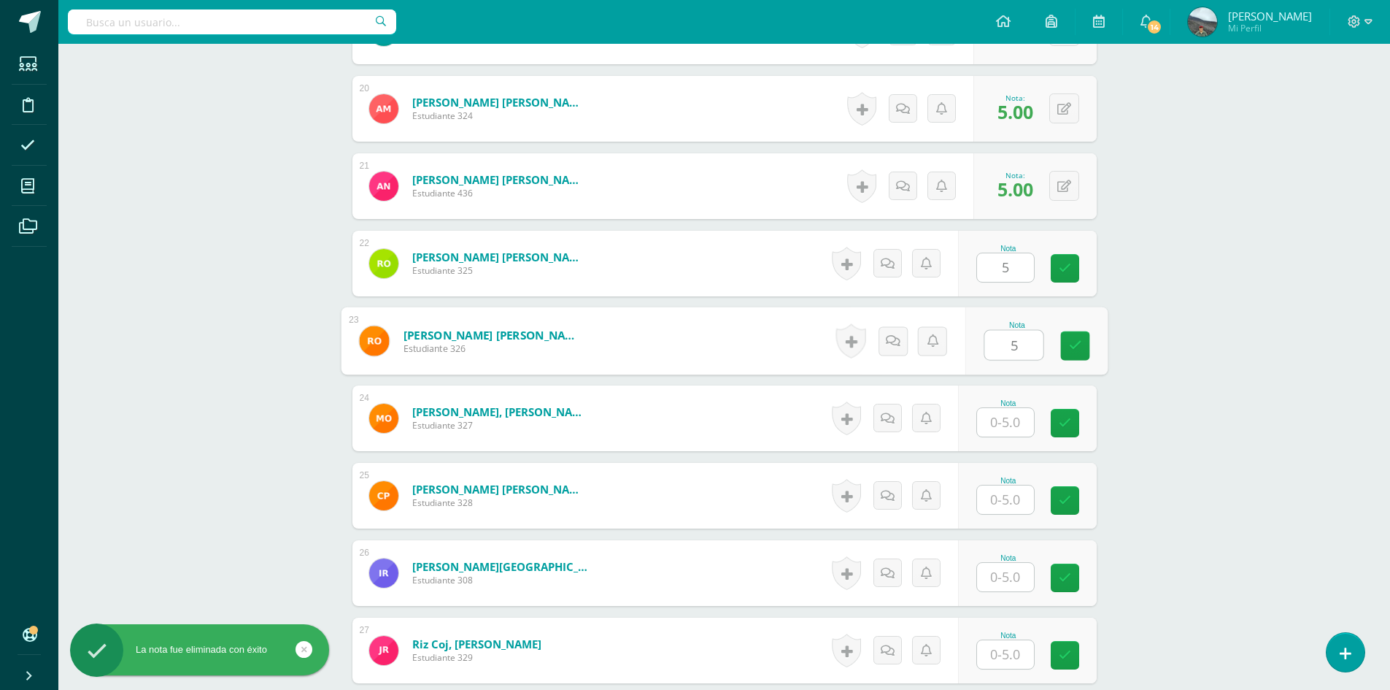
type input "5"
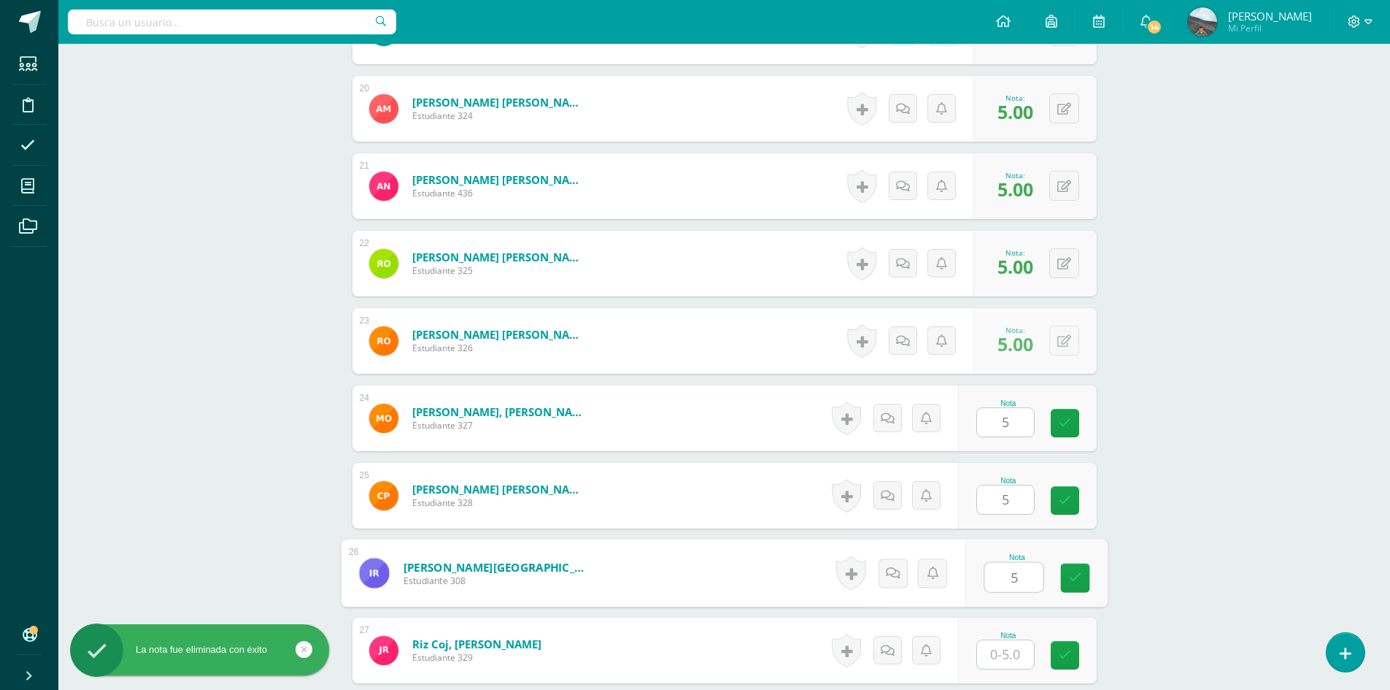
type input "5"
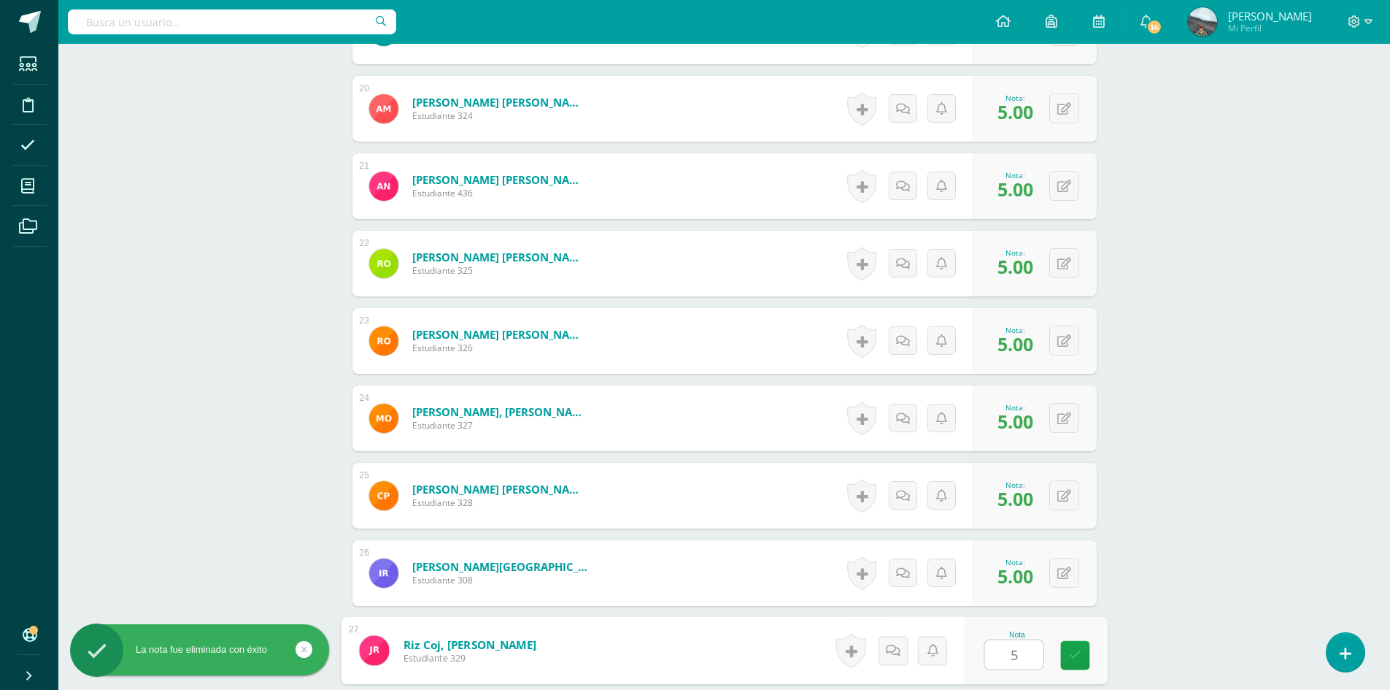
type input "5"
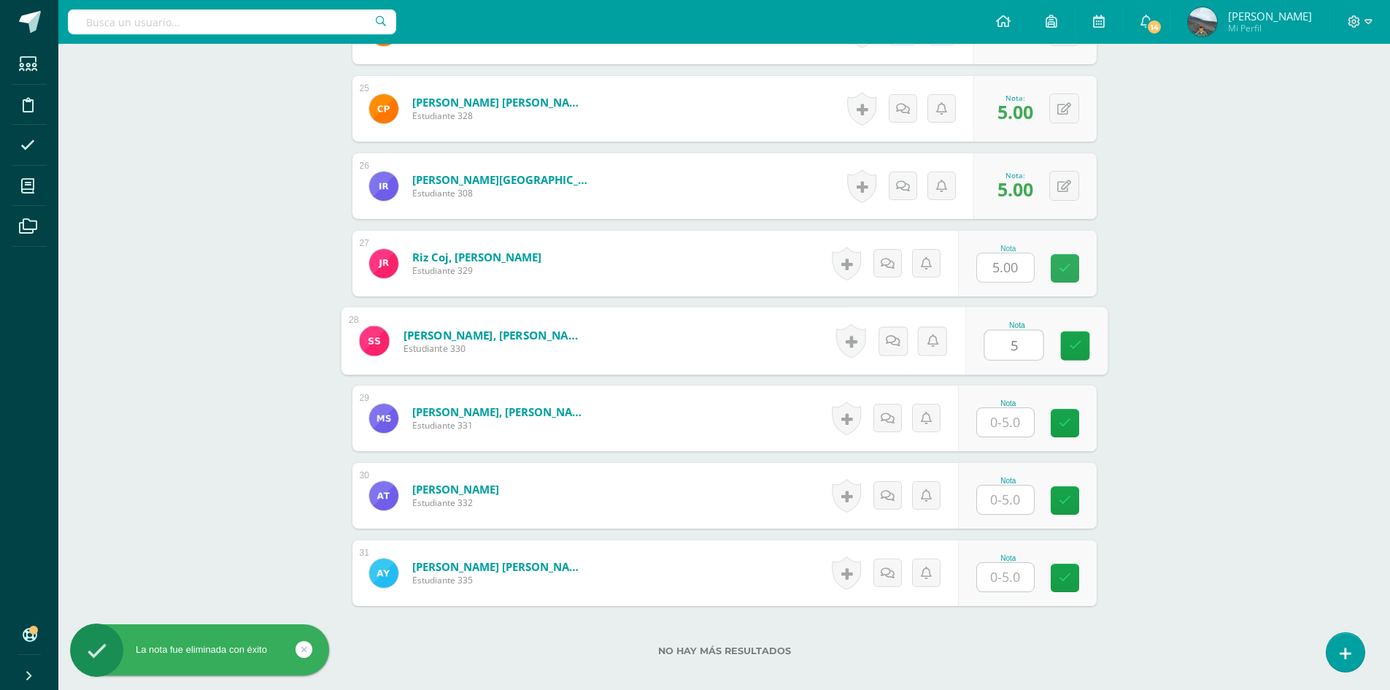
type input "5"
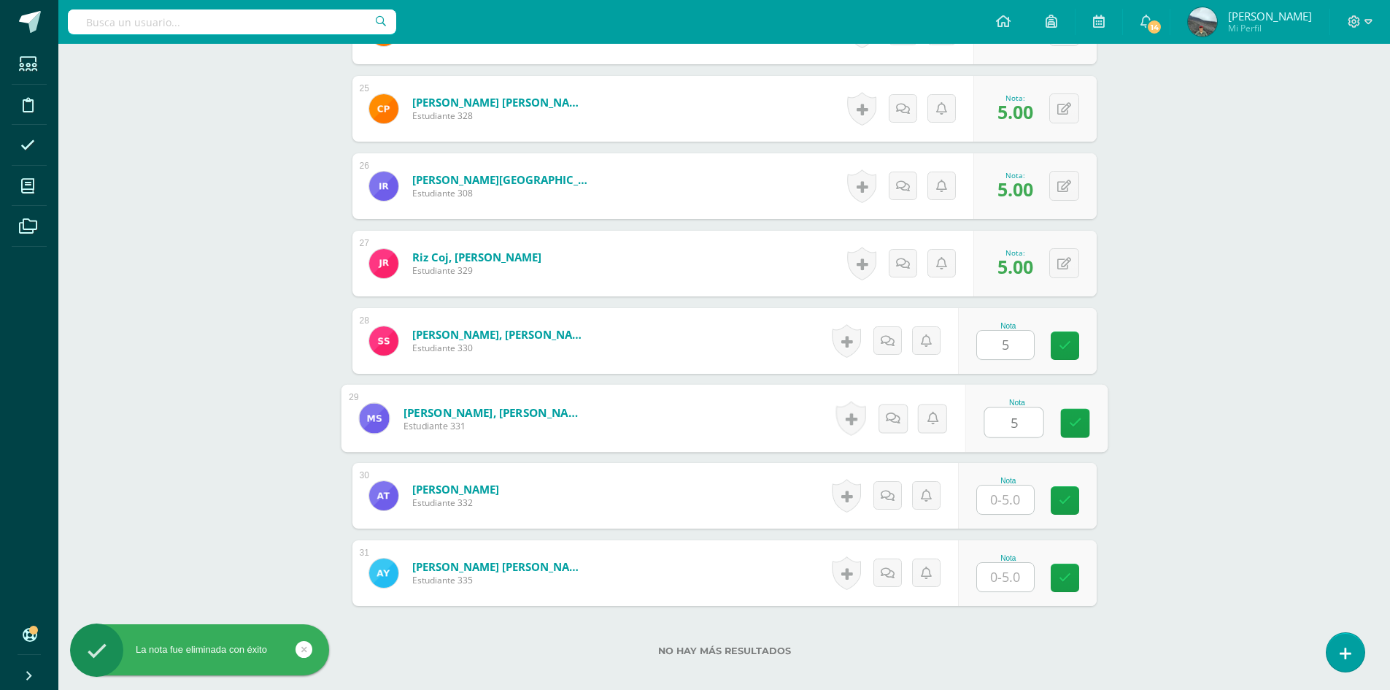
type input "5"
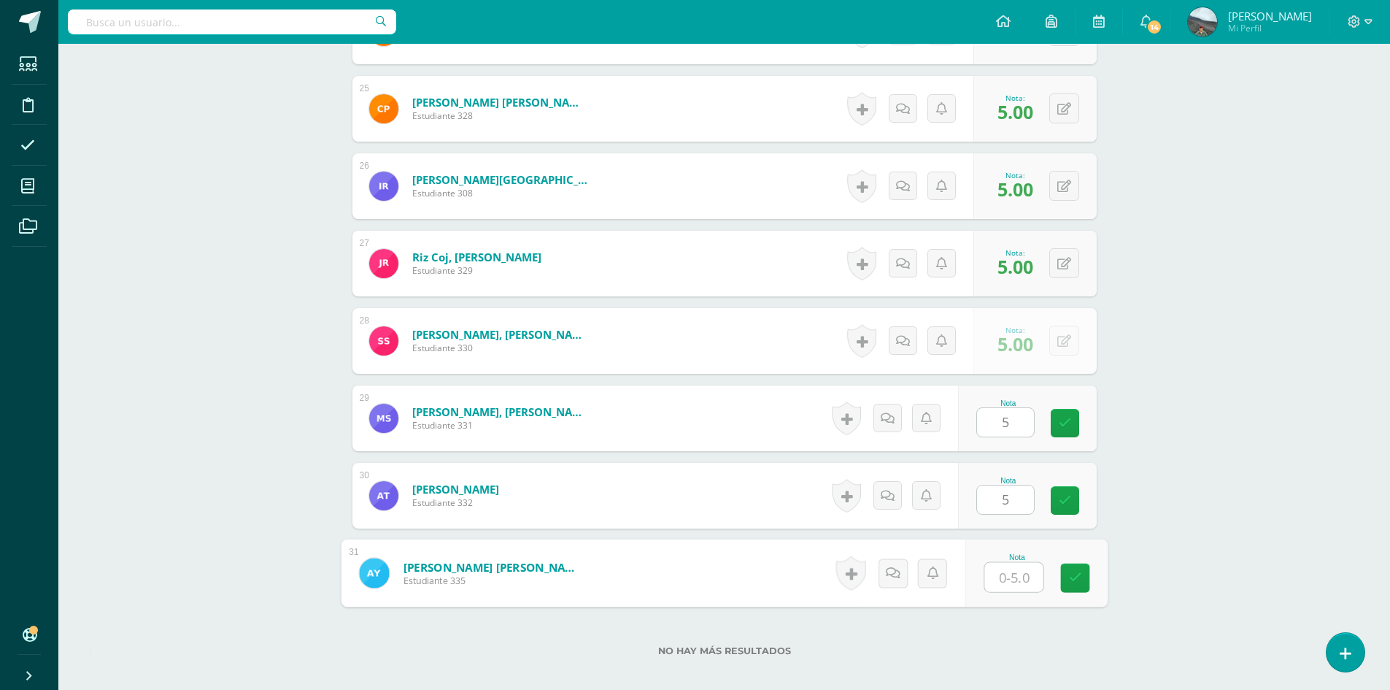
type input "5"
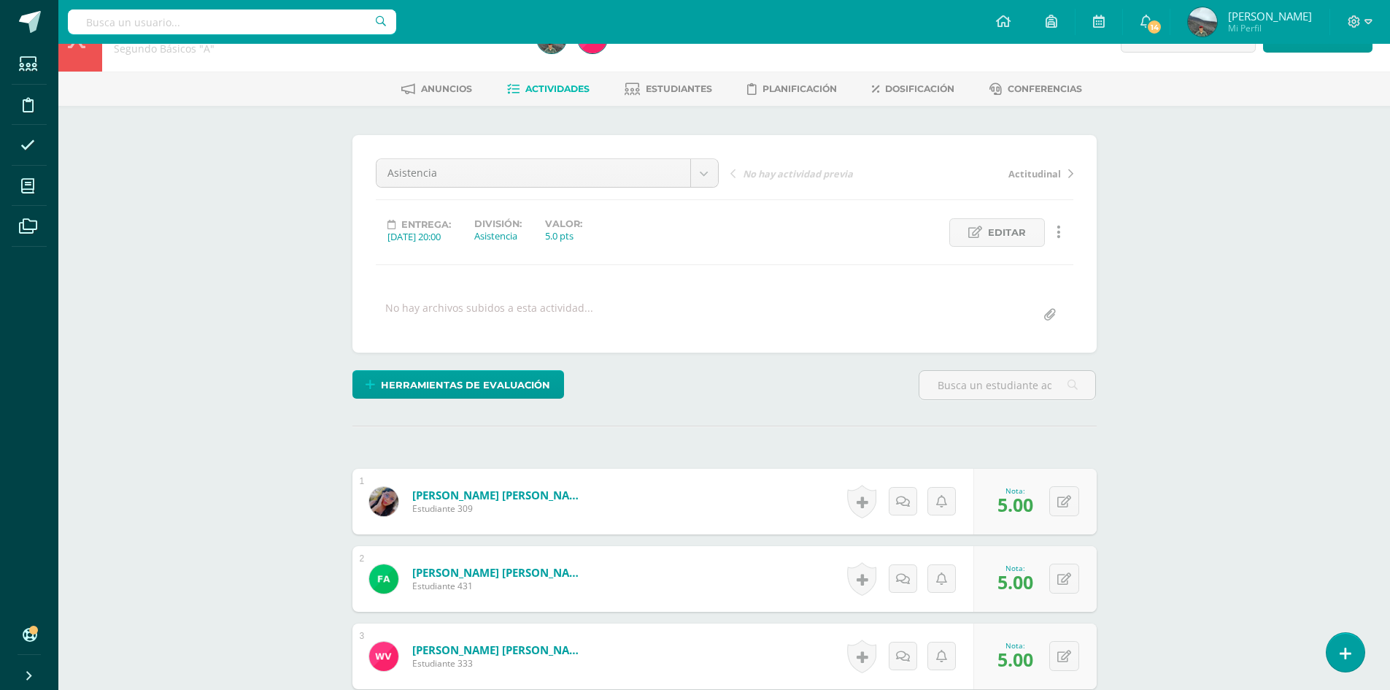
scroll to position [0, 0]
